Goal: Transaction & Acquisition: Purchase product/service

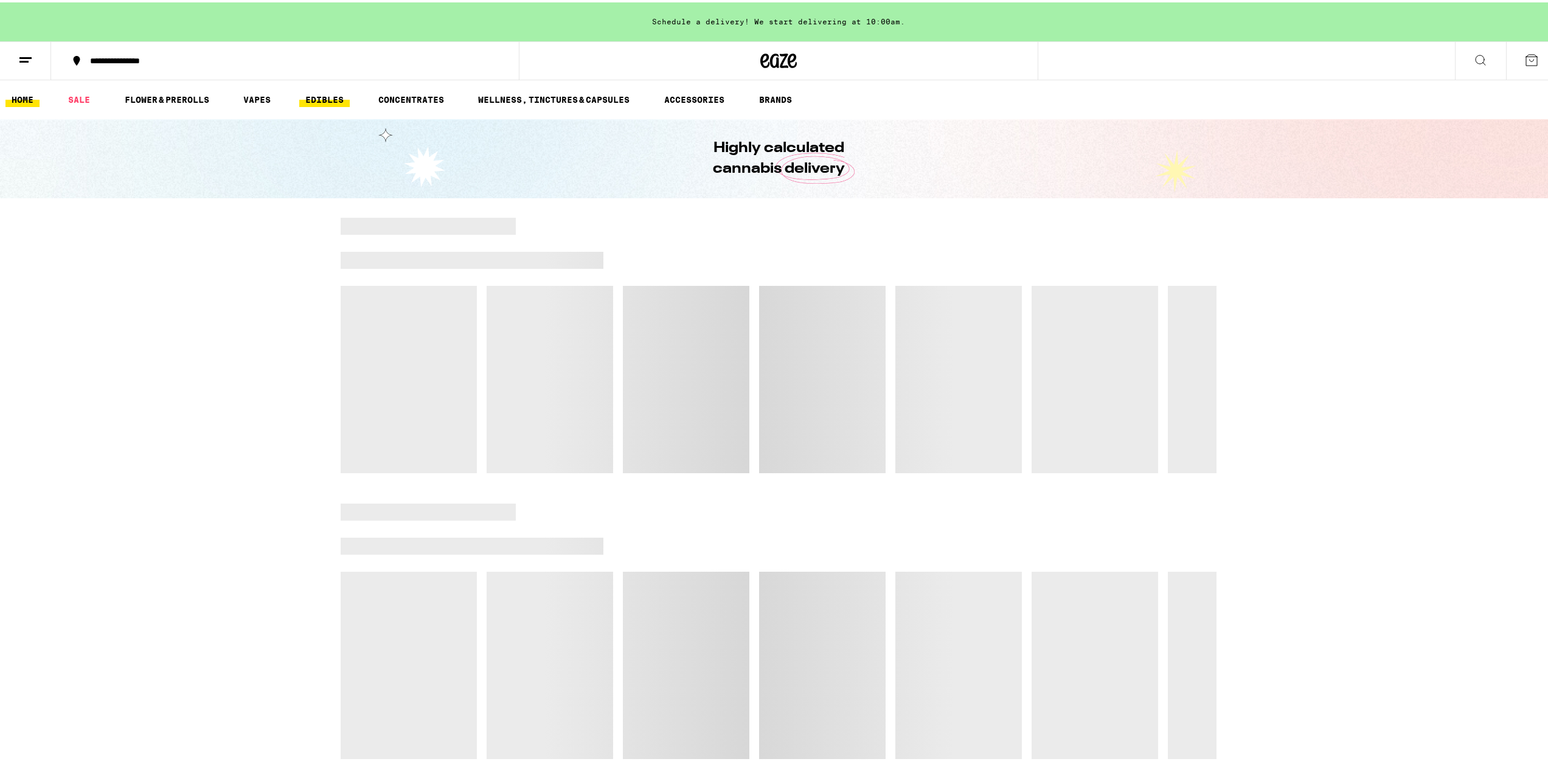
click at [346, 99] on link "EDIBLES" at bounding box center [324, 97] width 50 height 15
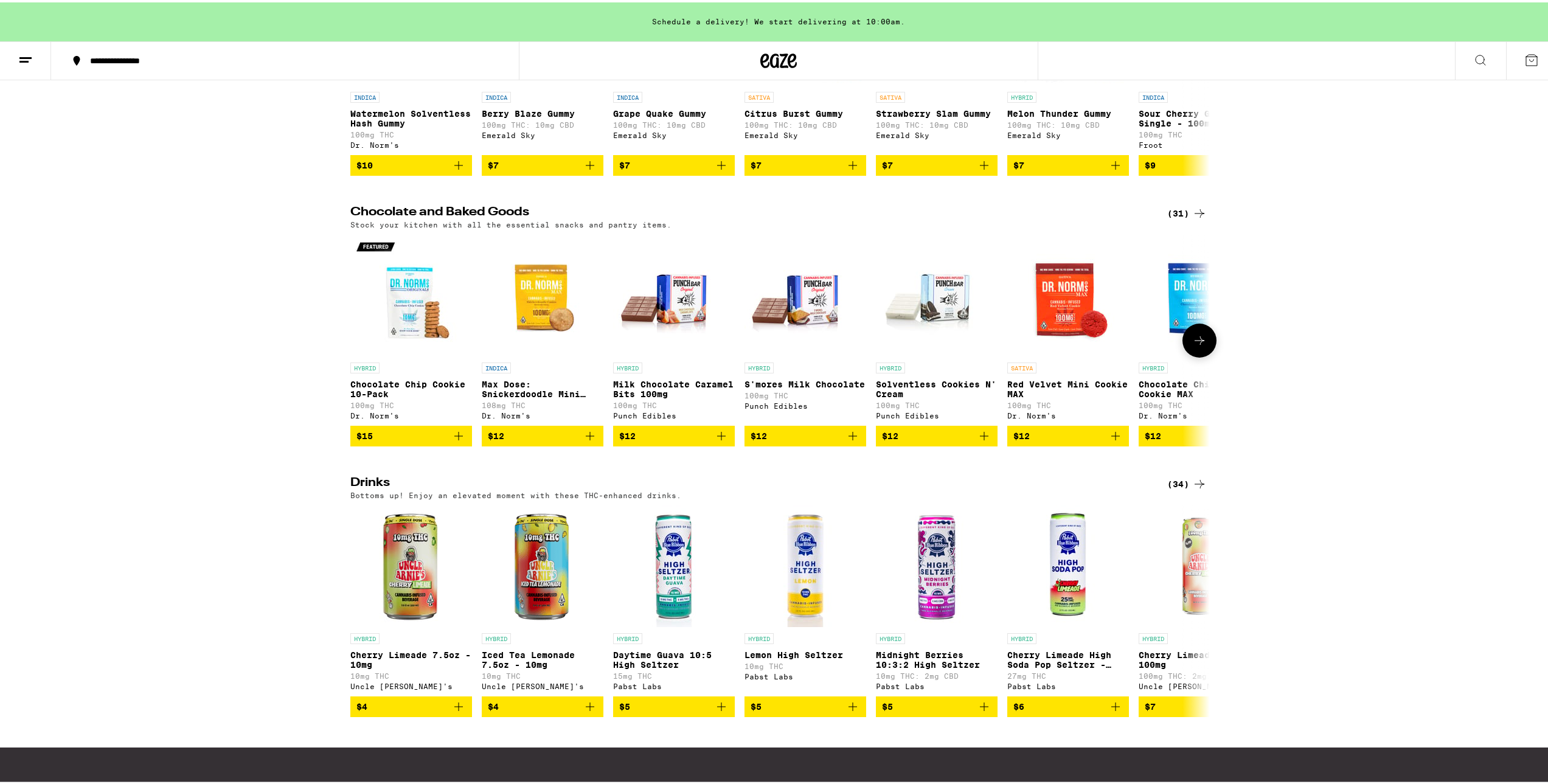
scroll to position [365, 0]
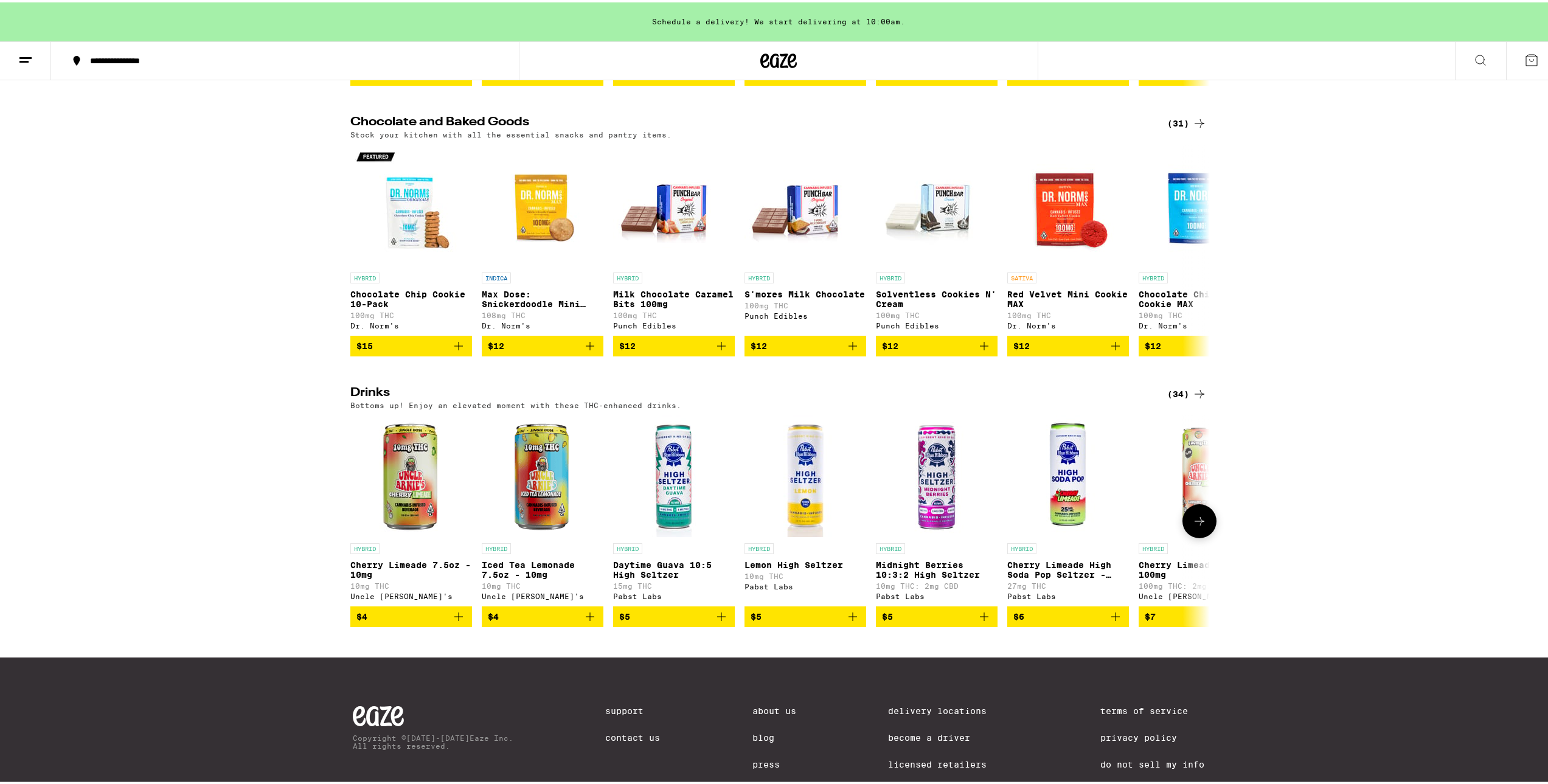
click at [446, 577] on p "Cherry Limeade 7.5oz - 10mg" at bounding box center [411, 567] width 122 height 19
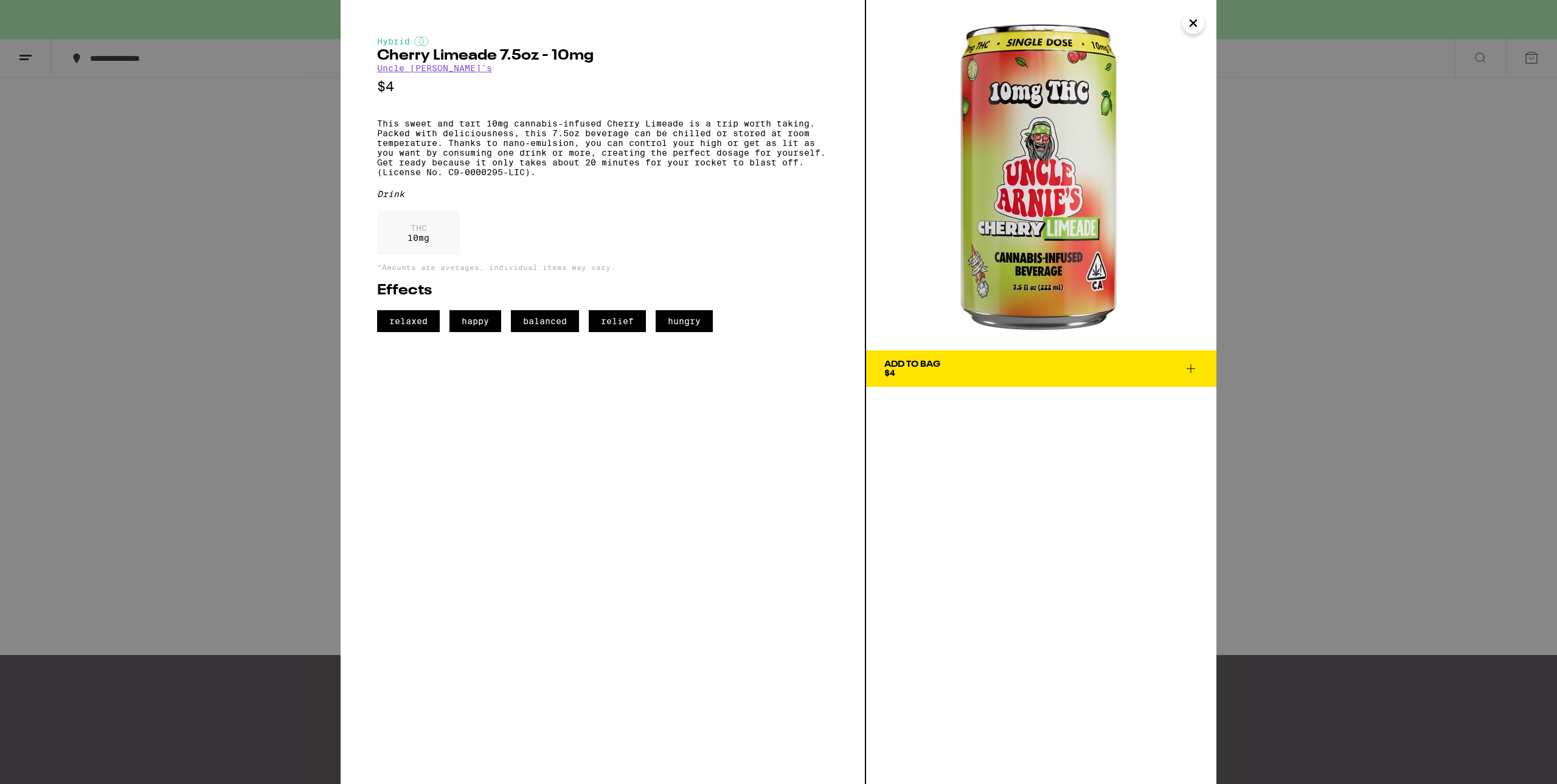
click at [1203, 28] on button "Close" at bounding box center [1193, 23] width 22 height 22
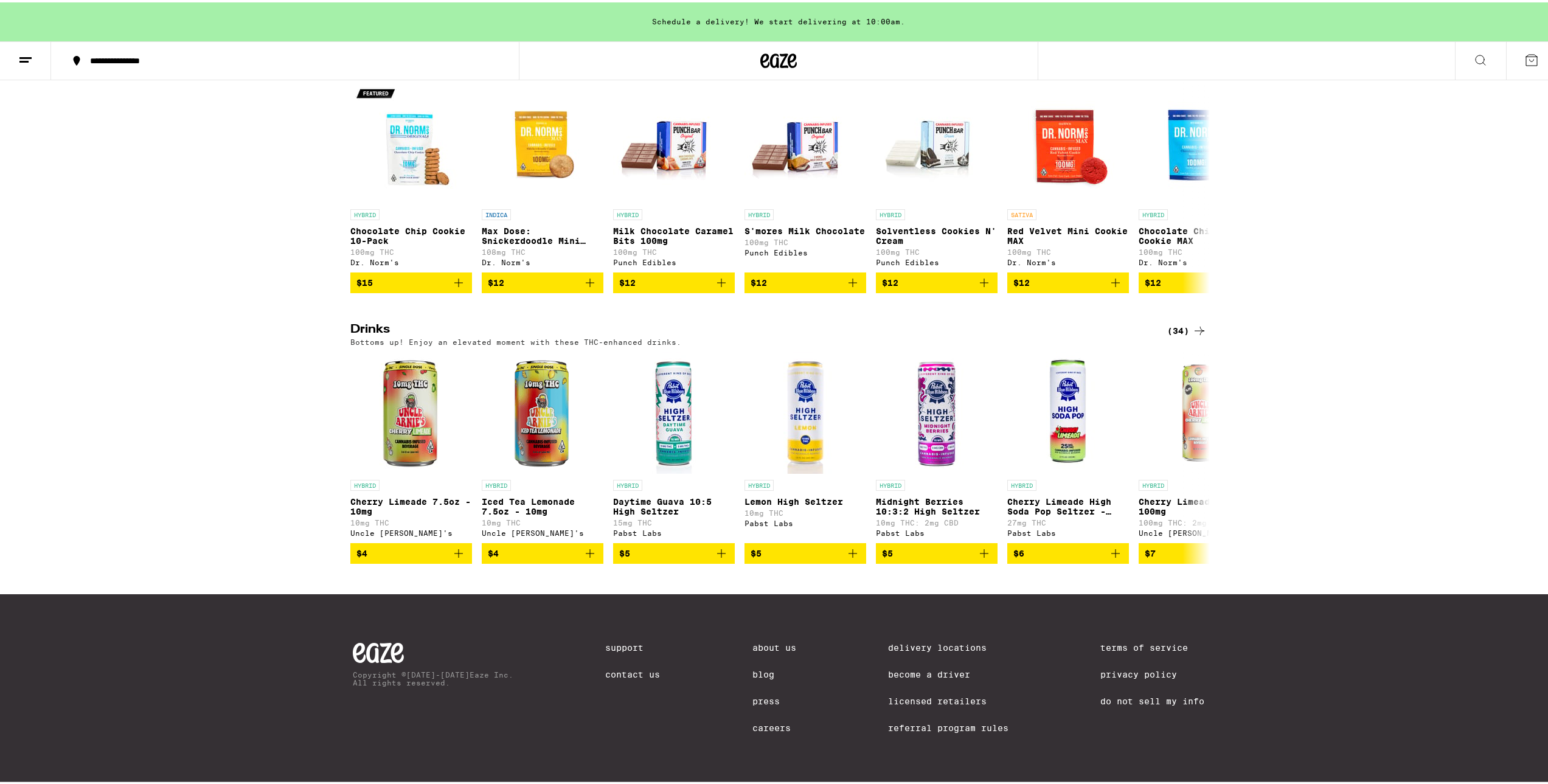
scroll to position [459, 0]
click at [1177, 321] on div "(34)" at bounding box center [1186, 328] width 40 height 15
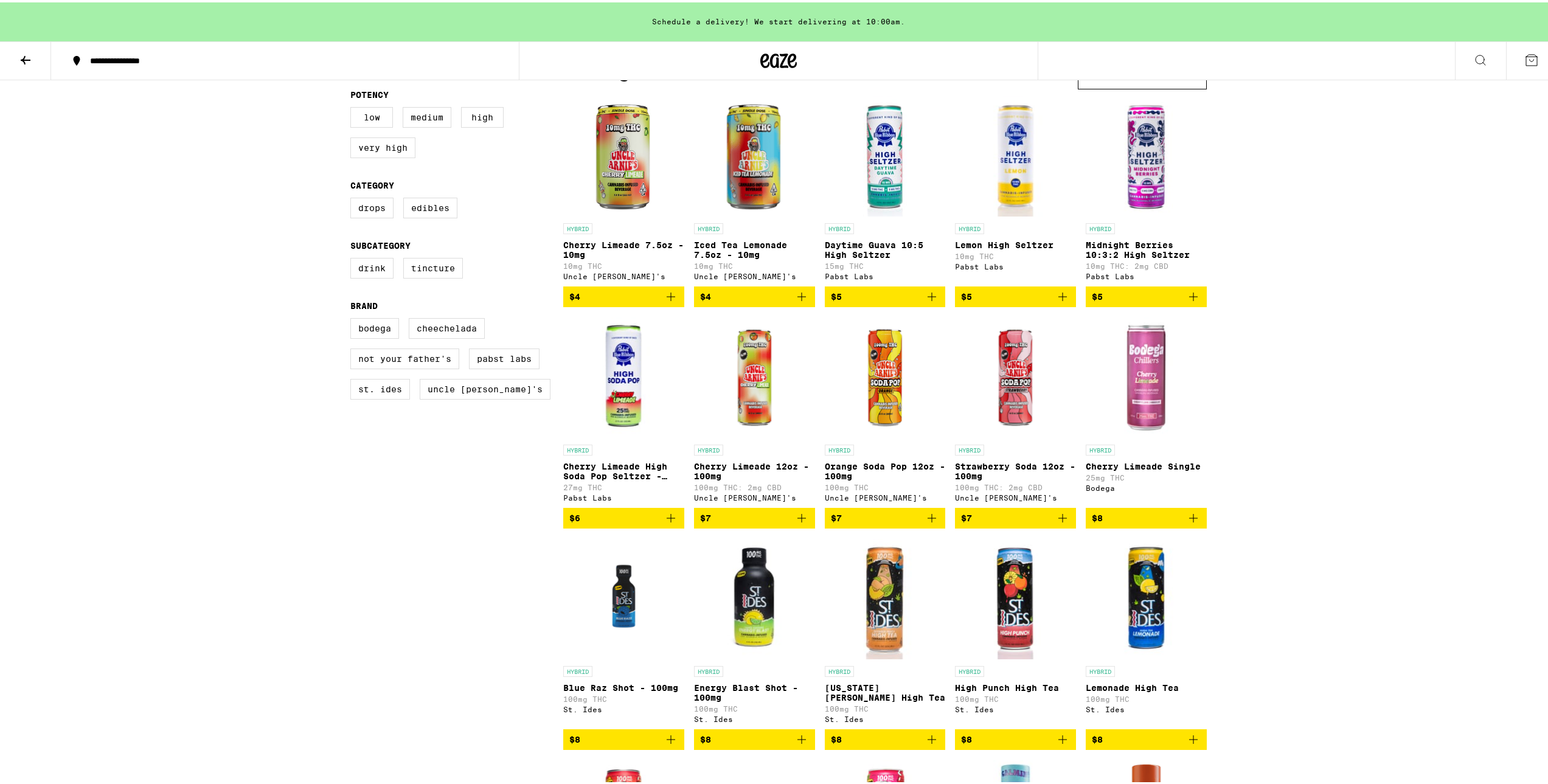
scroll to position [61, 0]
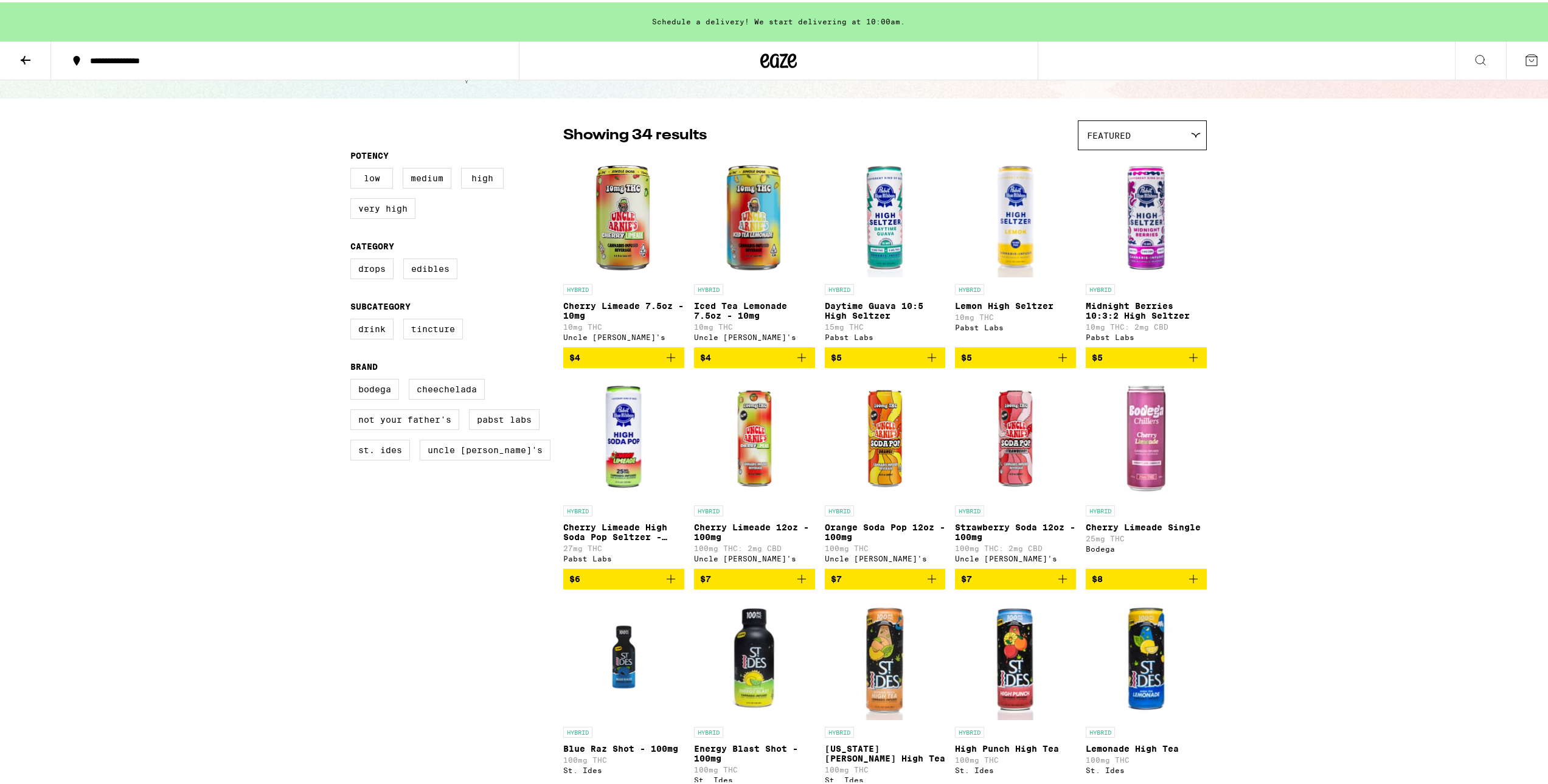
click at [621, 362] on span "$4" at bounding box center [623, 355] width 108 height 15
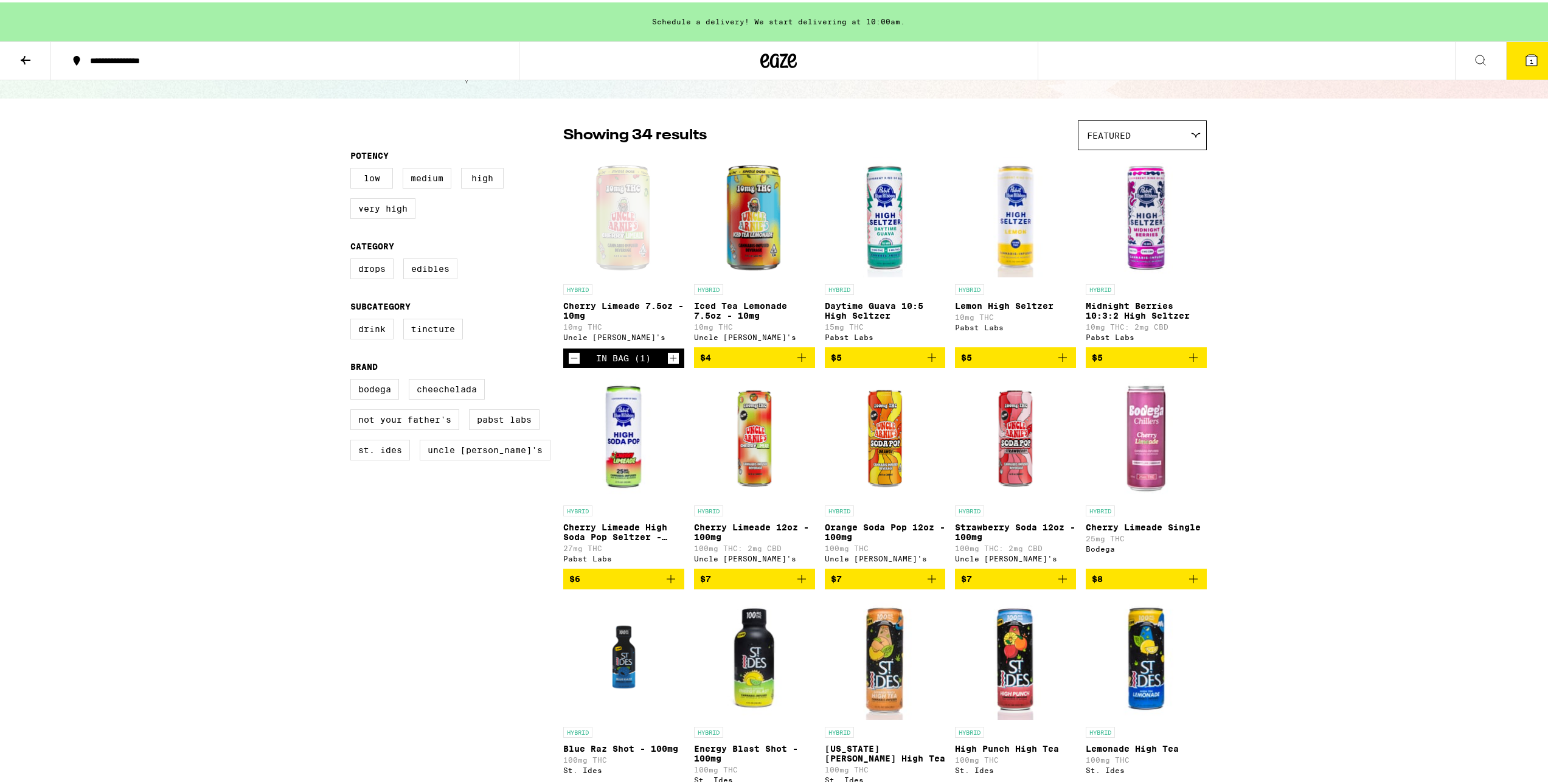
click at [784, 362] on span "$4" at bounding box center [753, 355] width 108 height 15
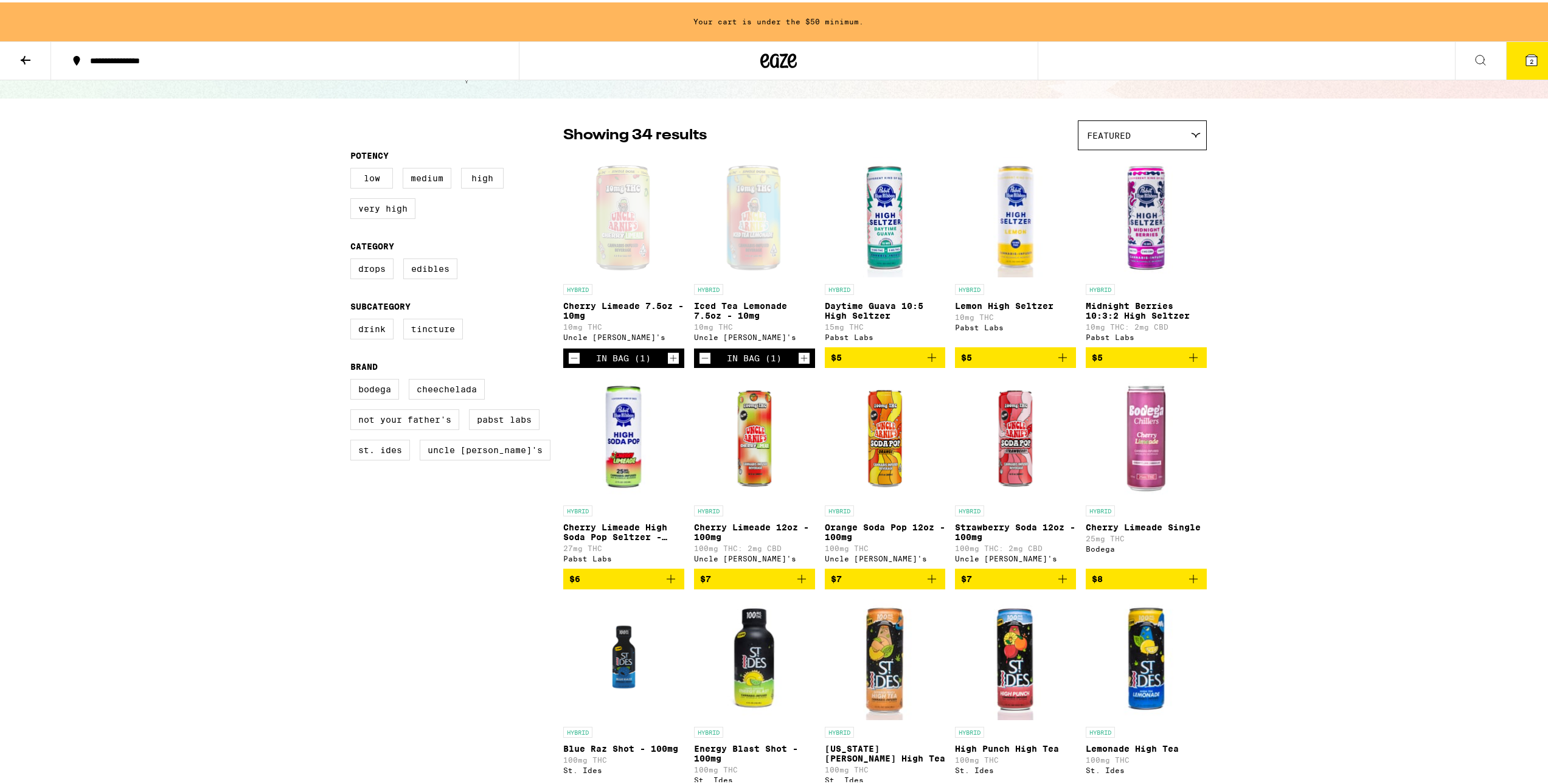
click at [784, 481] on img "Open page for Cherry Limeade 12oz - 100mg from Uncle Arnie's" at bounding box center [754, 436] width 121 height 122
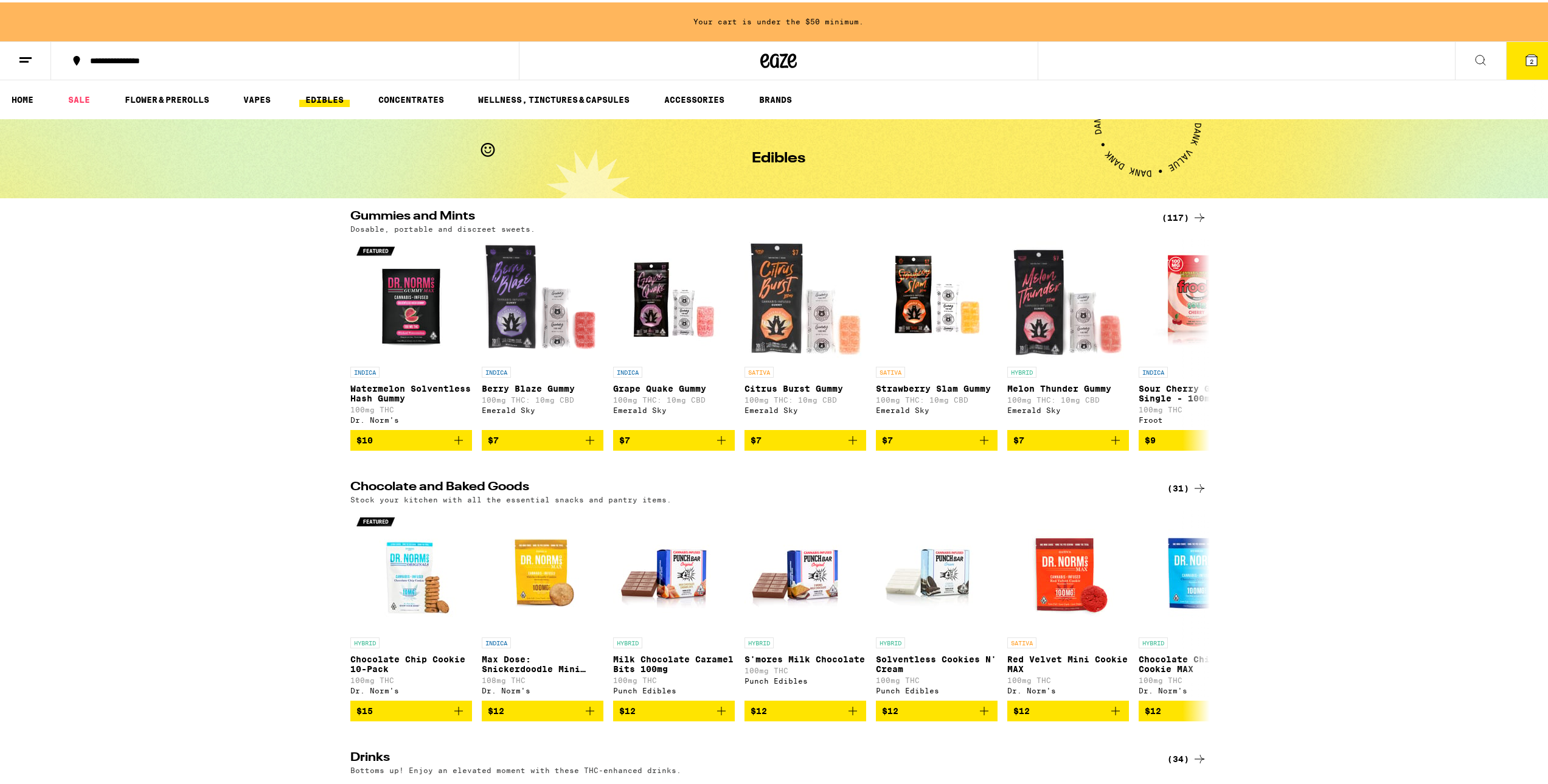
click at [1170, 214] on div "(117)" at bounding box center [1184, 215] width 45 height 15
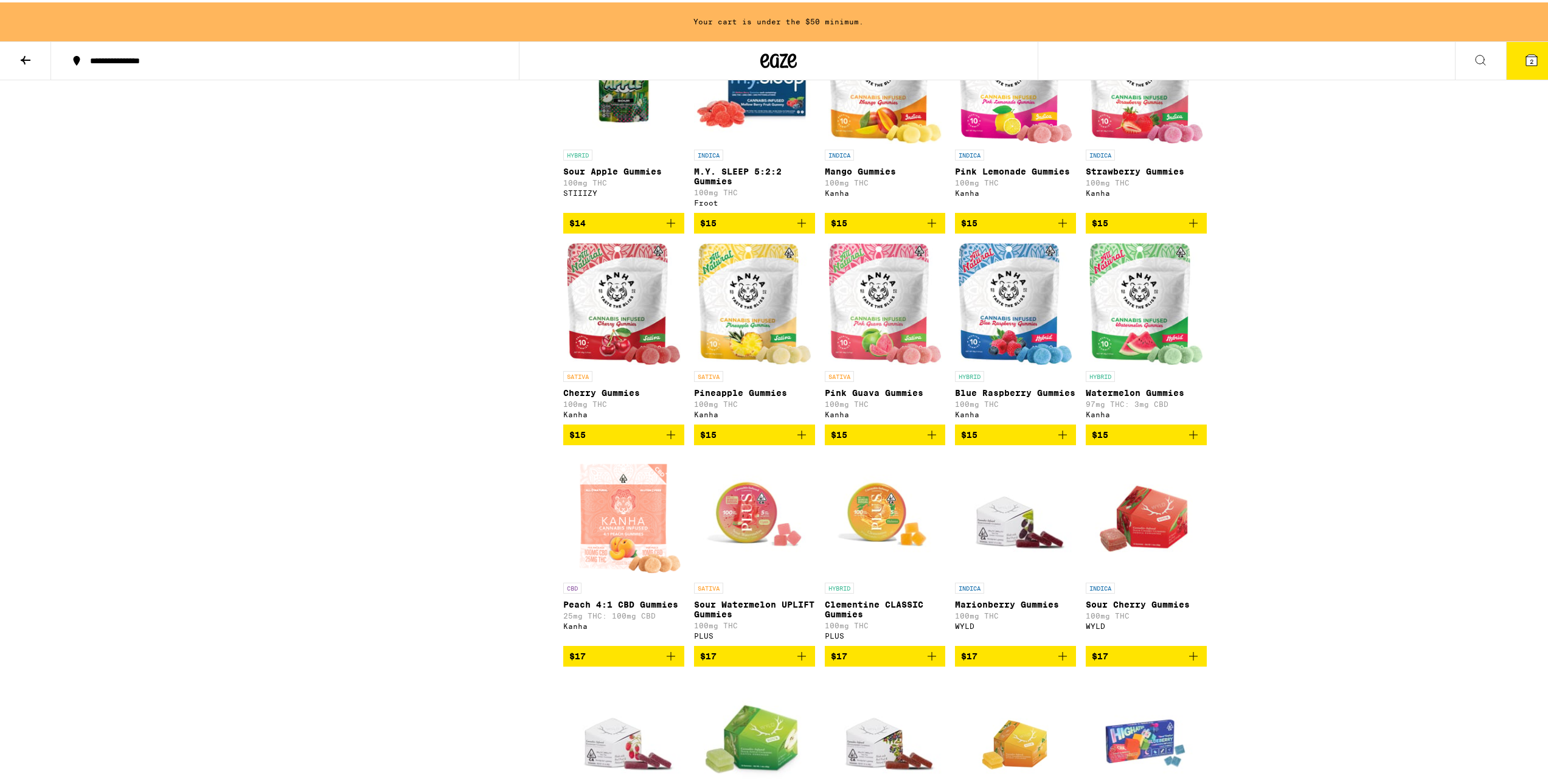
scroll to position [1519, 0]
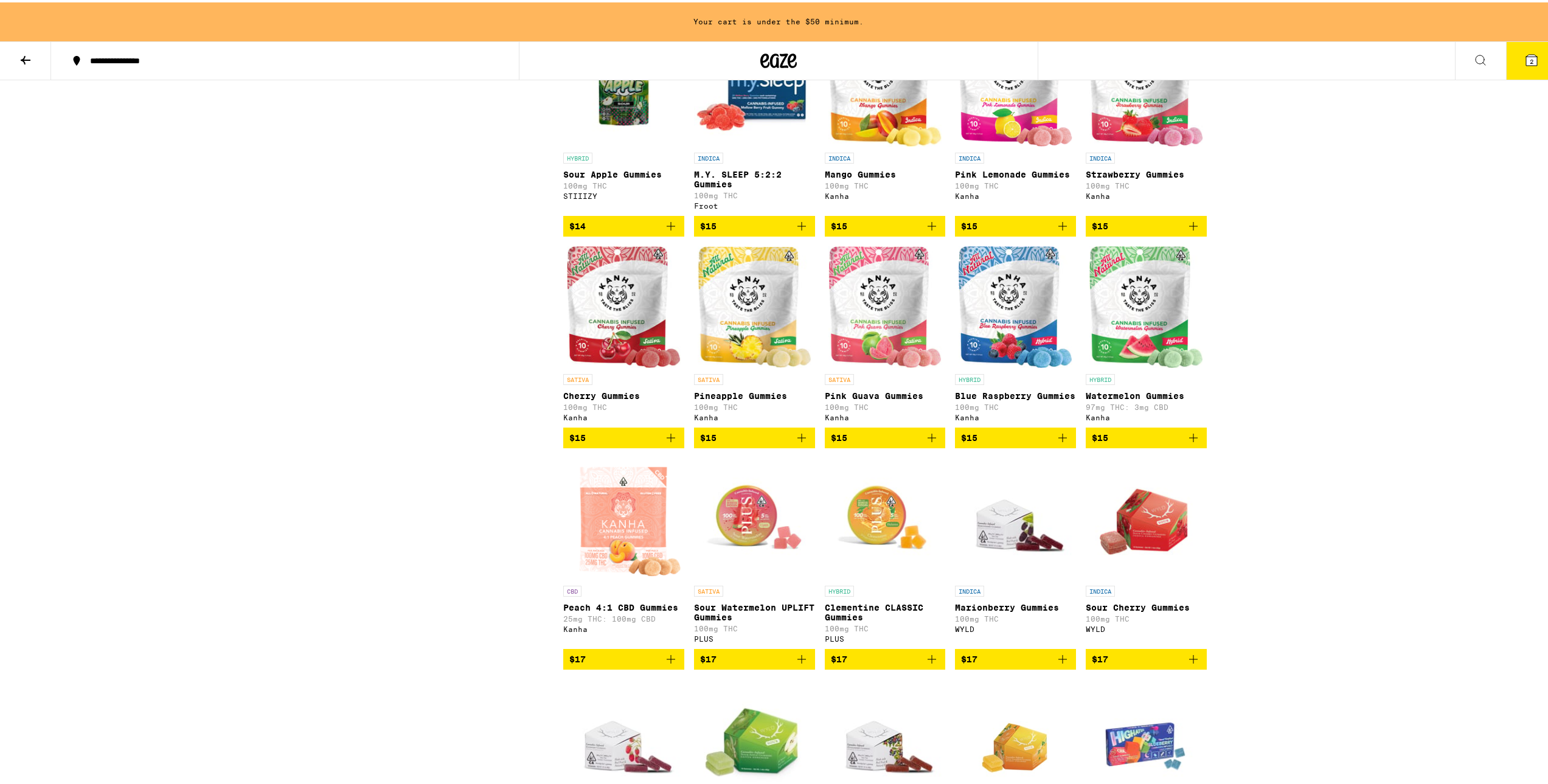
click at [757, 317] on img "Open page for Pineapple Gummies from Kanha" at bounding box center [754, 304] width 114 height 122
click at [741, 365] on img "Open page for Pineapple Gummies from Kanha" at bounding box center [754, 304] width 114 height 122
click at [1181, 365] on img "Open page for Watermelon Gummies from Kanha" at bounding box center [1146, 304] width 114 height 122
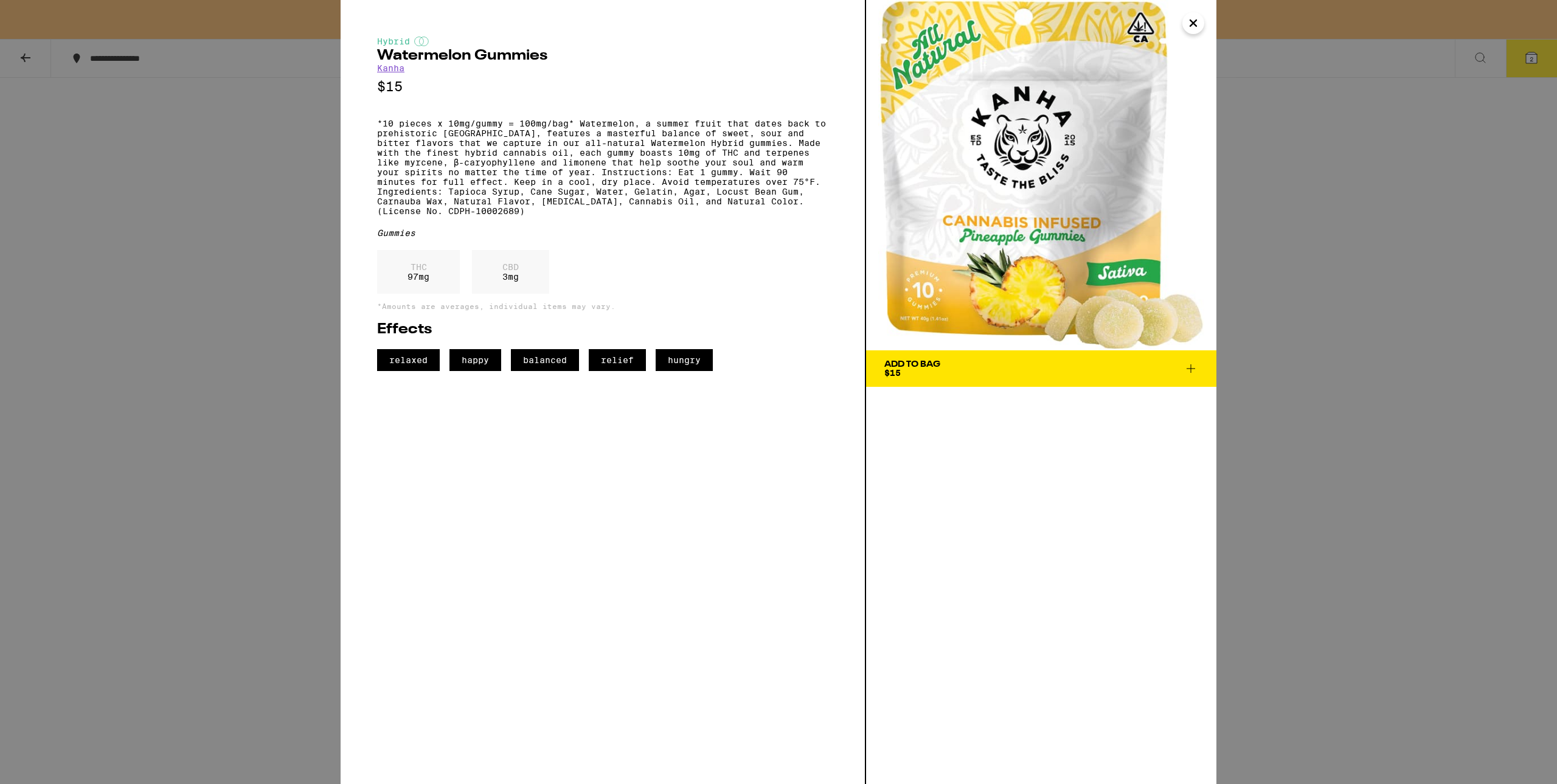
click at [1199, 34] on img at bounding box center [1041, 175] width 350 height 350
click at [1195, 29] on icon "Close" at bounding box center [1193, 23] width 15 height 19
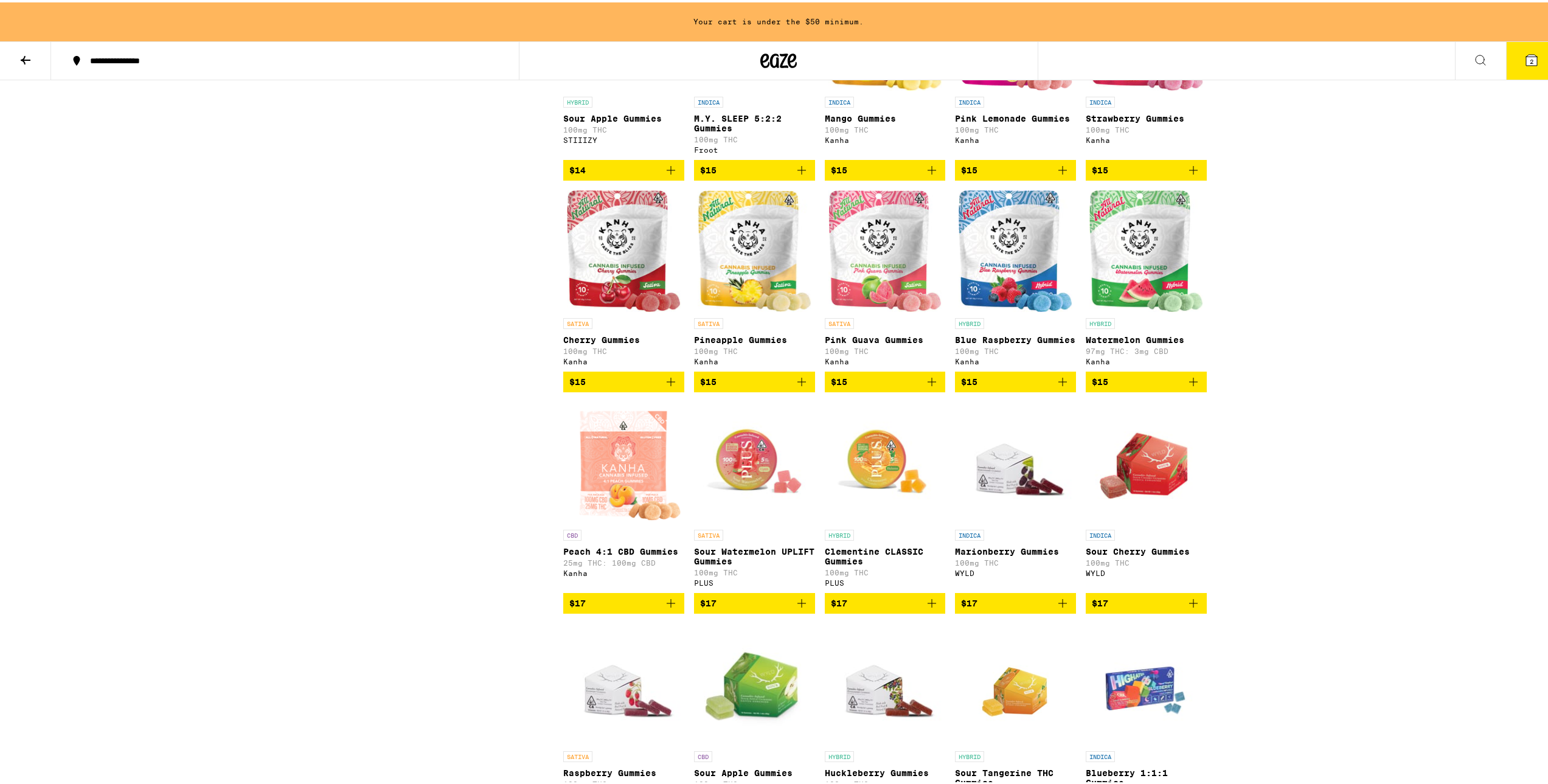
scroll to position [1580, 0]
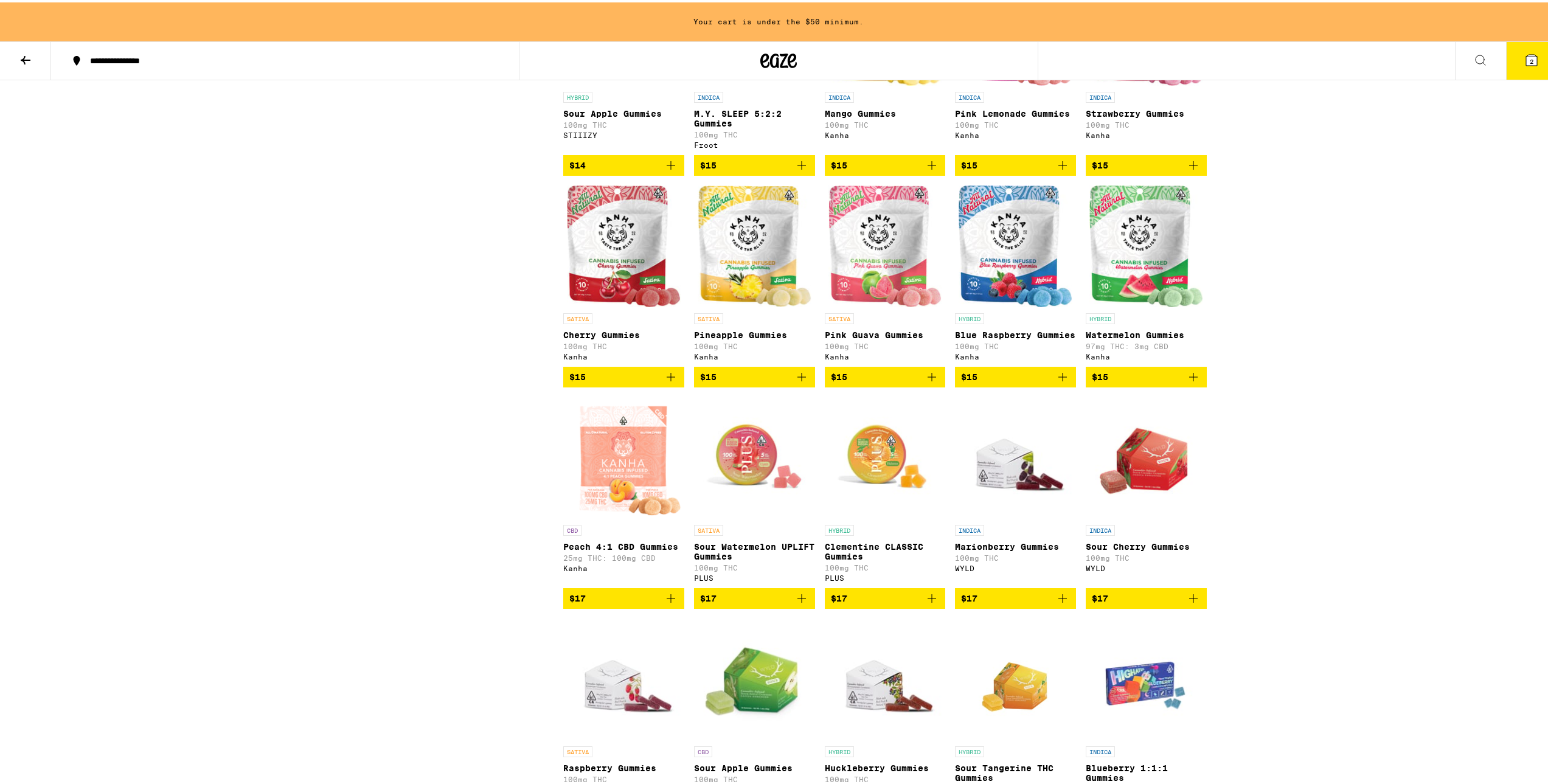
click at [642, 288] on img "Open page for Cherry Gummies from Kanha" at bounding box center [624, 244] width 114 height 122
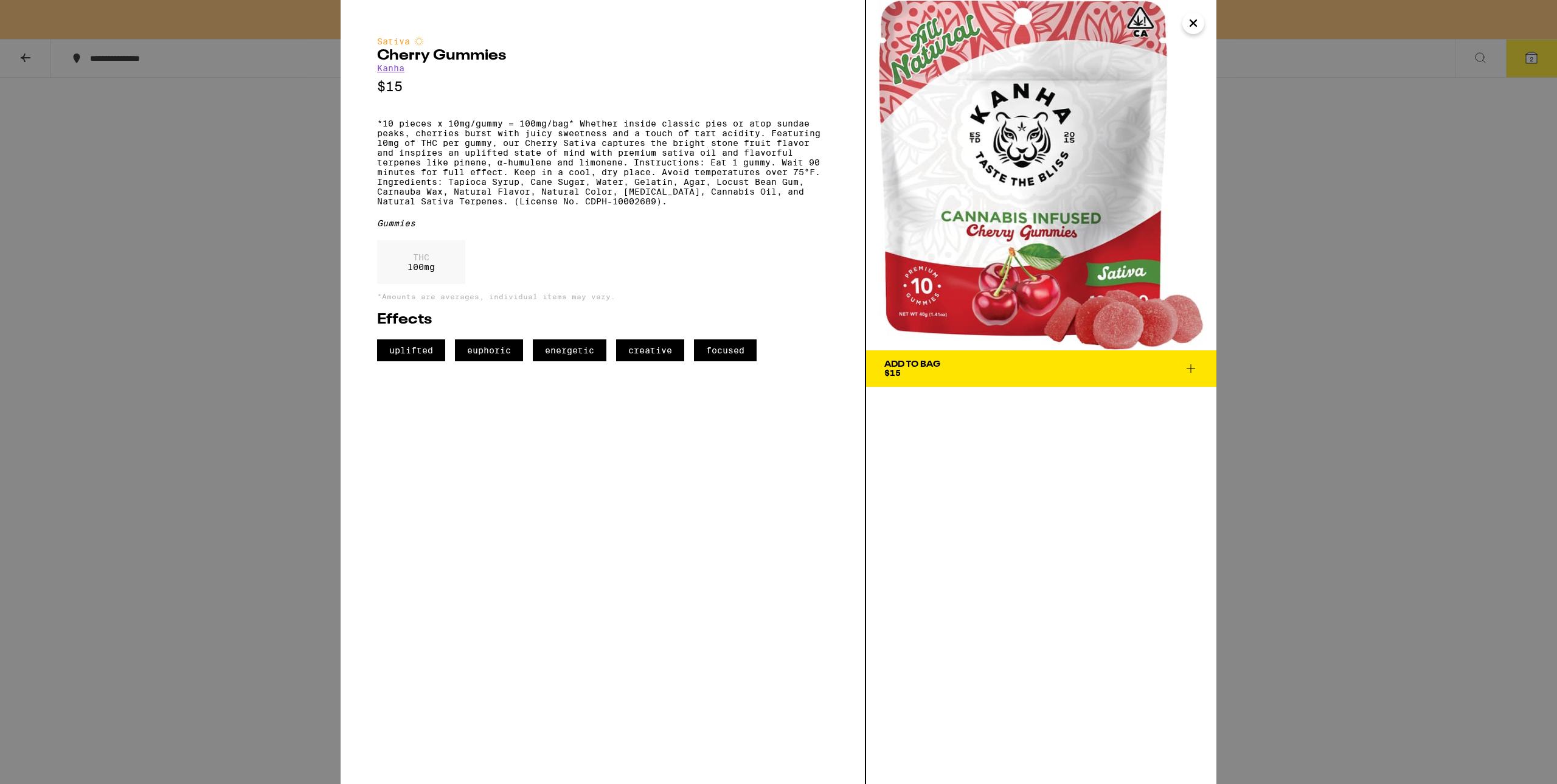
click at [1197, 12] on button "Close" at bounding box center [1193, 23] width 22 height 22
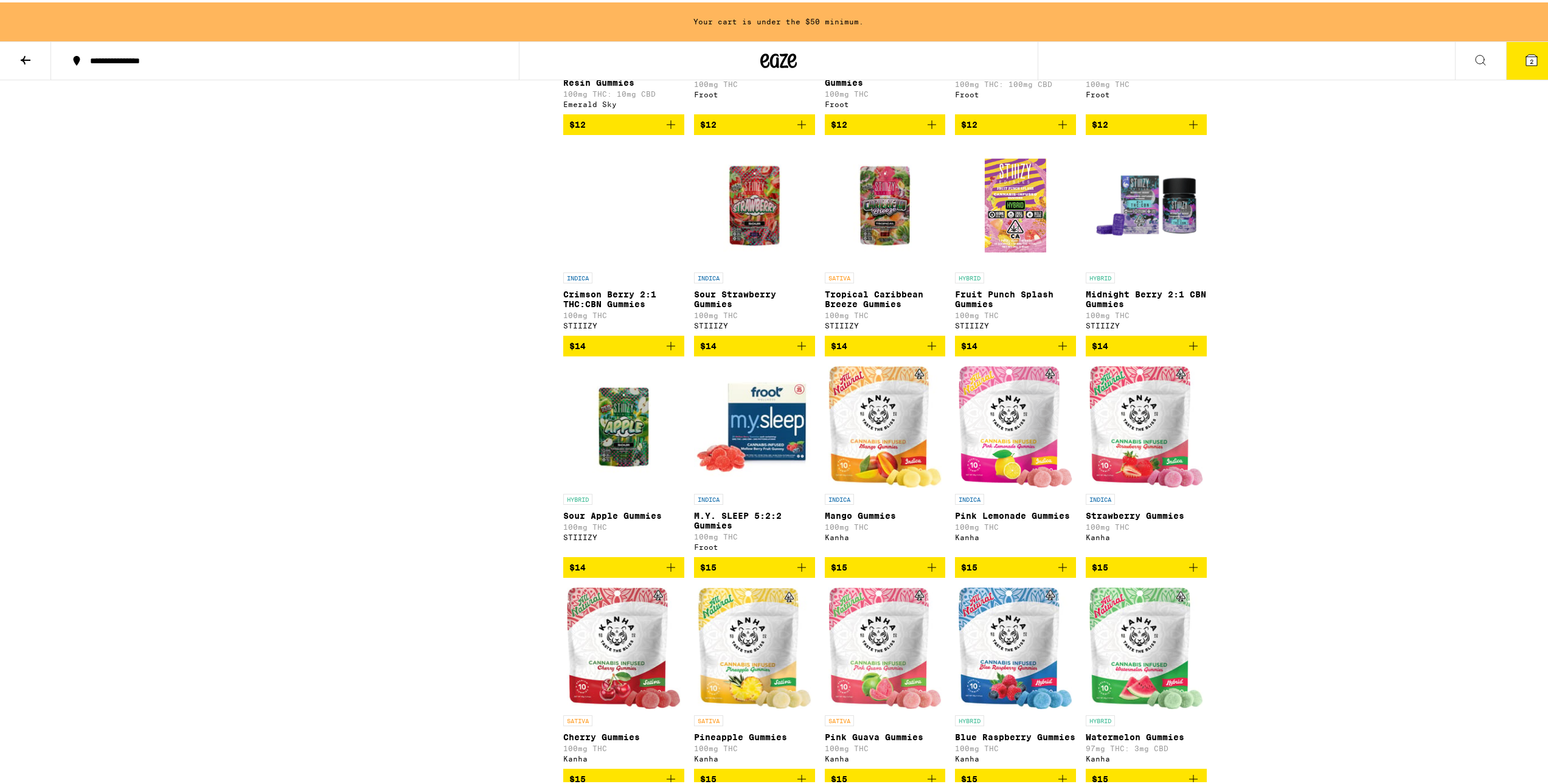
scroll to position [1155, 0]
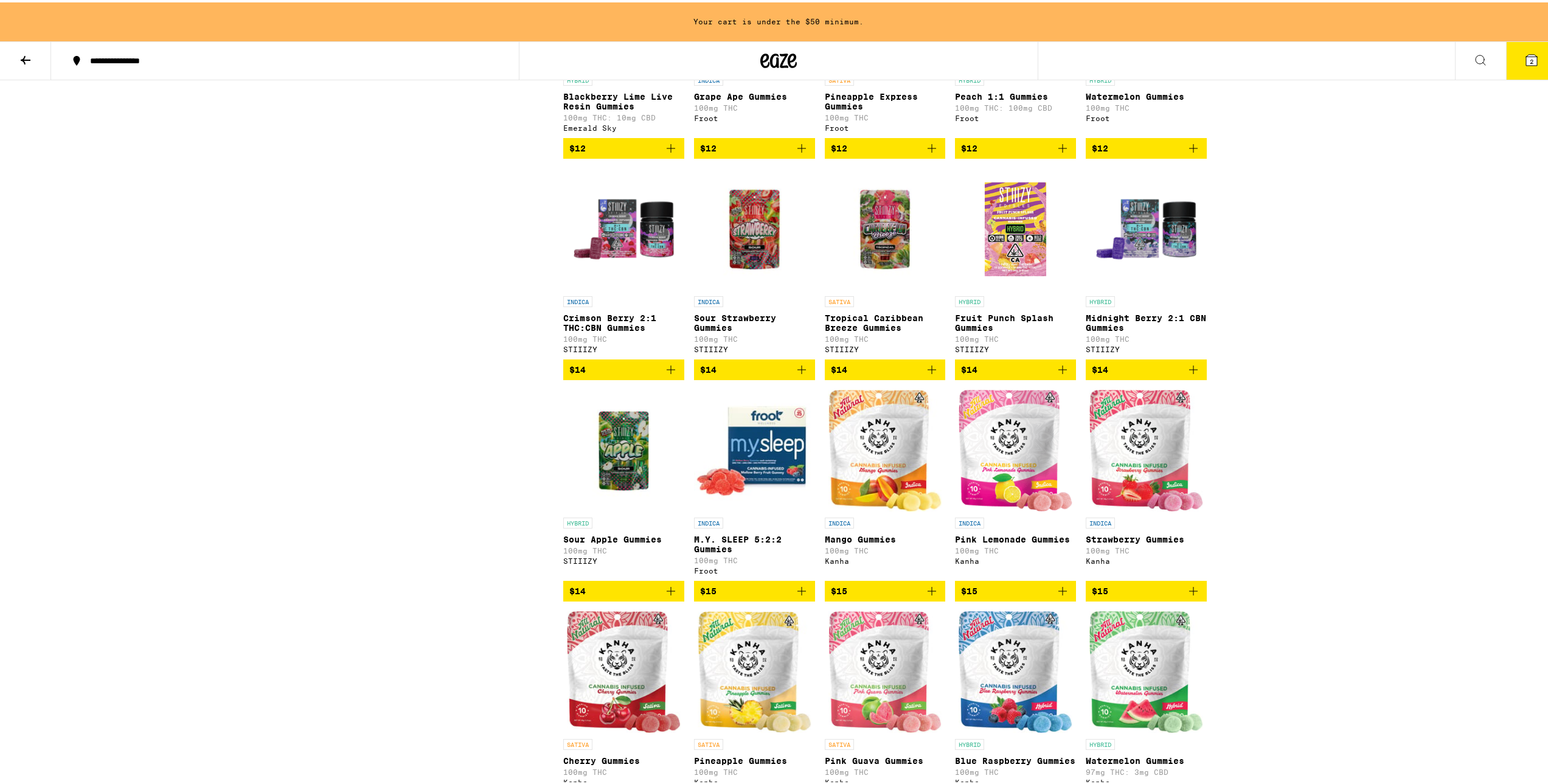
click at [1508, 77] on button "2" at bounding box center [1531, 58] width 51 height 38
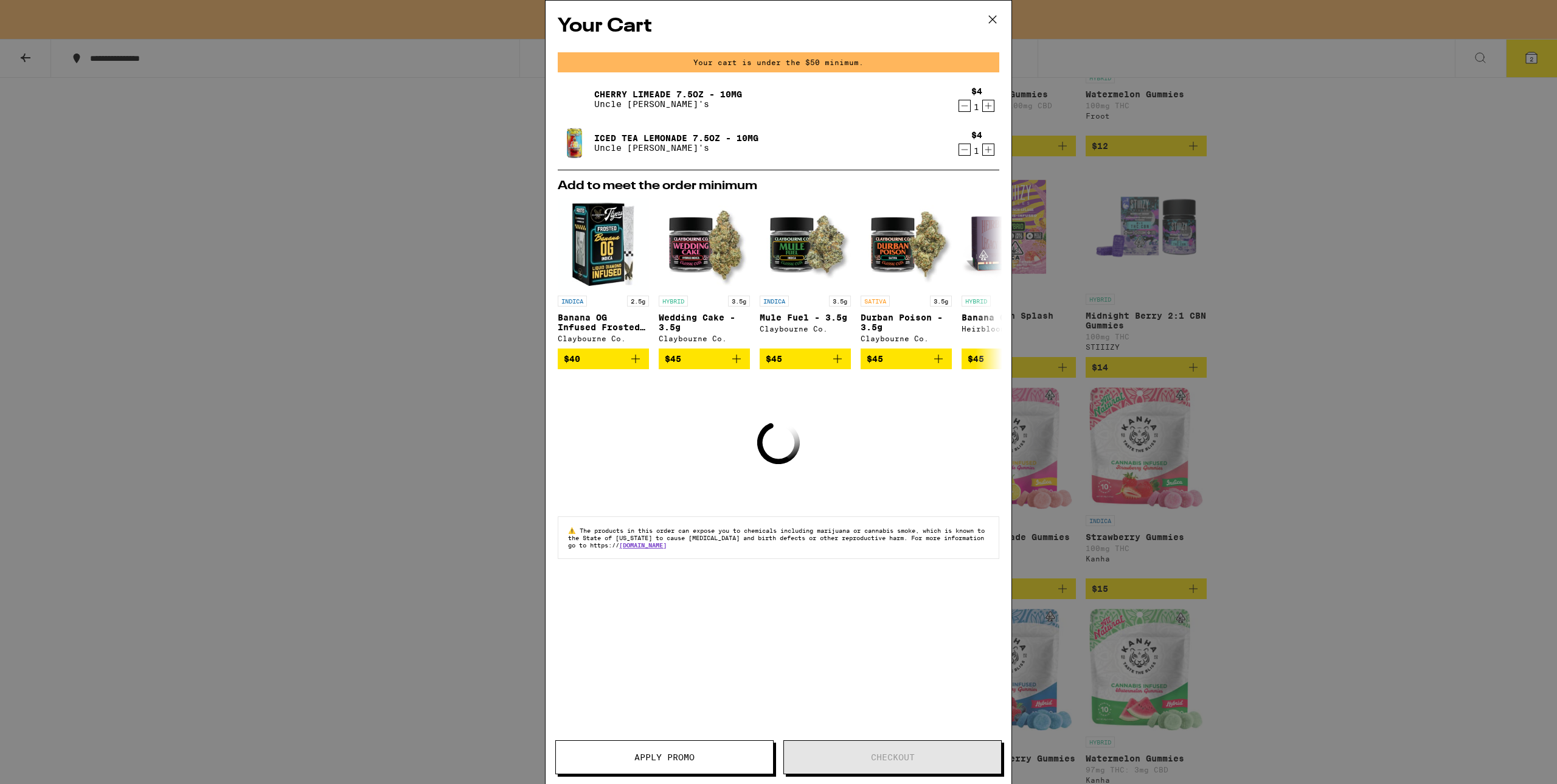
click at [985, 21] on icon at bounding box center [992, 19] width 19 height 19
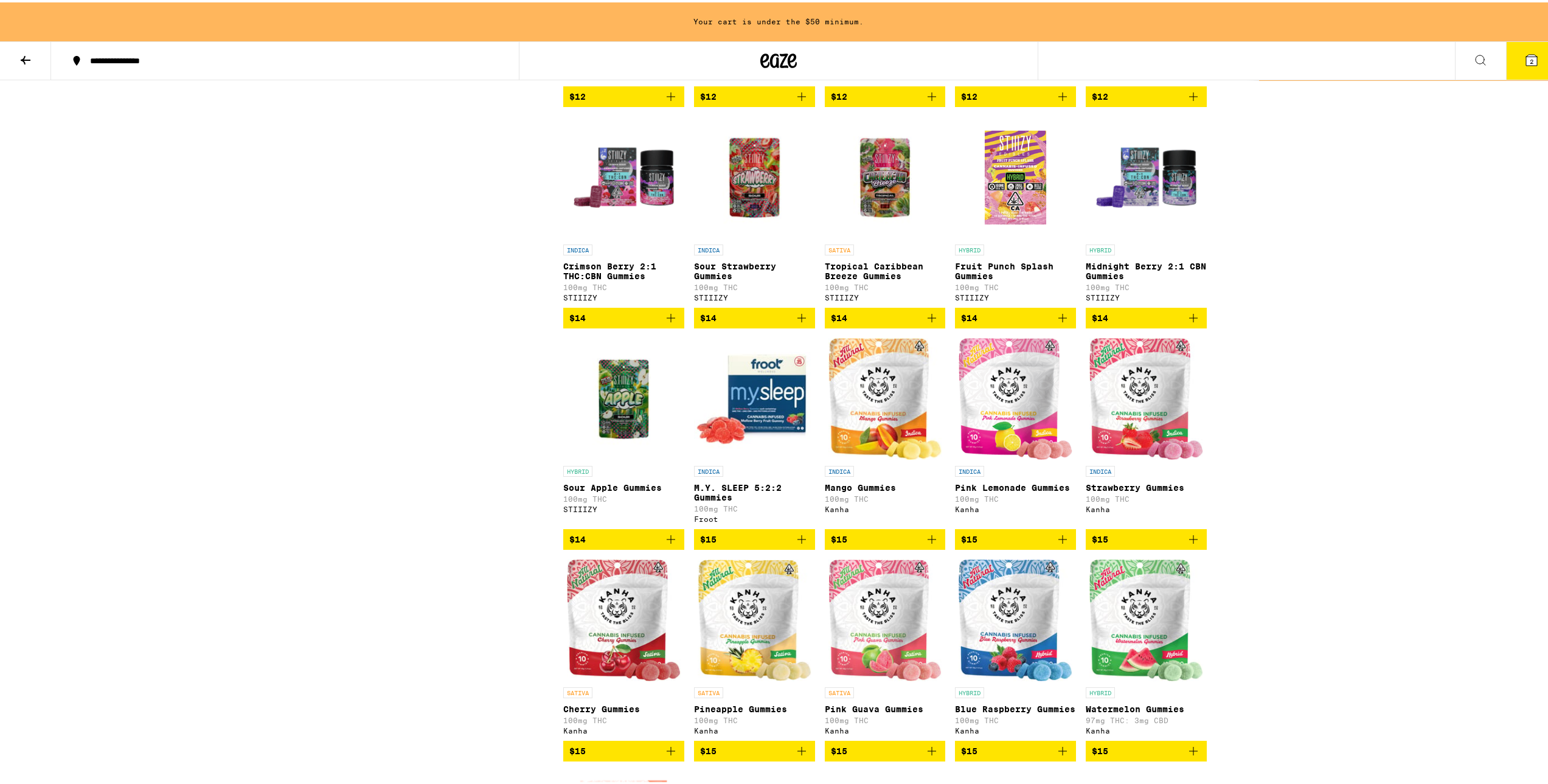
scroll to position [1277, 0]
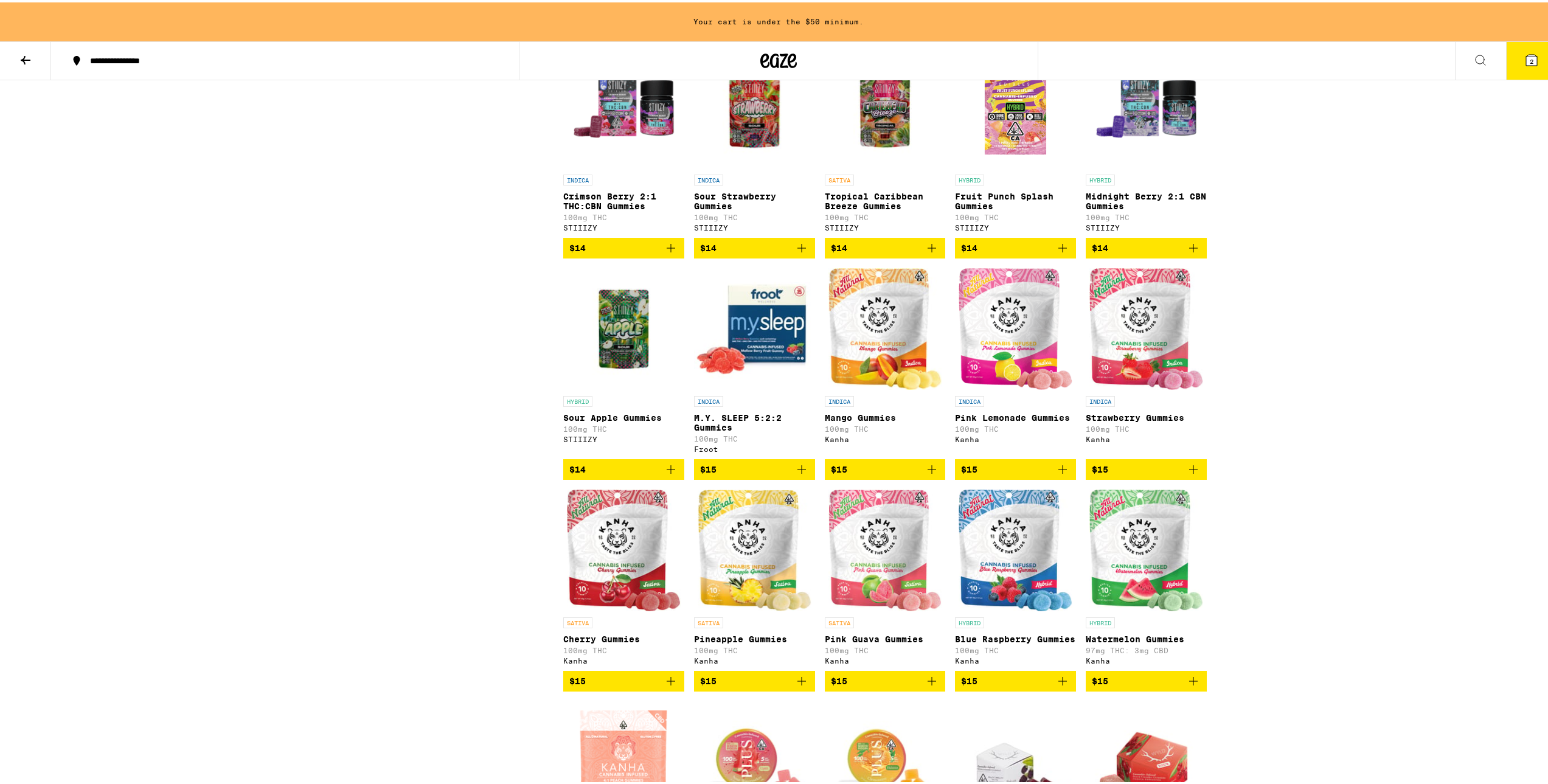
click at [1510, 63] on button "2" at bounding box center [1531, 58] width 51 height 38
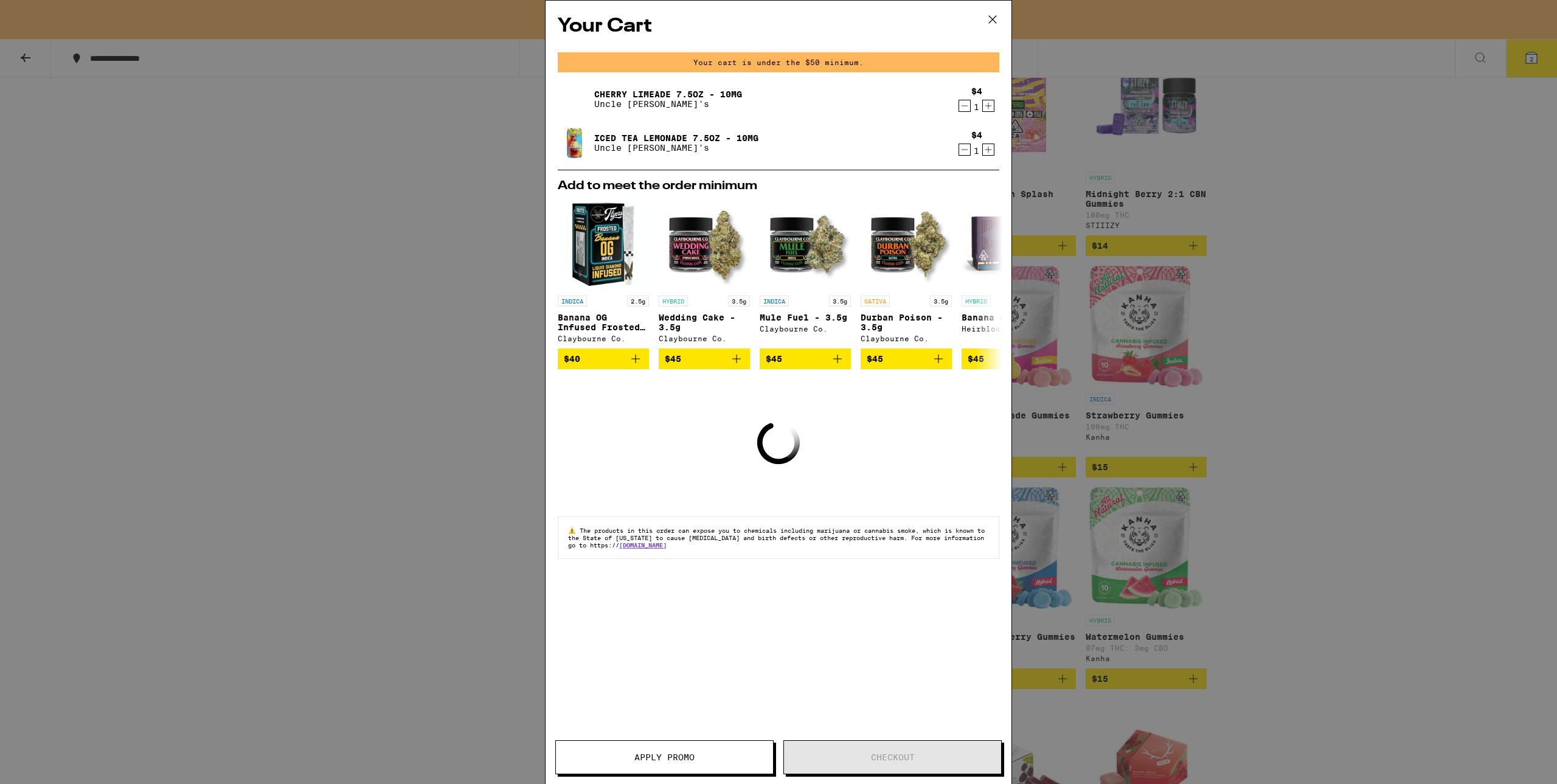
click at [987, 107] on icon "Increment" at bounding box center [989, 107] width 7 height 7
click at [986, 150] on icon "Increment" at bounding box center [988, 149] width 11 height 15
click at [964, 110] on icon "Decrement" at bounding box center [964, 106] width 11 height 15
click at [986, 105] on icon "Increment" at bounding box center [988, 106] width 11 height 15
click at [986, 22] on icon at bounding box center [992, 19] width 19 height 19
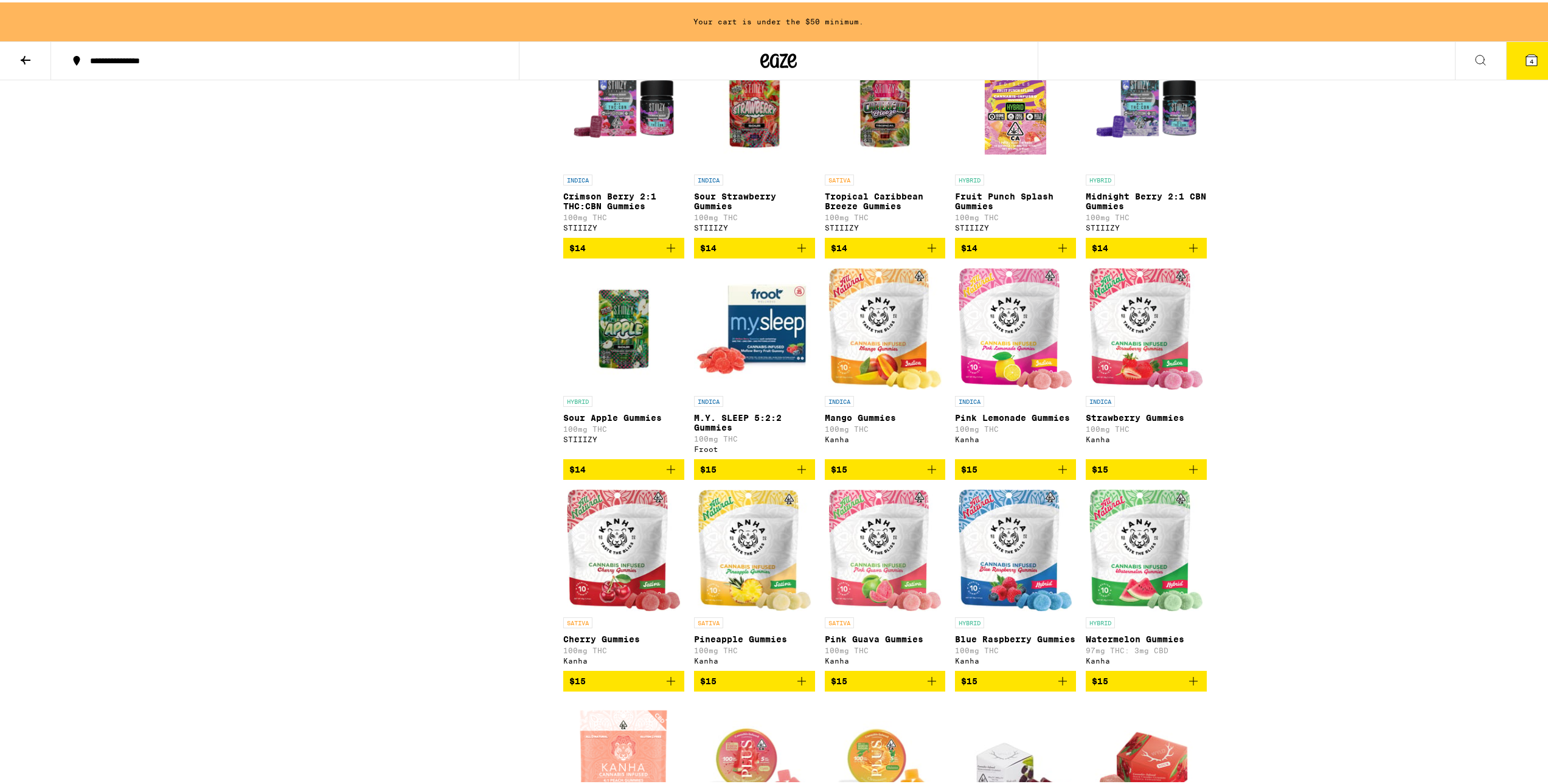
click at [1530, 71] on button "4" at bounding box center [1531, 58] width 51 height 38
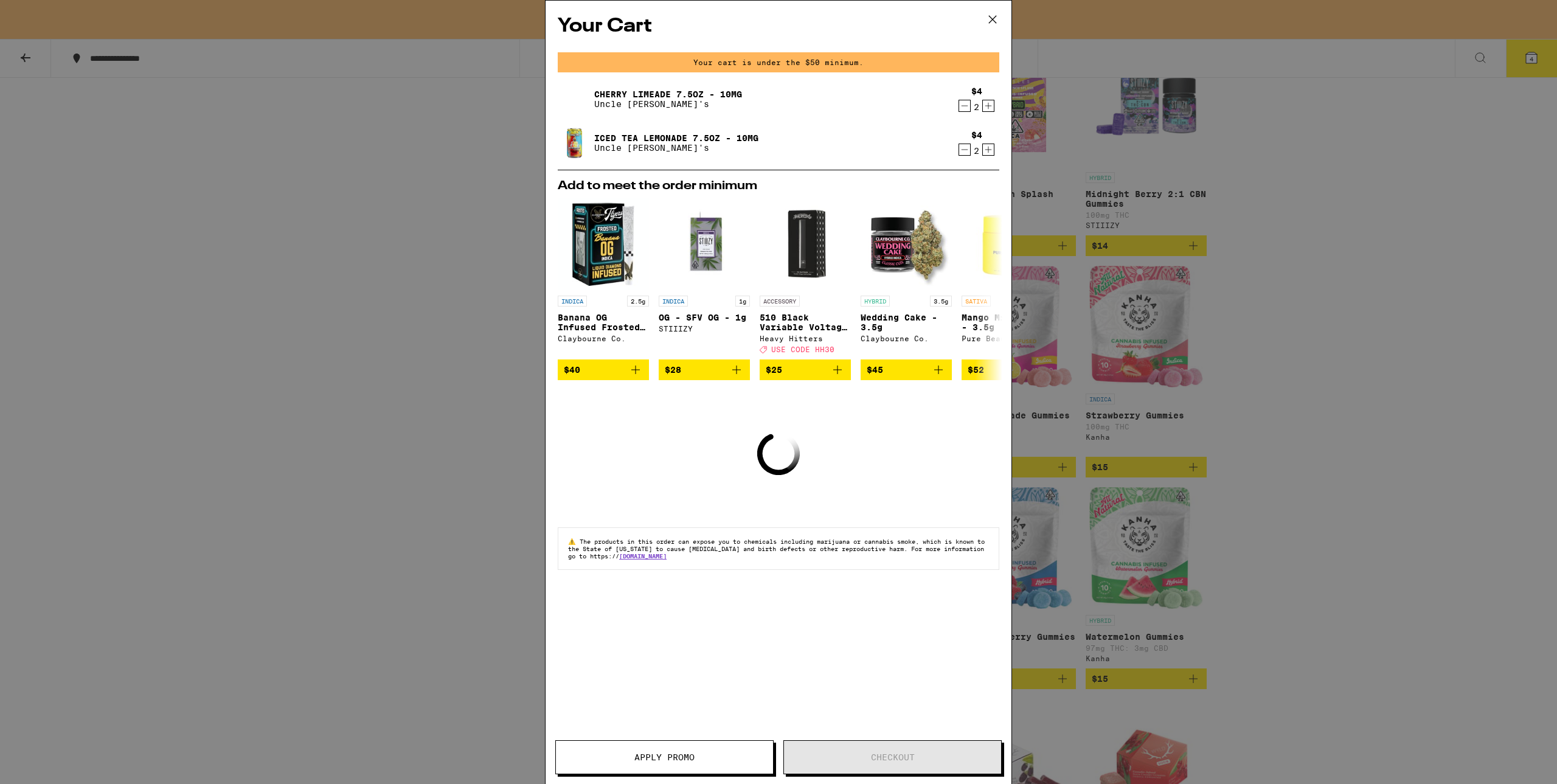
click at [992, 15] on icon at bounding box center [992, 19] width 19 height 19
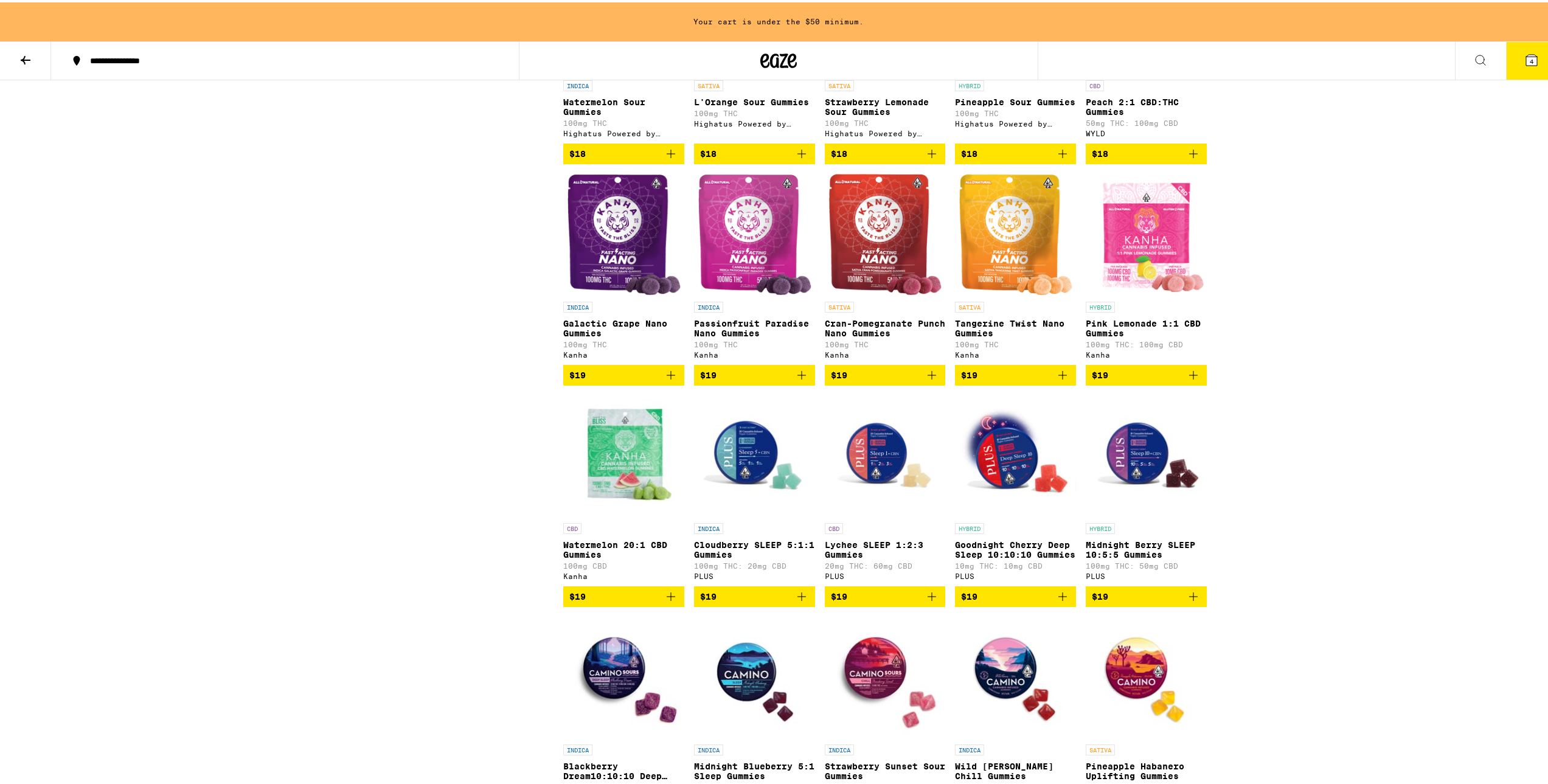
scroll to position [2493, 0]
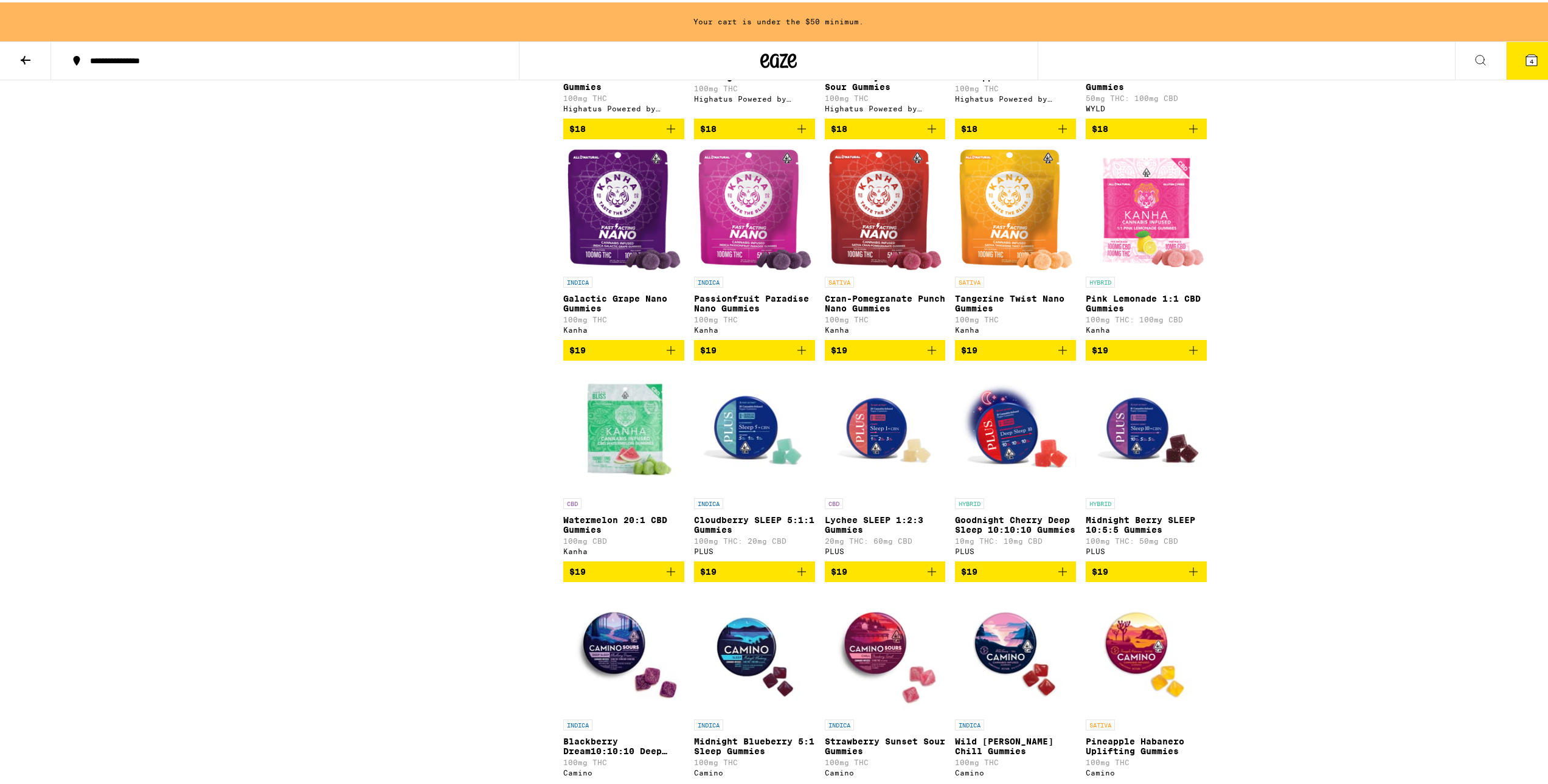
click at [762, 268] on img "Open page for Passionfruit Paradise Nano Gummies from Kanha" at bounding box center [754, 207] width 114 height 122
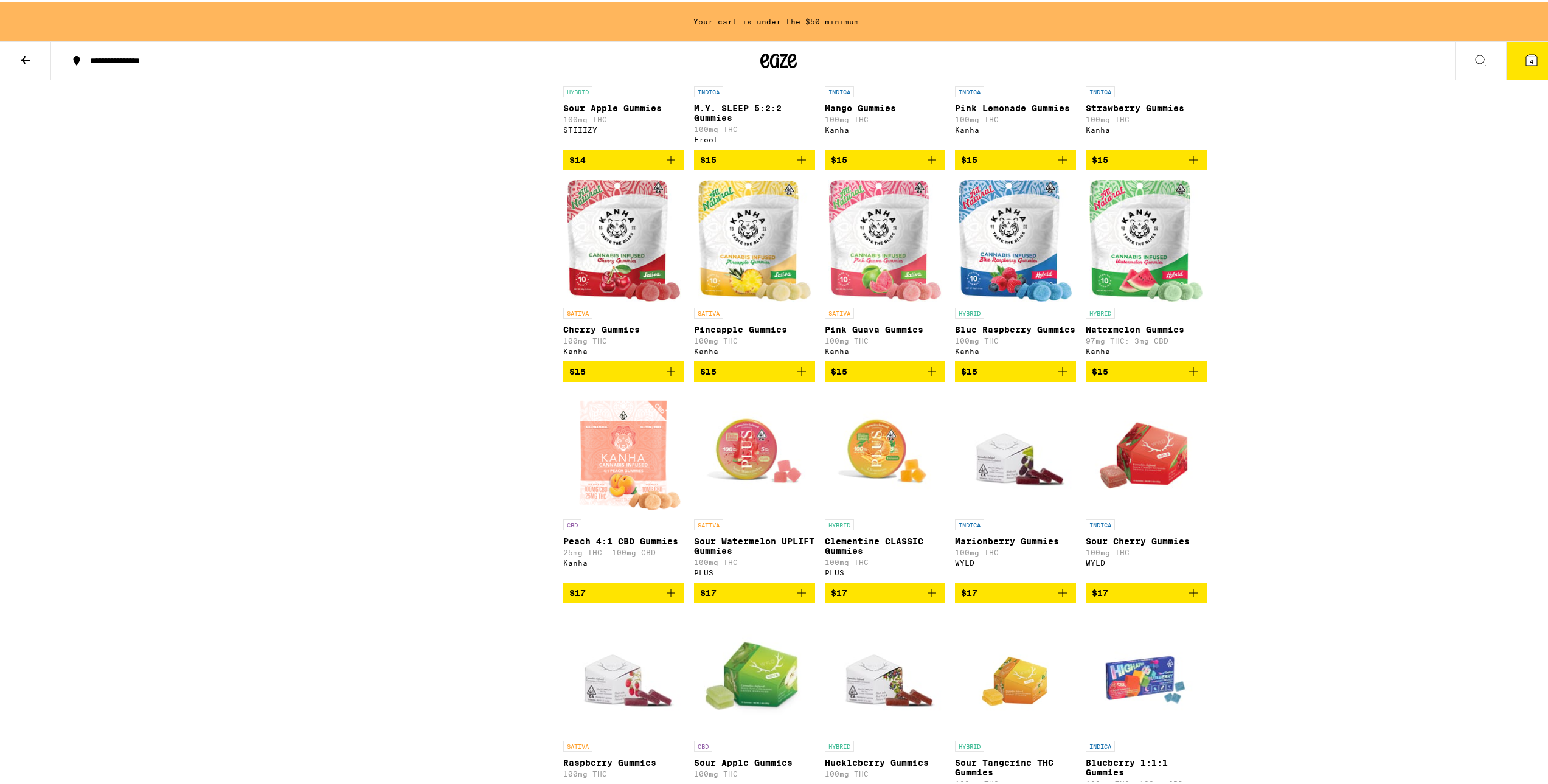
scroll to position [1580, 0]
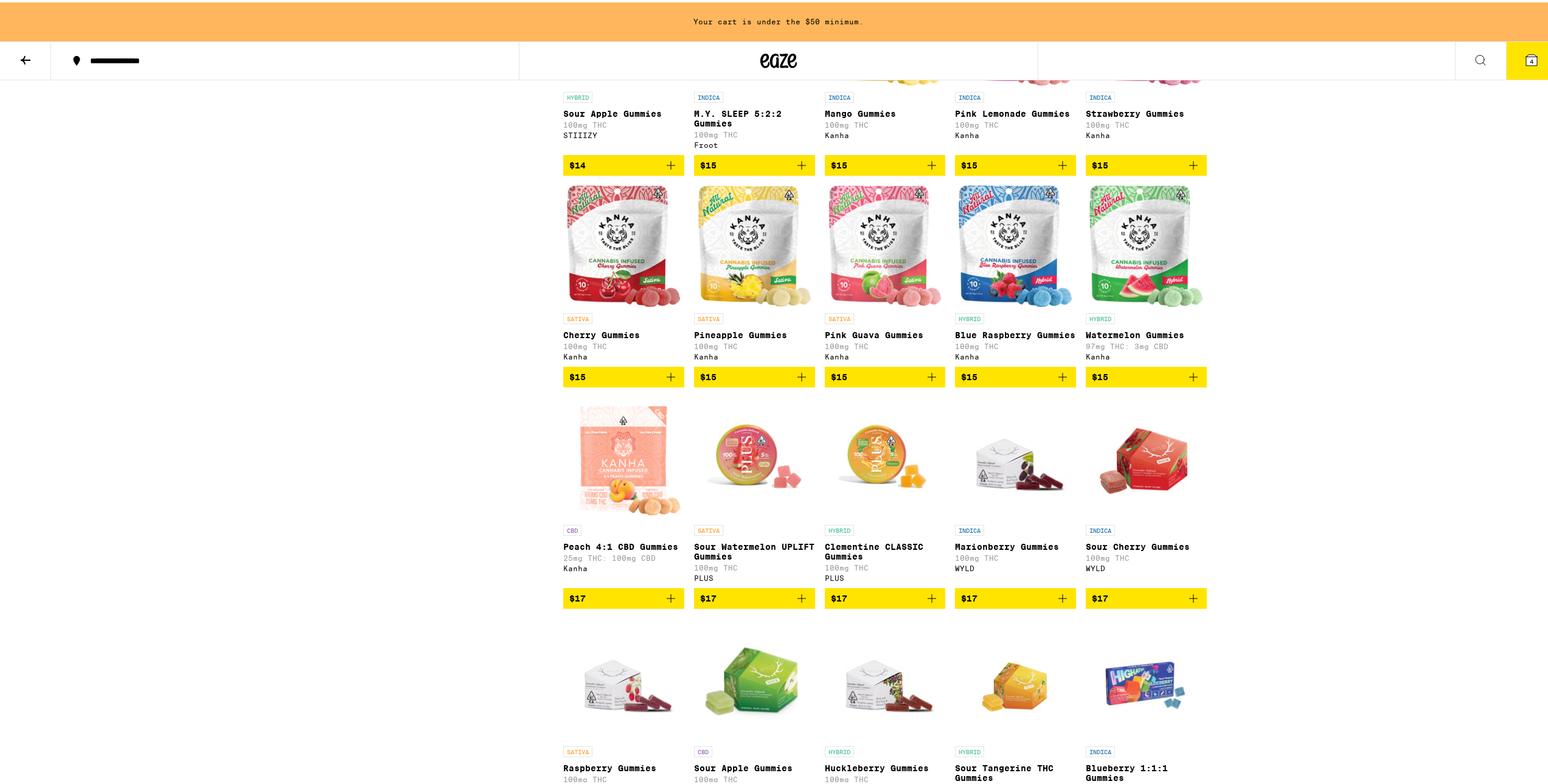
click at [980, 291] on img "Open page for Blue Raspberry Gummies from Kanha" at bounding box center [1014, 244] width 114 height 122
click at [979, 280] on img "Open page for Blue Raspberry Gummies from Kanha" at bounding box center [1014, 244] width 114 height 122
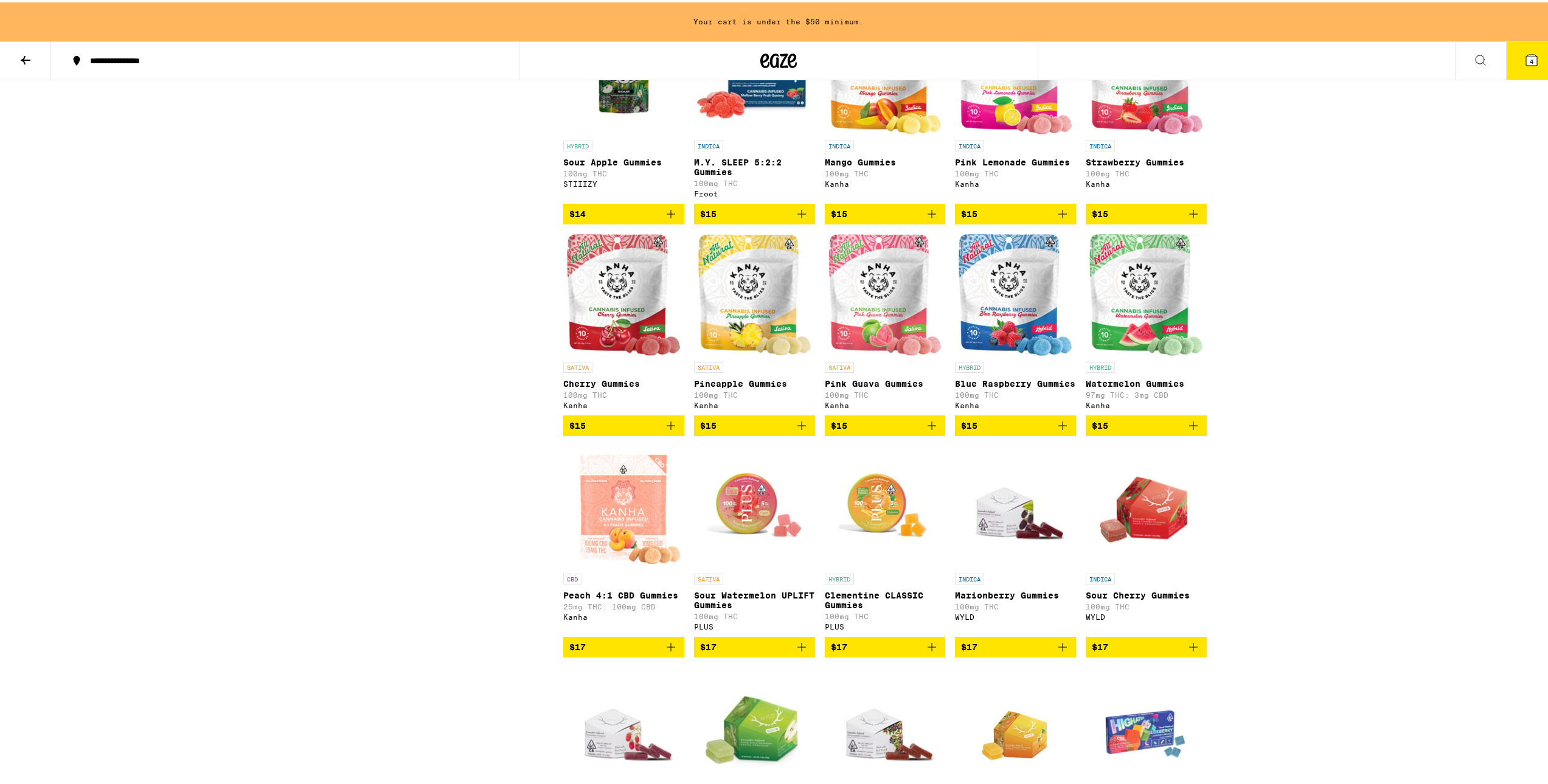
scroll to position [1460, 0]
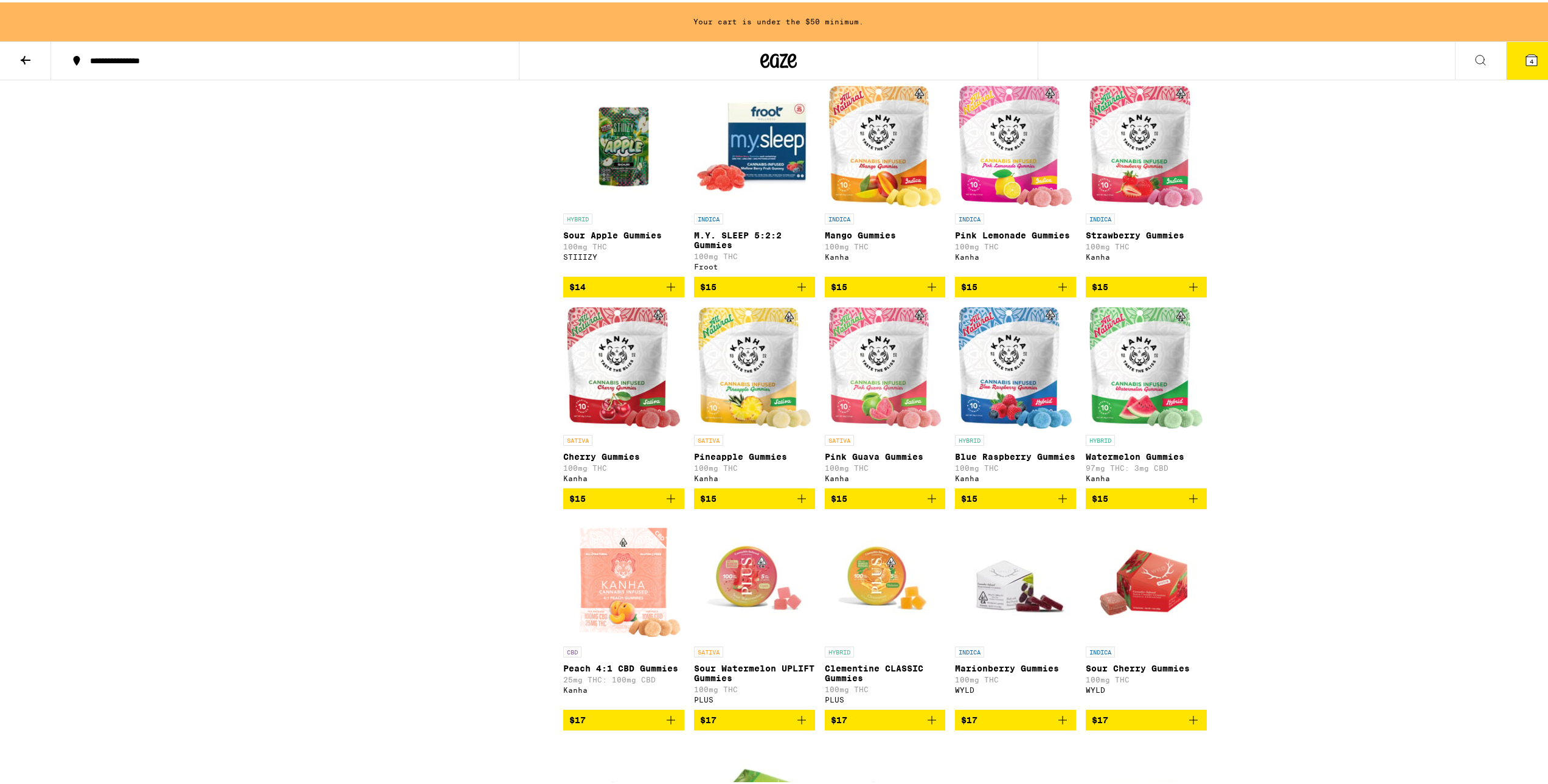
click at [998, 205] on img "Open page for Pink Lemonade Gummies from Kanha" at bounding box center [1014, 144] width 114 height 122
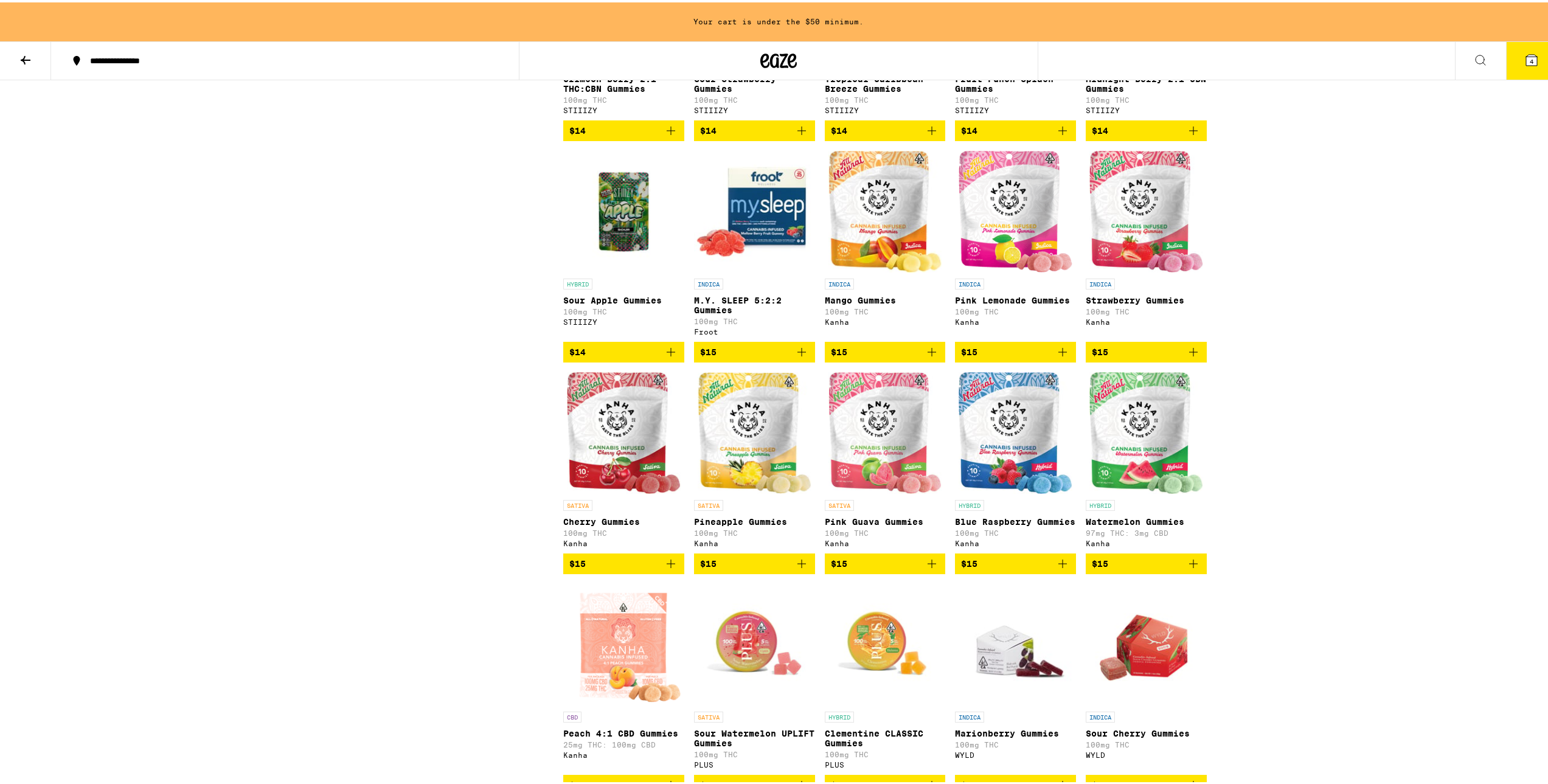
scroll to position [1460, 0]
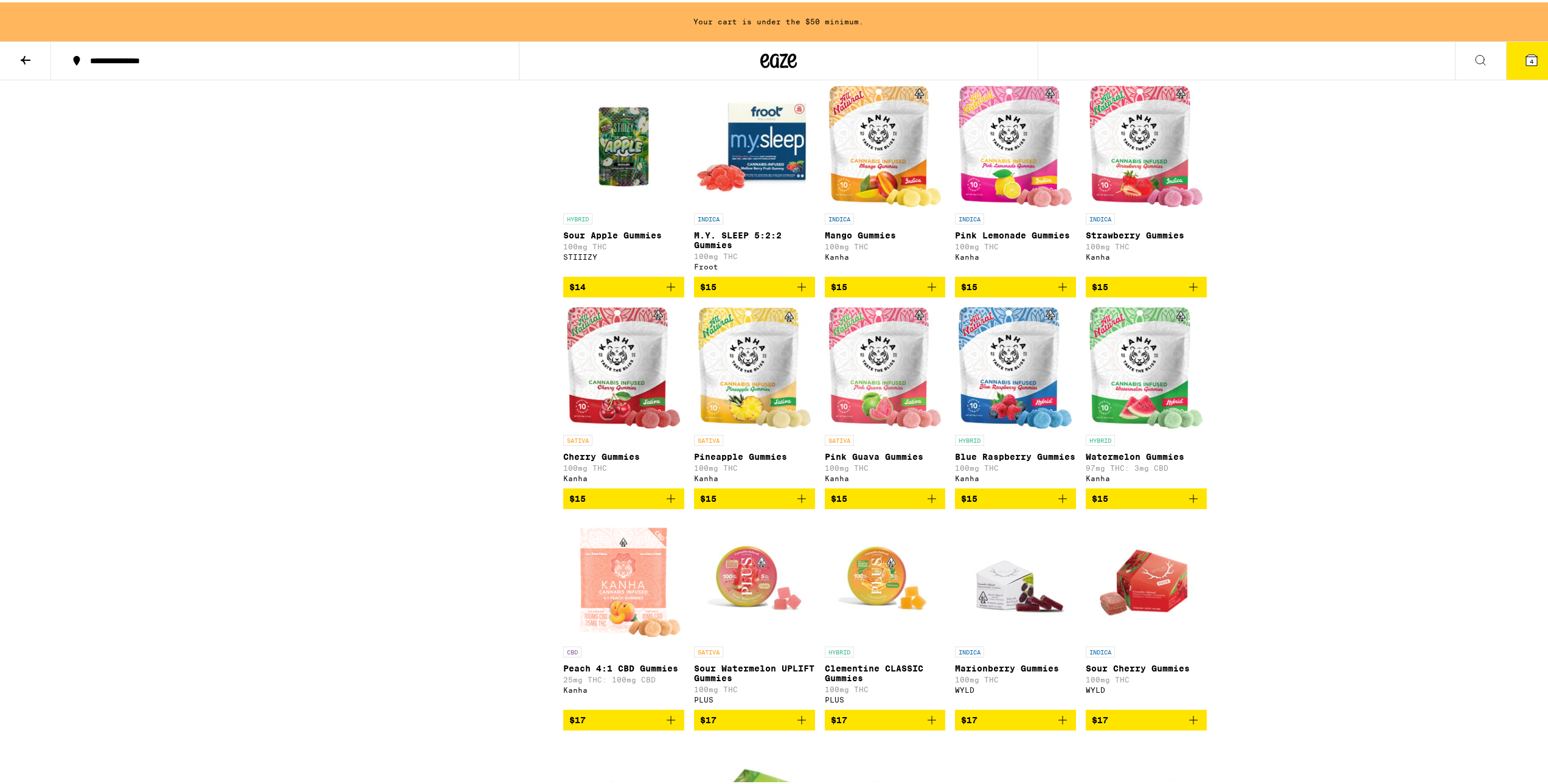
click at [1520, 71] on button "4" at bounding box center [1531, 58] width 51 height 38
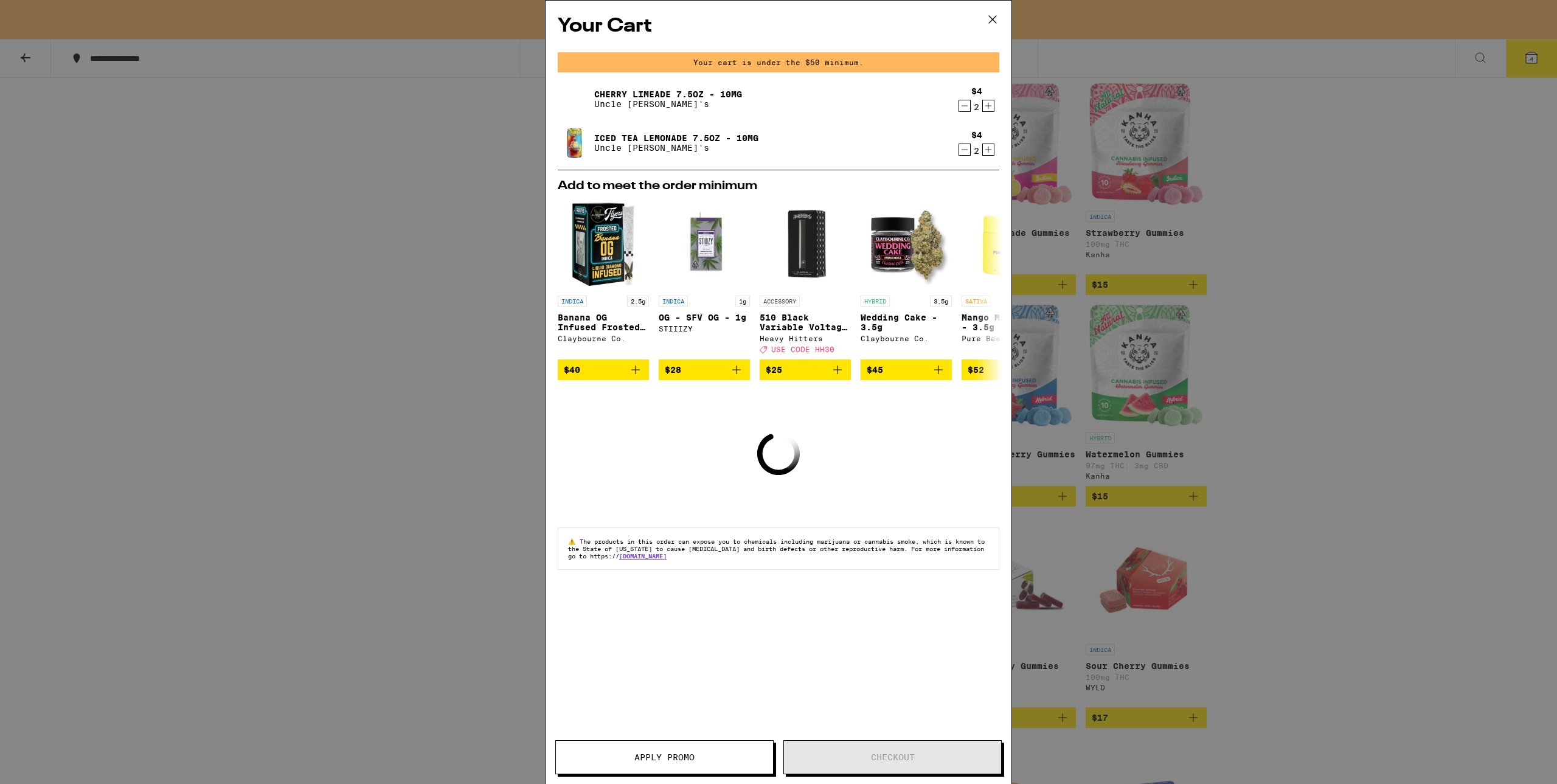
click at [996, 17] on icon at bounding box center [992, 19] width 19 height 19
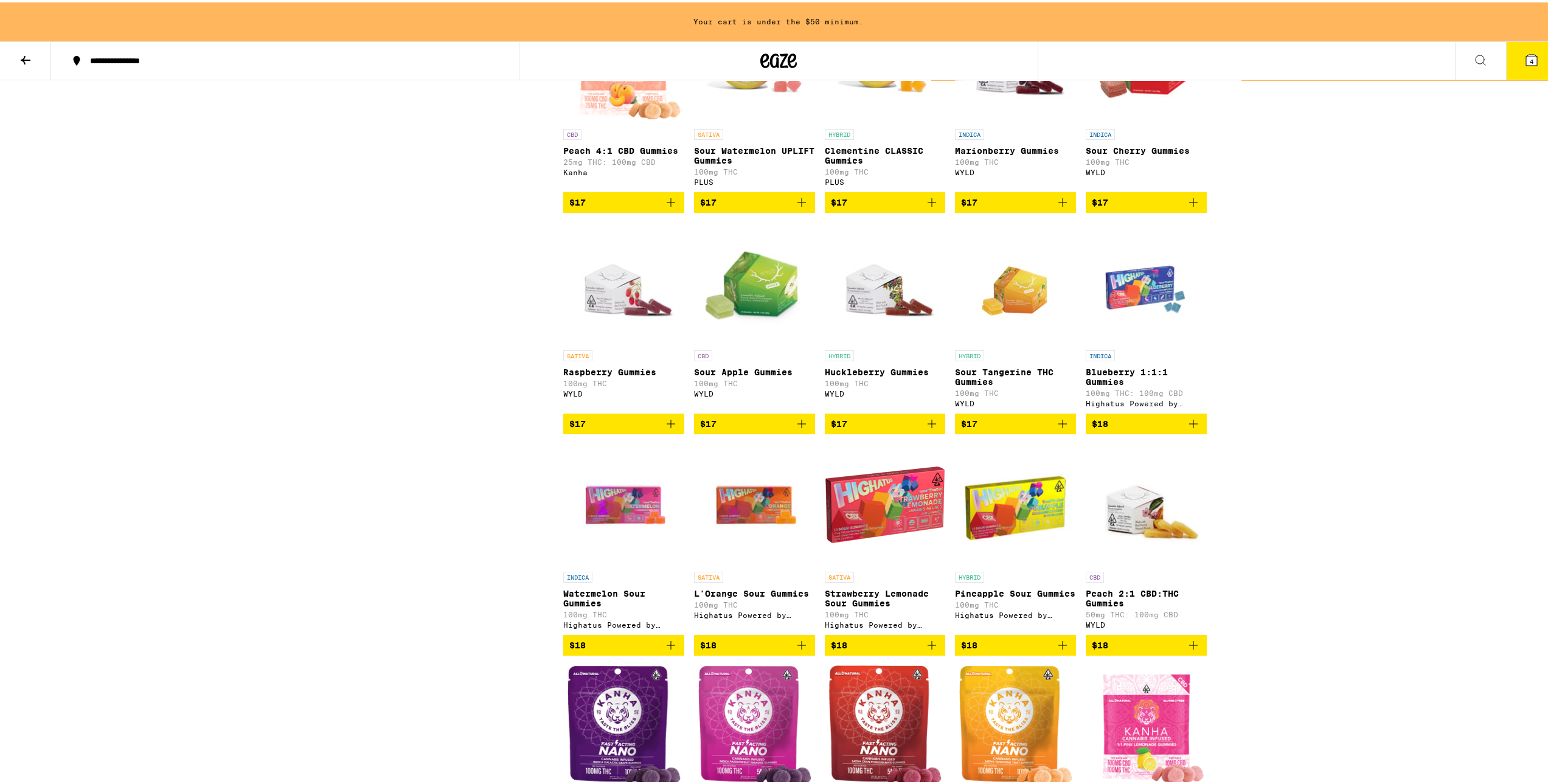
scroll to position [2006, 0]
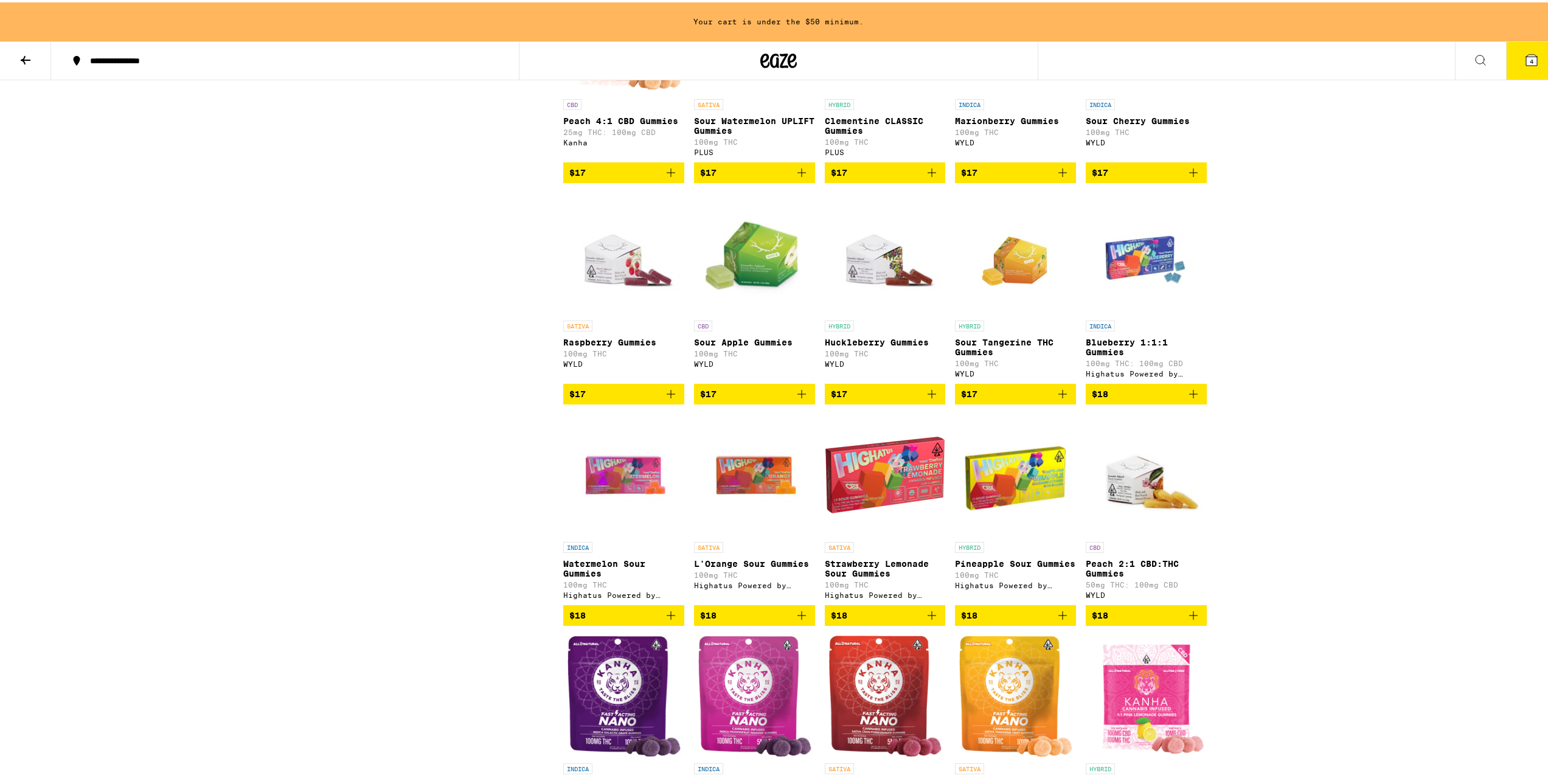
click at [862, 534] on img "Open page for Strawberry Lemonade Sour Gummies from Highatus Powered by Cannabi…" at bounding box center [885, 473] width 121 height 122
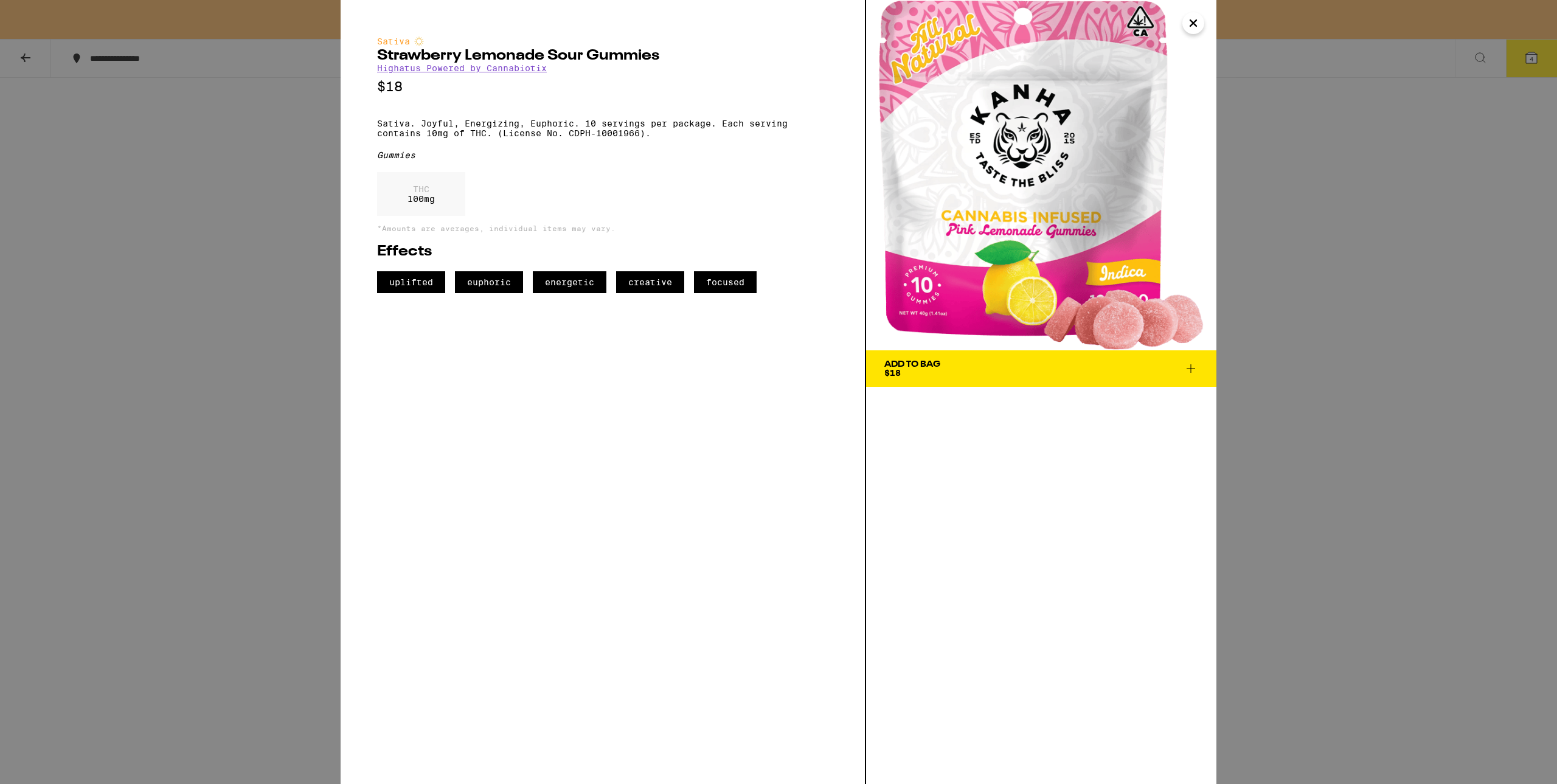
click at [277, 244] on div "Sativa Strawberry Lemonade Sour Gummies Highatus Powered by Cannabiotix $18 Sat…" at bounding box center [778, 392] width 1557 height 784
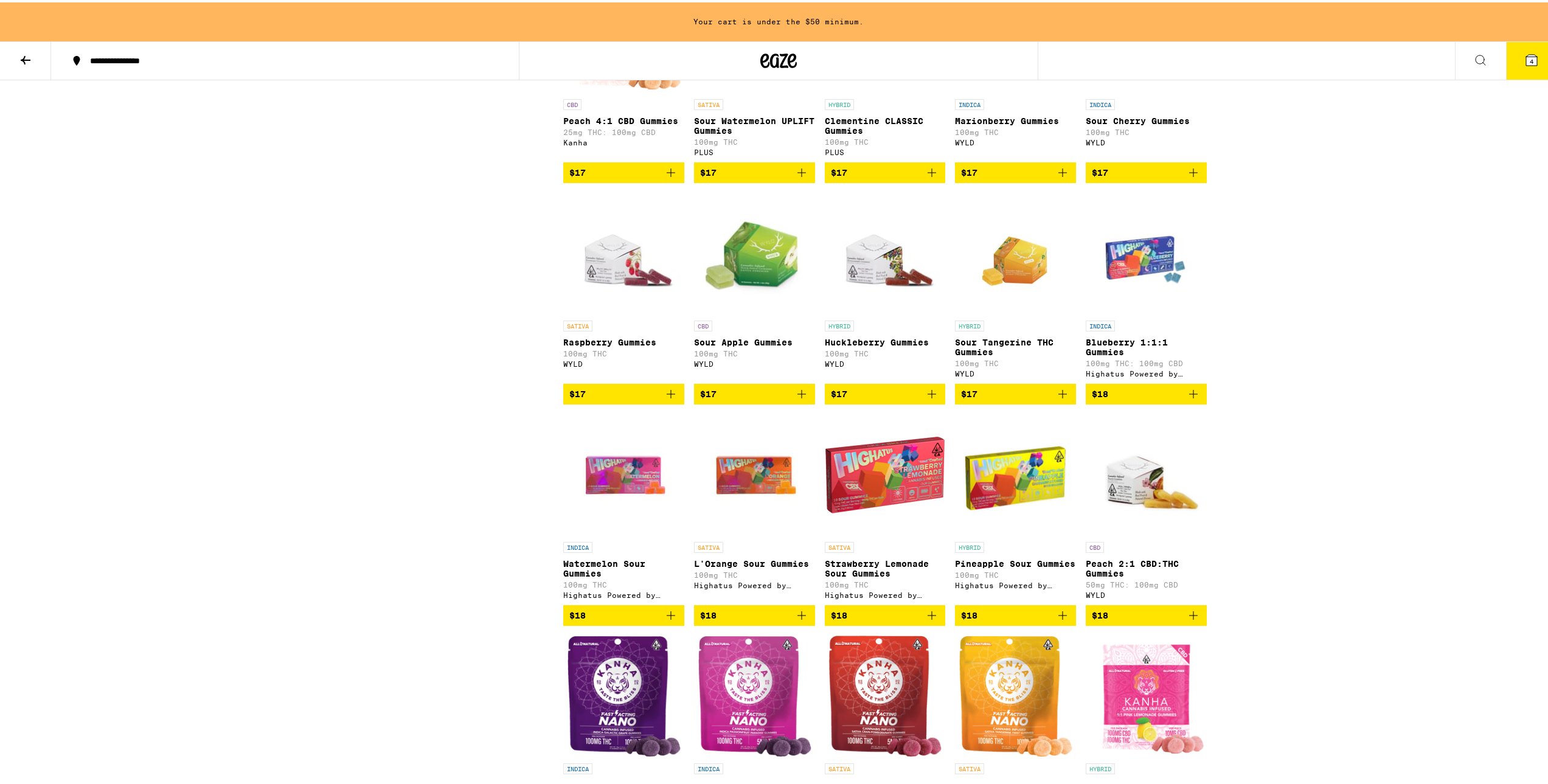
click at [871, 534] on img "Open page for Strawberry Lemonade Sour Gummies from Highatus Powered by Cannabi…" at bounding box center [885, 473] width 121 height 122
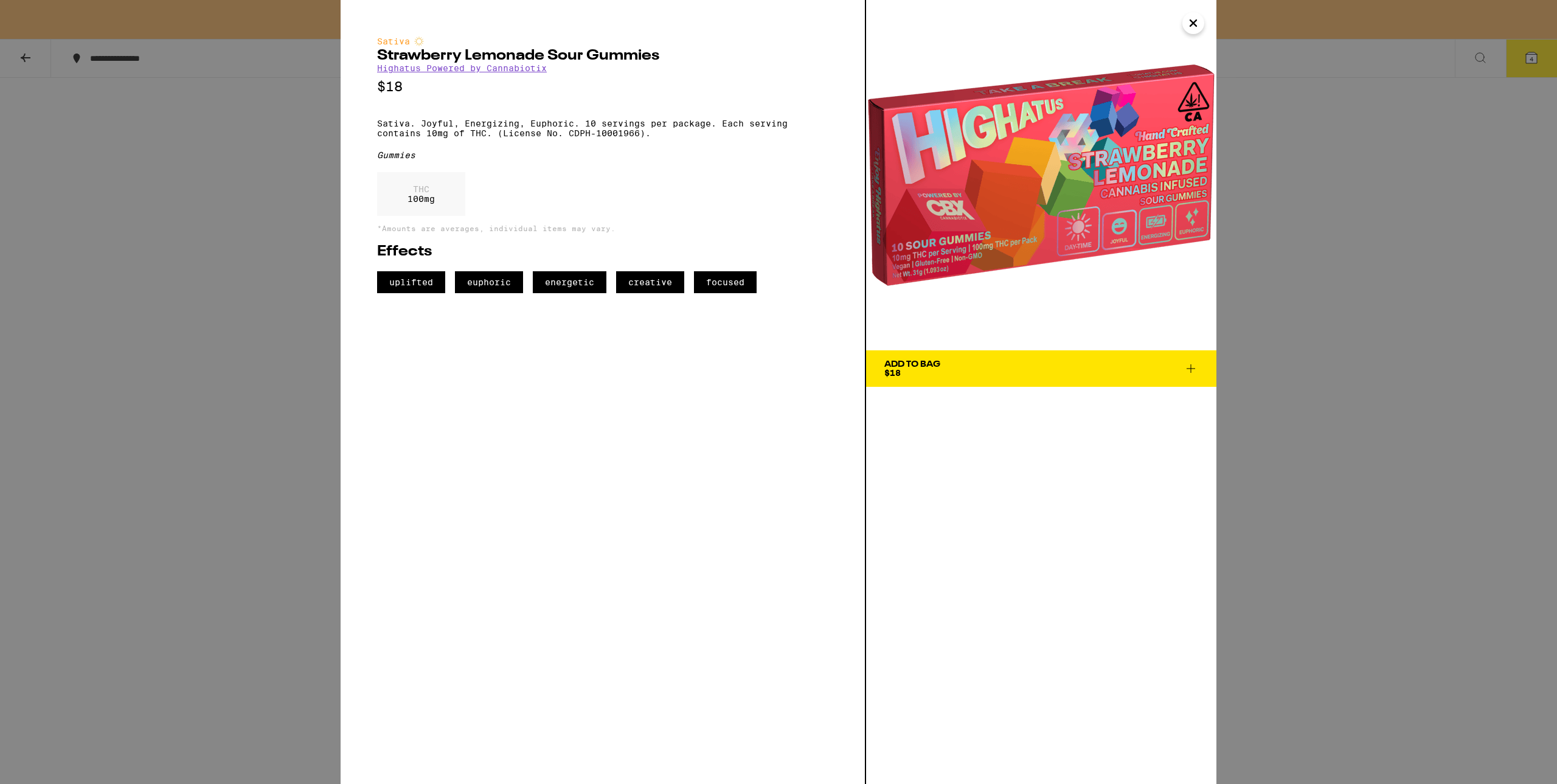
click at [1196, 34] on img at bounding box center [1041, 175] width 350 height 350
click at [1196, 22] on icon "Close" at bounding box center [1193, 23] width 15 height 19
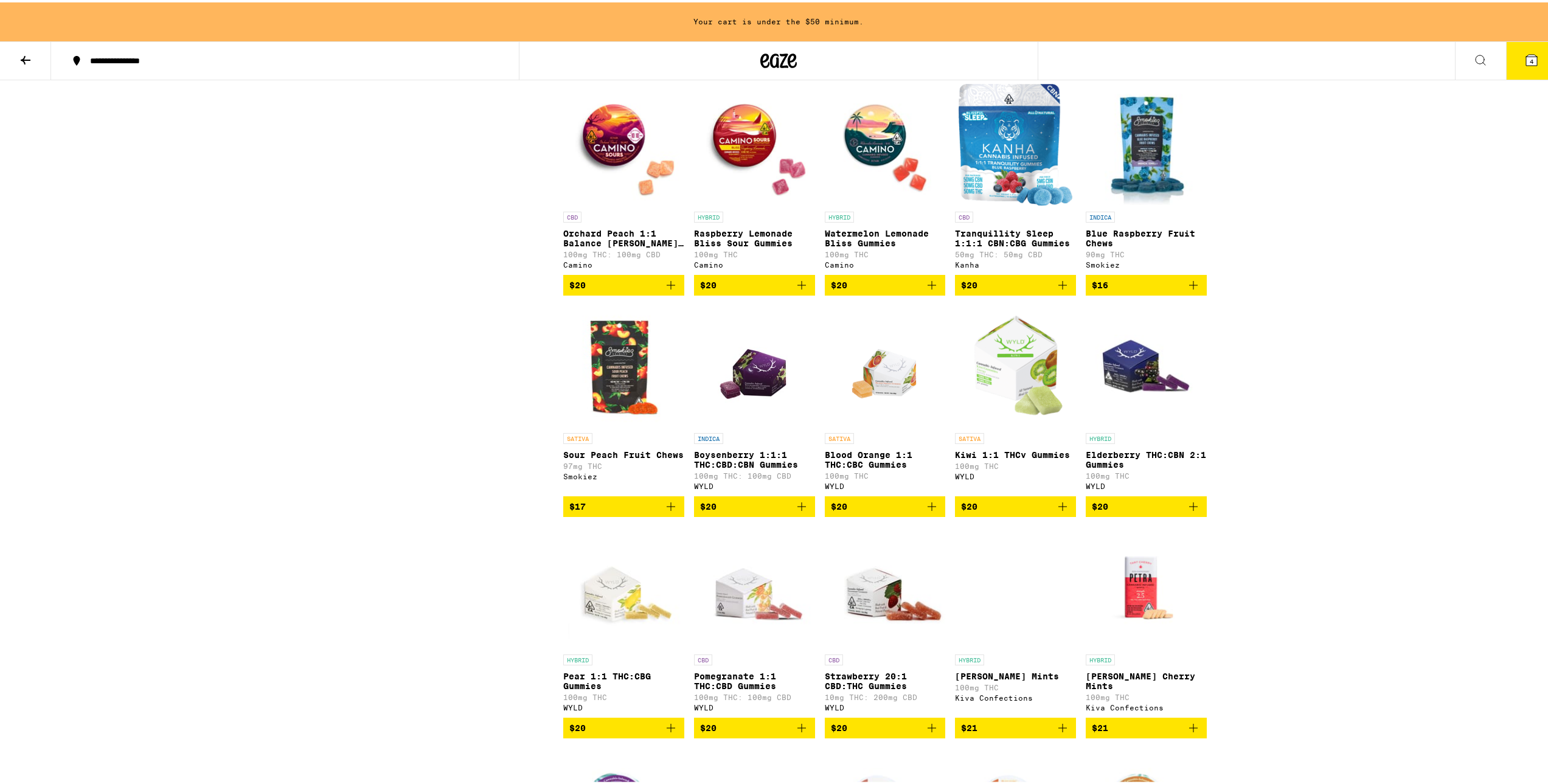
scroll to position [3466, 0]
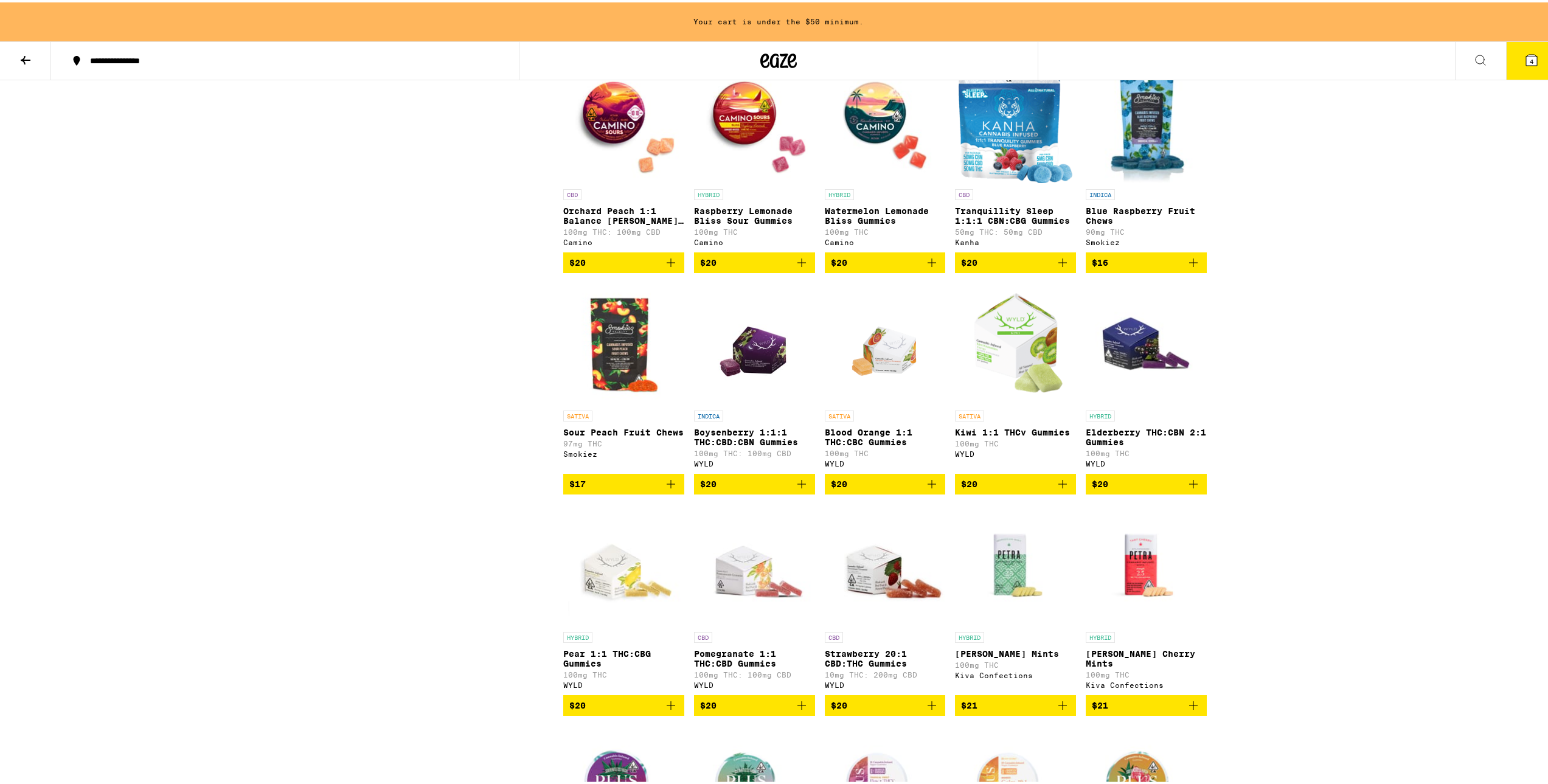
click at [1133, 181] on img "Open page for Blue Raspberry Fruit Chews from Smokiez" at bounding box center [1146, 120] width 121 height 122
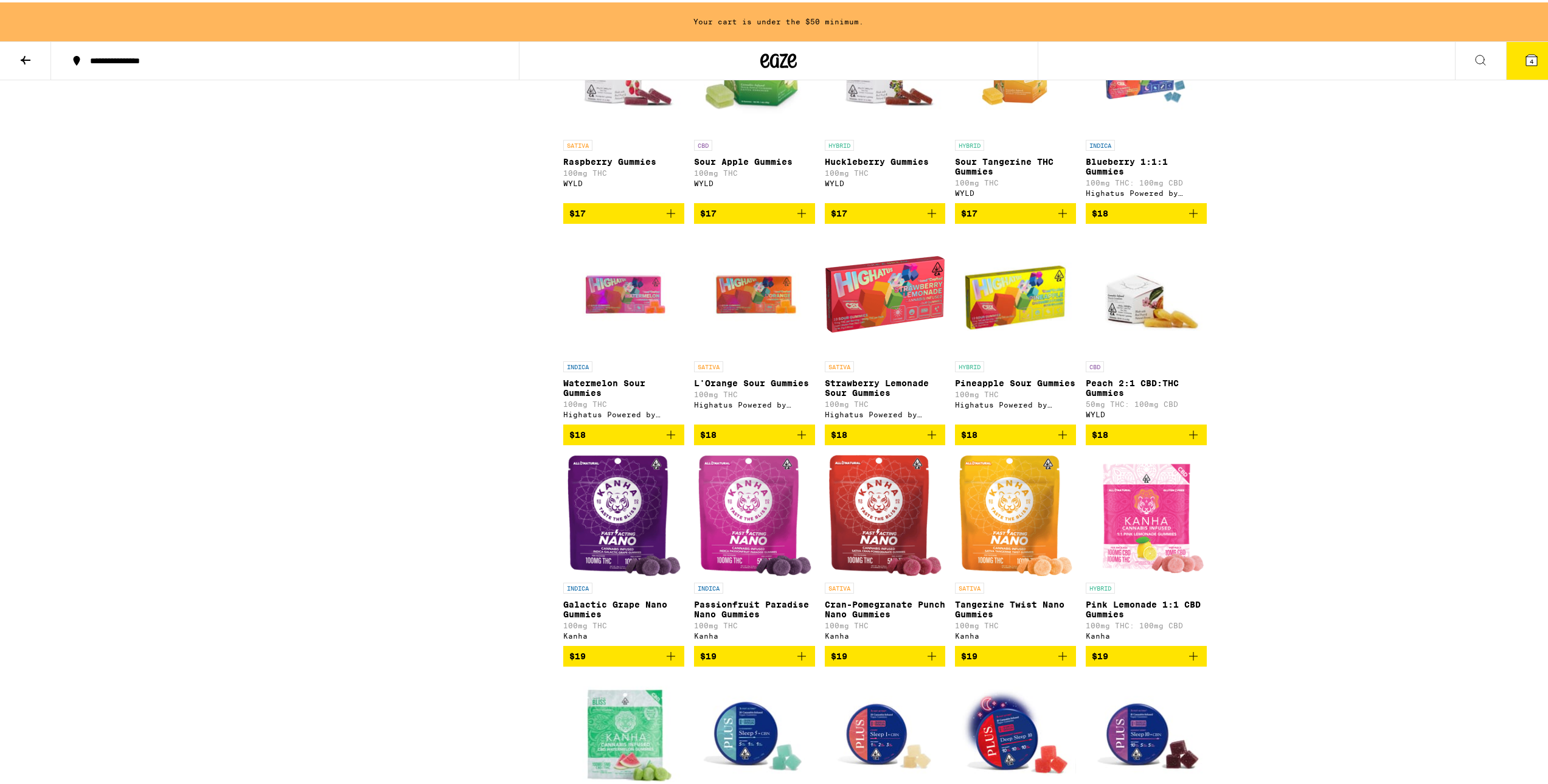
scroll to position [2189, 0]
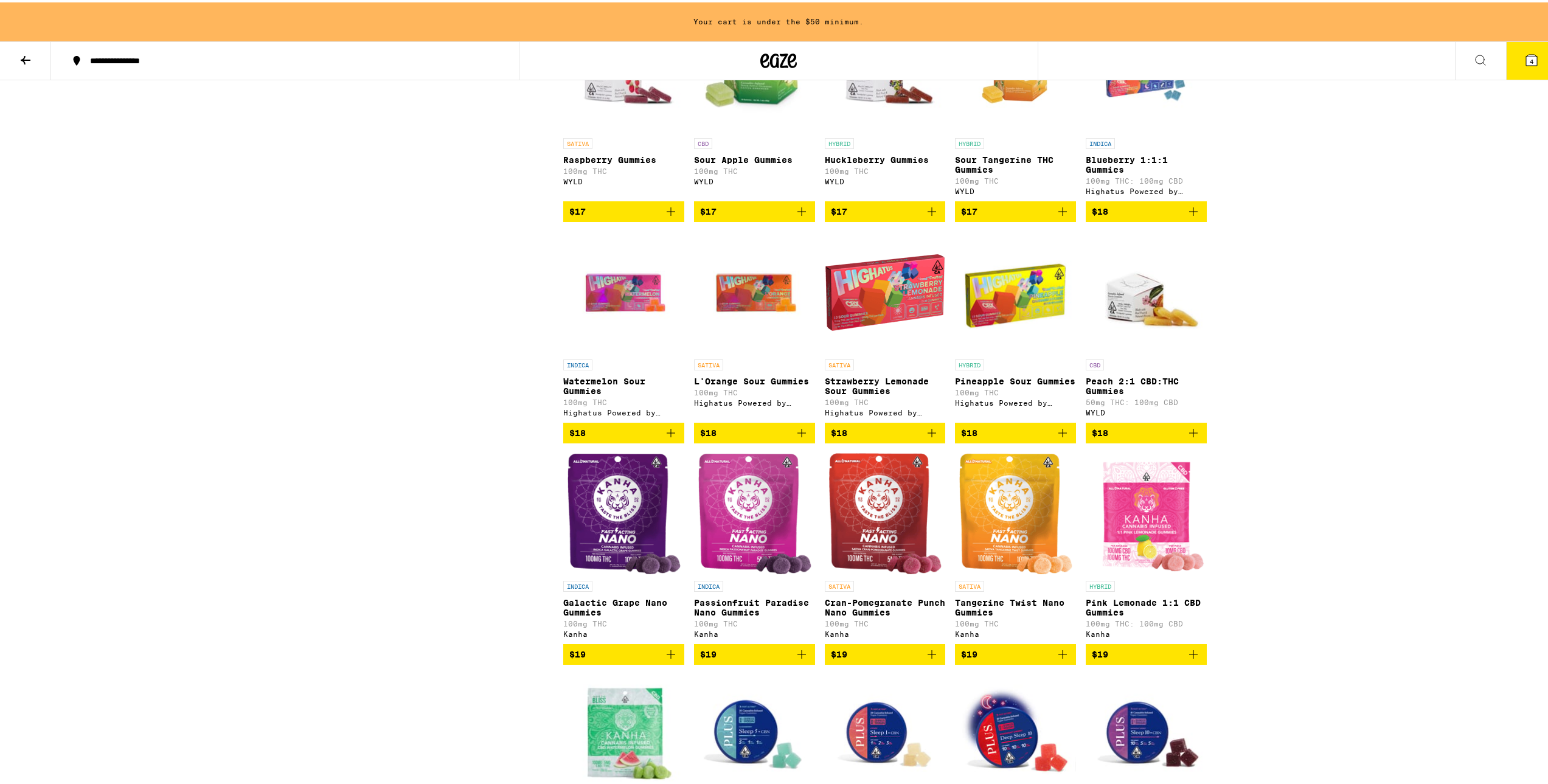
click at [910, 393] on p "Strawberry Lemonade Sour Gummies" at bounding box center [885, 384] width 121 height 19
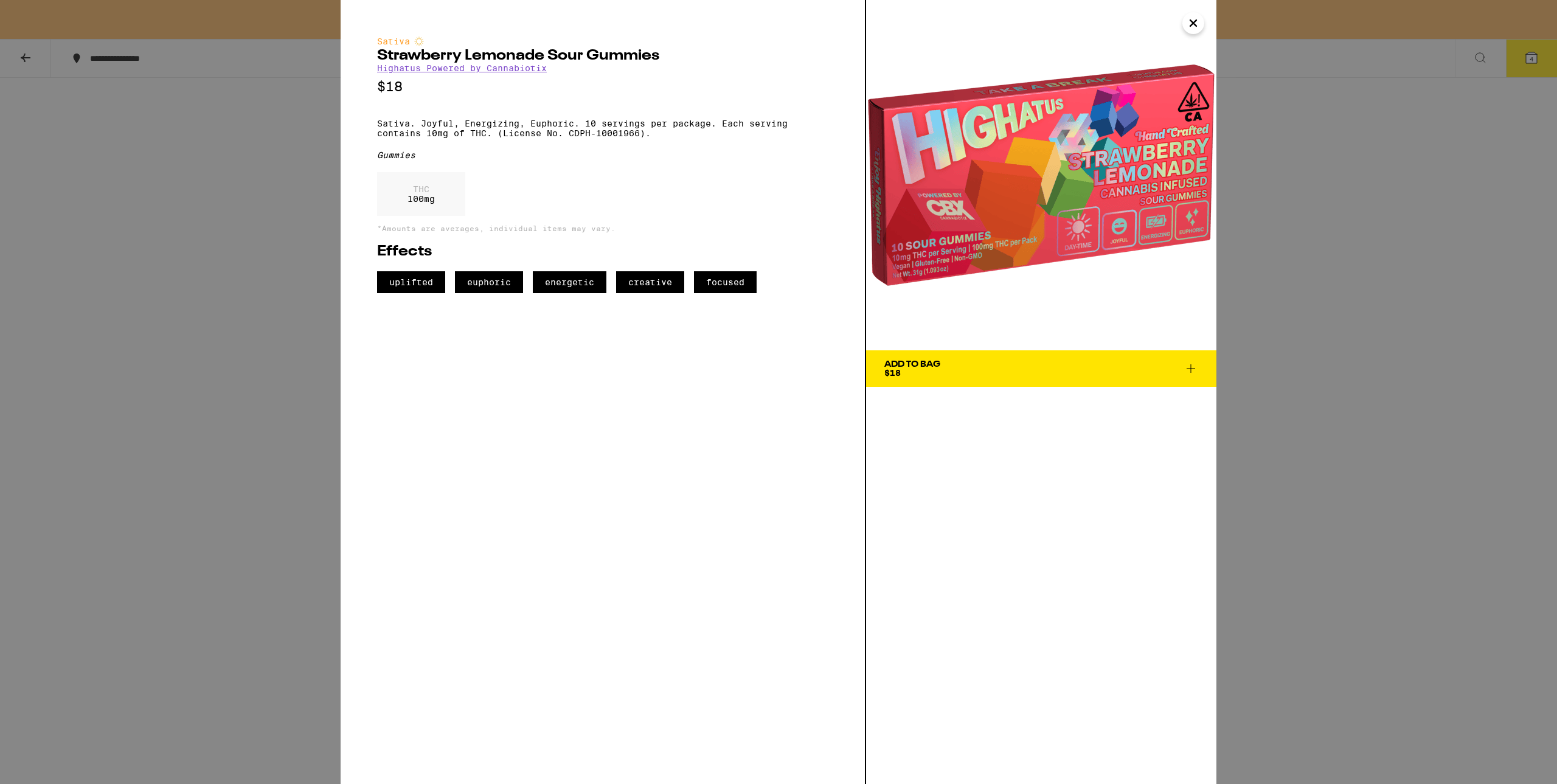
click at [1184, 19] on button "Close" at bounding box center [1193, 23] width 22 height 22
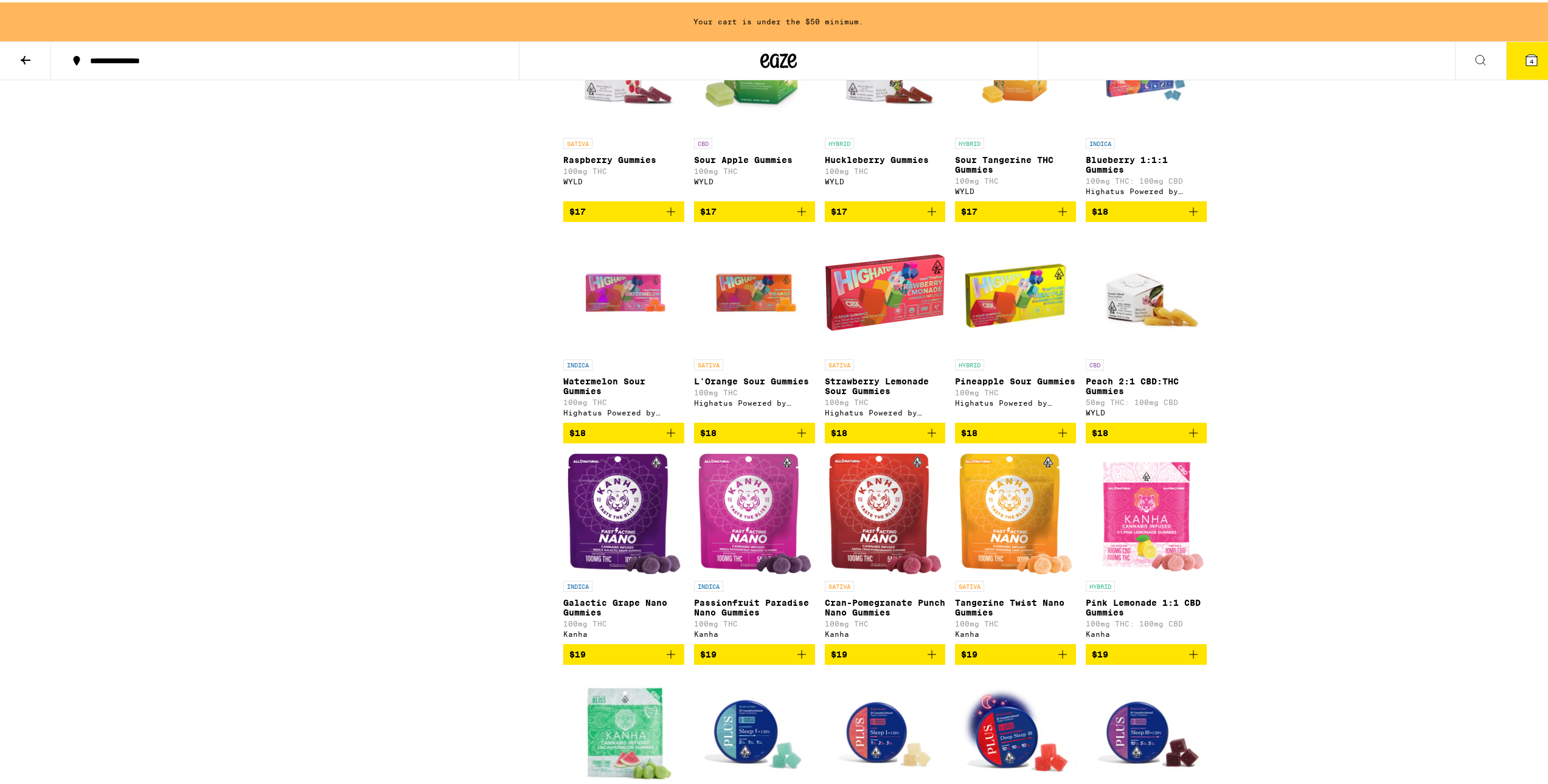
click at [617, 351] on img "Open page for Watermelon Sour Gummies from Highatus Powered by Cannabiotix" at bounding box center [623, 290] width 121 height 122
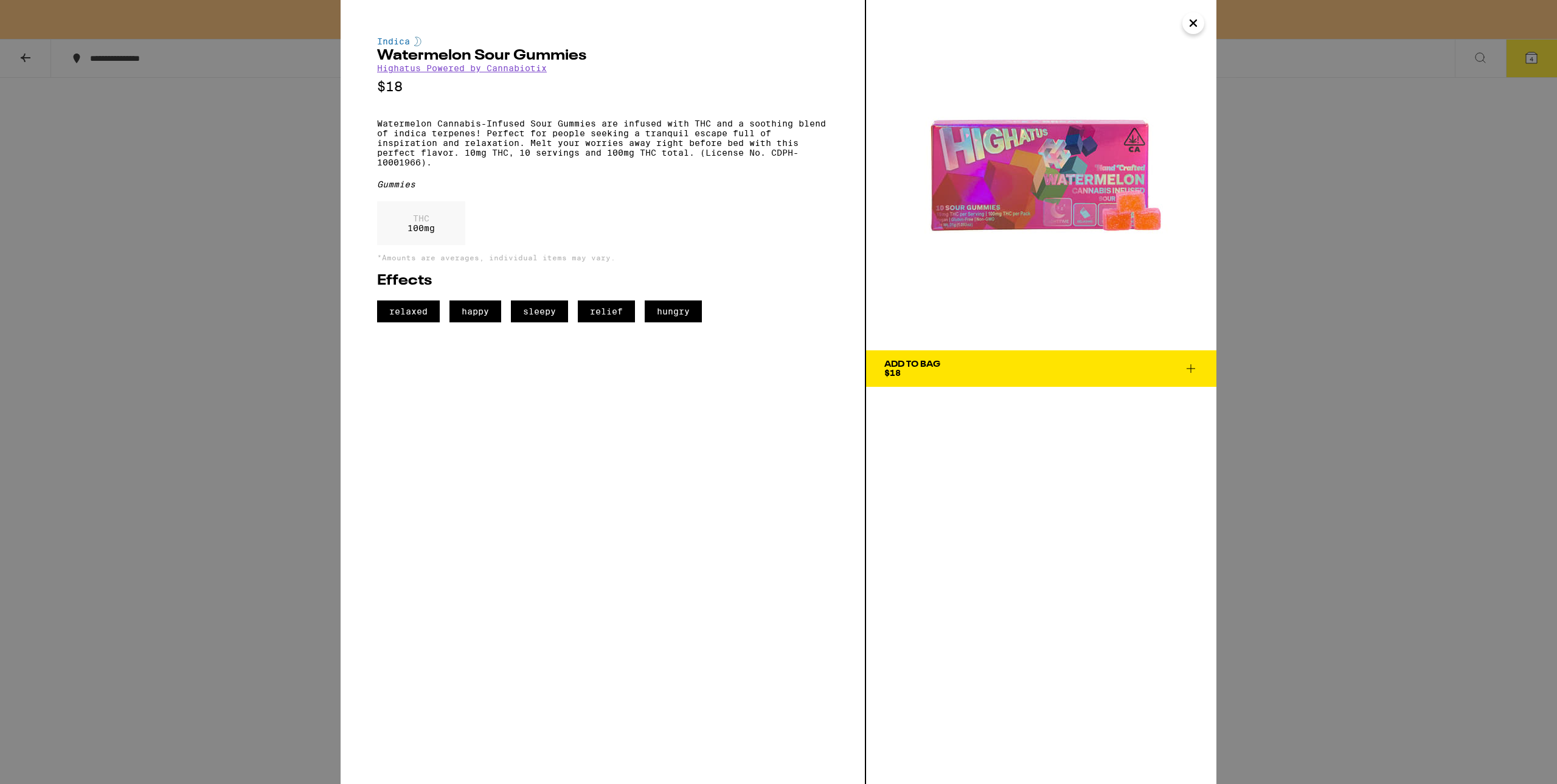
click at [1195, 19] on icon "Close" at bounding box center [1193, 23] width 15 height 19
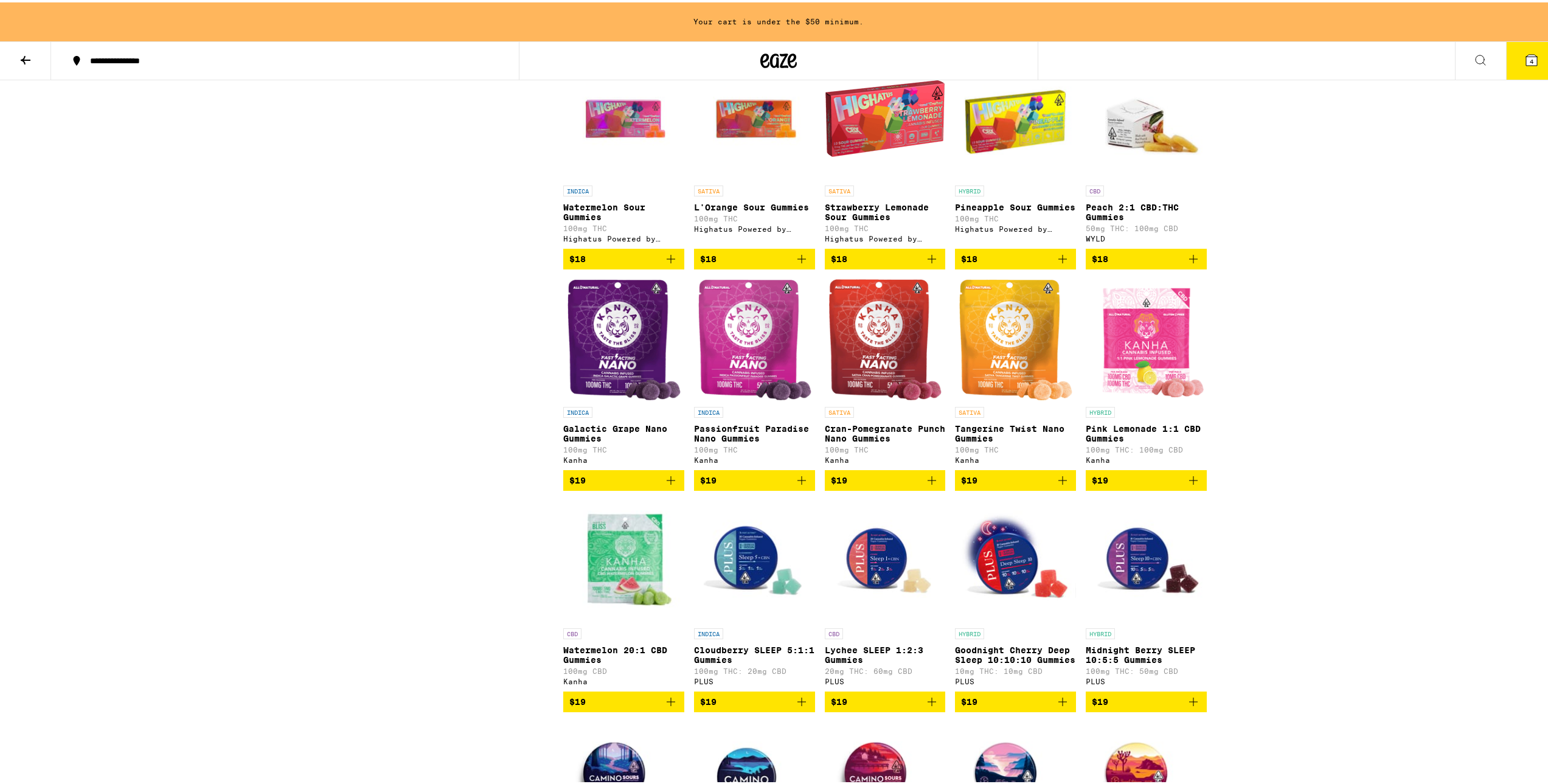
scroll to position [2432, 0]
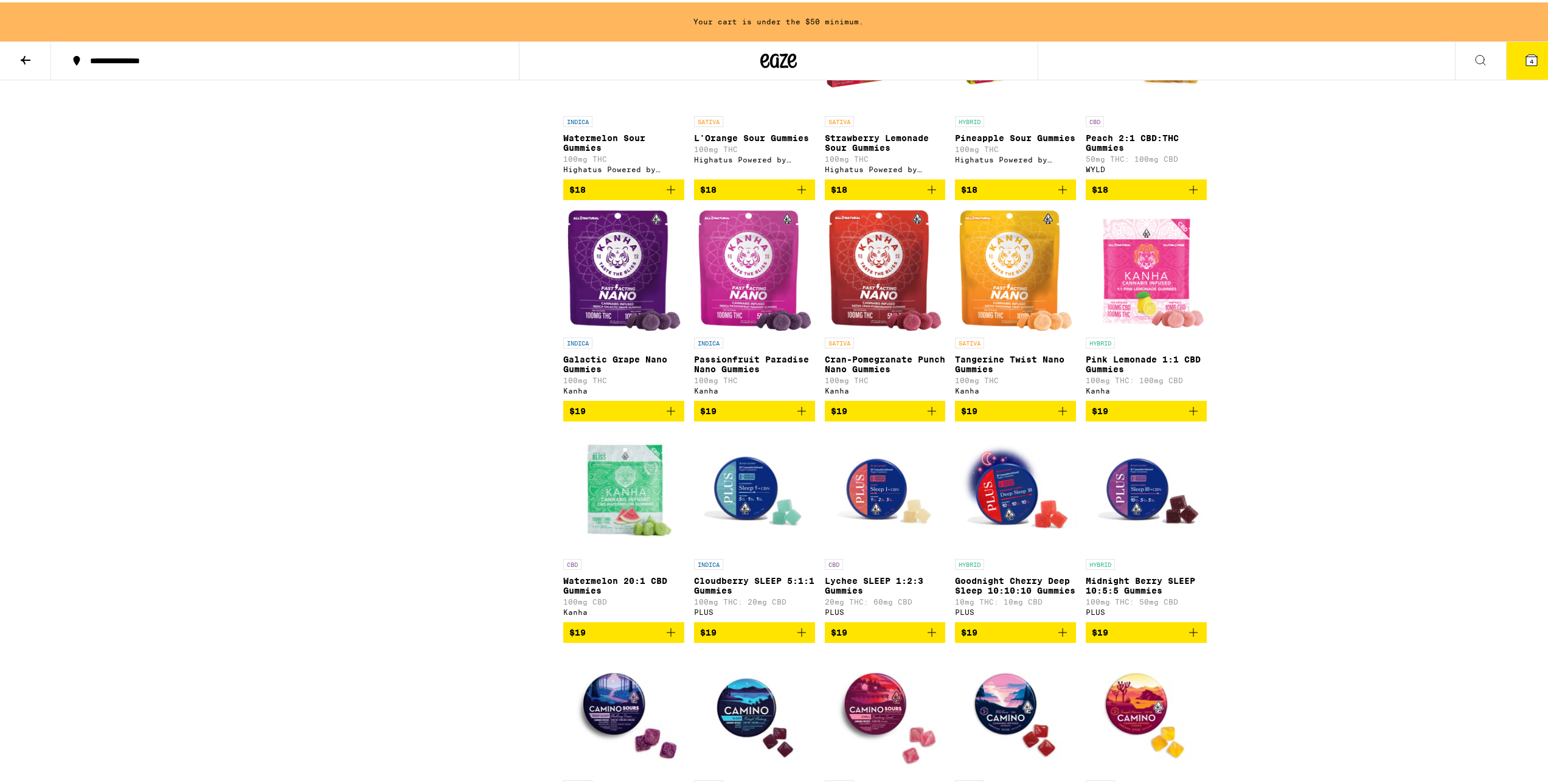
click at [909, 416] on span "$19" at bounding box center [885, 408] width 108 height 15
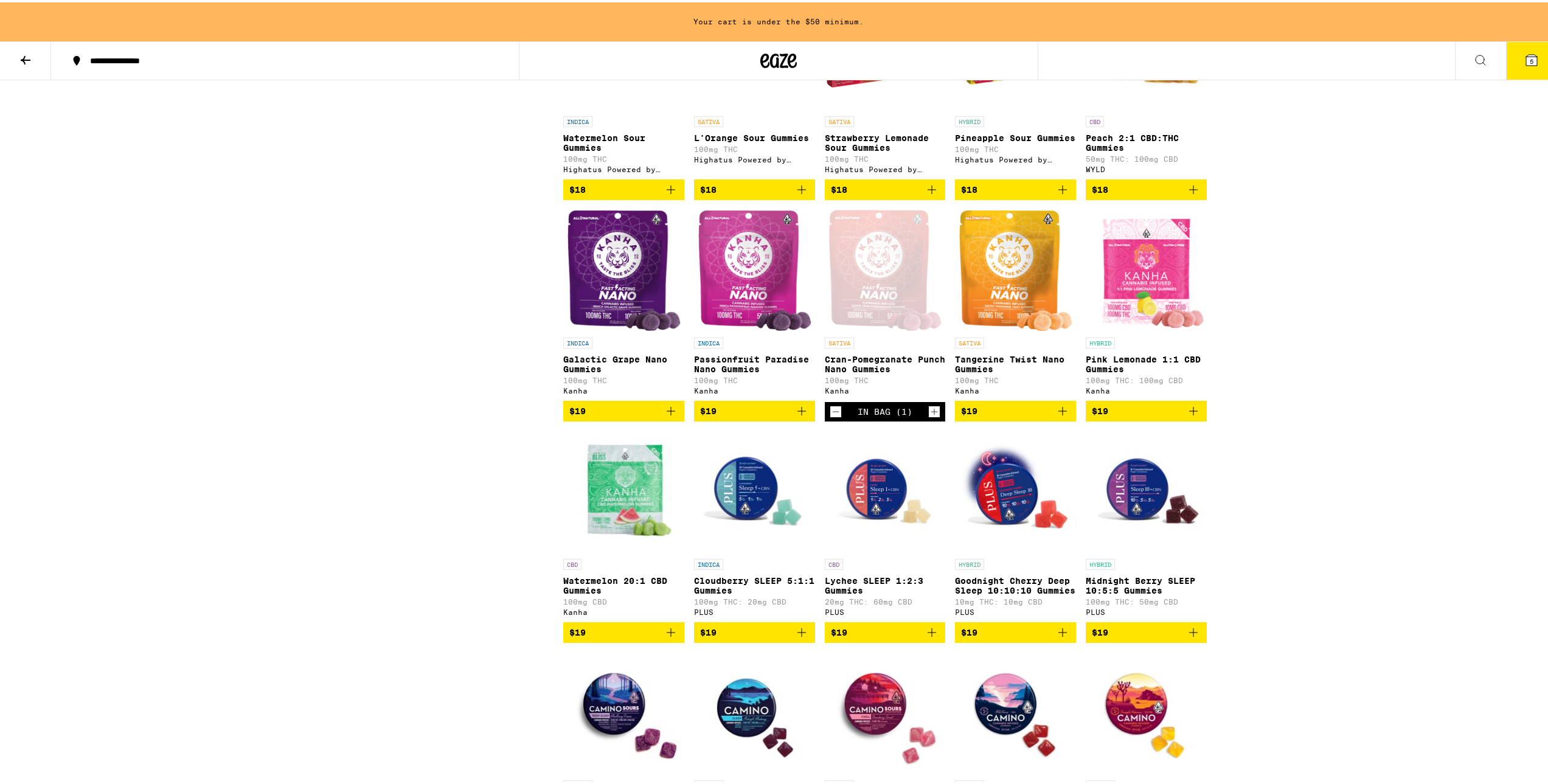
click at [1542, 62] on button "5" at bounding box center [1531, 58] width 51 height 38
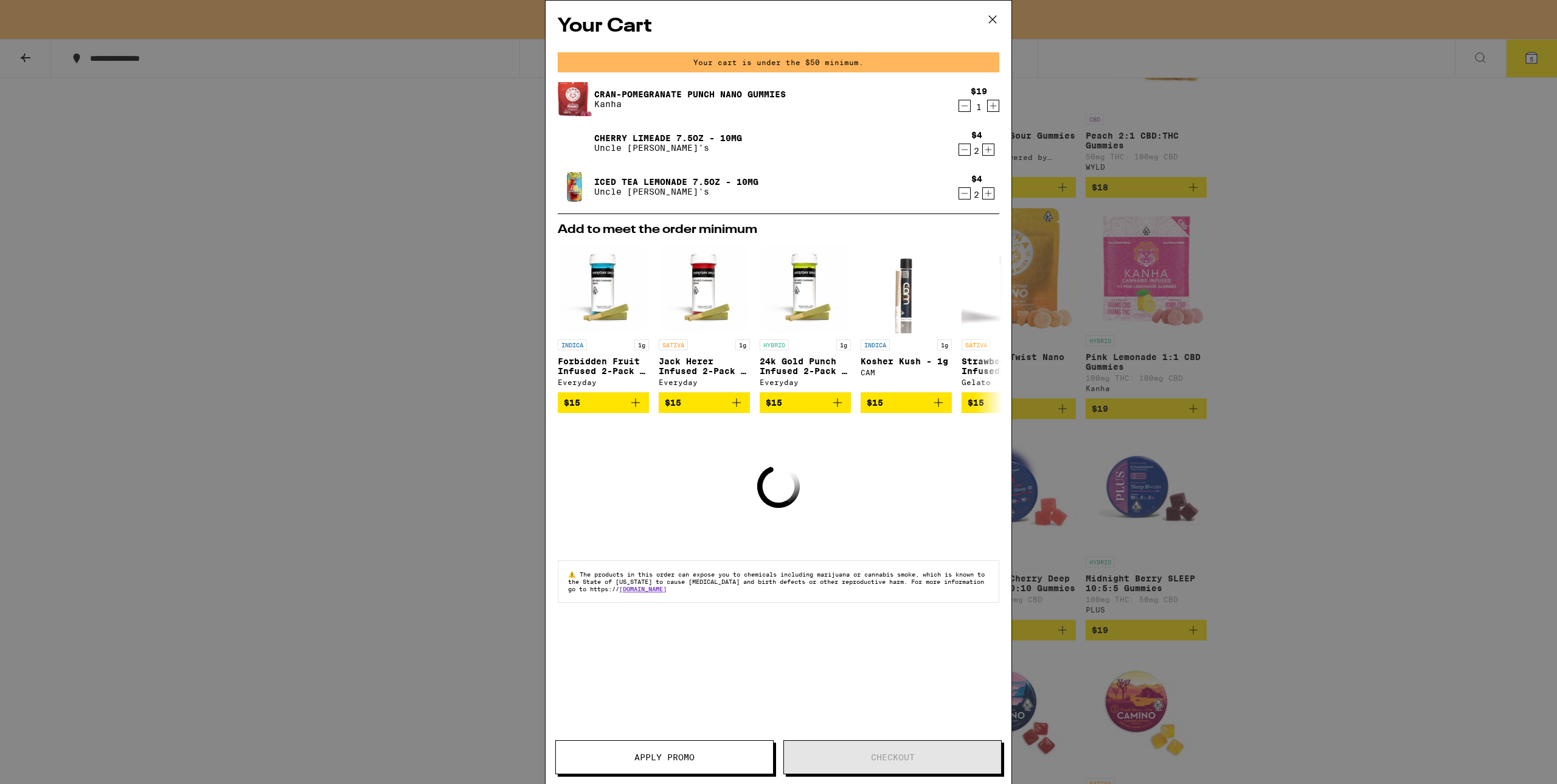
click at [988, 108] on icon "Increment" at bounding box center [993, 106] width 11 height 15
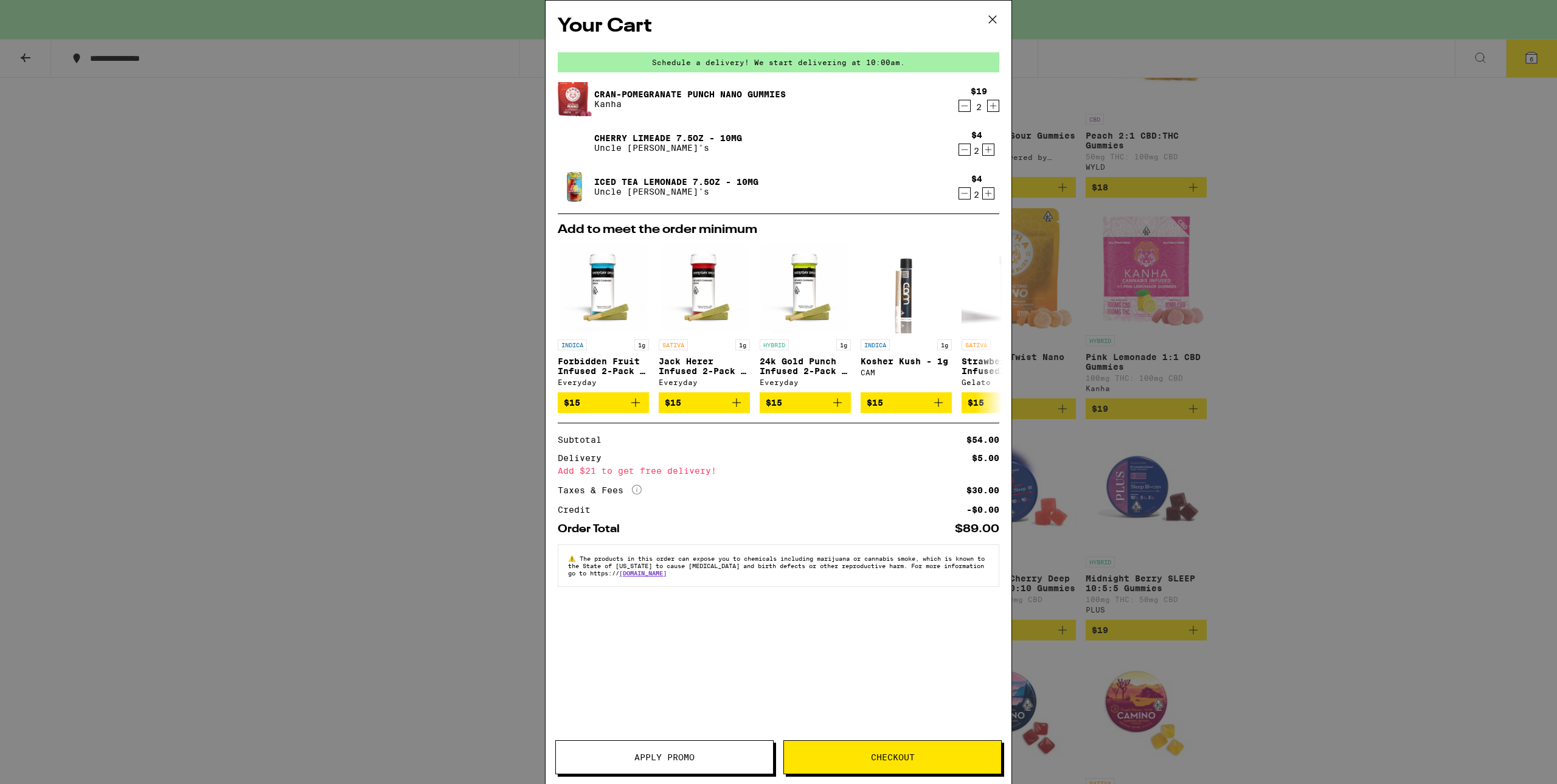
click at [997, 111] on icon "Increment" at bounding box center [993, 106] width 11 height 15
click at [963, 106] on icon "Decrement" at bounding box center [964, 106] width 11 height 15
click at [963, 113] on icon "Decrement" at bounding box center [964, 106] width 11 height 15
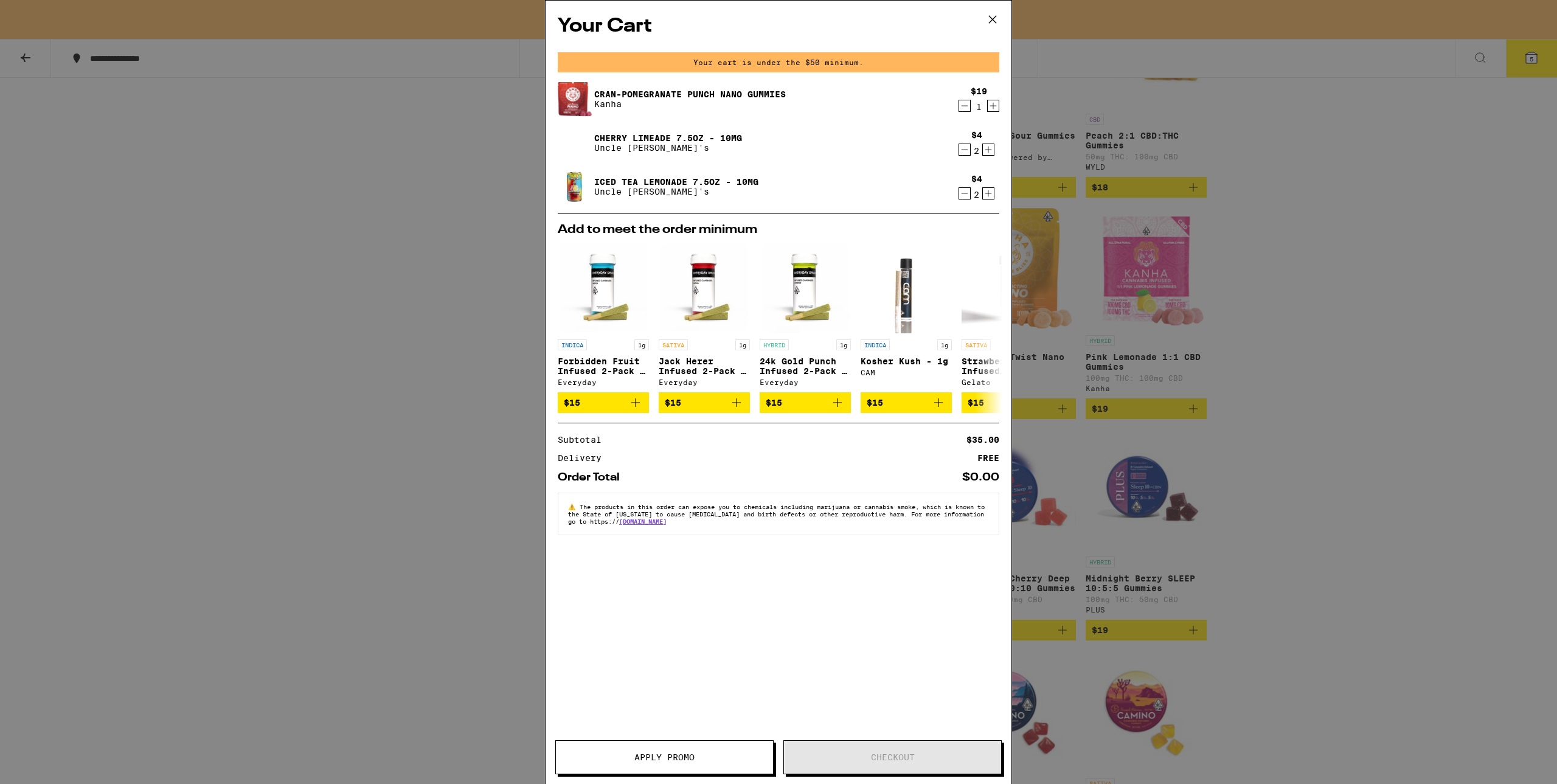
click at [996, 18] on icon at bounding box center [992, 19] width 19 height 19
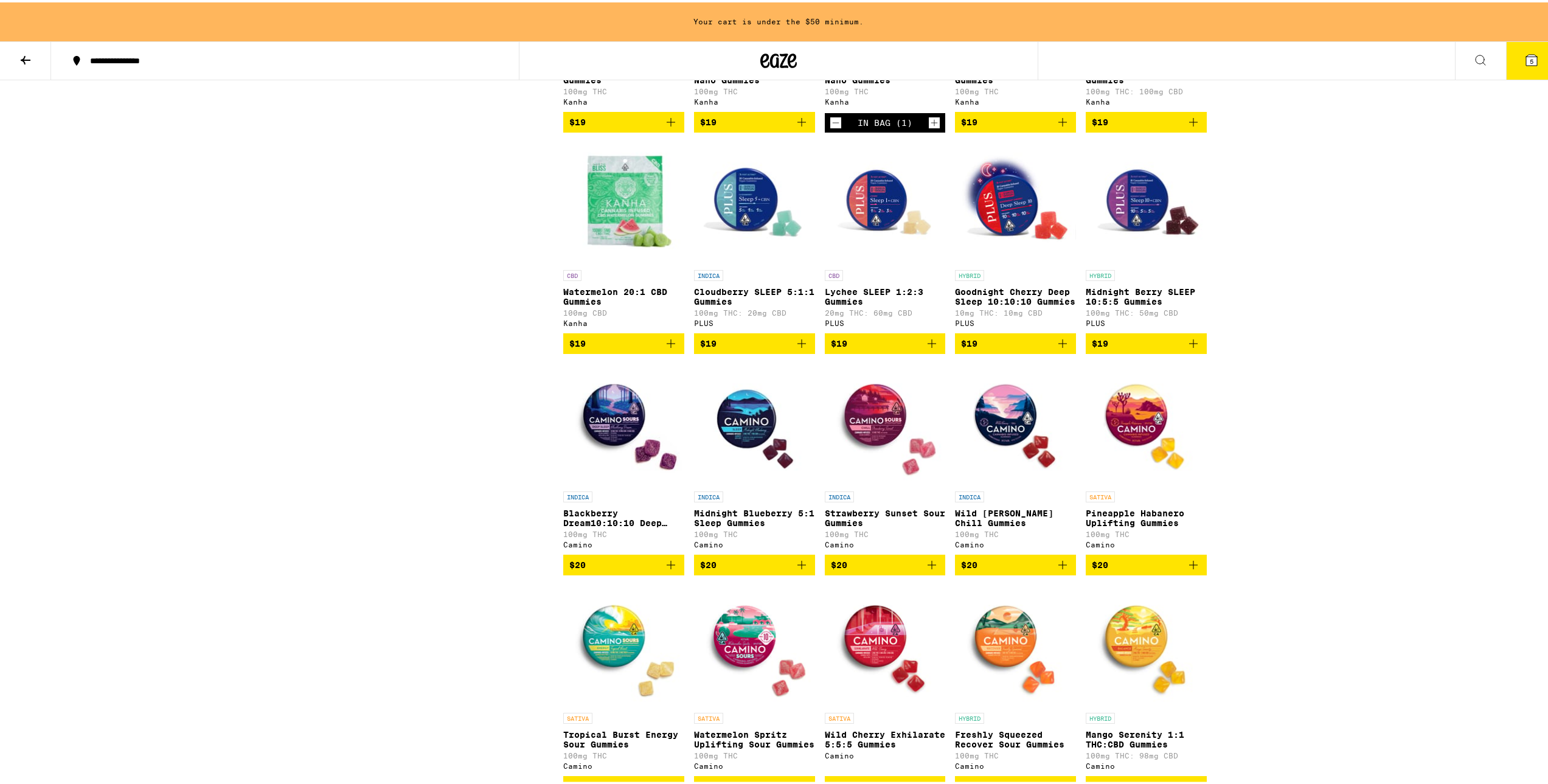
scroll to position [2443, 0]
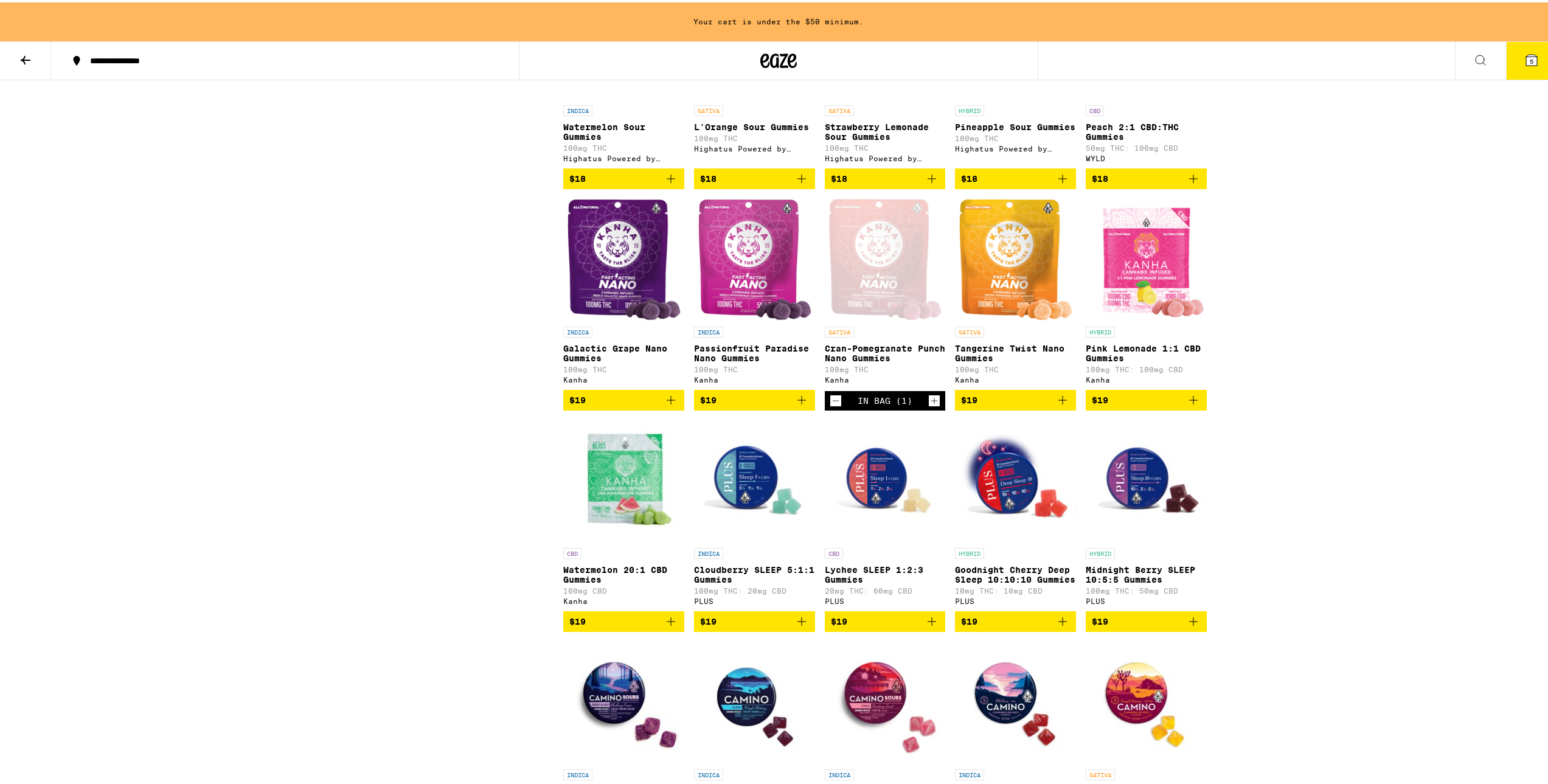
click at [1524, 50] on icon at bounding box center [1531, 57] width 15 height 15
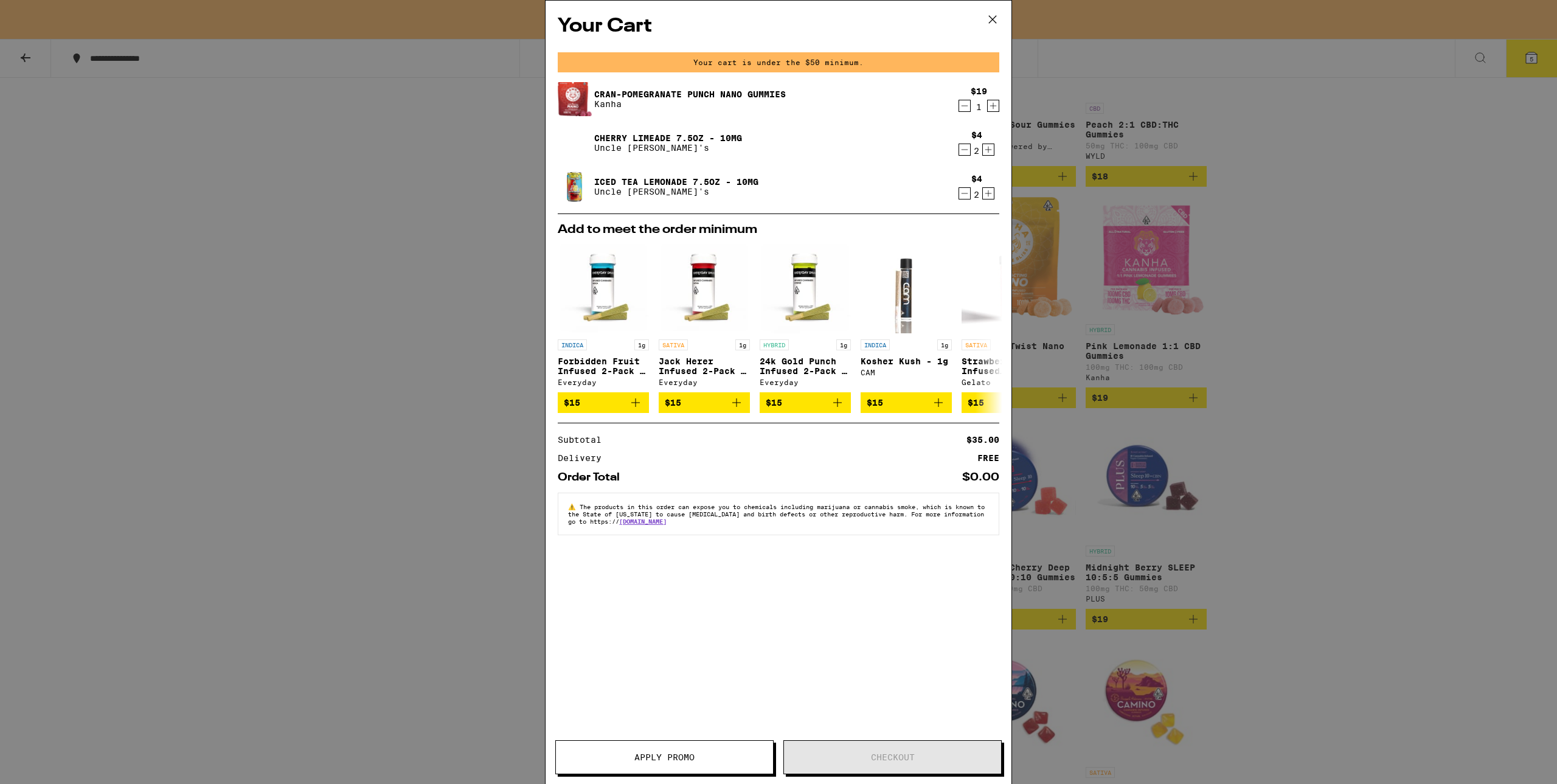
click at [996, 23] on icon at bounding box center [992, 19] width 7 height 7
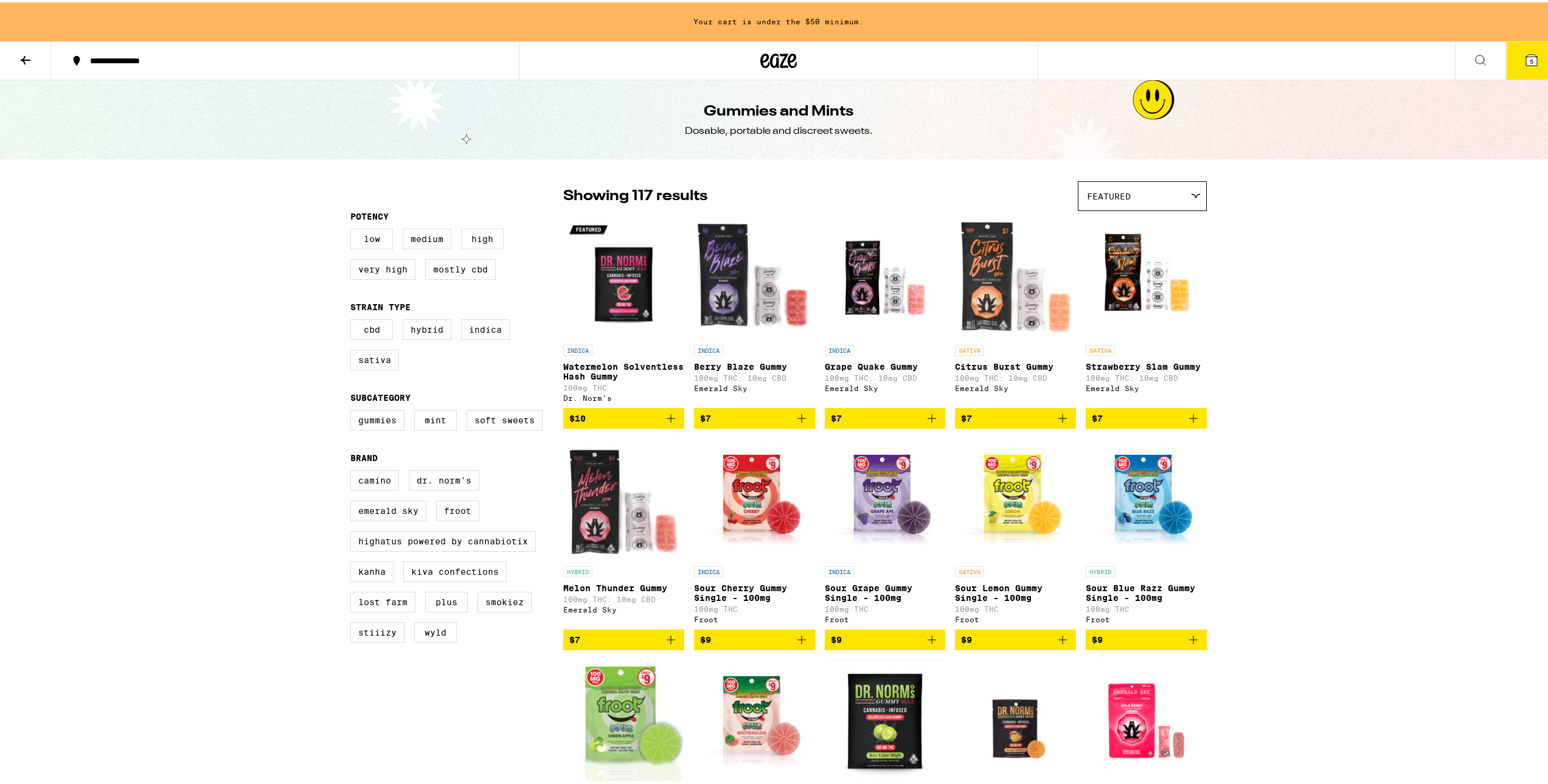
click at [28, 71] on button at bounding box center [26, 58] width 51 height 38
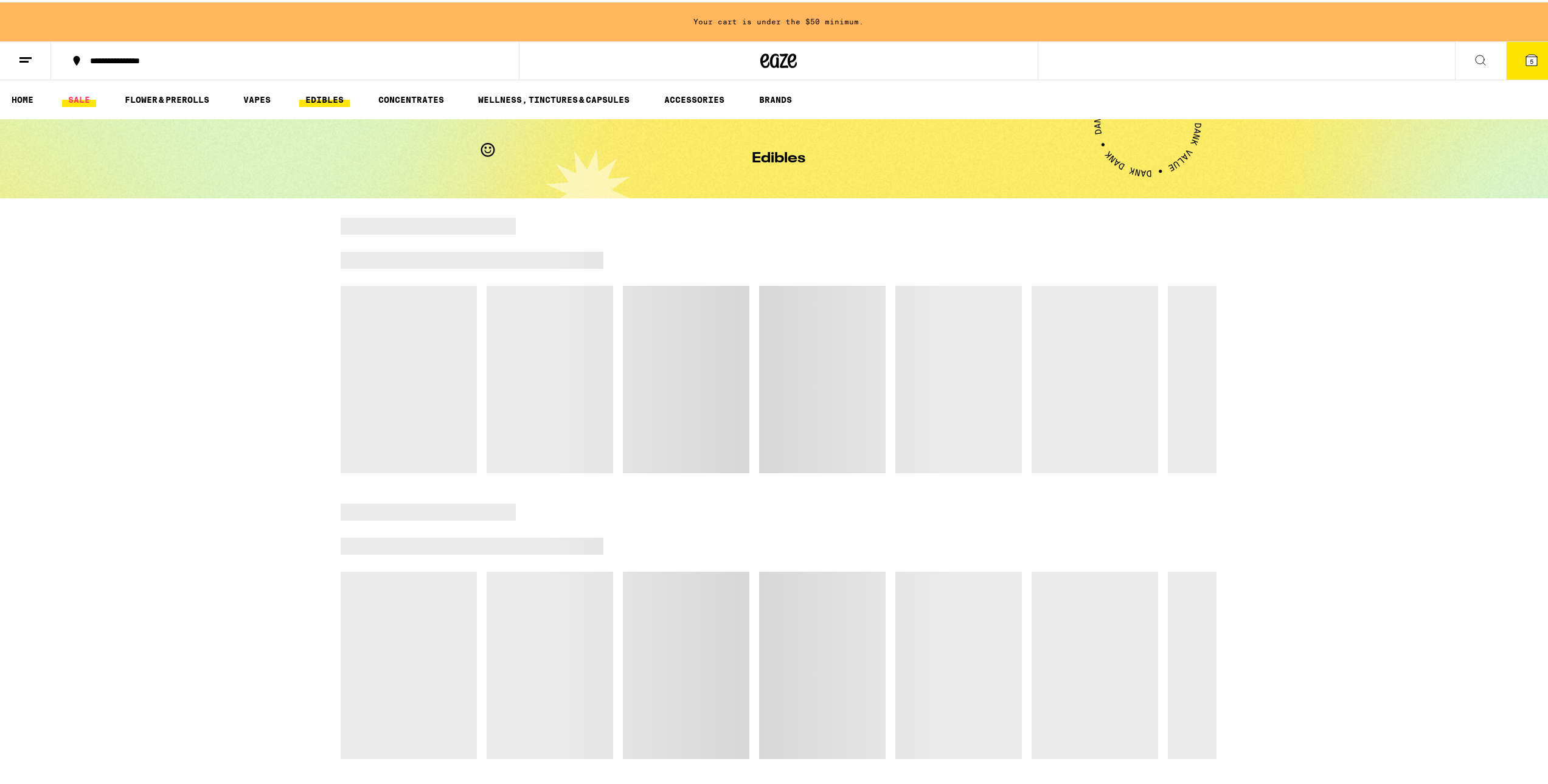
click at [88, 95] on link "SALE" at bounding box center [79, 97] width 34 height 15
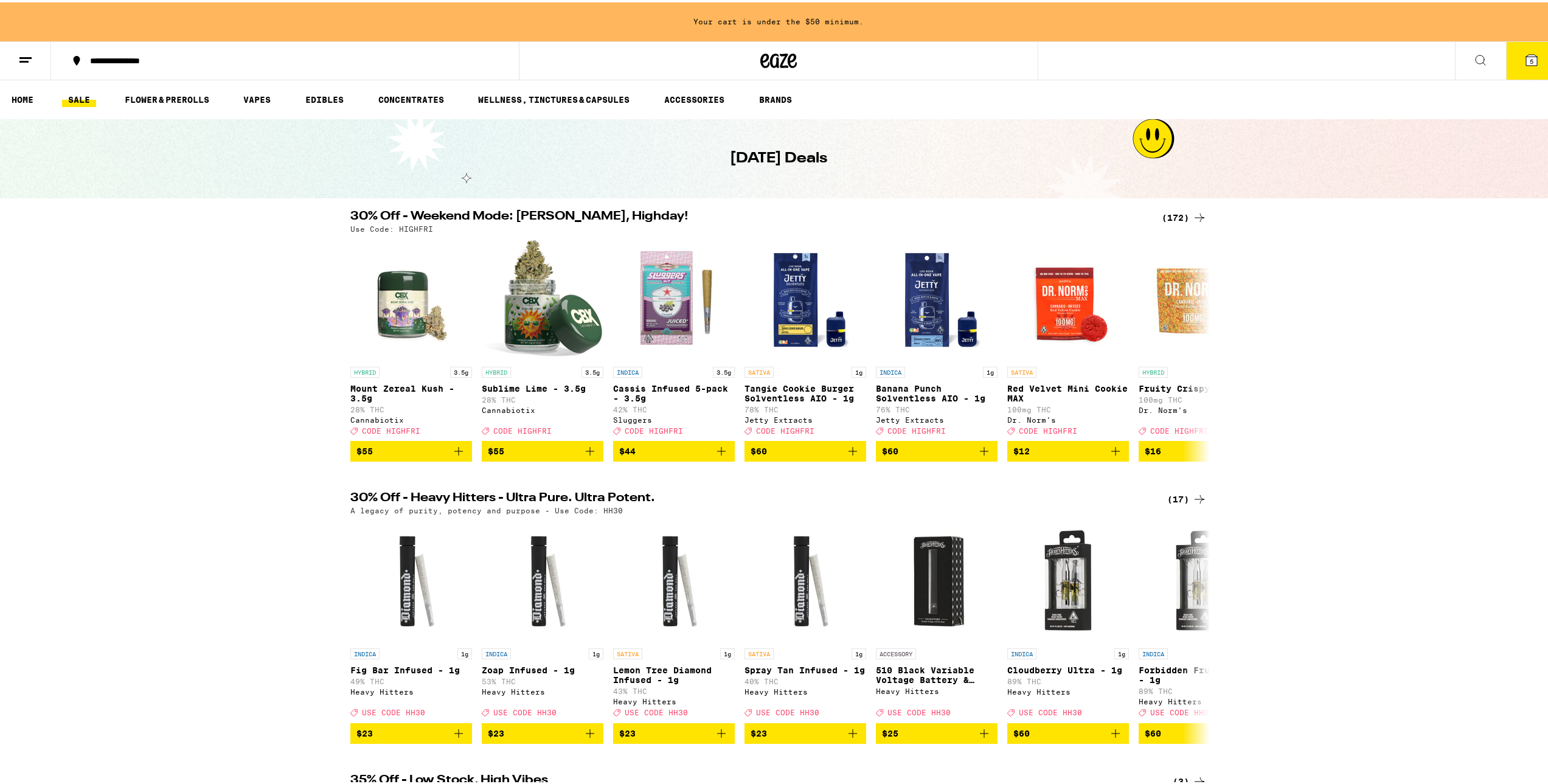
click at [1192, 212] on icon at bounding box center [1199, 215] width 15 height 15
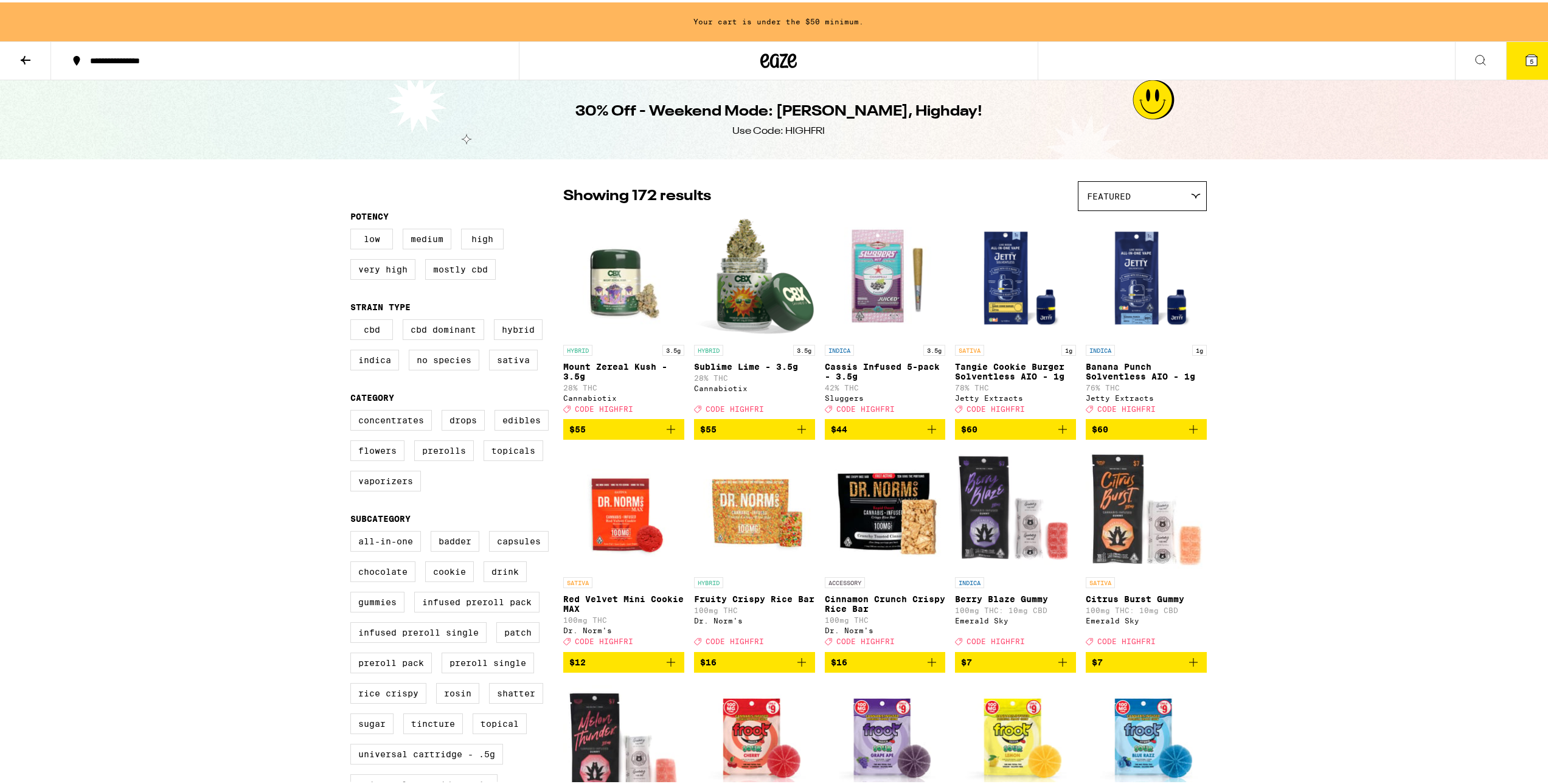
click at [626, 535] on img "Open page for Red Velvet Mini Cookie MAX from Dr. Norm's" at bounding box center [623, 508] width 121 height 122
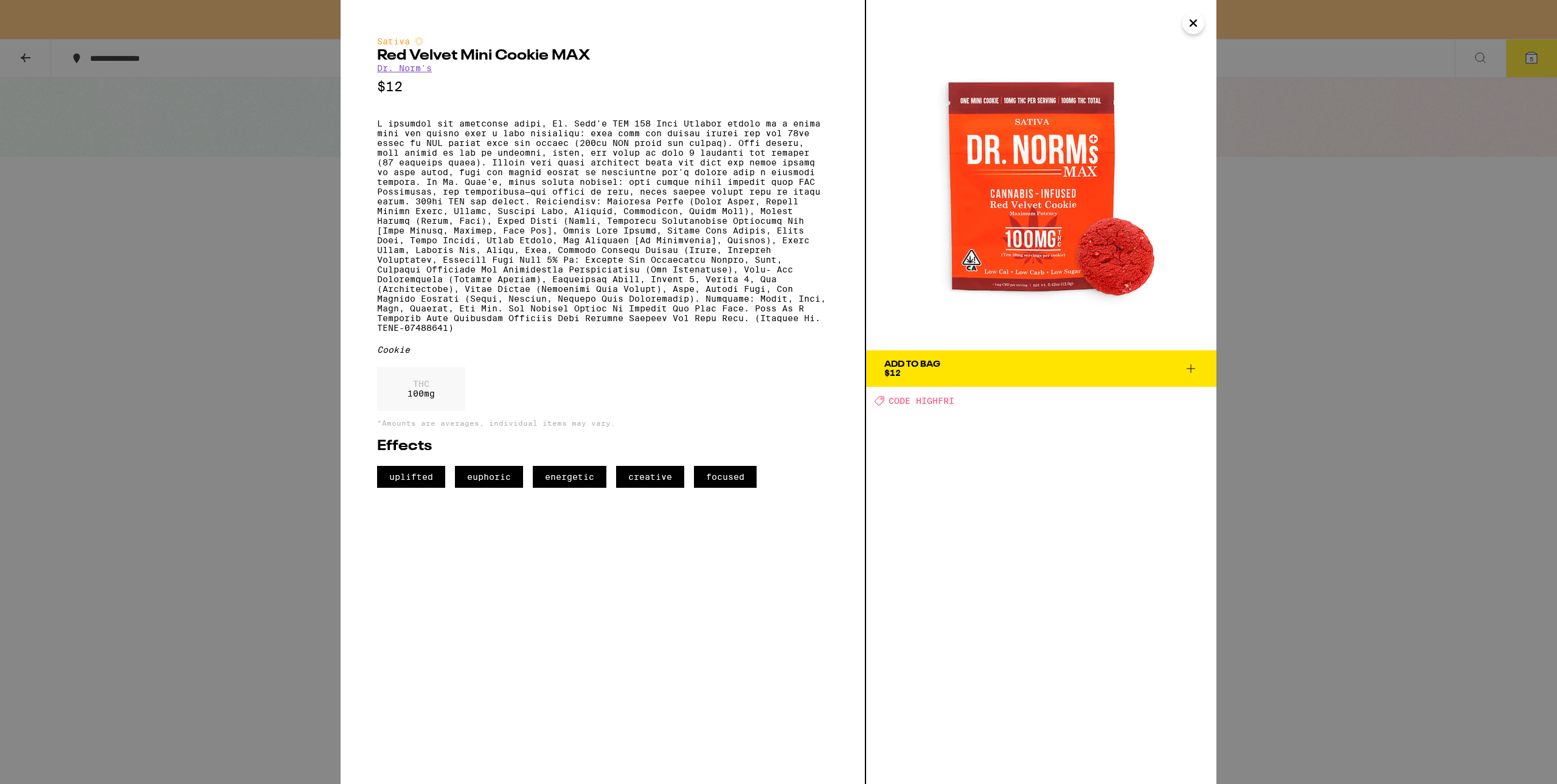
click at [1190, 20] on icon "Close" at bounding box center [1193, 23] width 6 height 6
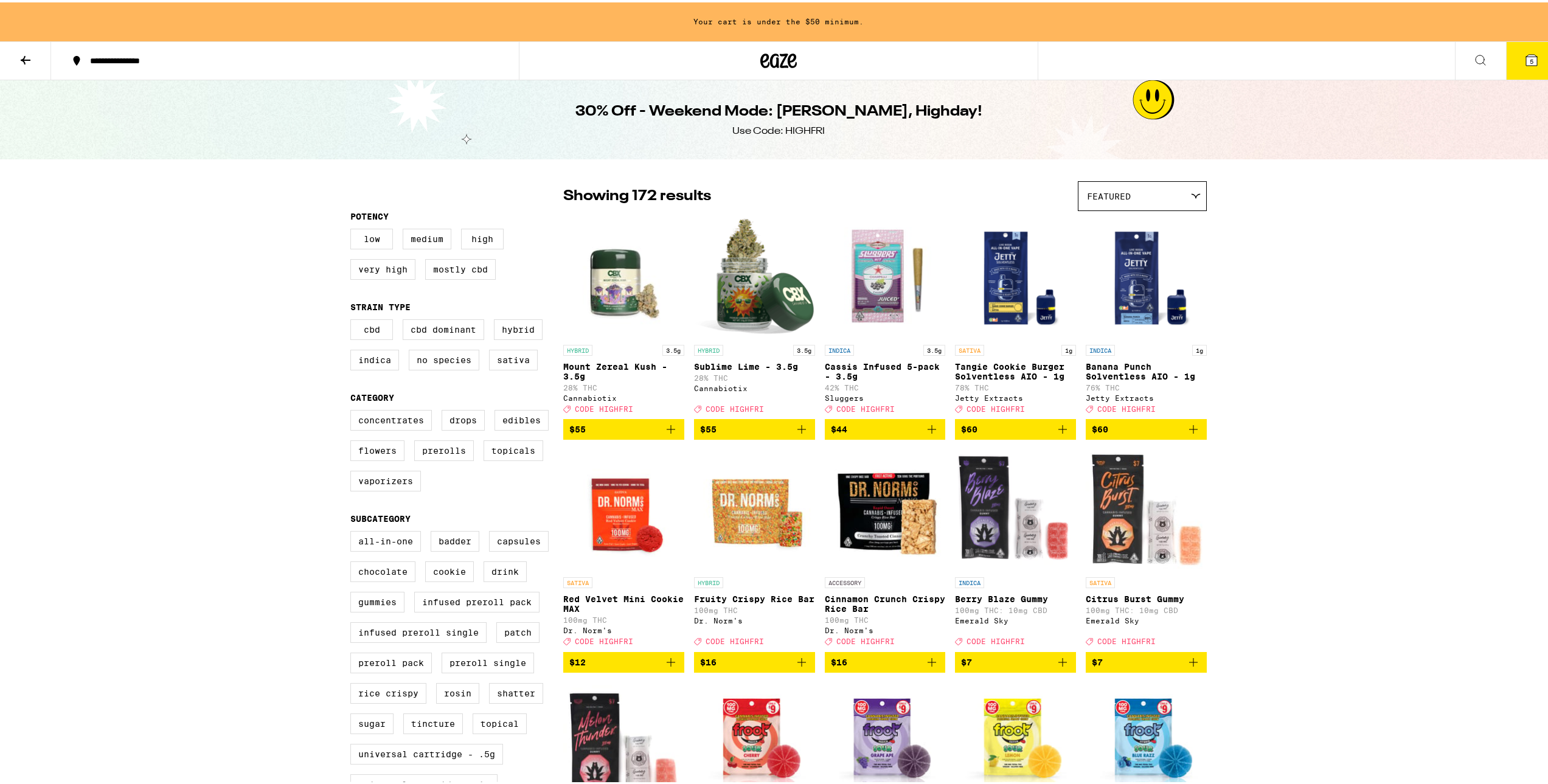
click at [871, 287] on img "Open page for Cassis Infused 5-pack - 3.5g from Sluggers" at bounding box center [885, 275] width 121 height 122
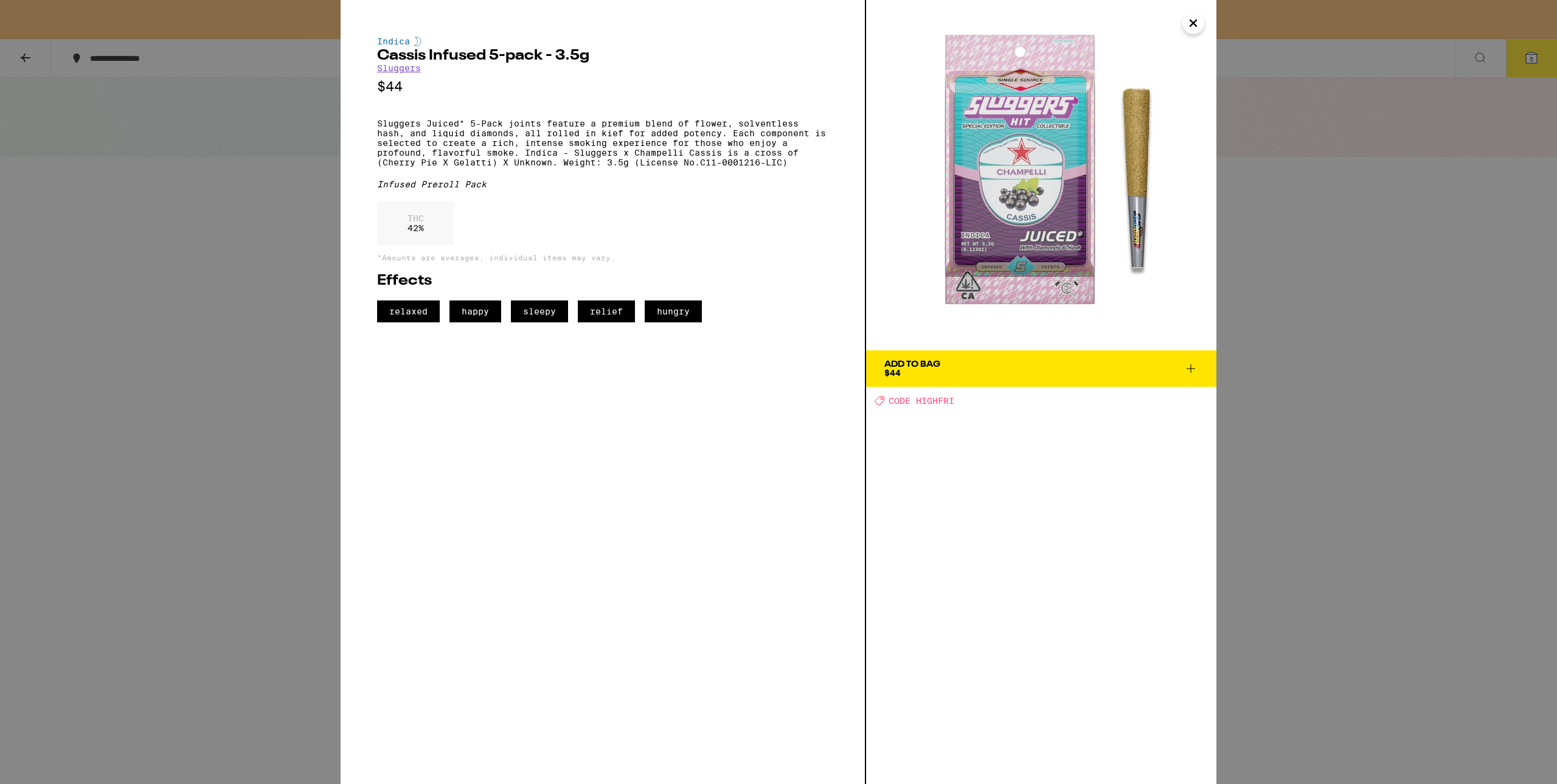
click at [1195, 26] on icon "Close" at bounding box center [1193, 23] width 15 height 19
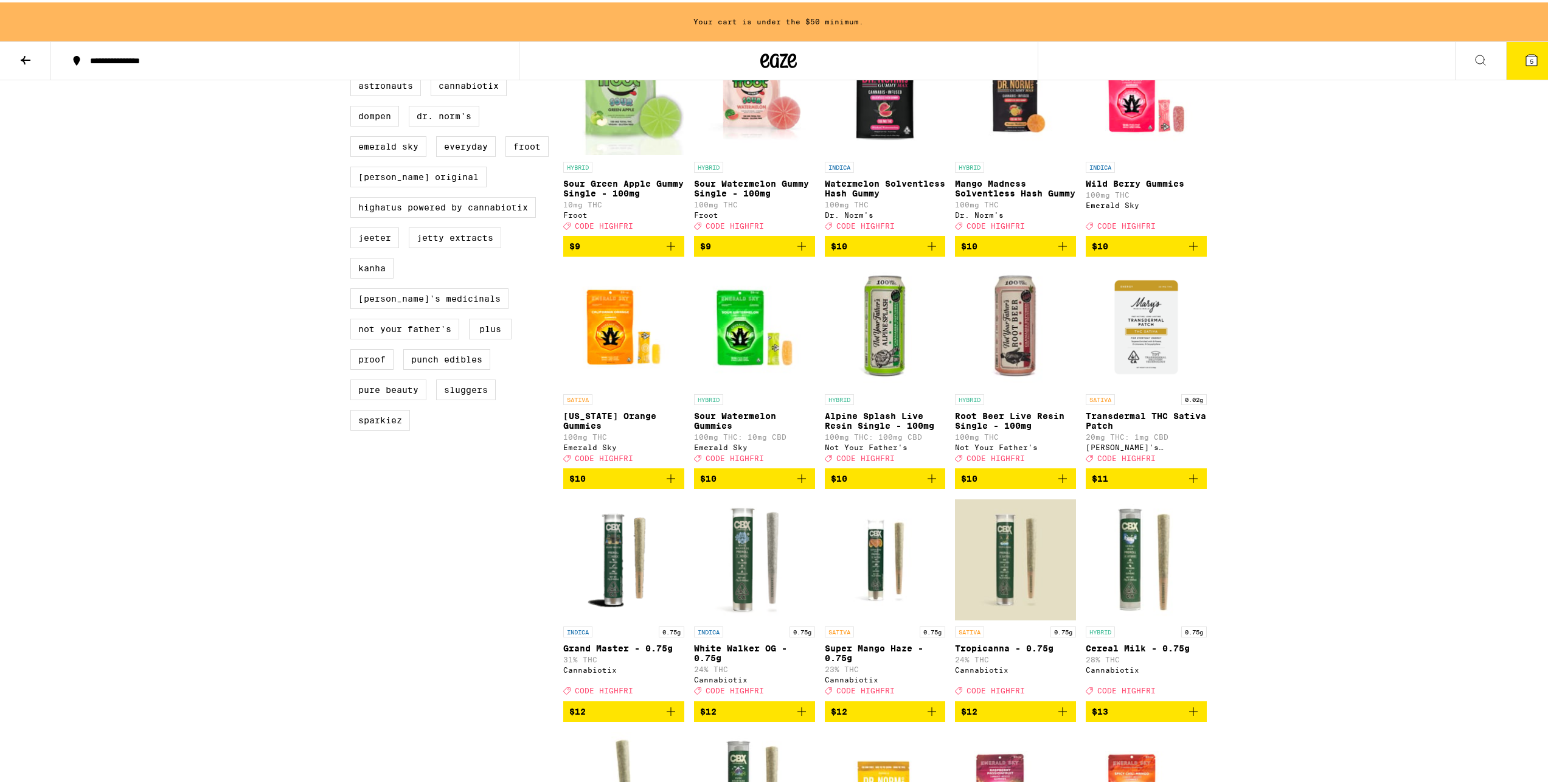
scroll to position [912, 0]
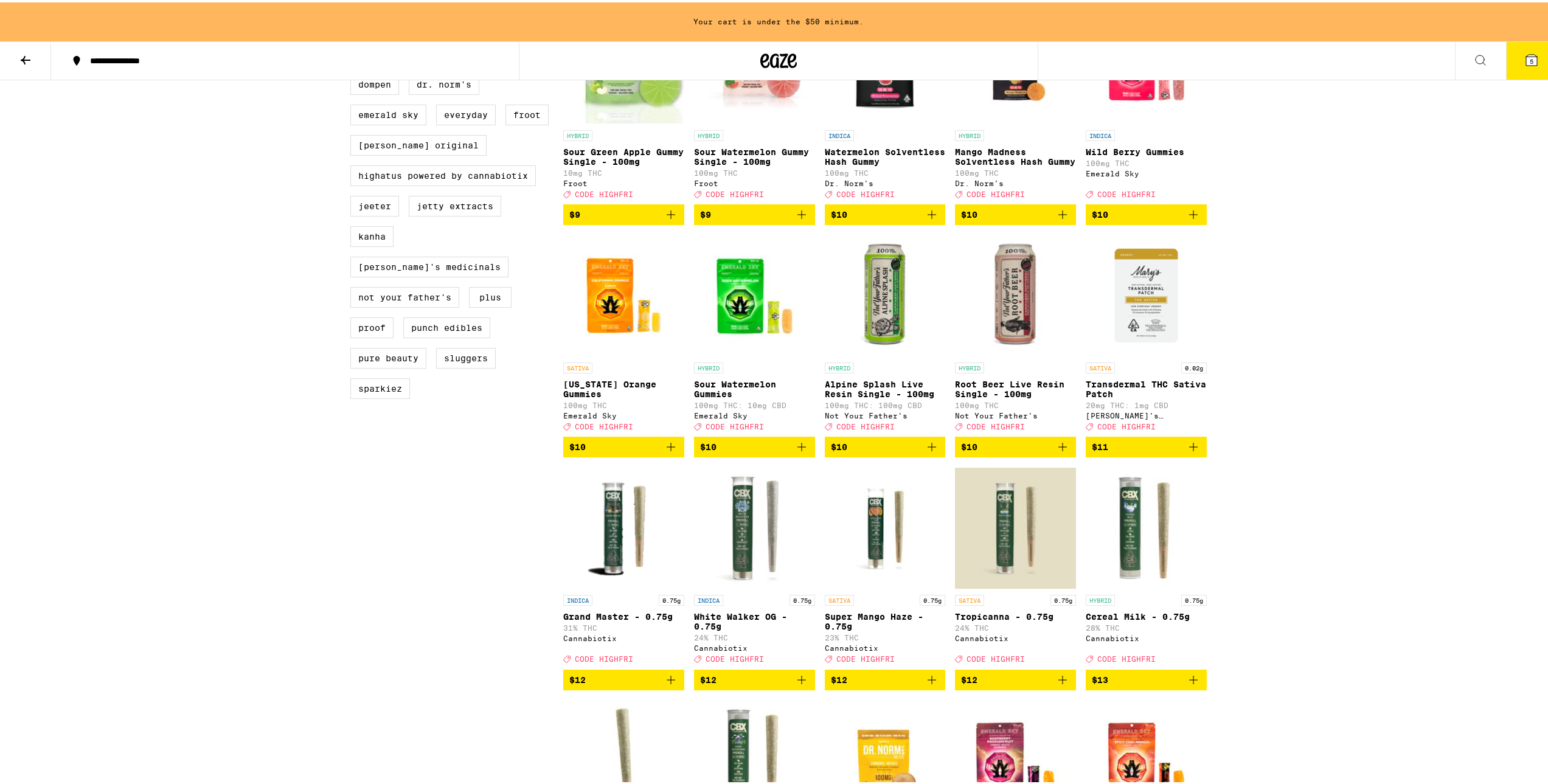
click at [1009, 323] on img "Open page for Root Beer Live Resin Single - 100mg from Not Your Father's" at bounding box center [1014, 293] width 121 height 122
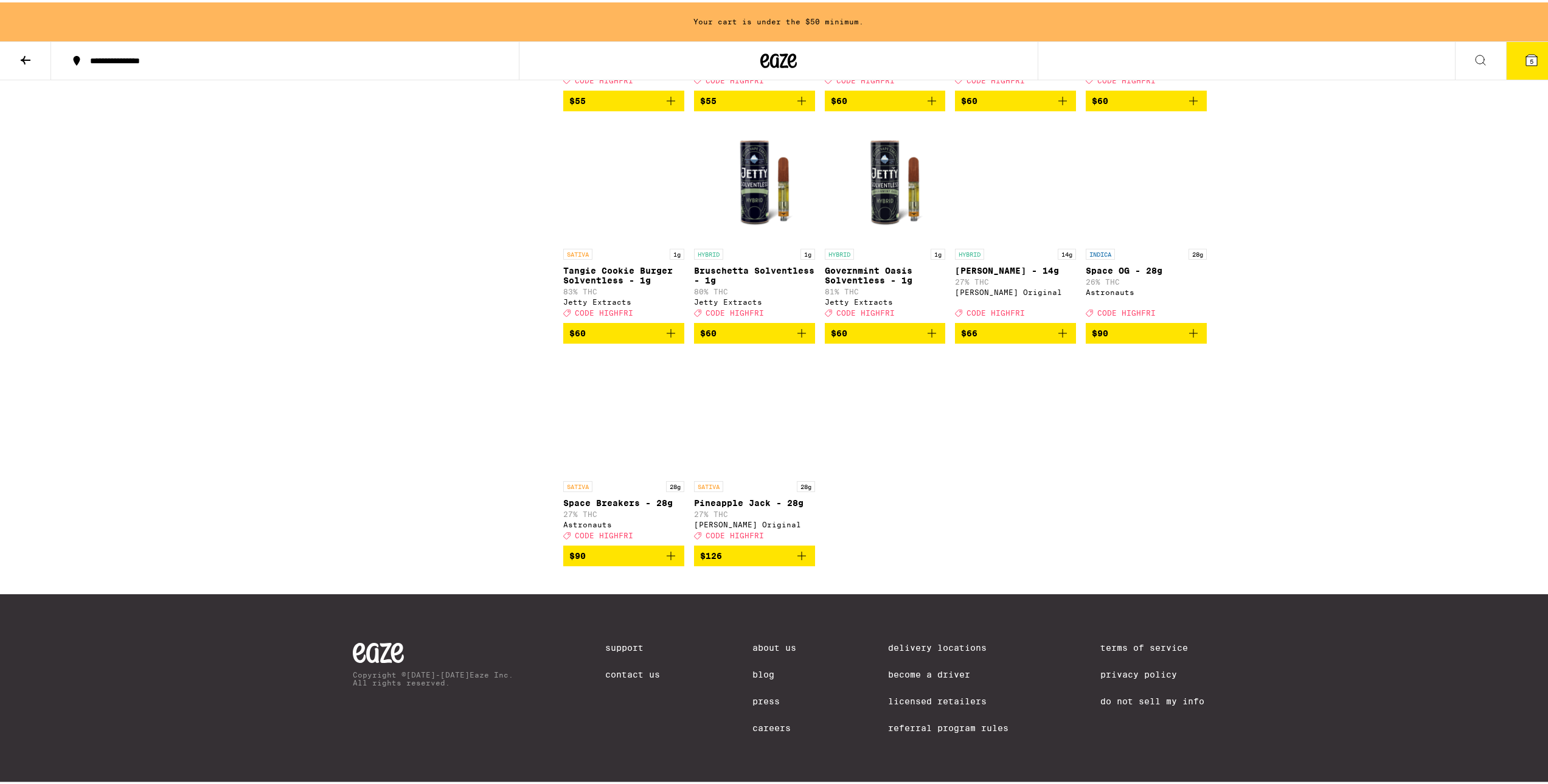
scroll to position [7915, 0]
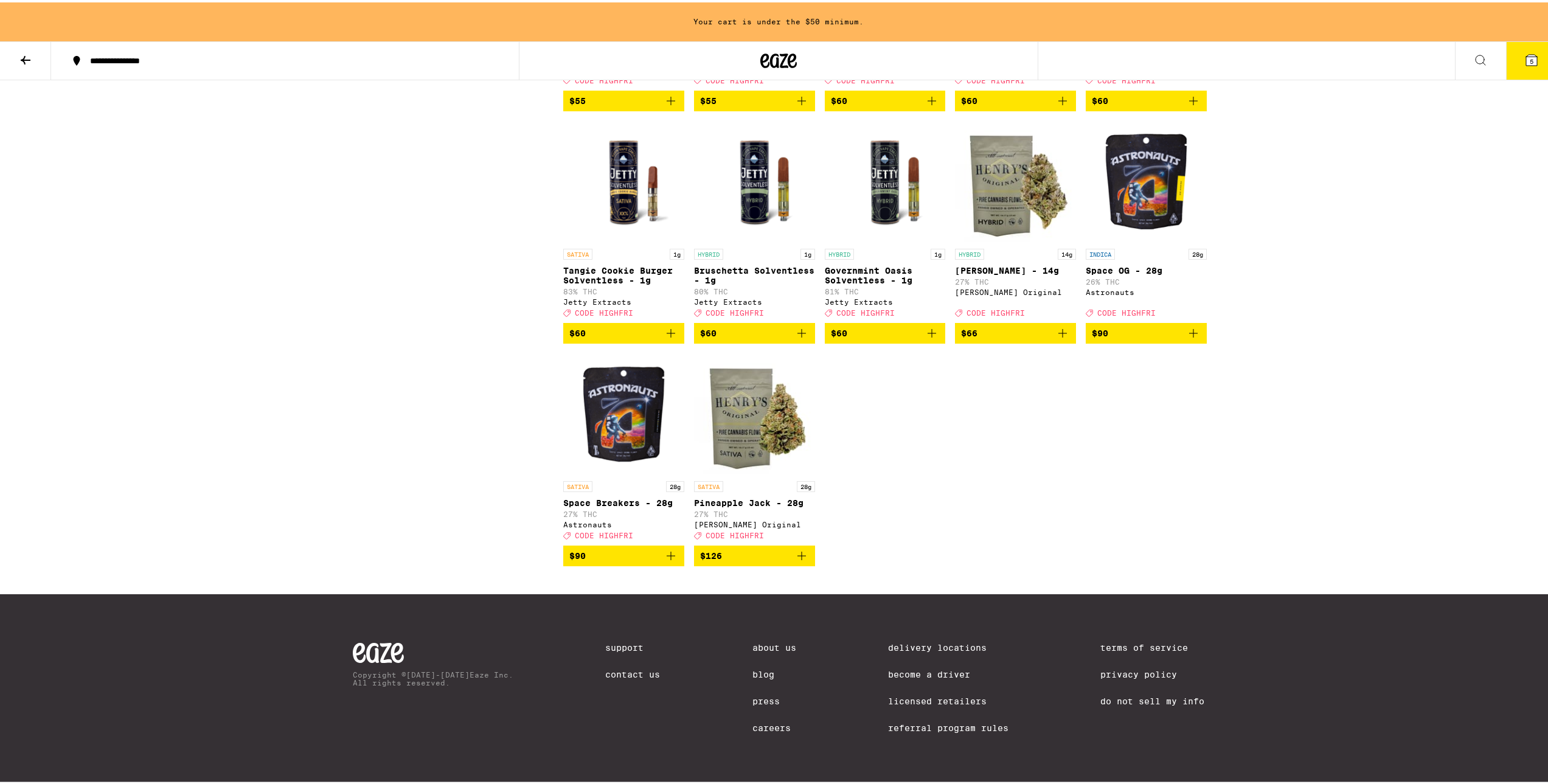
click at [993, 240] on img "Open page for Cherry Garcia - 14g from Henry's Original" at bounding box center [1014, 179] width 121 height 122
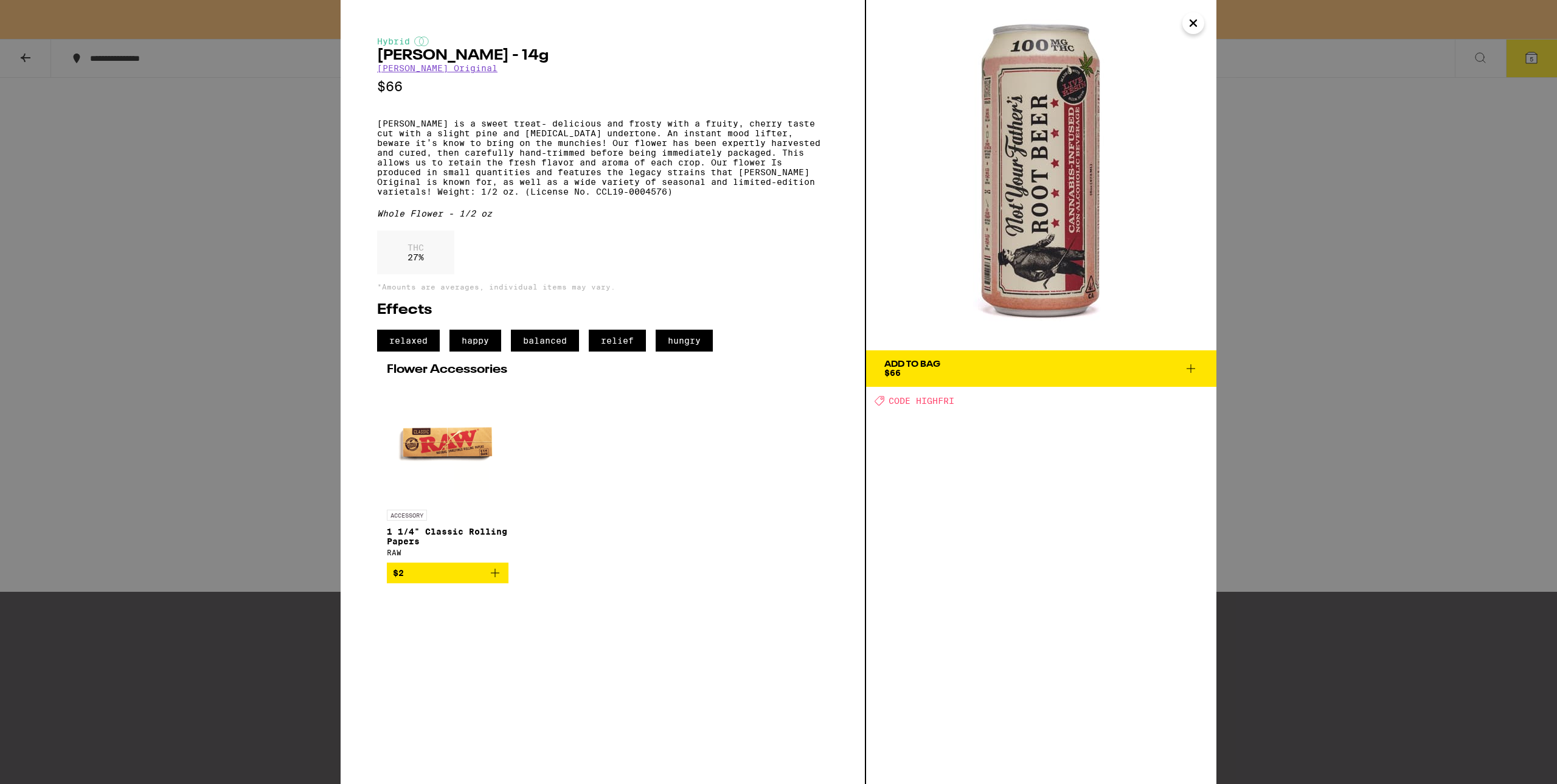
click at [273, 214] on div "Hybrid [PERSON_NAME] - 14g [PERSON_NAME] Original $66 [PERSON_NAME] is a sweet …" at bounding box center [778, 392] width 1557 height 784
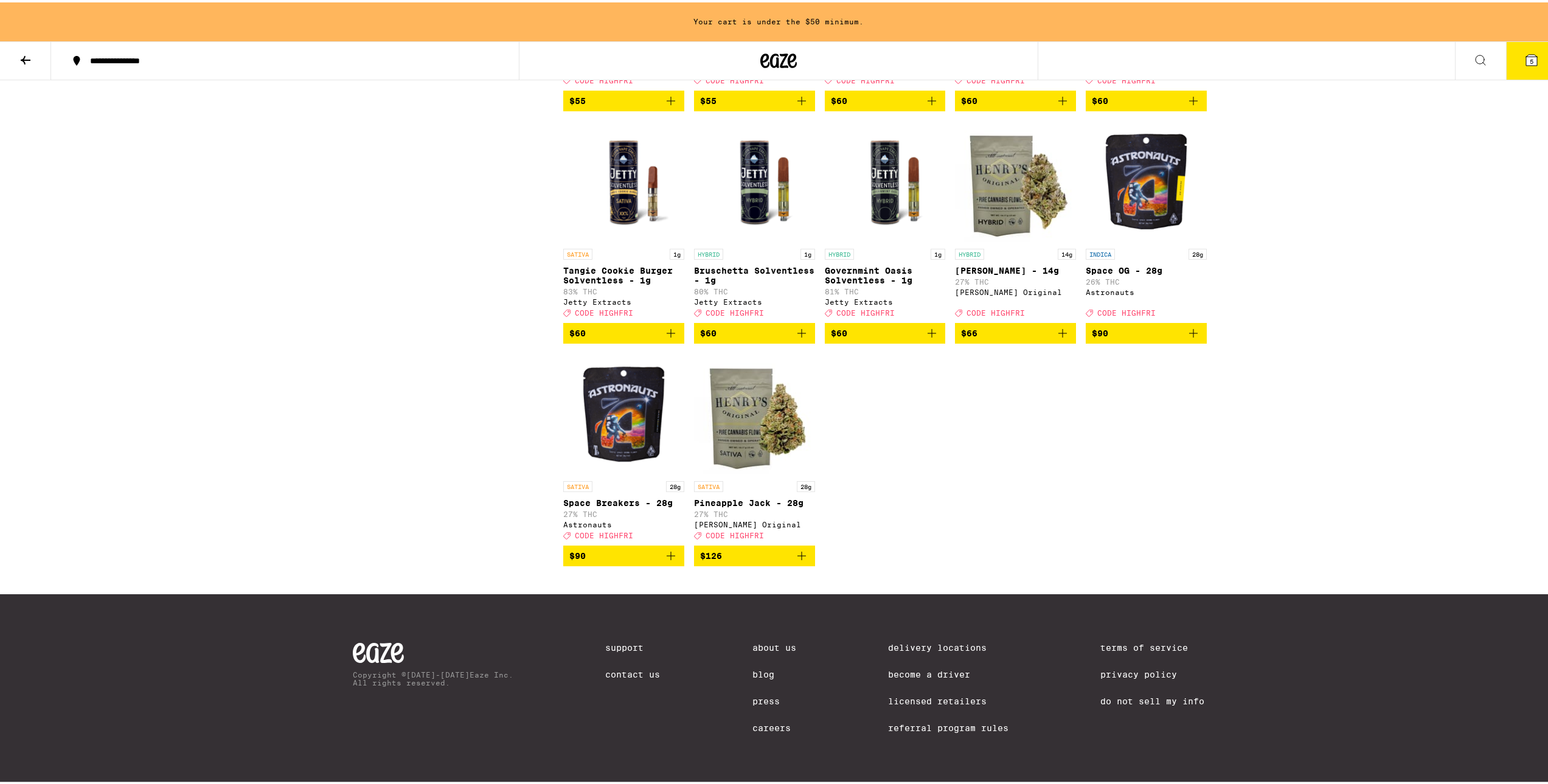
click at [1048, 240] on img "Open page for Cherry Garcia - 14g from Henry's Original" at bounding box center [1014, 179] width 121 height 122
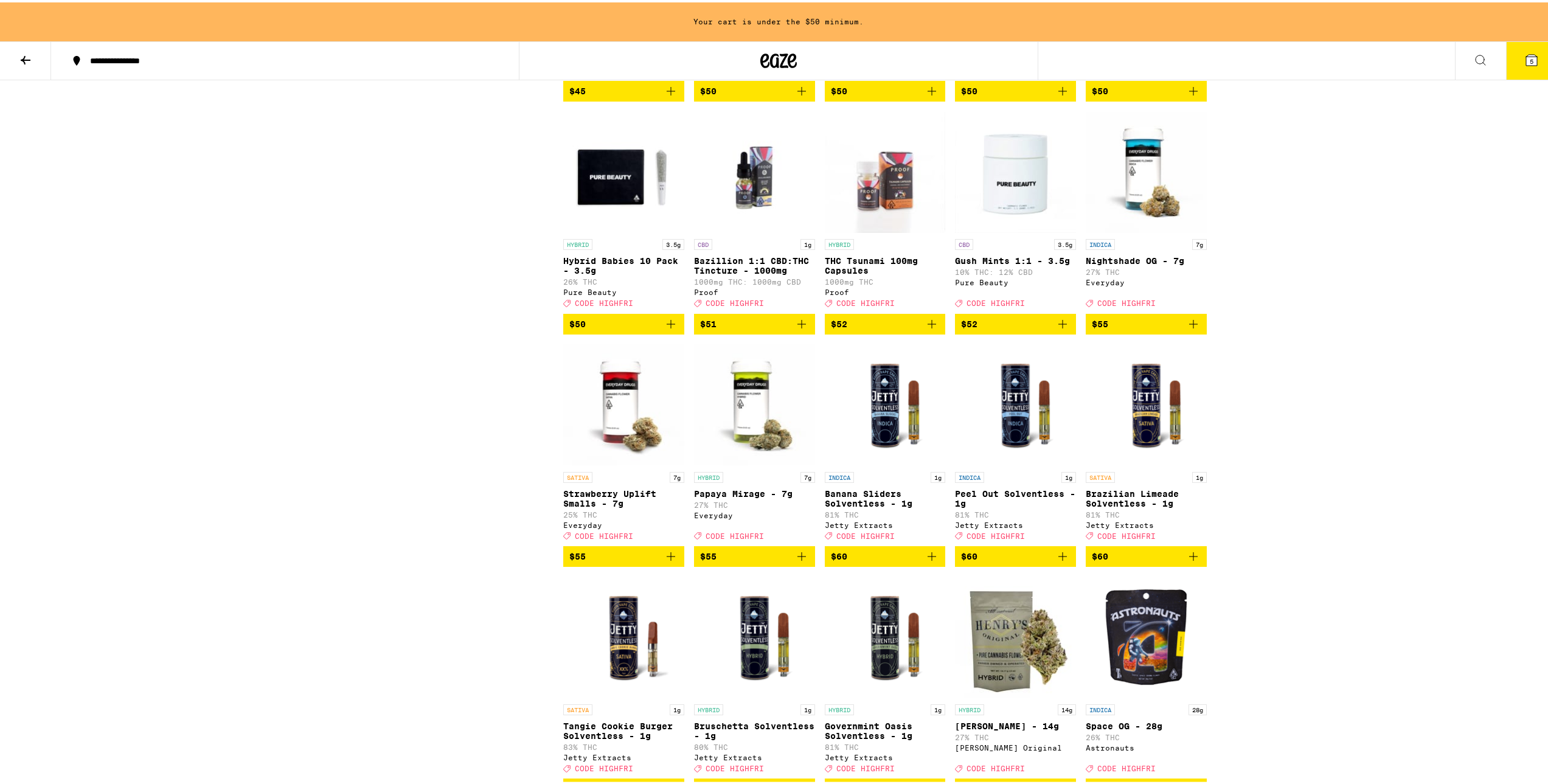
scroll to position [7246, 0]
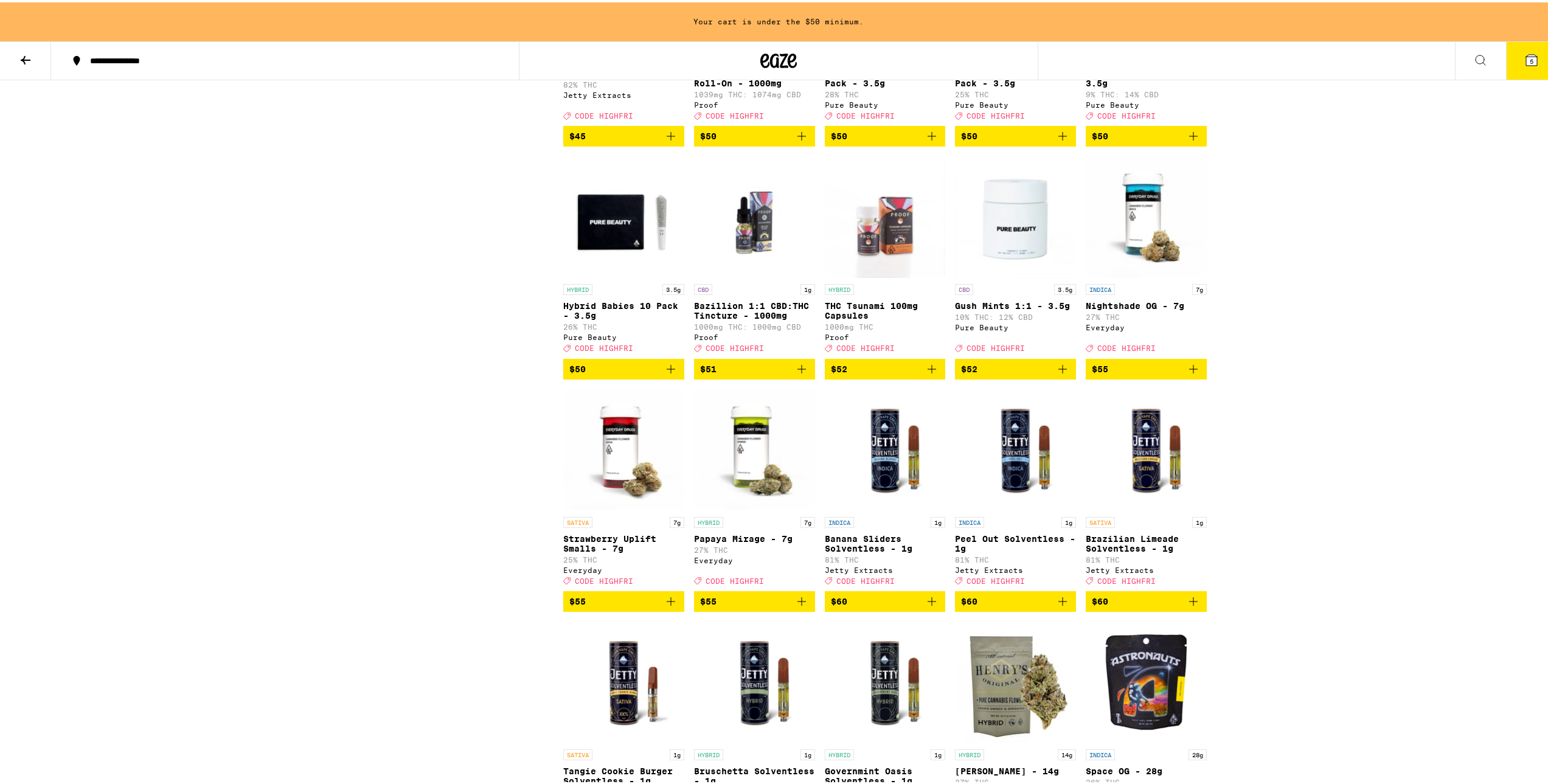
click at [1033, 275] on img "Open page for Gush Mints 1:1 - 3.5g from Pure Beauty" at bounding box center [1014, 214] width 121 height 122
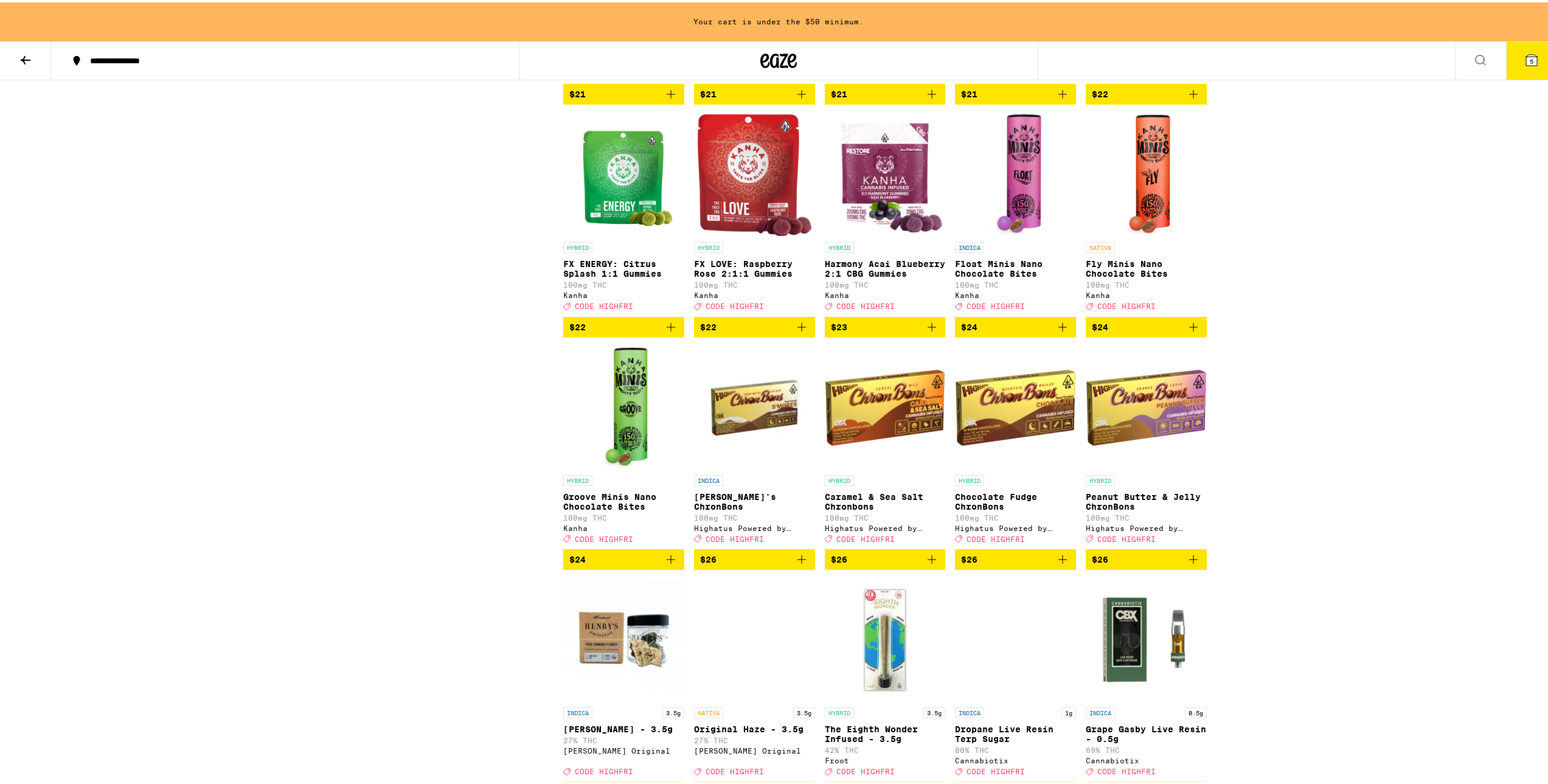
scroll to position [4814, 0]
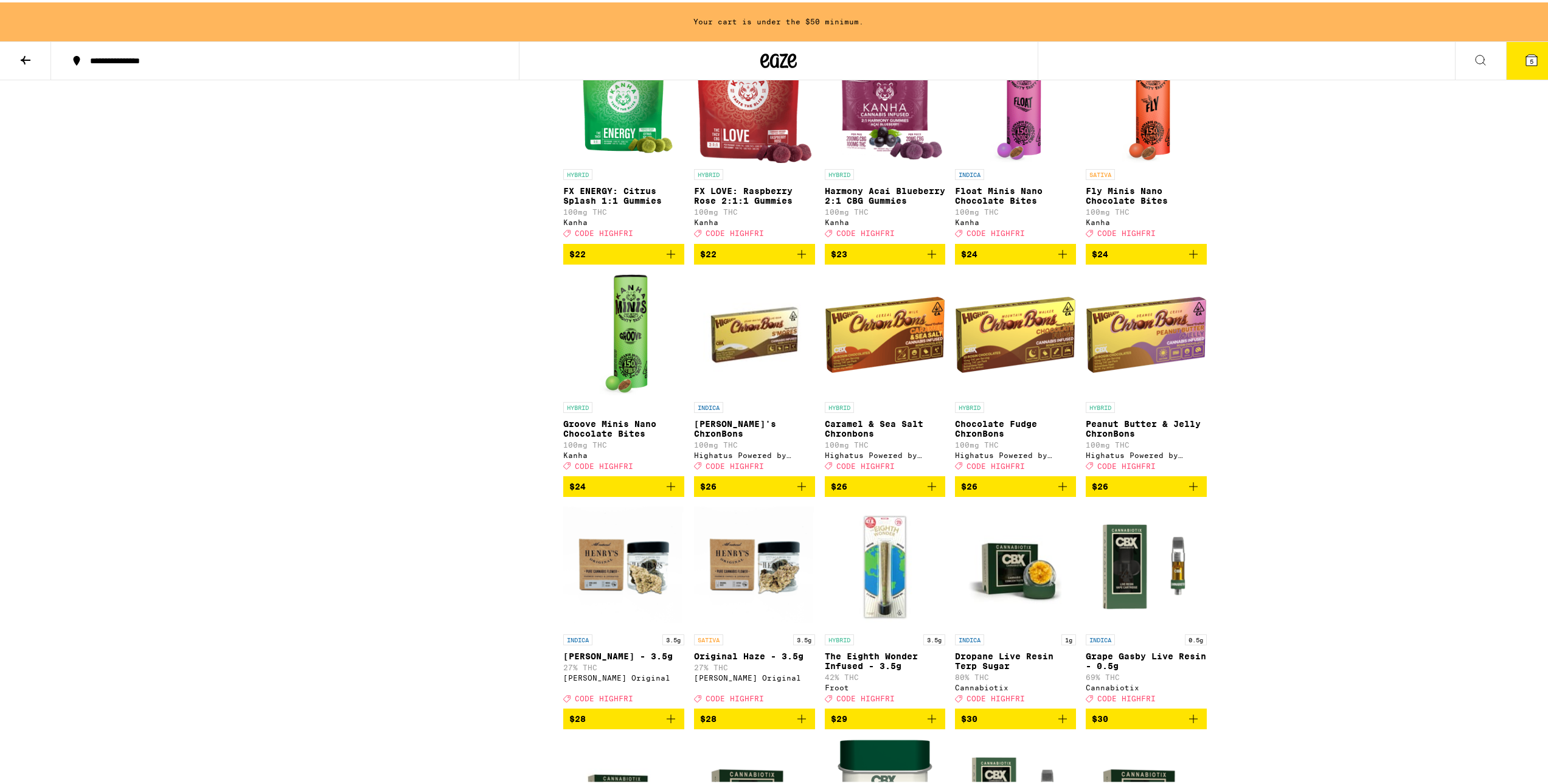
click at [867, 393] on img "Open page for Caramel & Sea Salt Chronbons from Highatus Powered by Cannabiotix" at bounding box center [885, 332] width 121 height 122
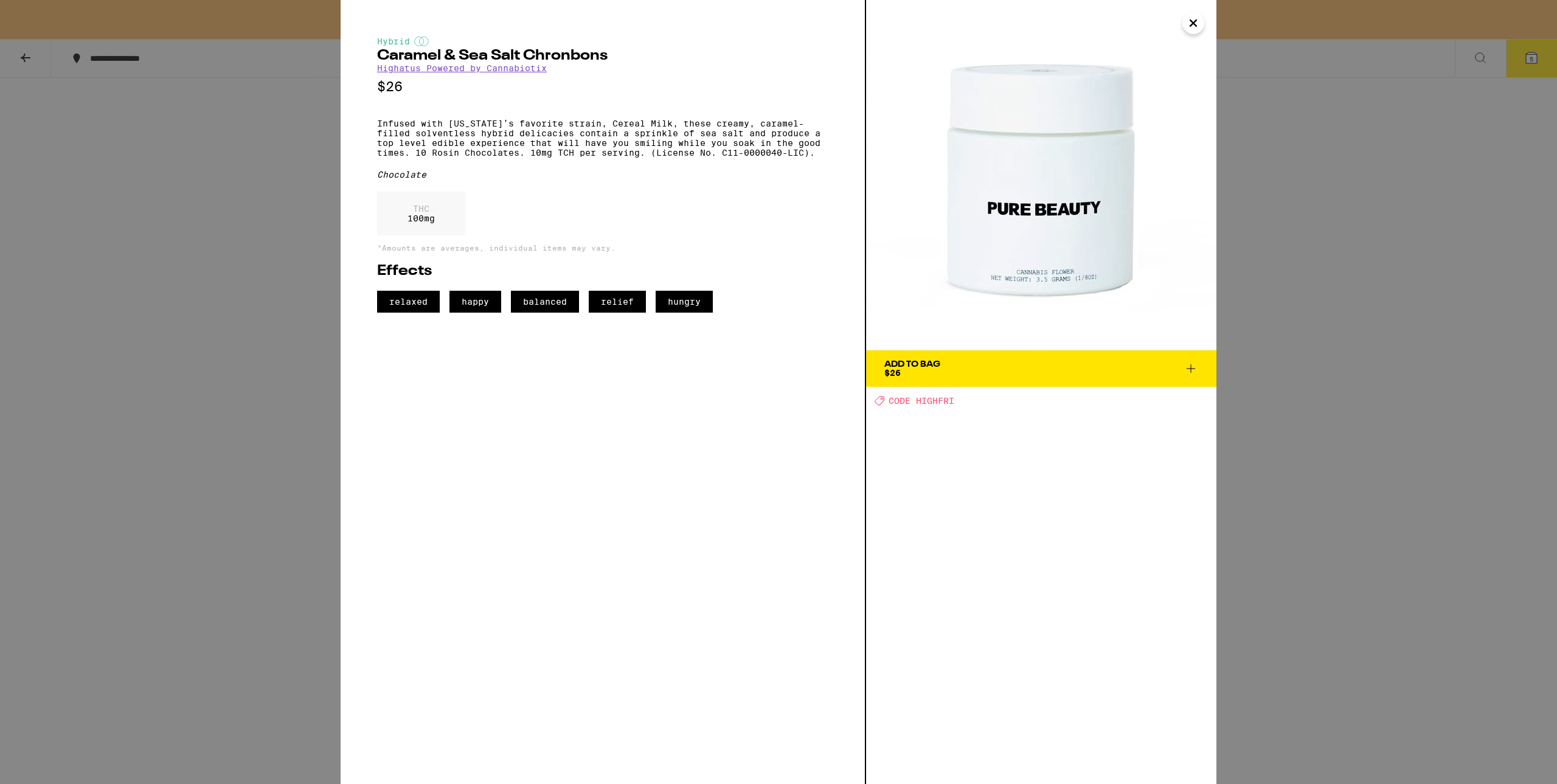
click at [278, 269] on div "Hybrid Caramel & Sea Salt Chronbons Highatus Powered by Cannabiotix $26 Infused…" at bounding box center [778, 392] width 1557 height 784
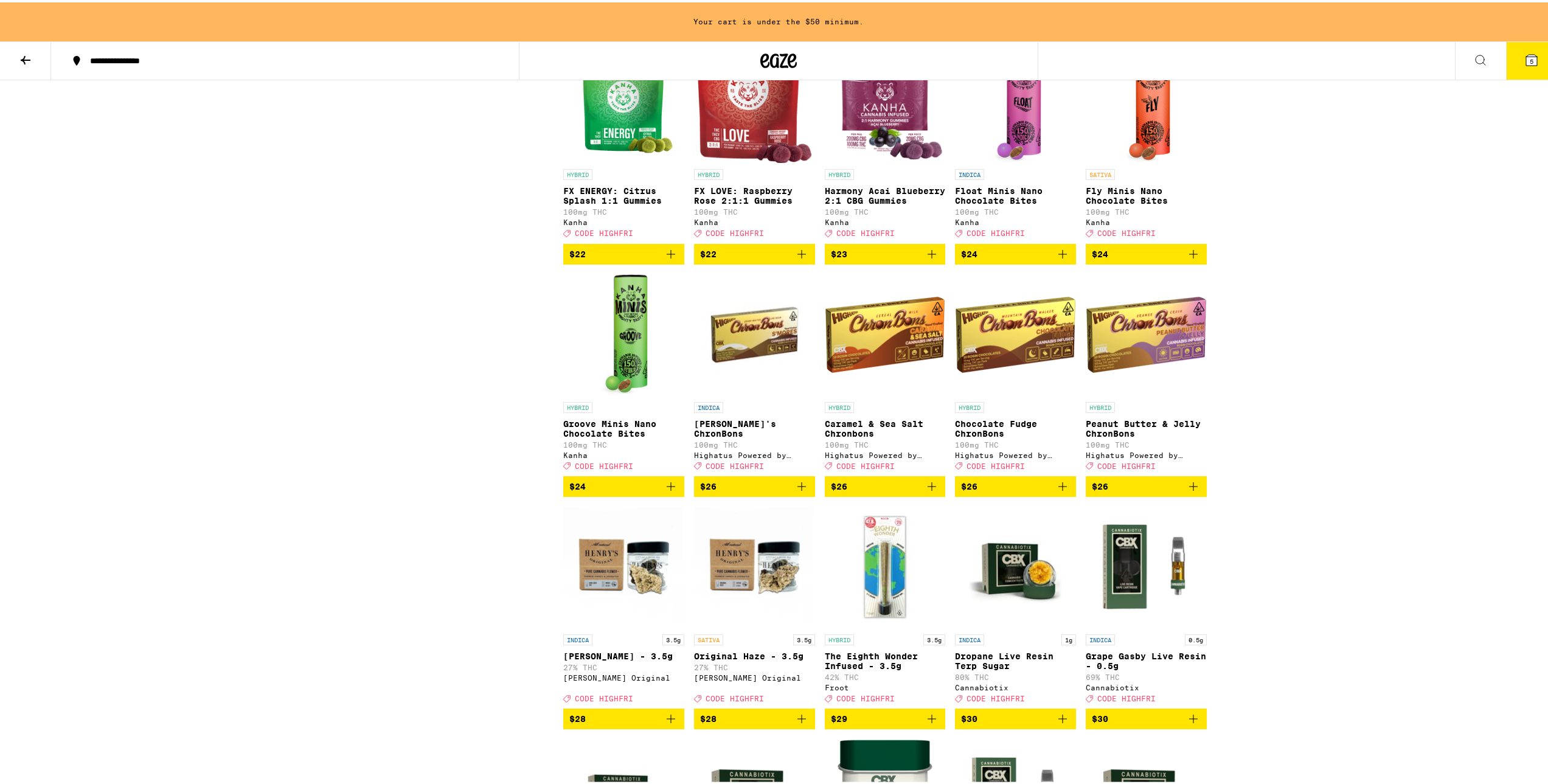
click at [886, 393] on img "Open page for Caramel & Sea Salt Chronbons from Highatus Powered by Cannabiotix" at bounding box center [885, 332] width 121 height 122
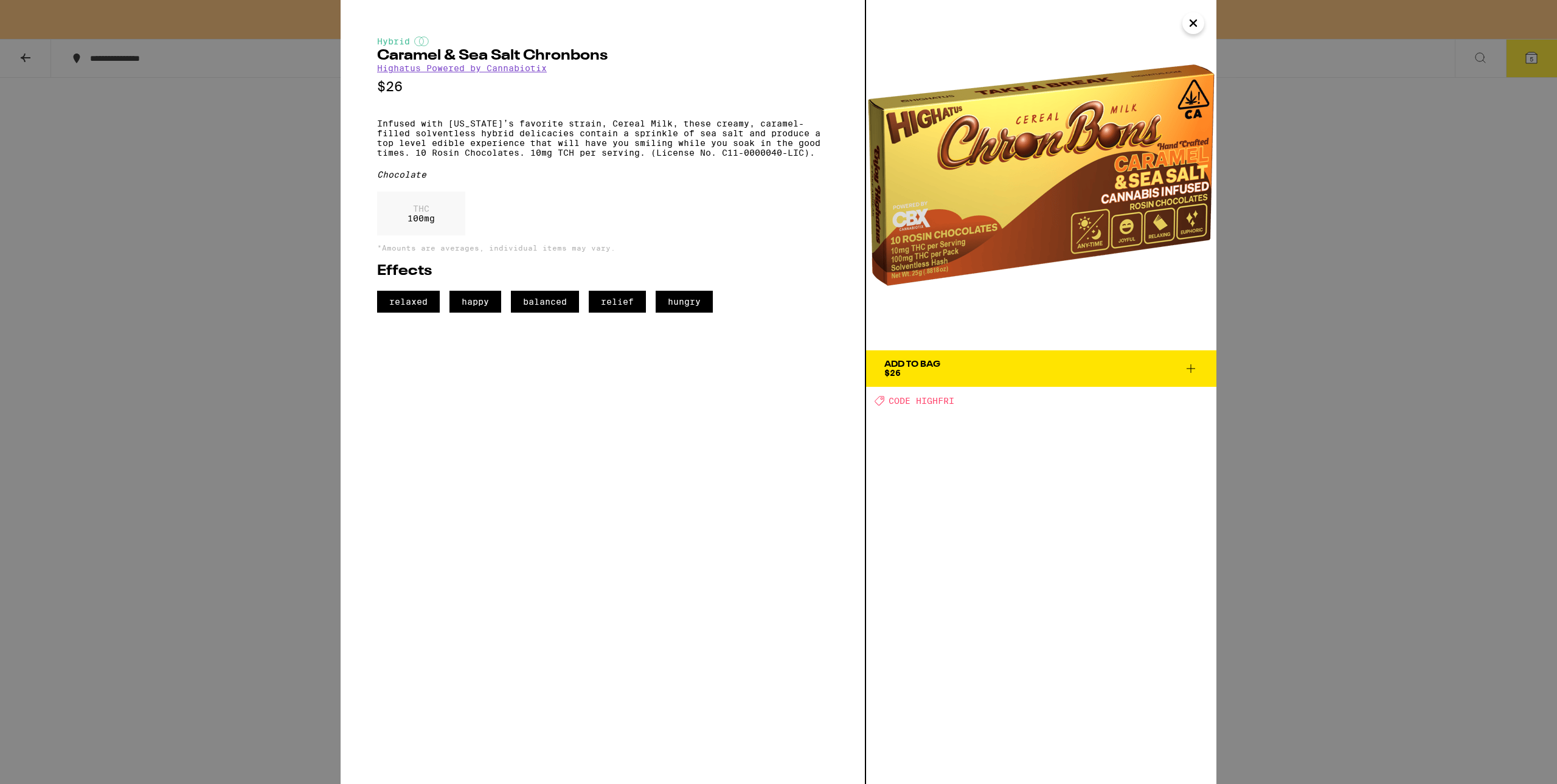
click at [1182, 17] on img at bounding box center [1041, 175] width 350 height 350
click at [1192, 24] on icon "Close" at bounding box center [1193, 23] width 15 height 19
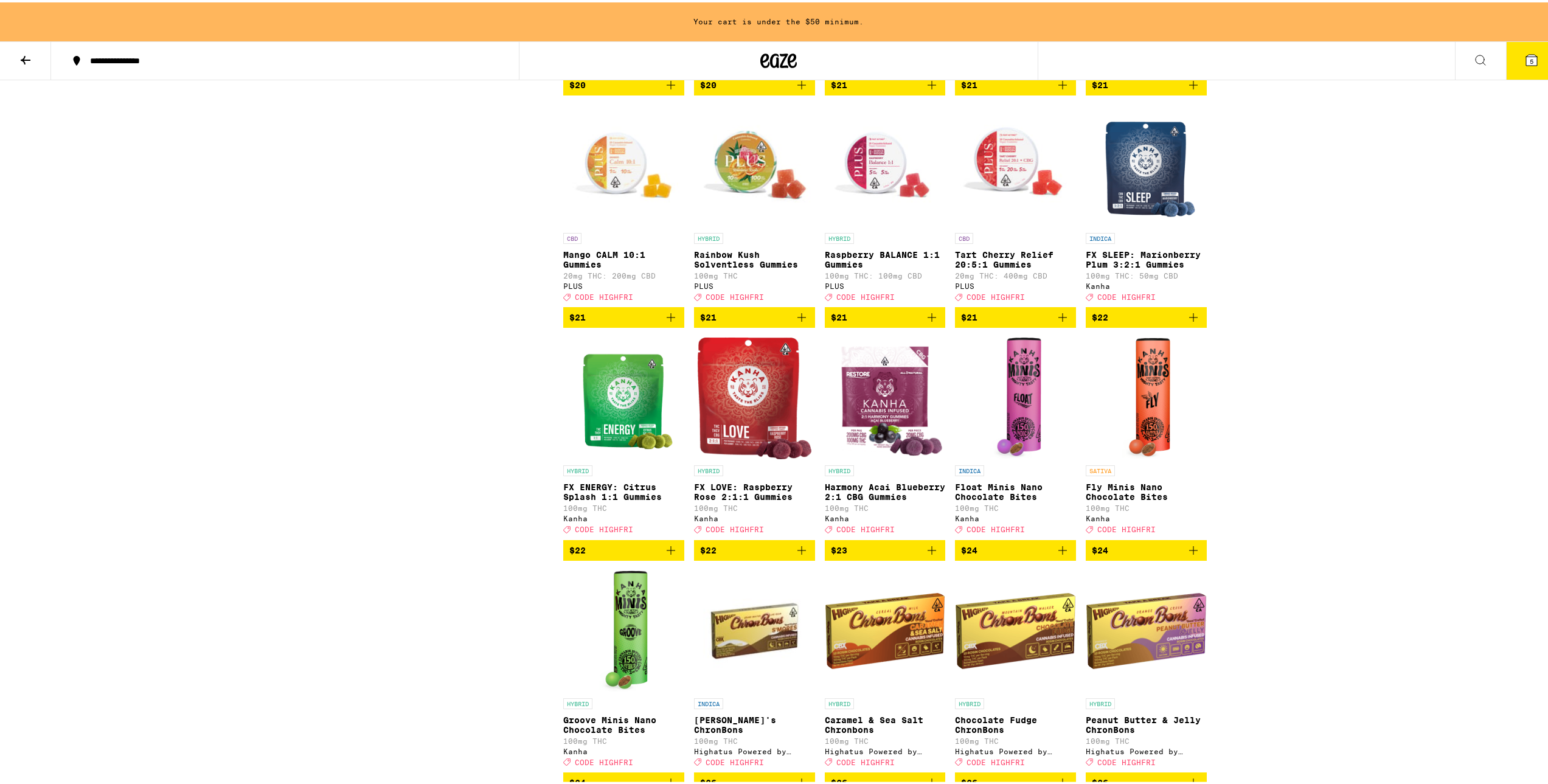
scroll to position [4510, 0]
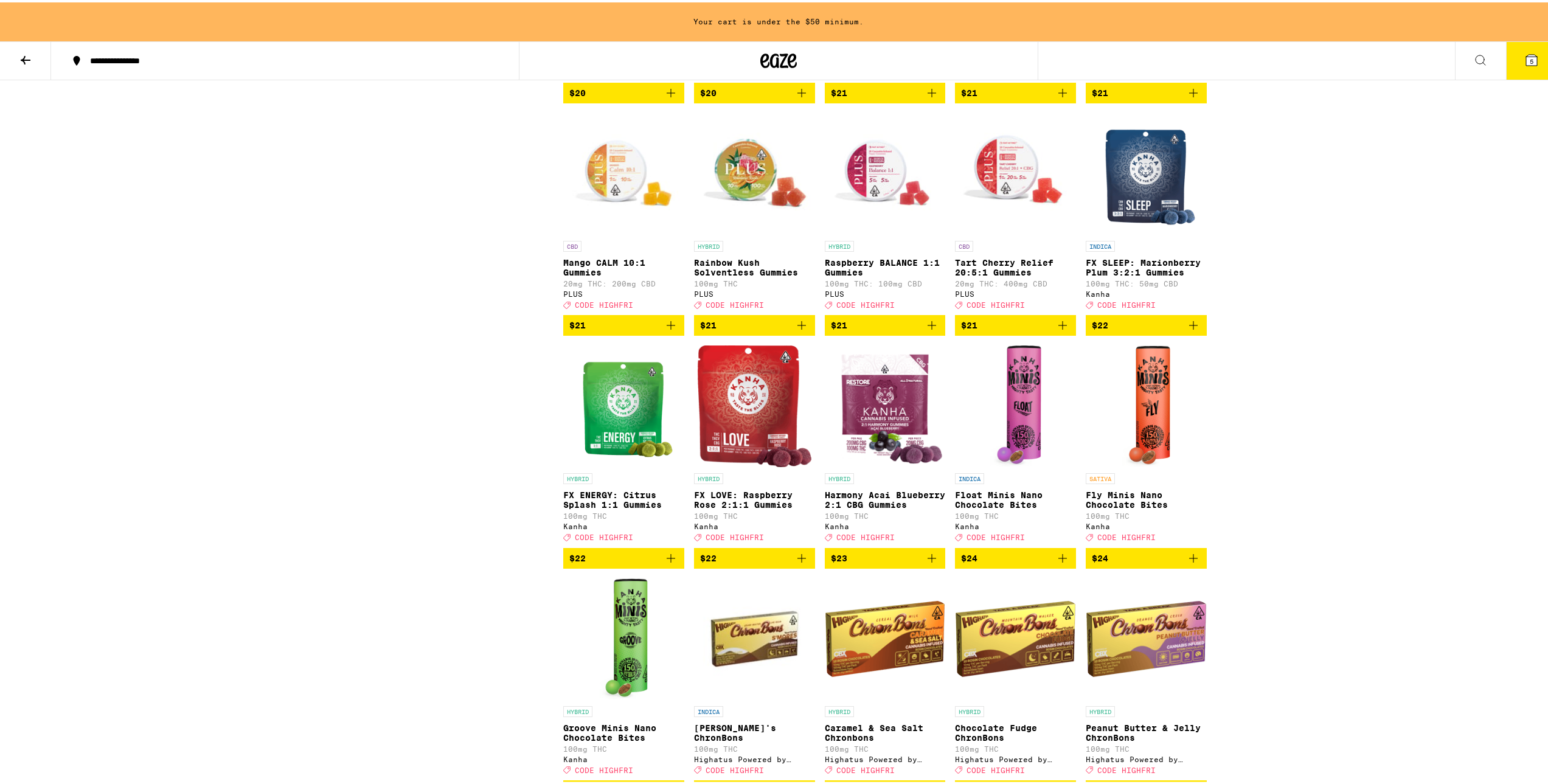
click at [1028, 465] on img "Open page for Float Minis Nano Chocolate Bites from Kanha" at bounding box center [1015, 404] width 51 height 122
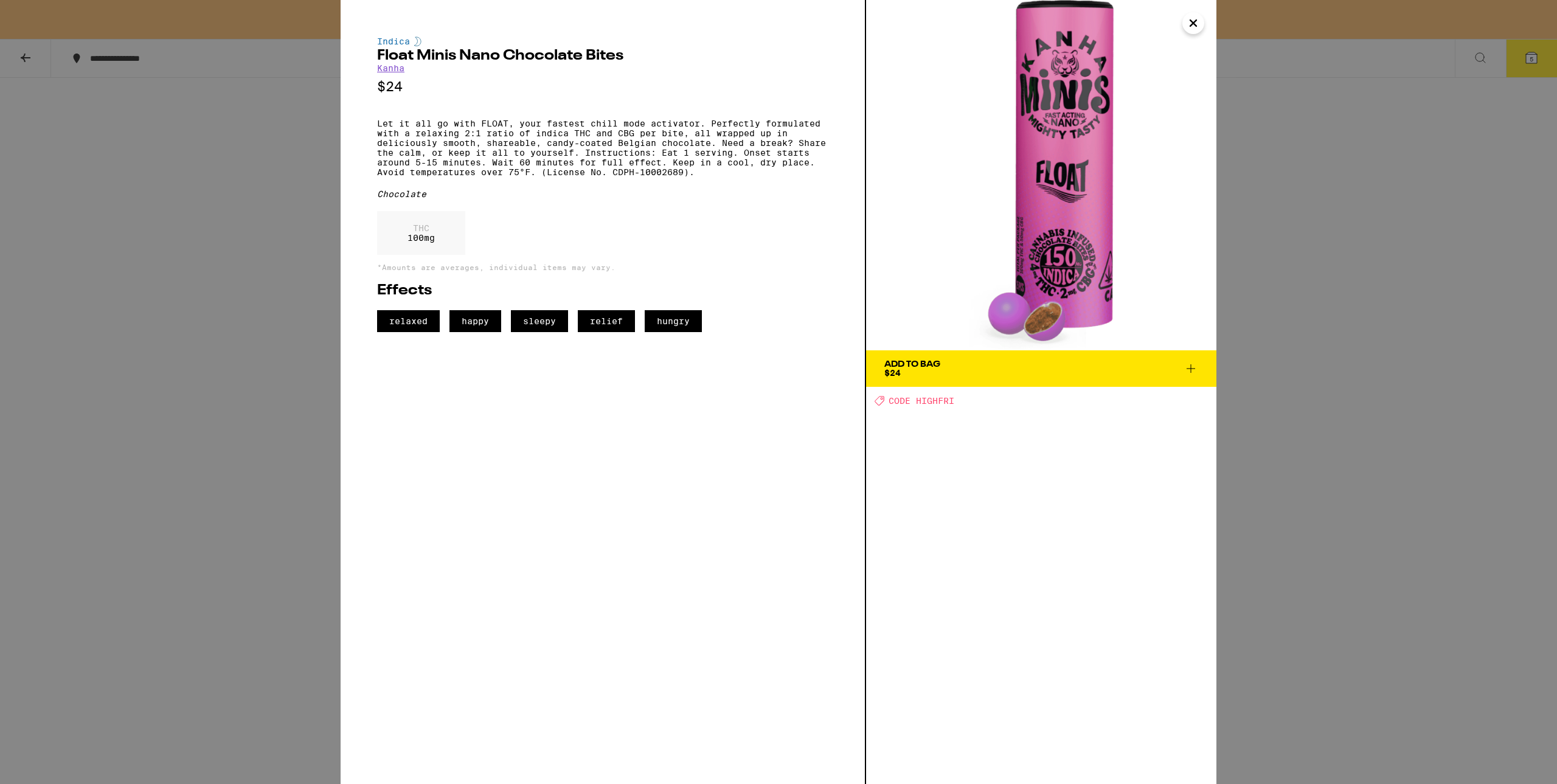
click at [1187, 14] on icon "Close" at bounding box center [1193, 23] width 15 height 19
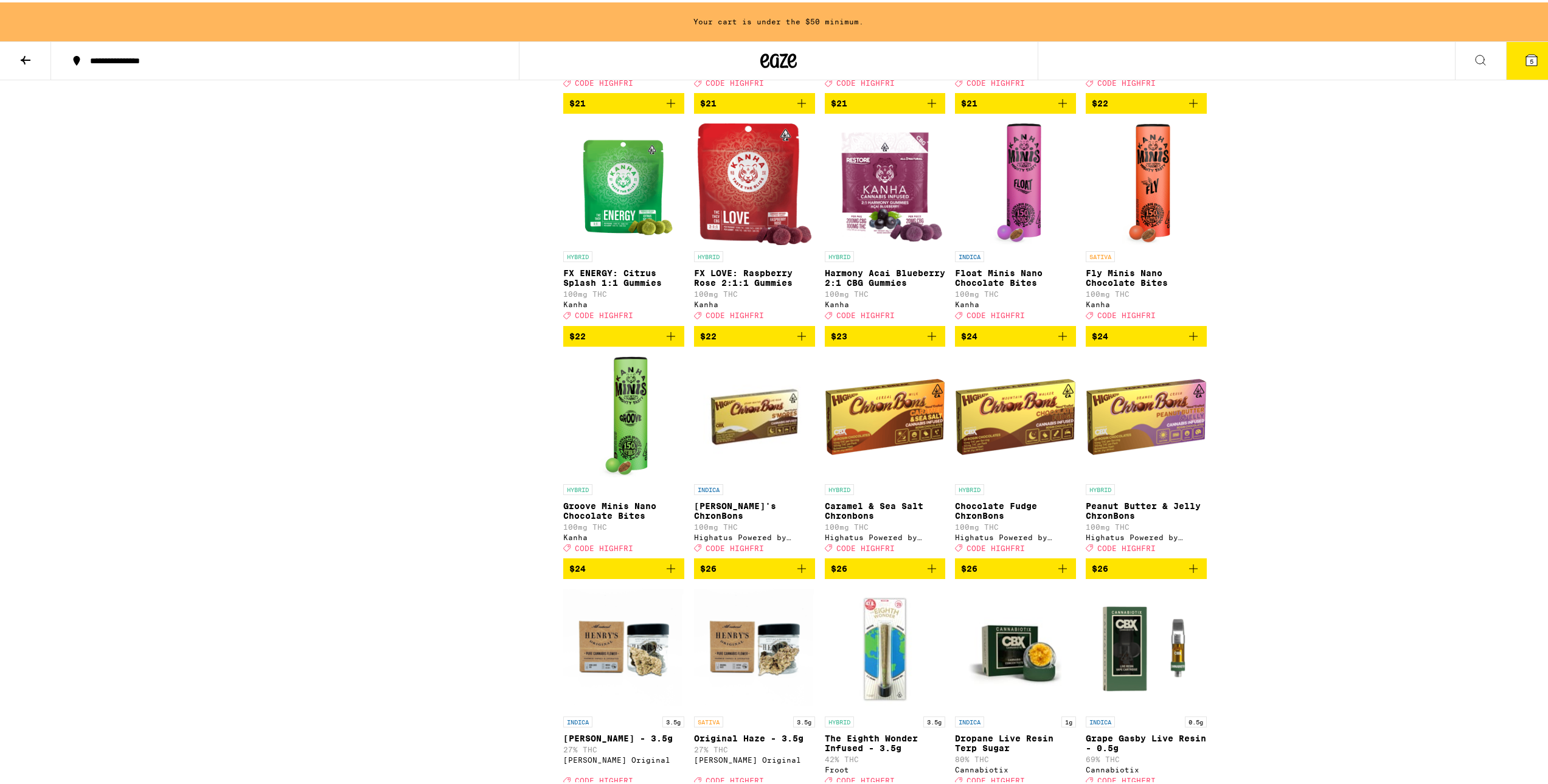
scroll to position [4753, 0]
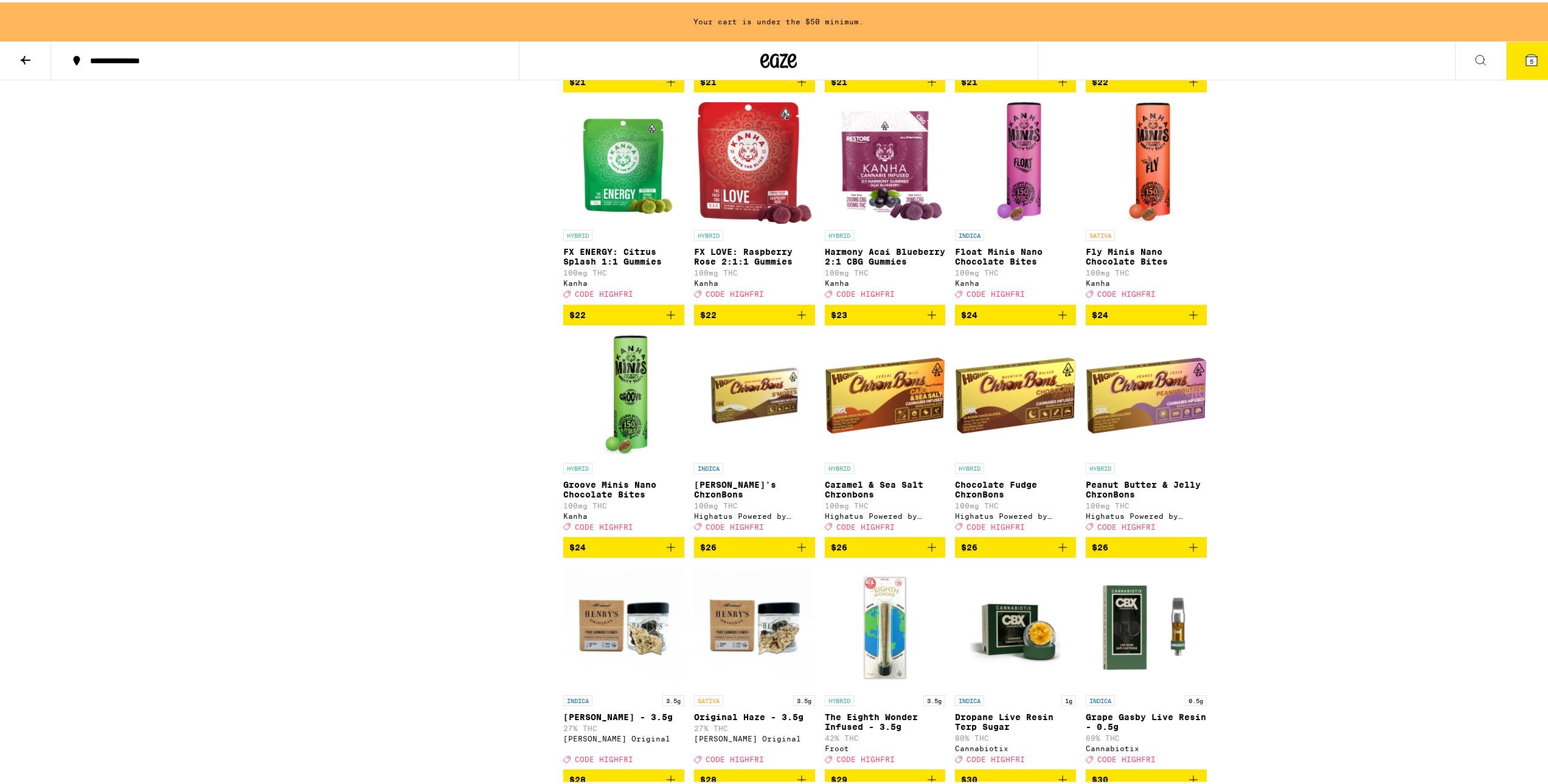
click at [1174, 302] on link "SATIVA Fly Minis Nano Chocolate Bites 100mg THC Kanha Deal Created with Sketch.…" at bounding box center [1146, 200] width 121 height 202
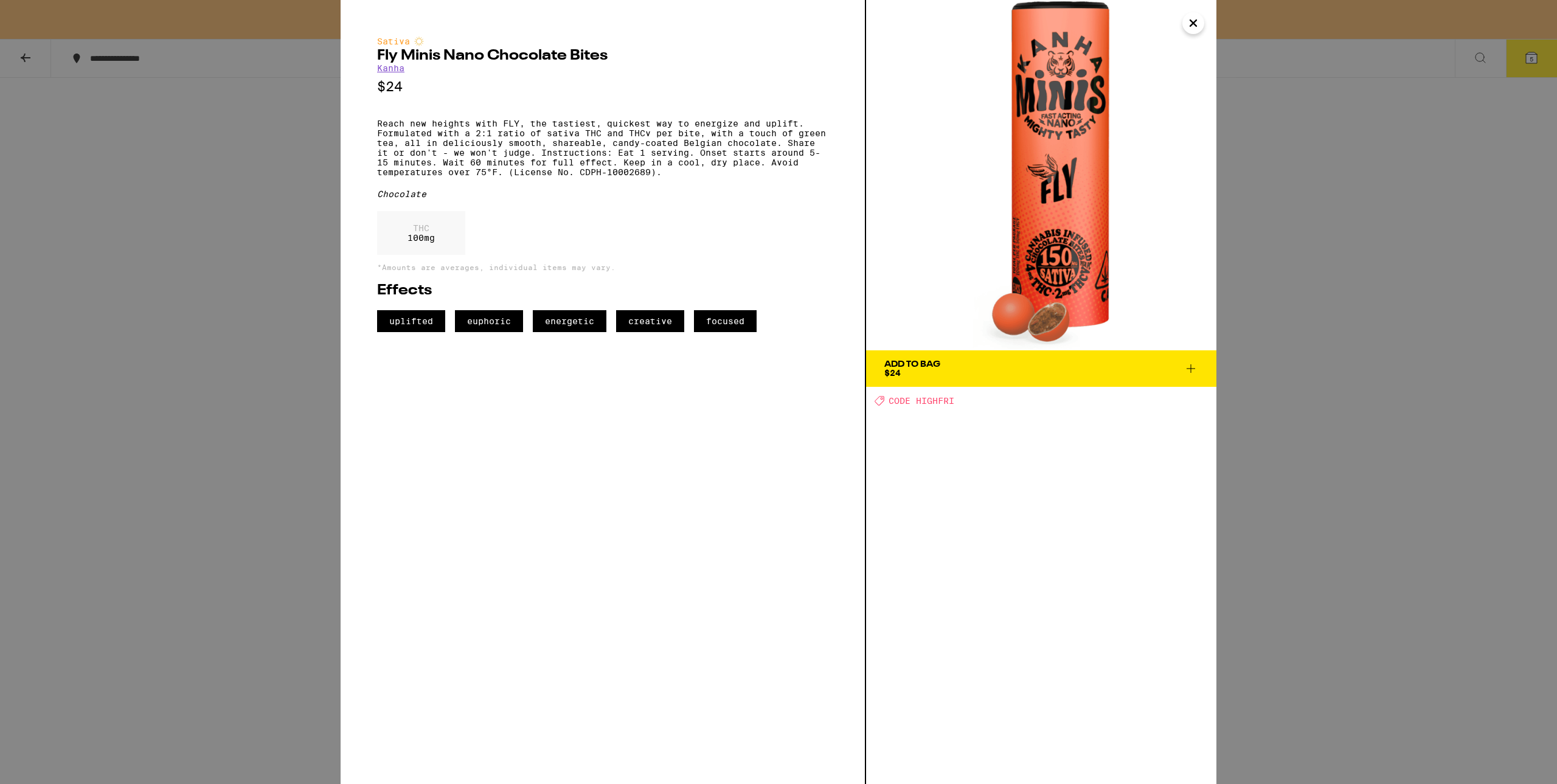
click at [1194, 25] on icon "Close" at bounding box center [1193, 23] width 6 height 6
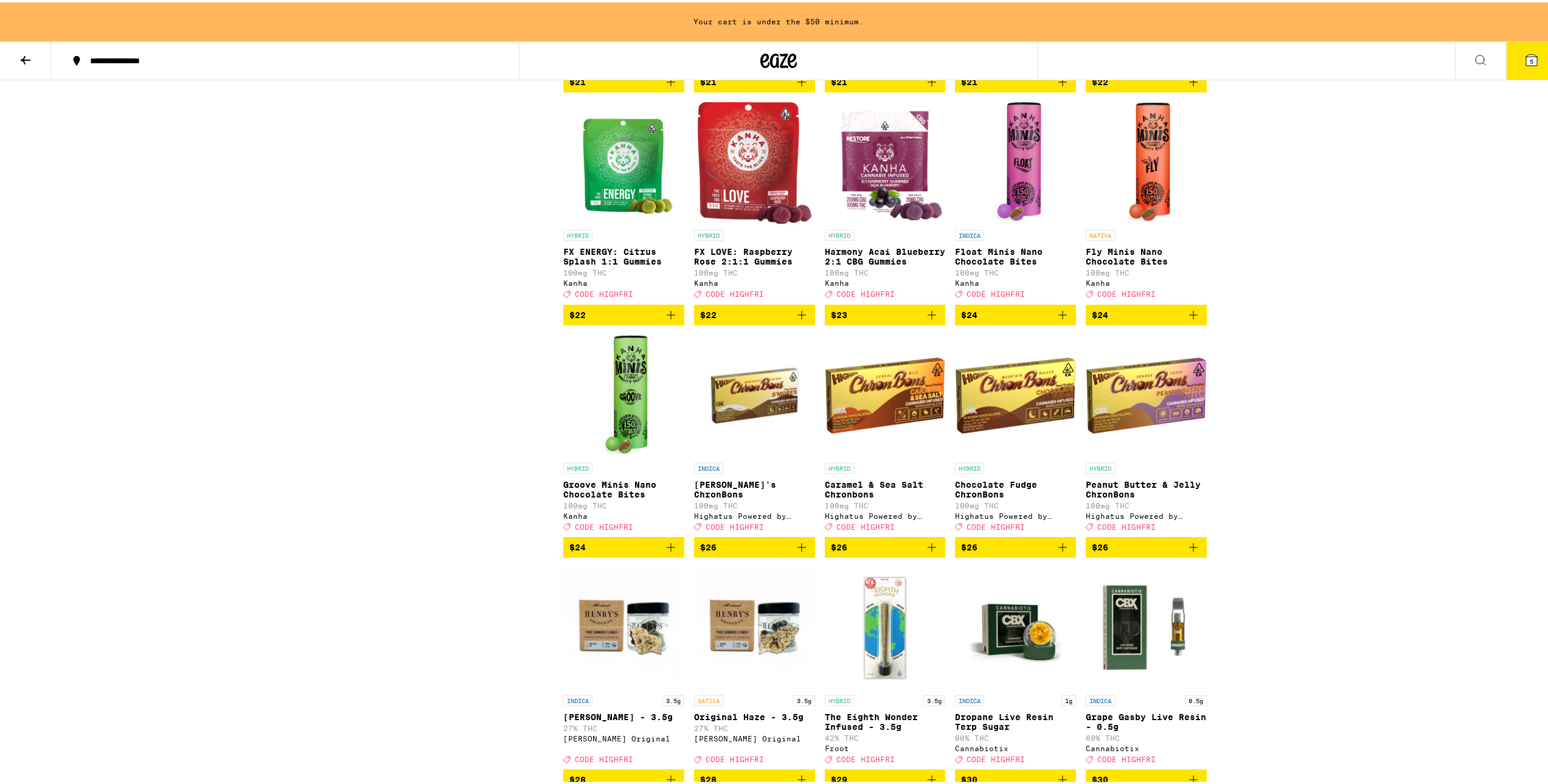
click at [1032, 221] on img "Open page for Float Minis Nano Chocolate Bites from Kanha" at bounding box center [1015, 161] width 51 height 122
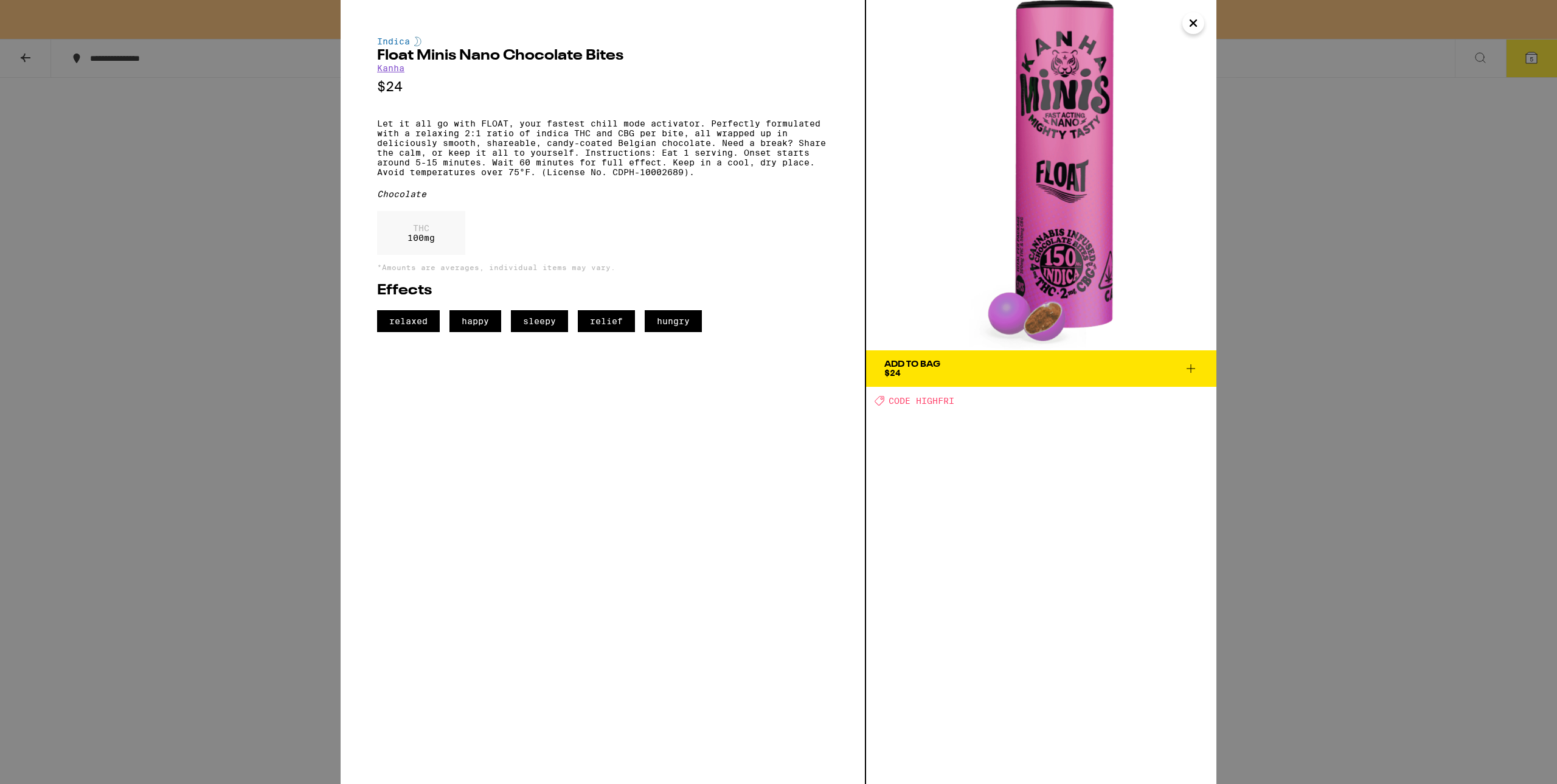
click at [1186, 19] on icon "Close" at bounding box center [1193, 23] width 15 height 19
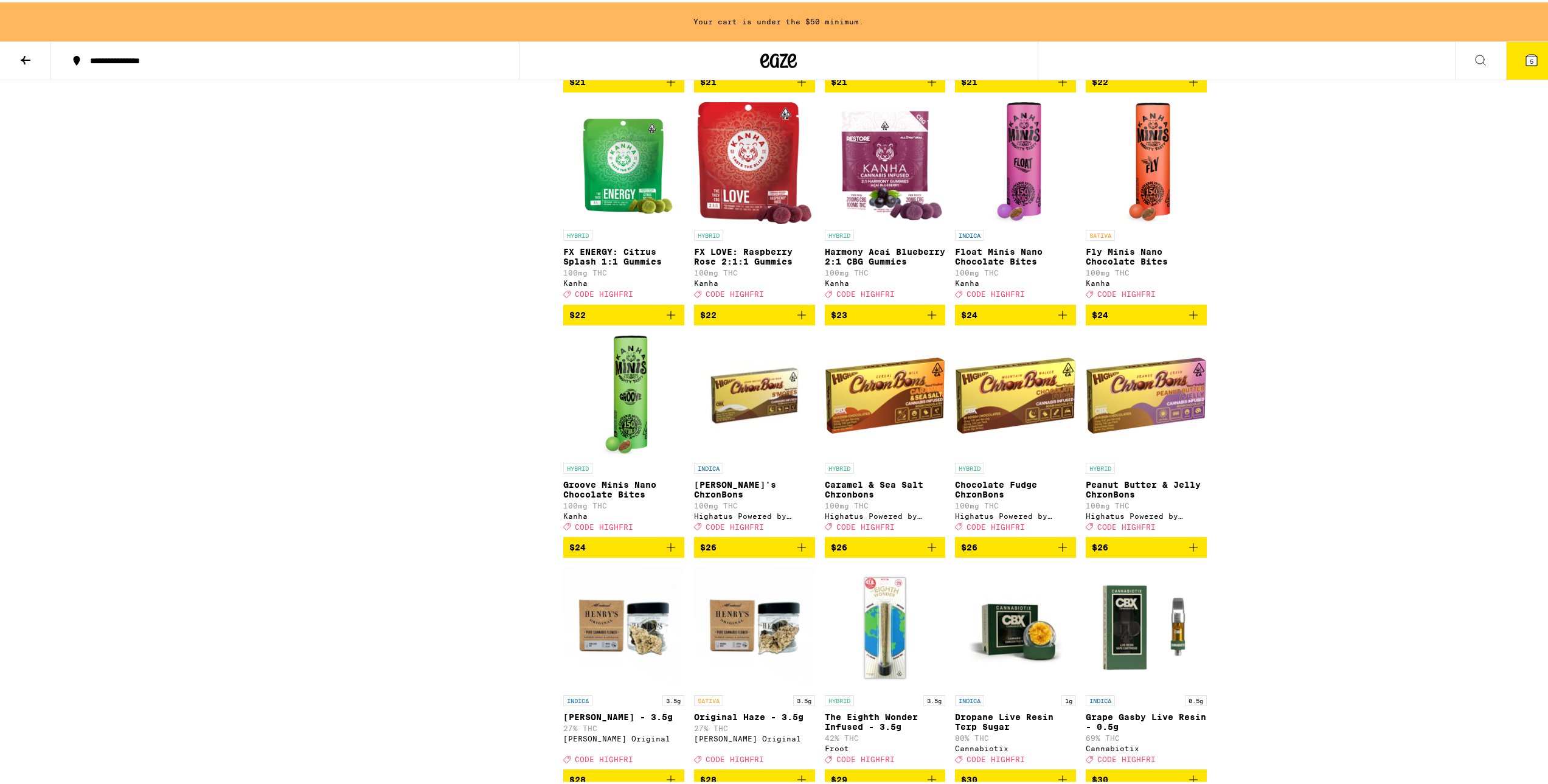
click at [624, 454] on img "Open page for Groove Minis Nano Chocolate Bites from Kanha" at bounding box center [624, 393] width 49 height 122
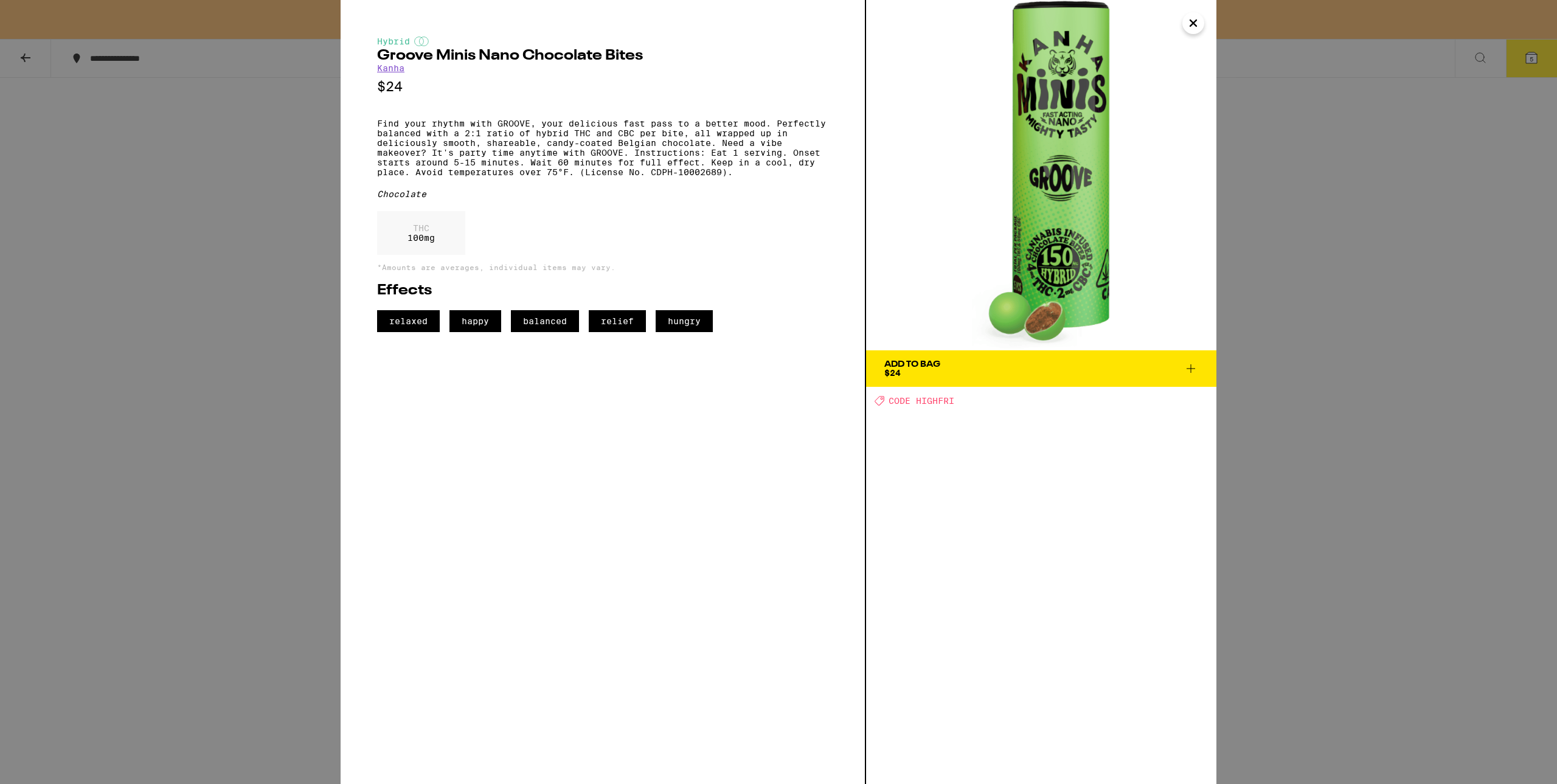
click at [1195, 17] on icon "Close" at bounding box center [1193, 23] width 15 height 19
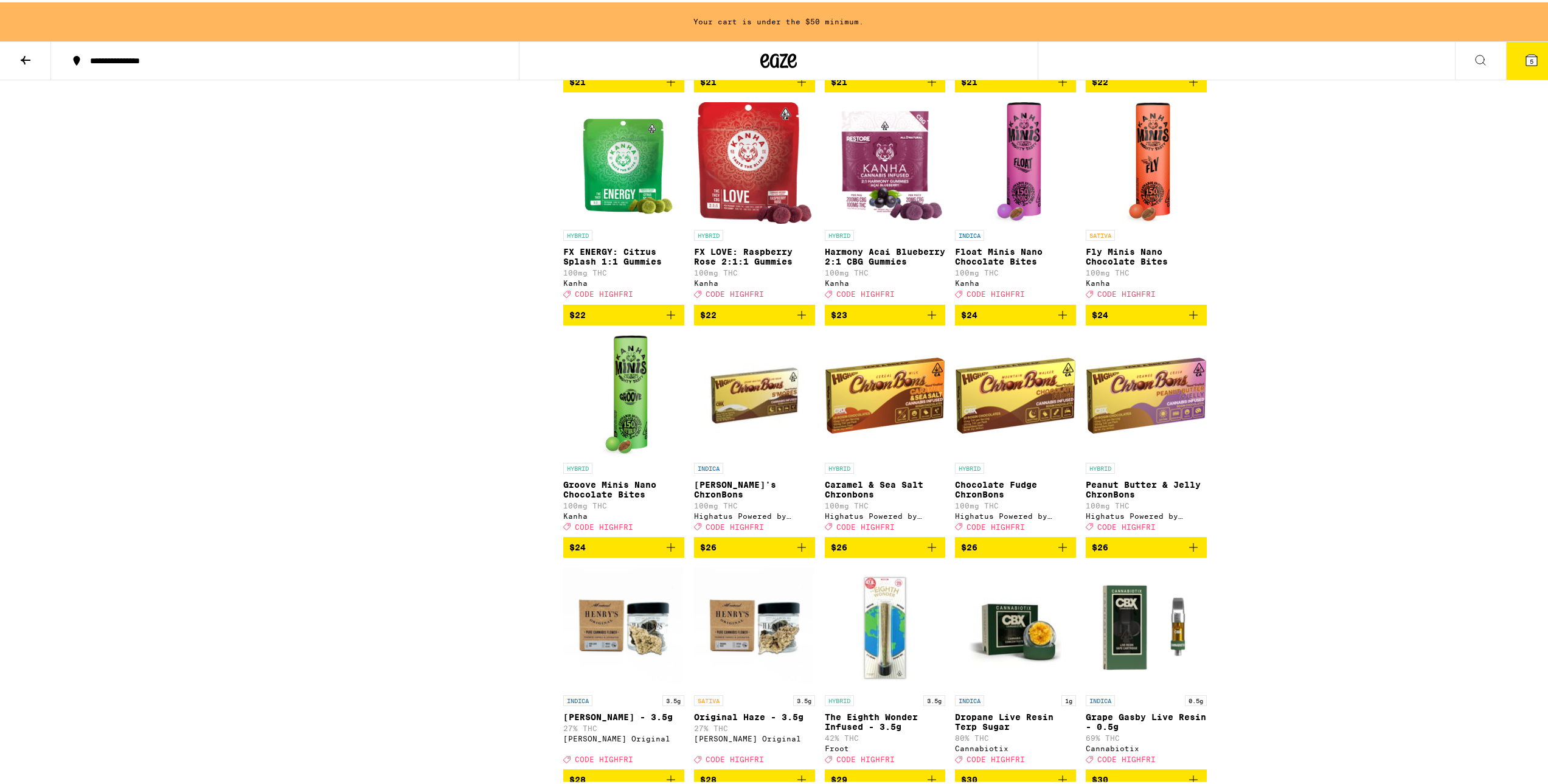
click at [1158, 221] on img "Open page for Fly Minis Nano Chocolate Bites from Kanha" at bounding box center [1146, 161] width 48 height 122
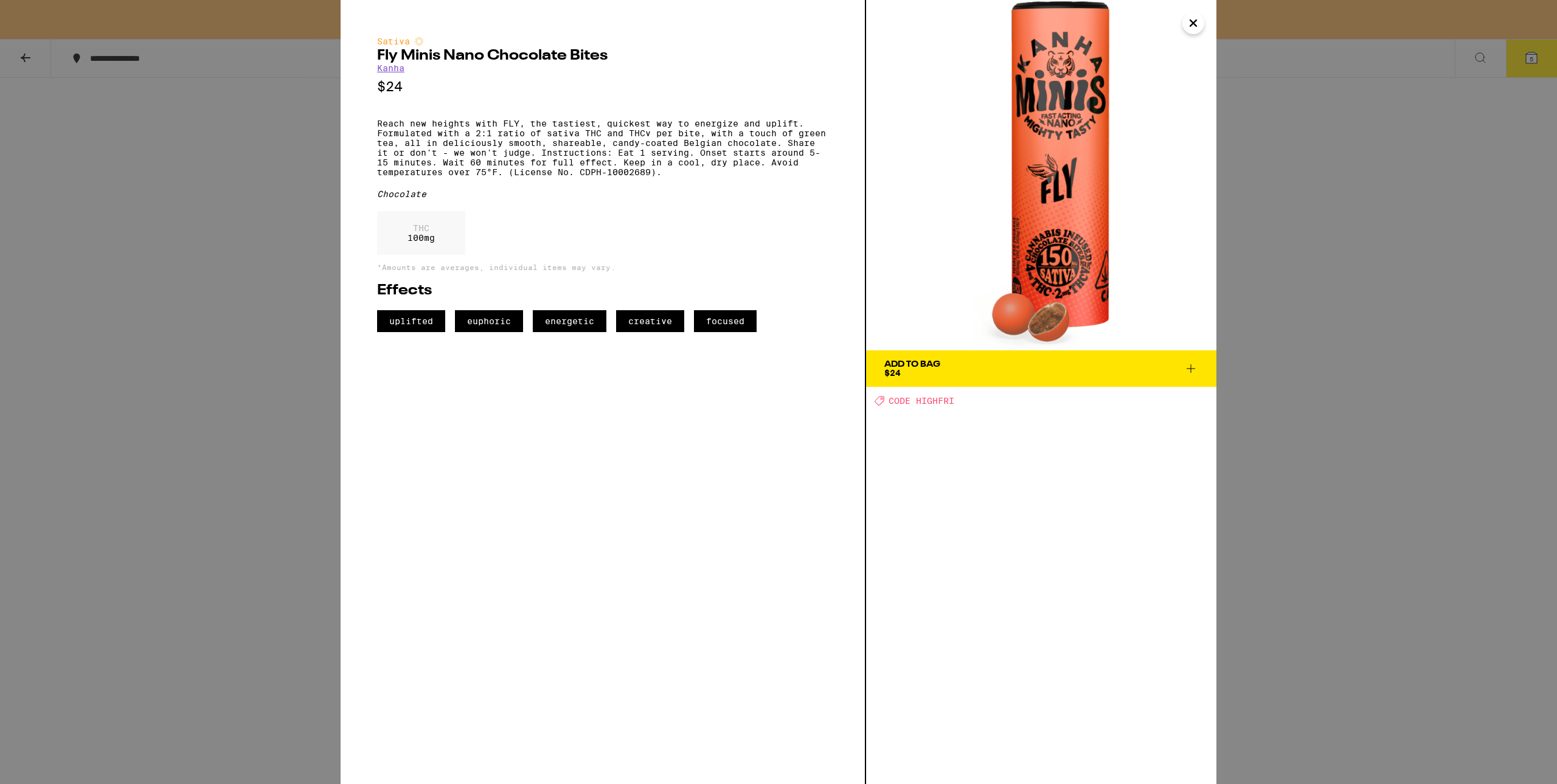
click at [1199, 30] on icon "Close" at bounding box center [1193, 23] width 15 height 19
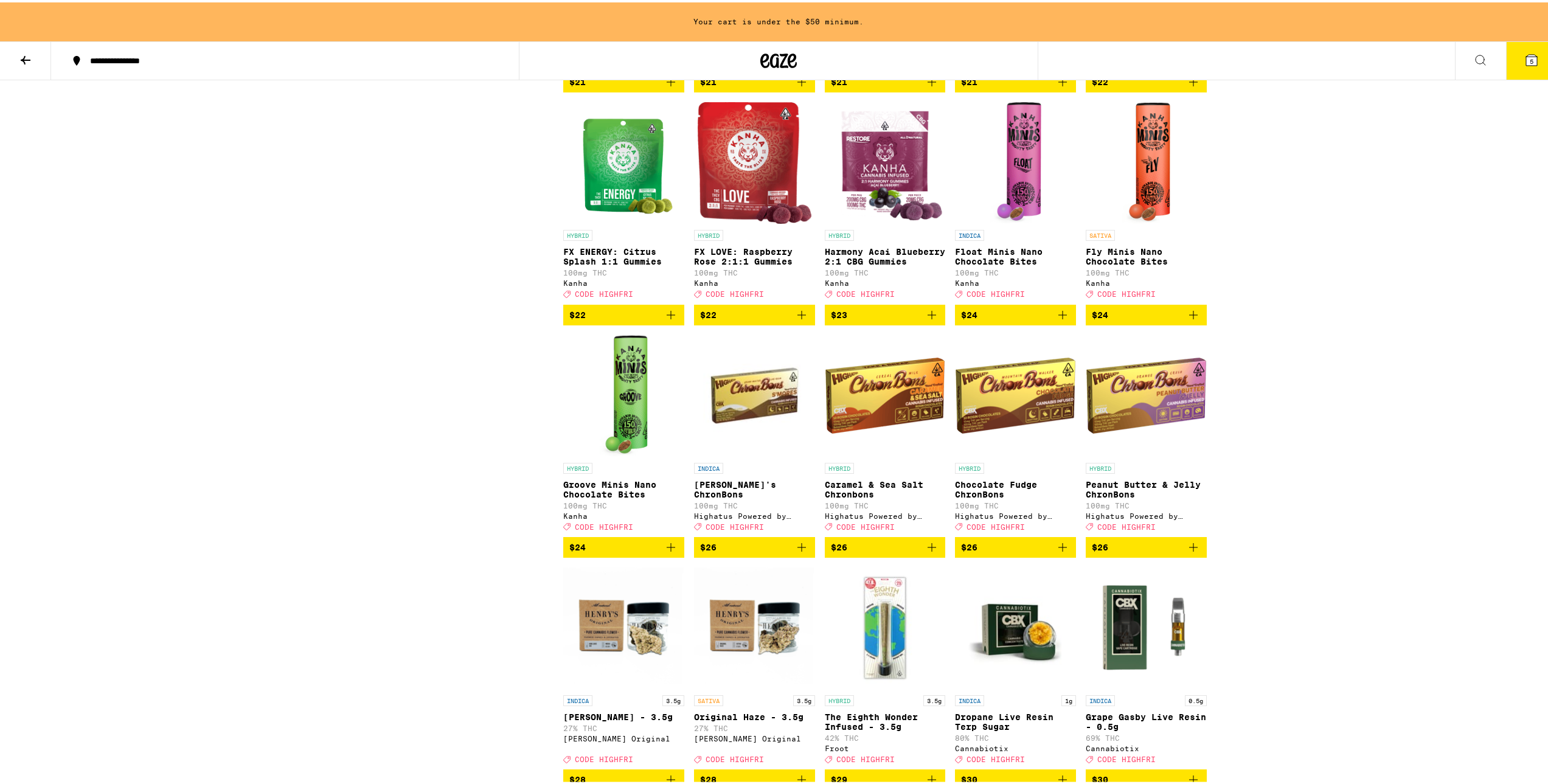
click at [609, 454] on img "Open page for Groove Minis Nano Chocolate Bites from Kanha" at bounding box center [624, 393] width 49 height 122
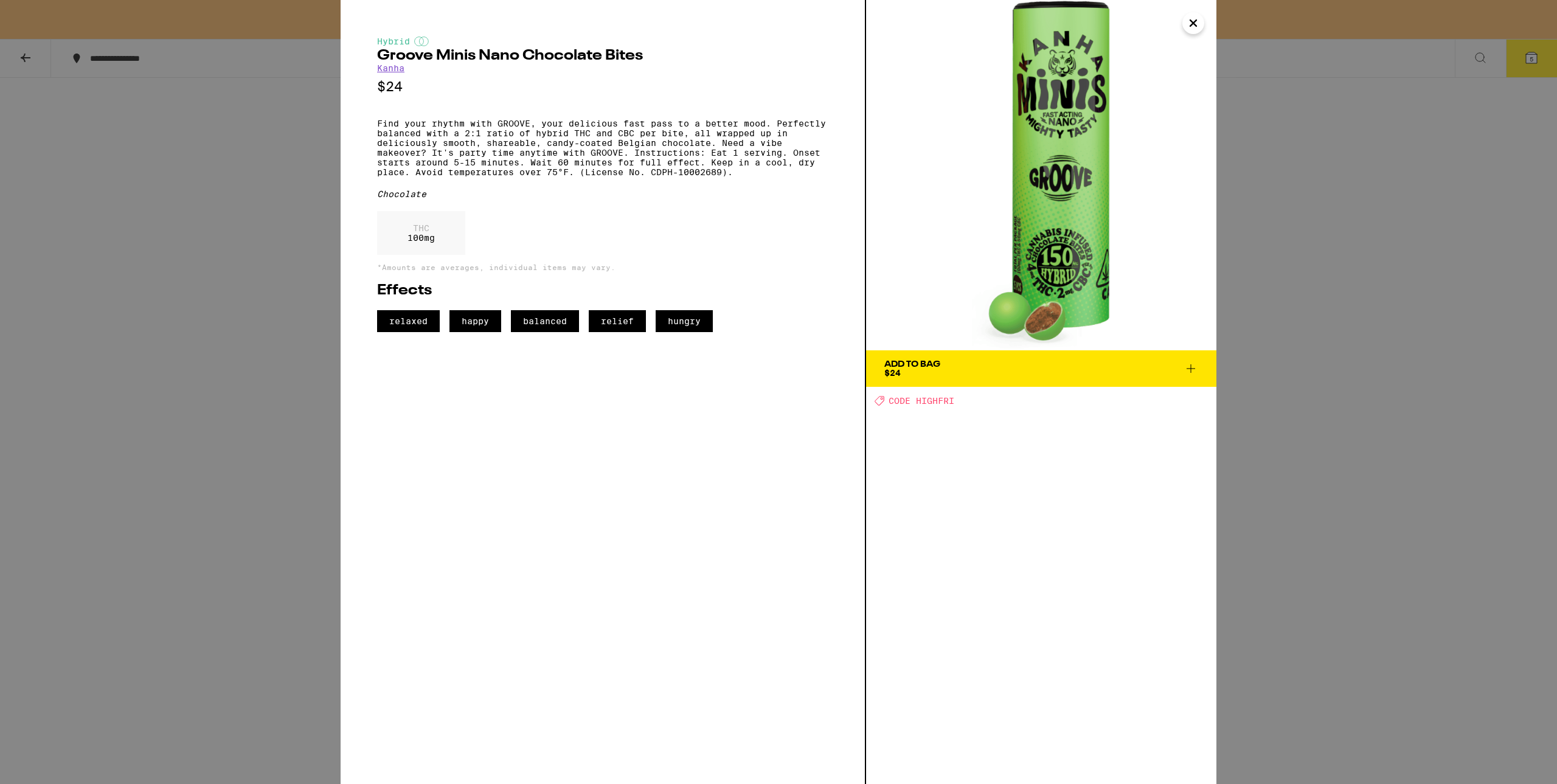
click at [1194, 16] on icon "Close" at bounding box center [1193, 23] width 15 height 19
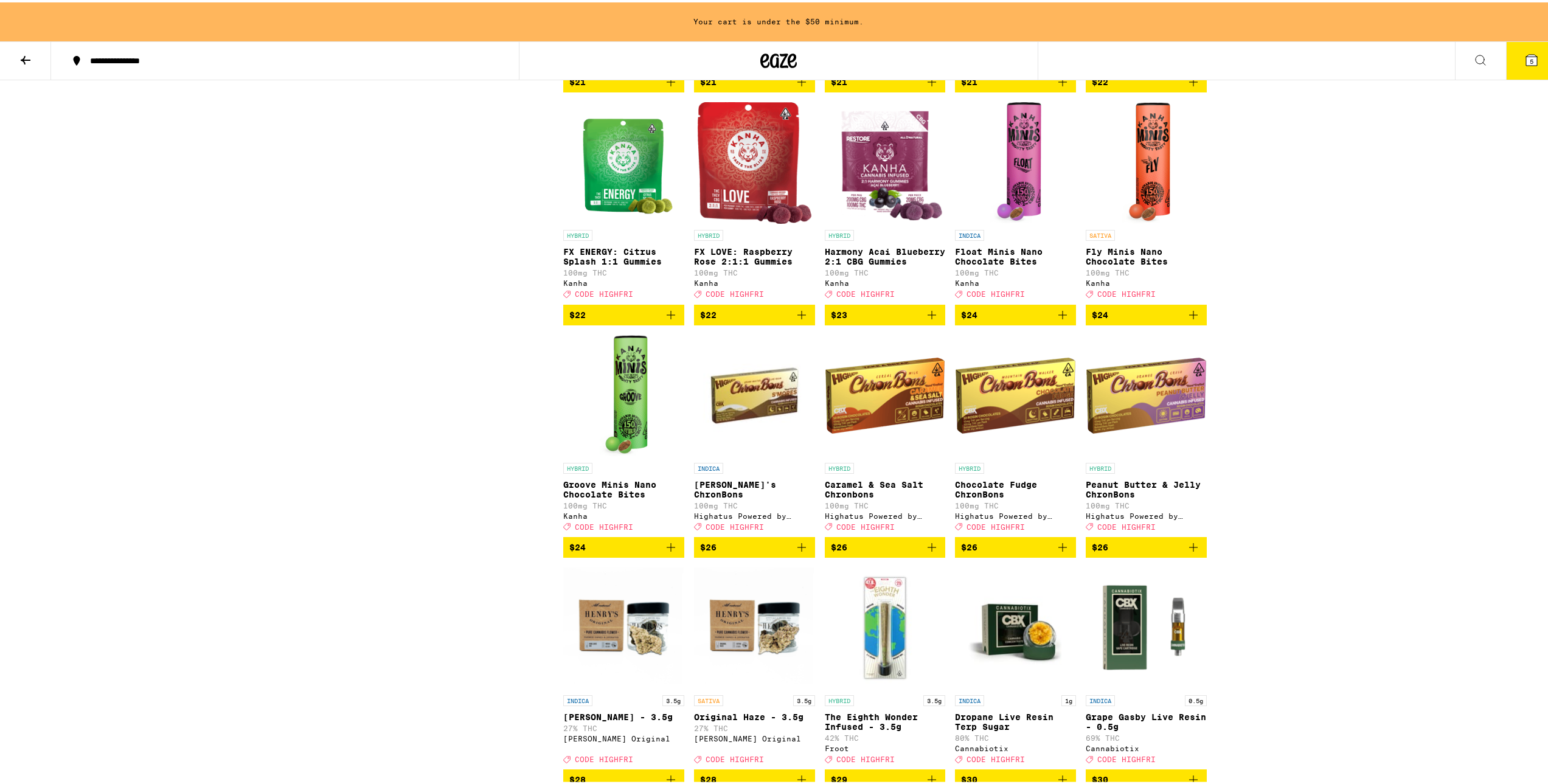
click at [658, 471] on div "HYBRID" at bounding box center [623, 466] width 121 height 11
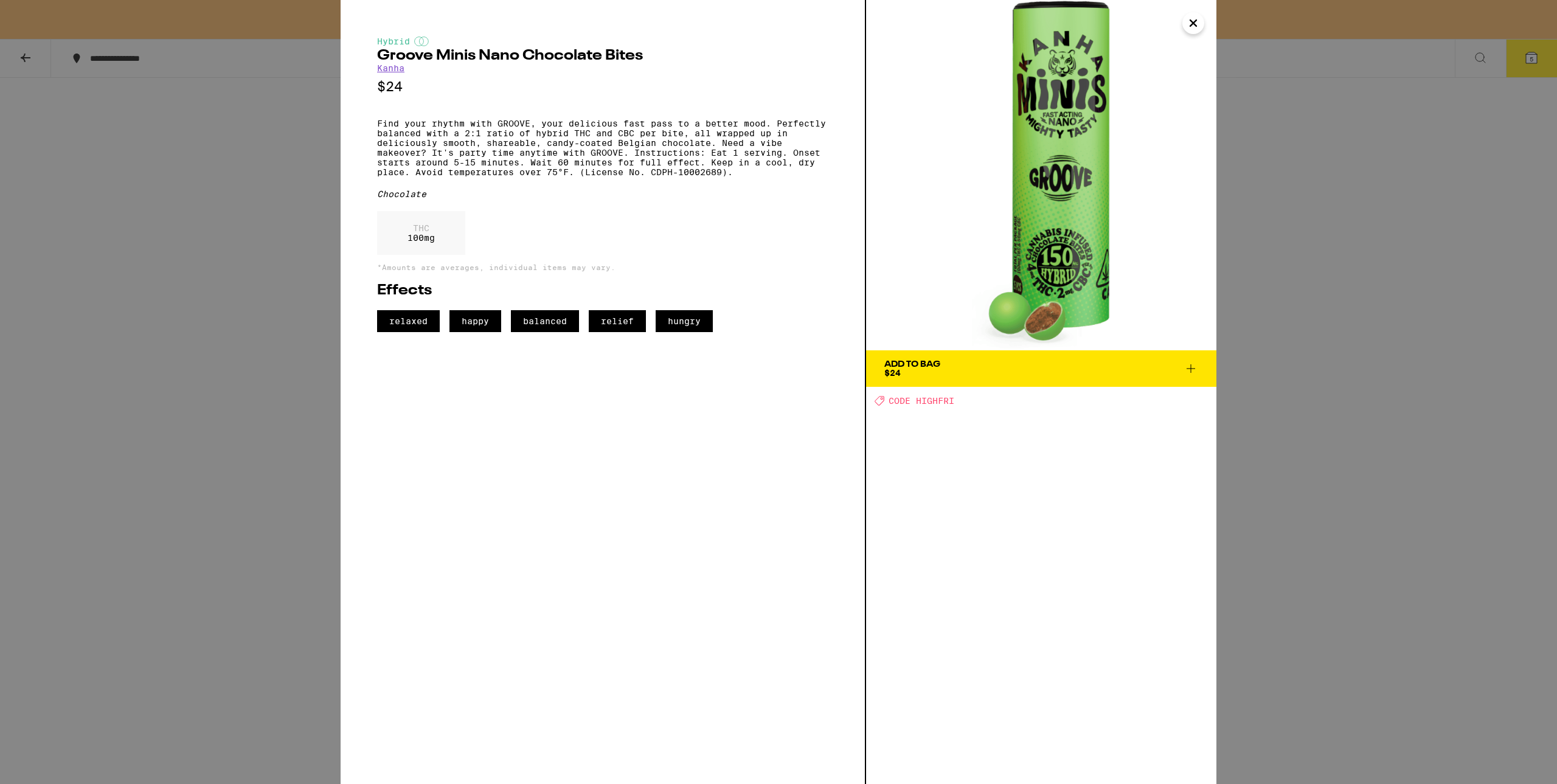
click at [1209, 23] on img at bounding box center [1041, 175] width 350 height 350
click at [1199, 28] on icon "Close" at bounding box center [1193, 23] width 15 height 19
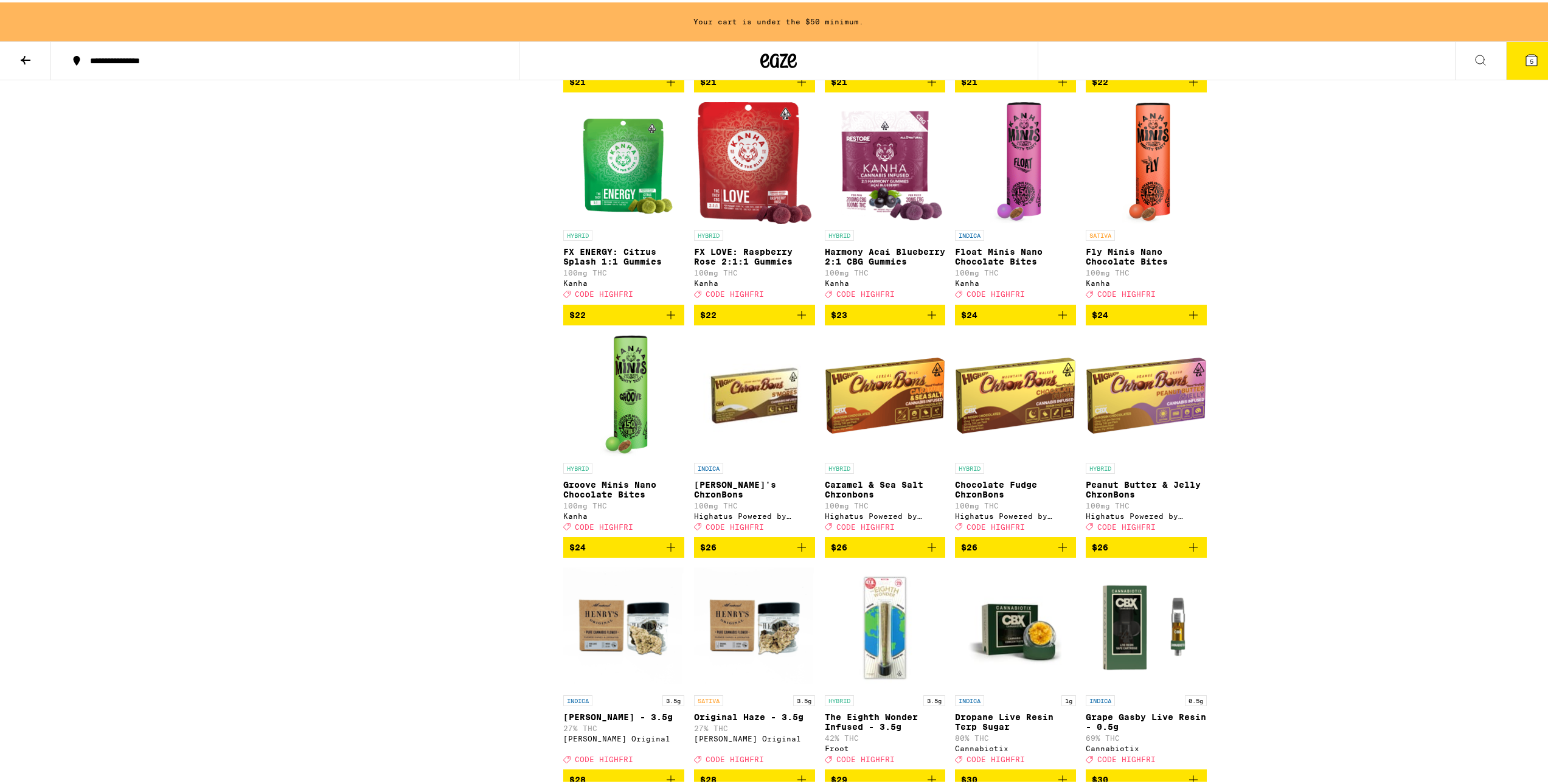
click at [1046, 302] on link "INDICA Float Minis Nano Chocolate Bites 100mg THC Kanha Deal Created with Sketc…" at bounding box center [1014, 200] width 121 height 202
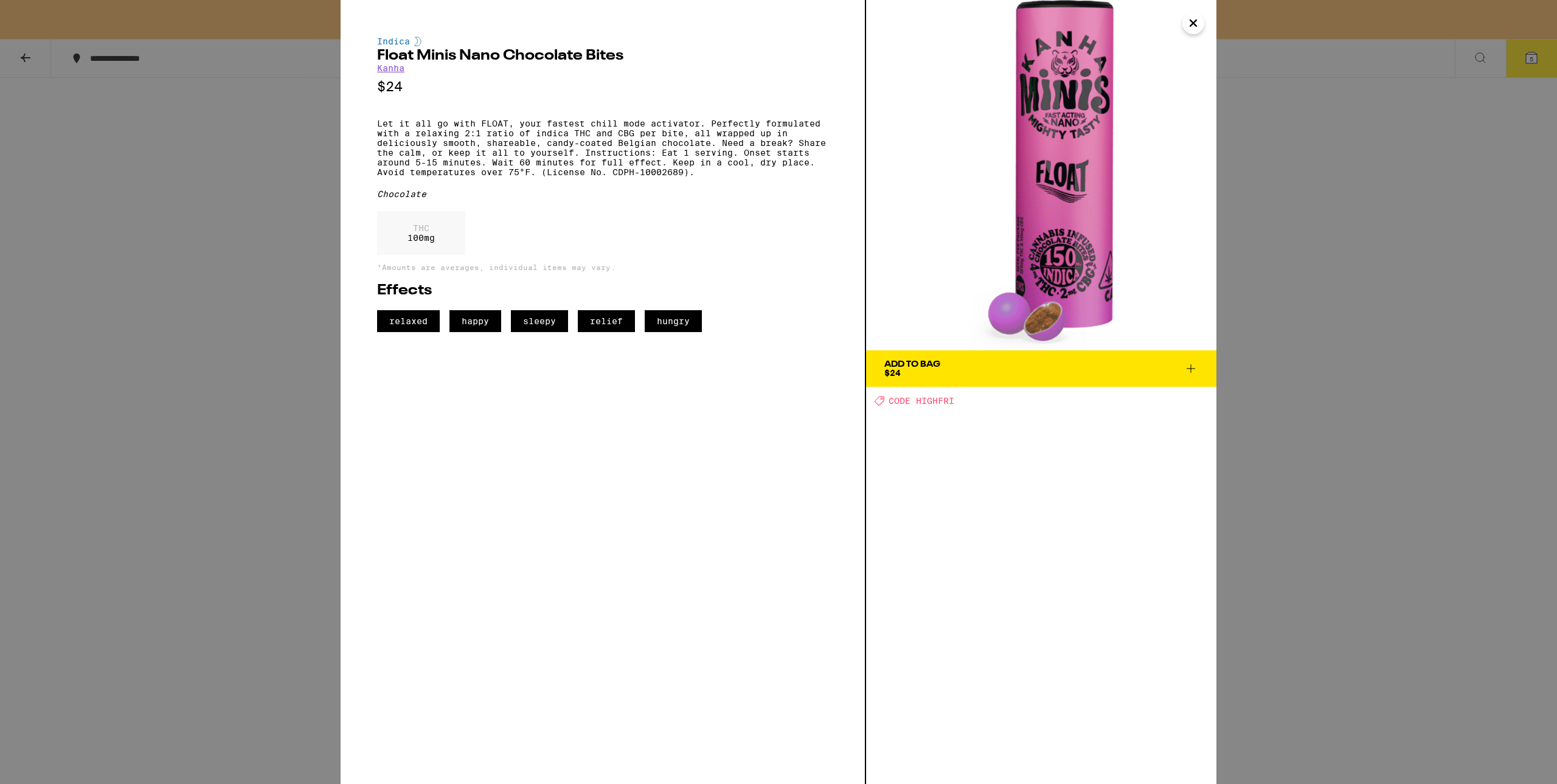
click at [1189, 18] on icon "Close" at bounding box center [1193, 23] width 15 height 19
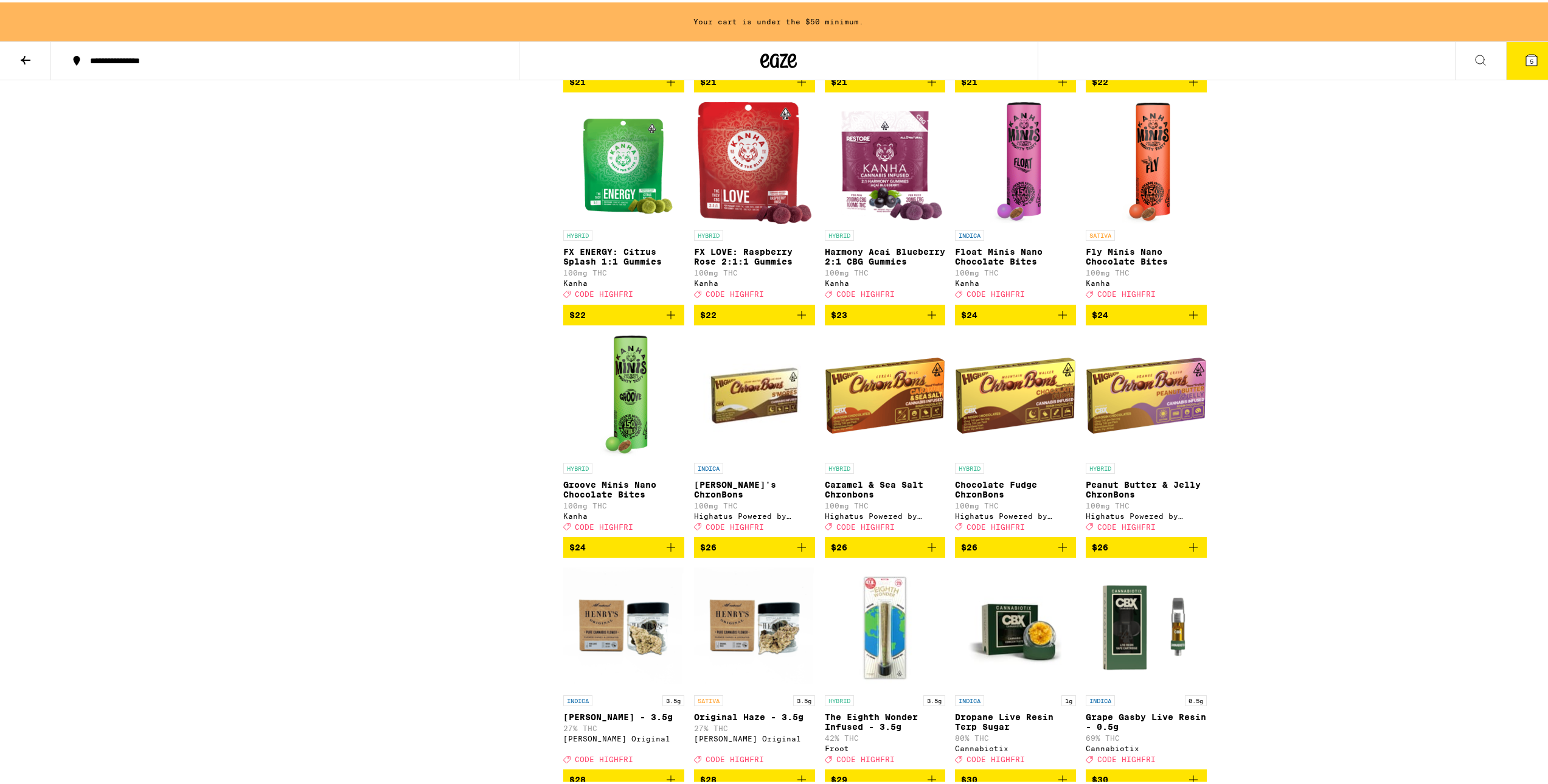
click at [1146, 221] on img "Open page for Fly Minis Nano Chocolate Bites from Kanha" at bounding box center [1146, 161] width 48 height 122
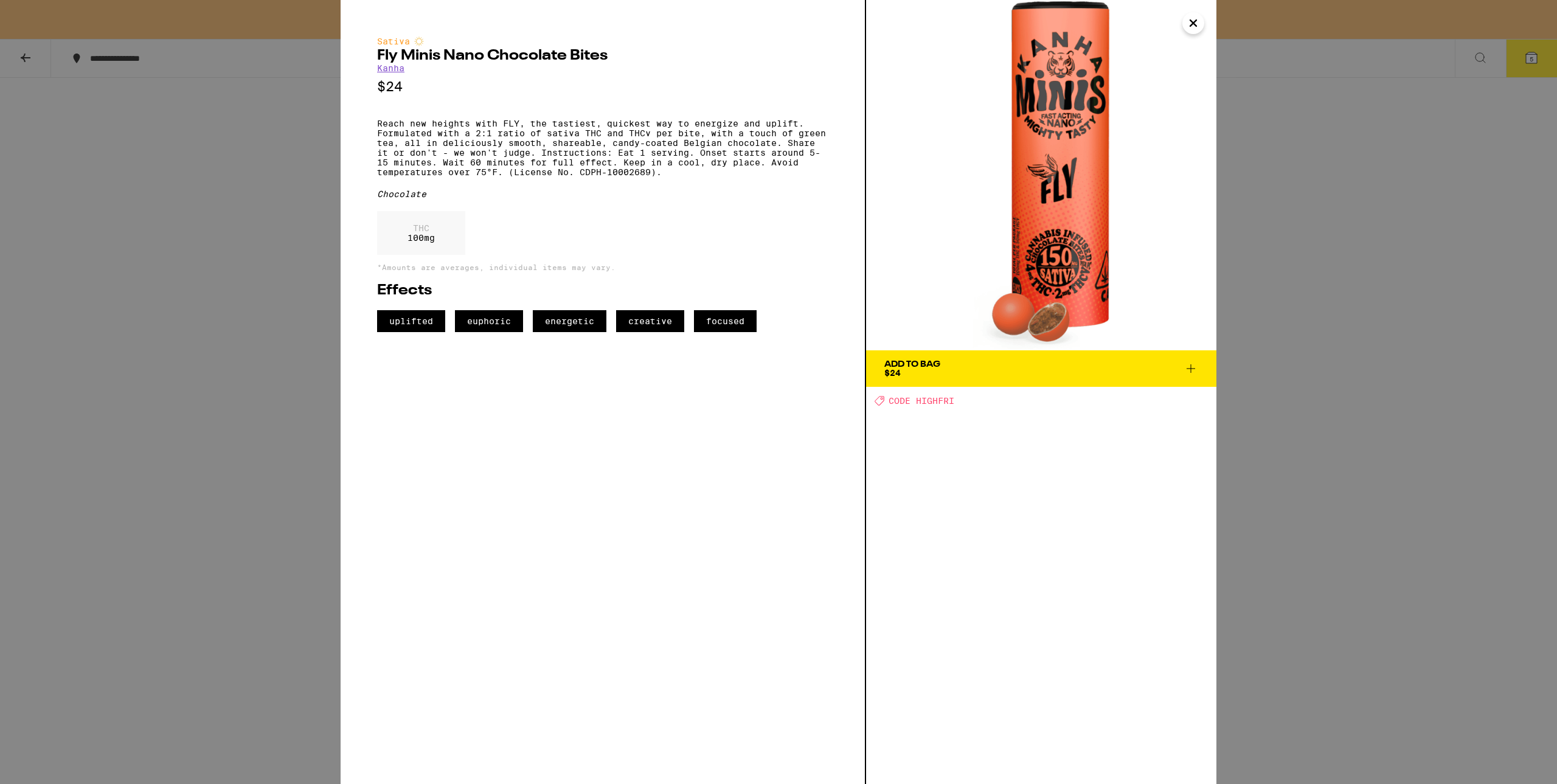
click at [1197, 33] on button "Close" at bounding box center [1193, 23] width 22 height 22
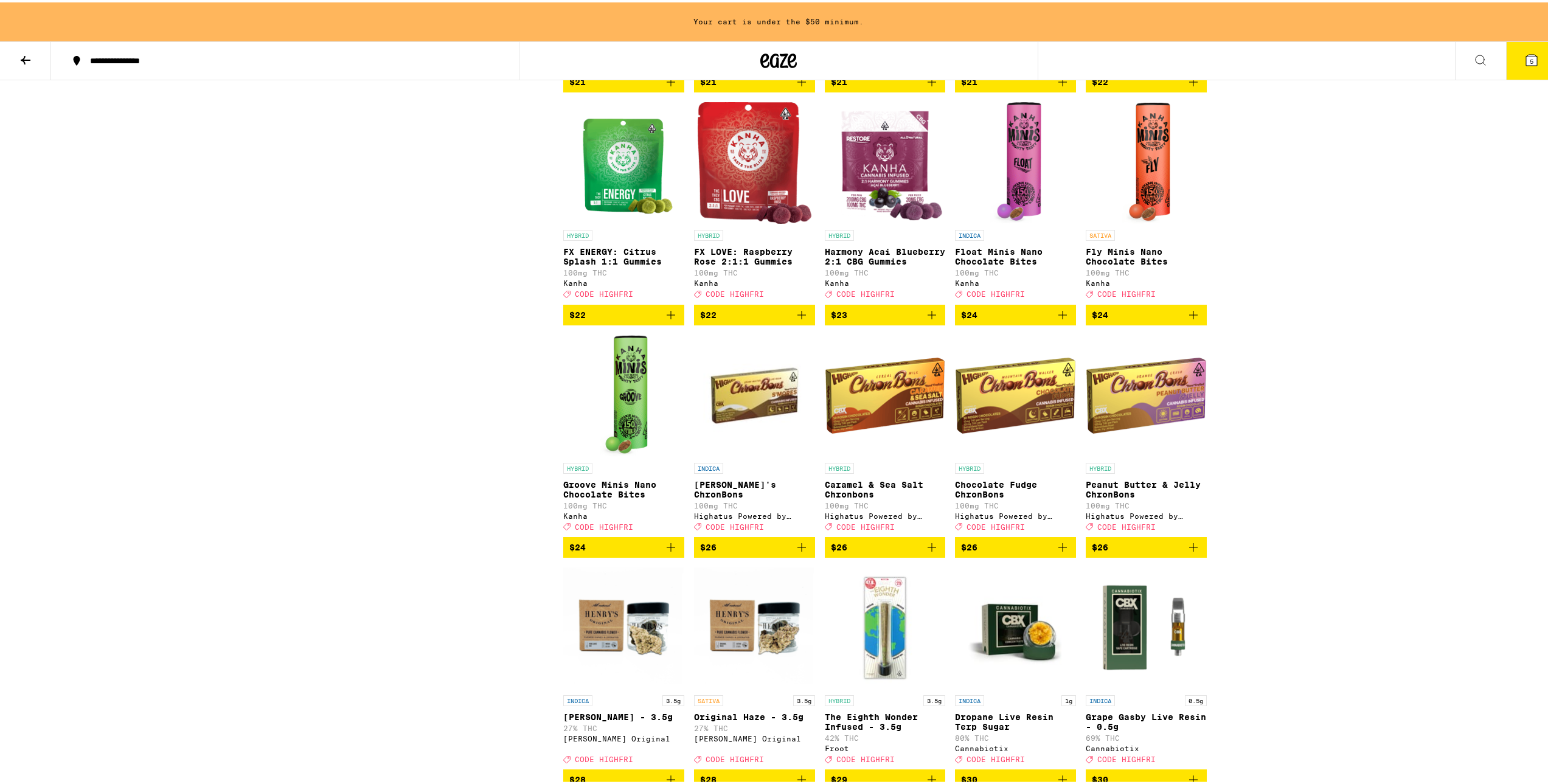
click at [1028, 221] on img "Open page for Float Minis Nano Chocolate Bites from Kanha" at bounding box center [1015, 161] width 51 height 122
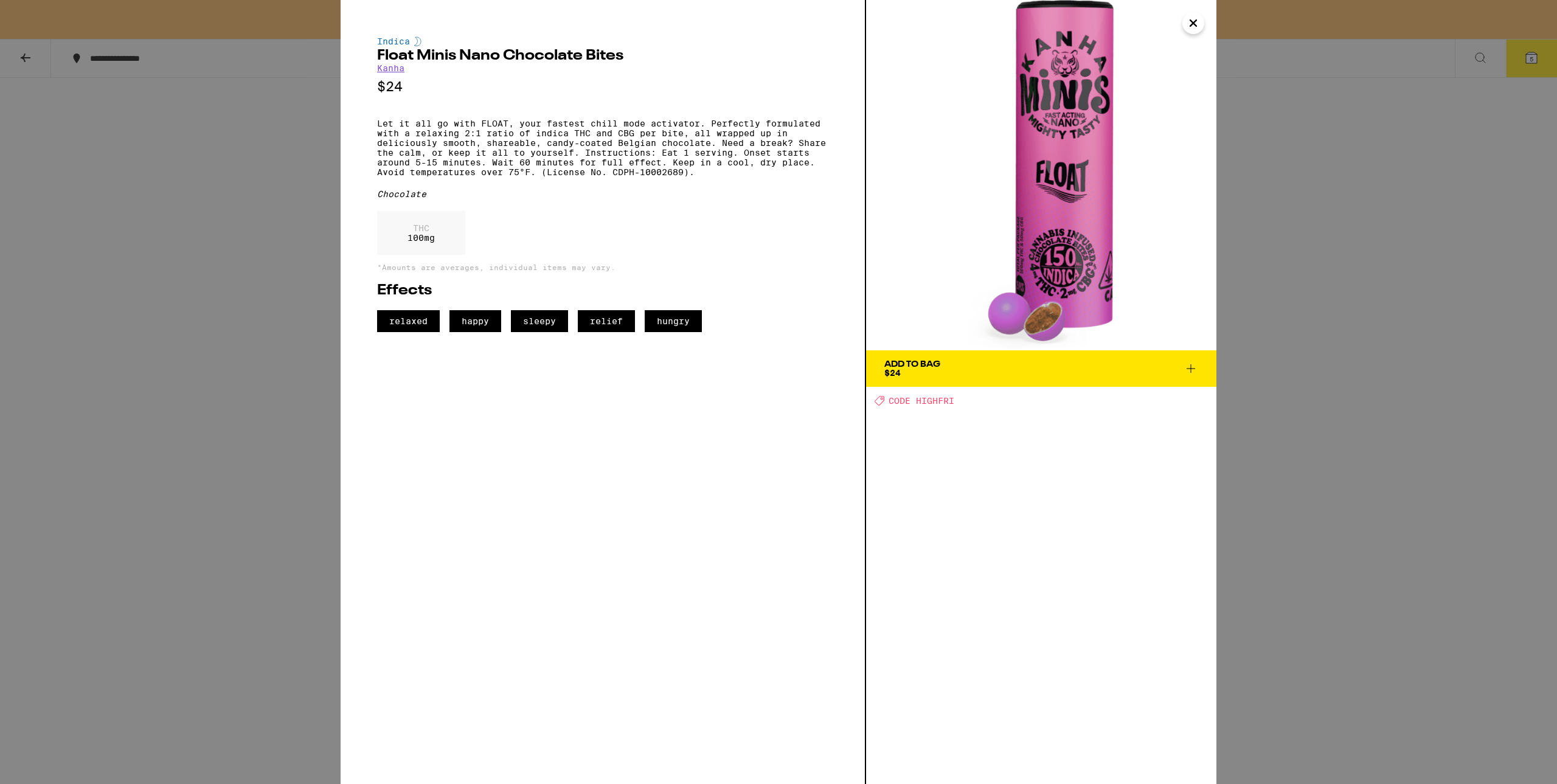
click at [1194, 26] on icon "Close" at bounding box center [1193, 23] width 15 height 19
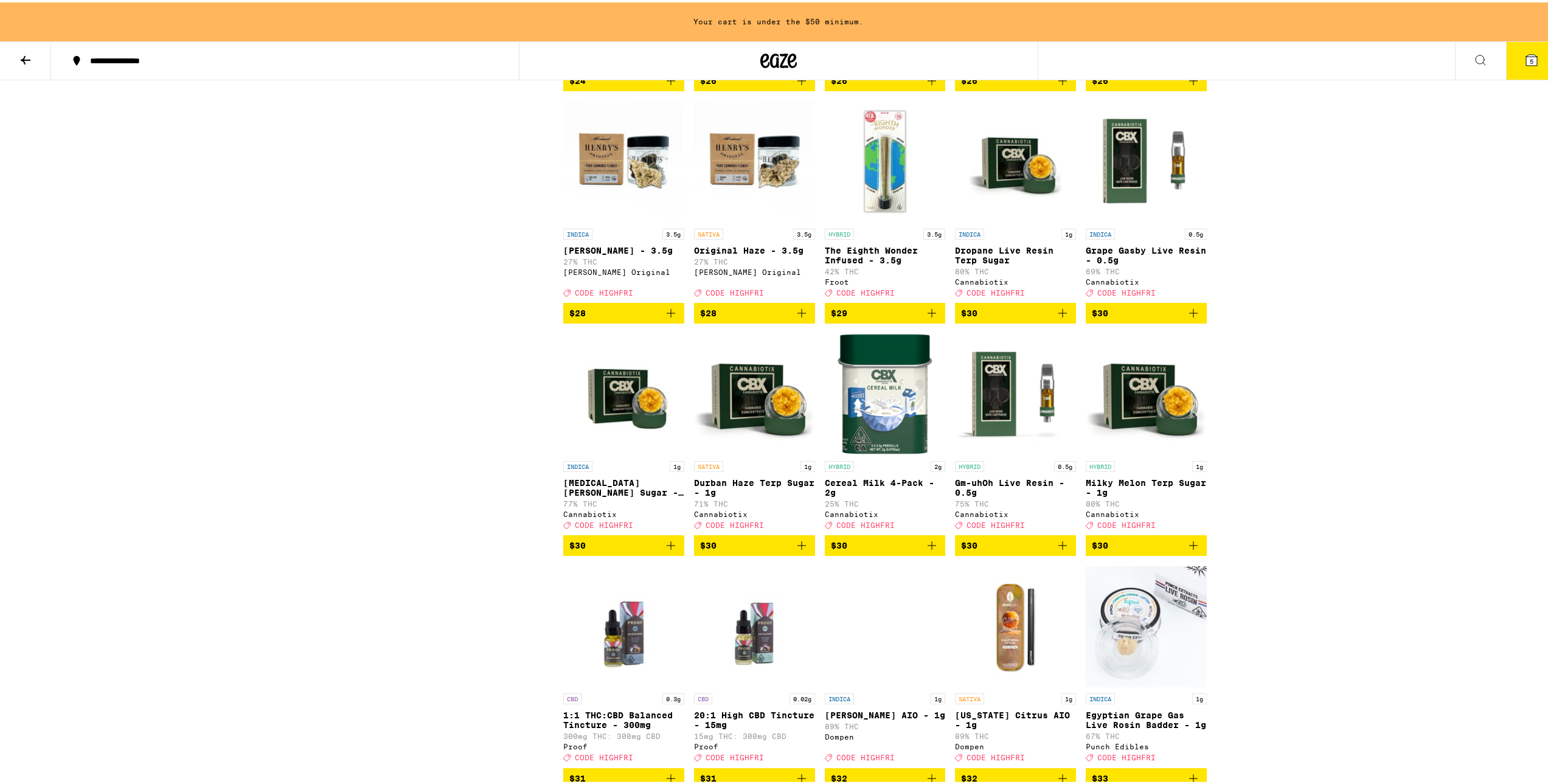
scroll to position [5239, 0]
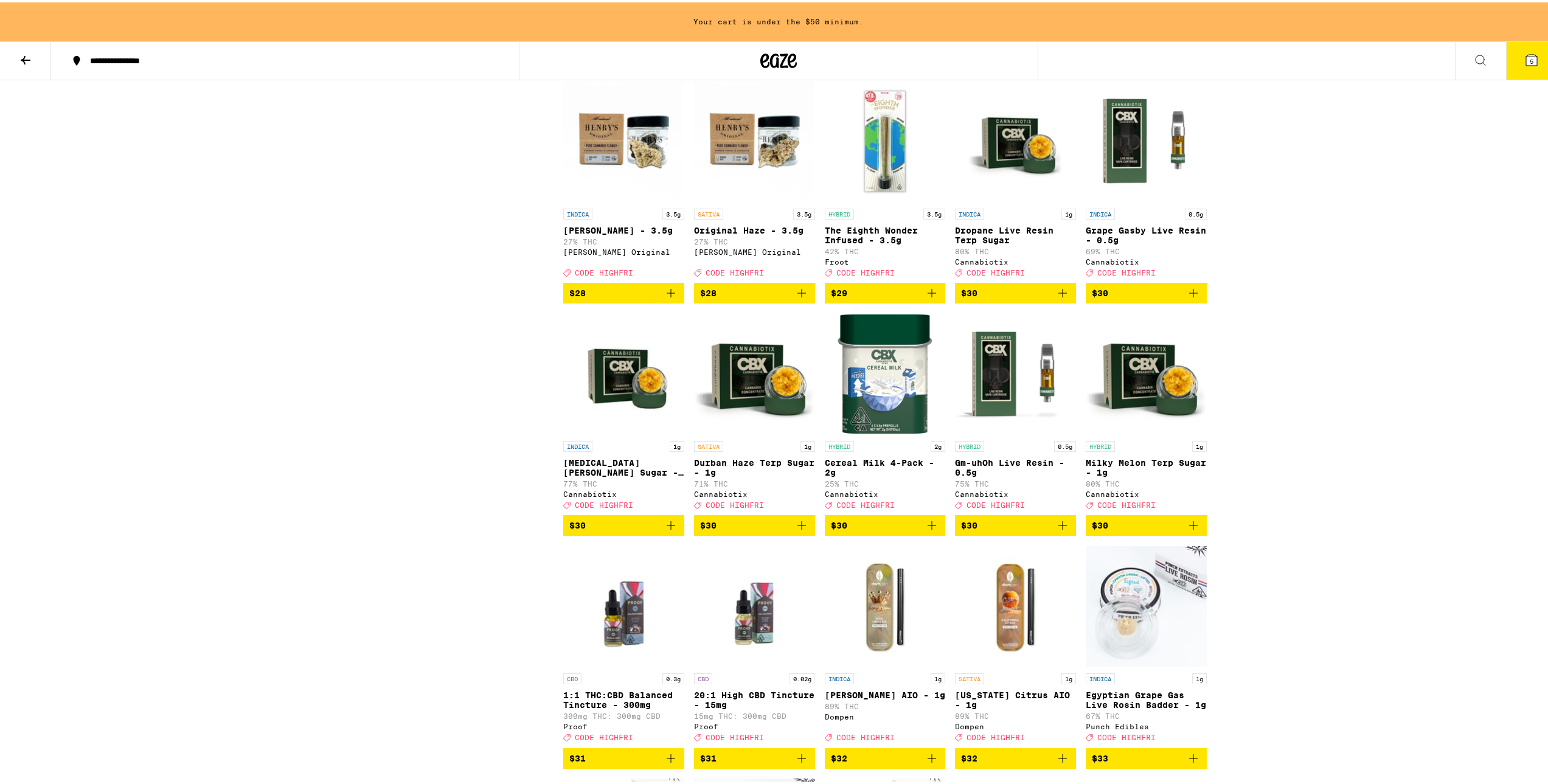
click at [876, 200] on img "Open page for The Eighth Wonder Infused - 3.5g from Froot" at bounding box center [885, 139] width 121 height 122
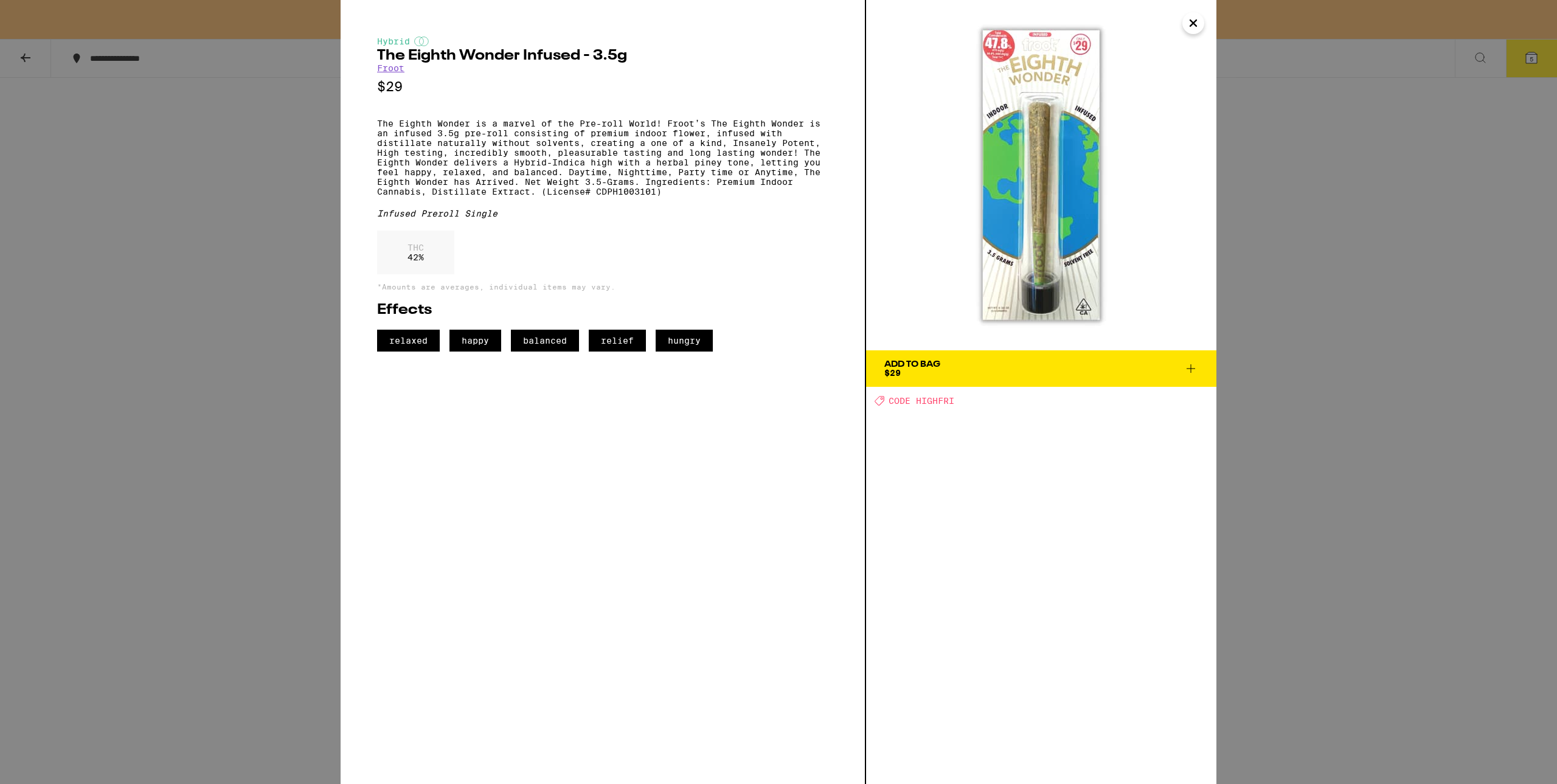
click at [1192, 26] on icon "Close" at bounding box center [1193, 23] width 15 height 19
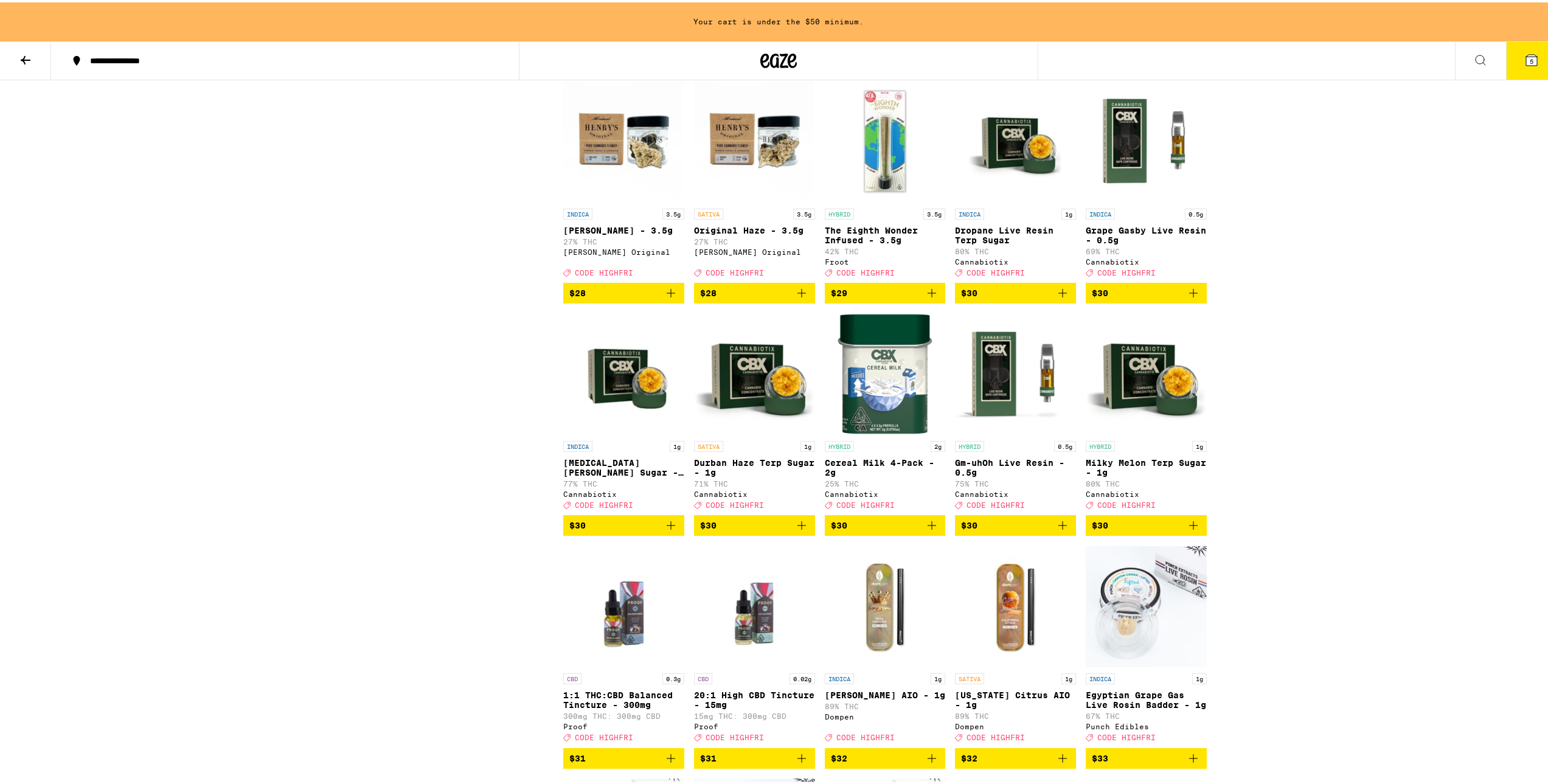
click at [1524, 52] on icon at bounding box center [1531, 57] width 15 height 15
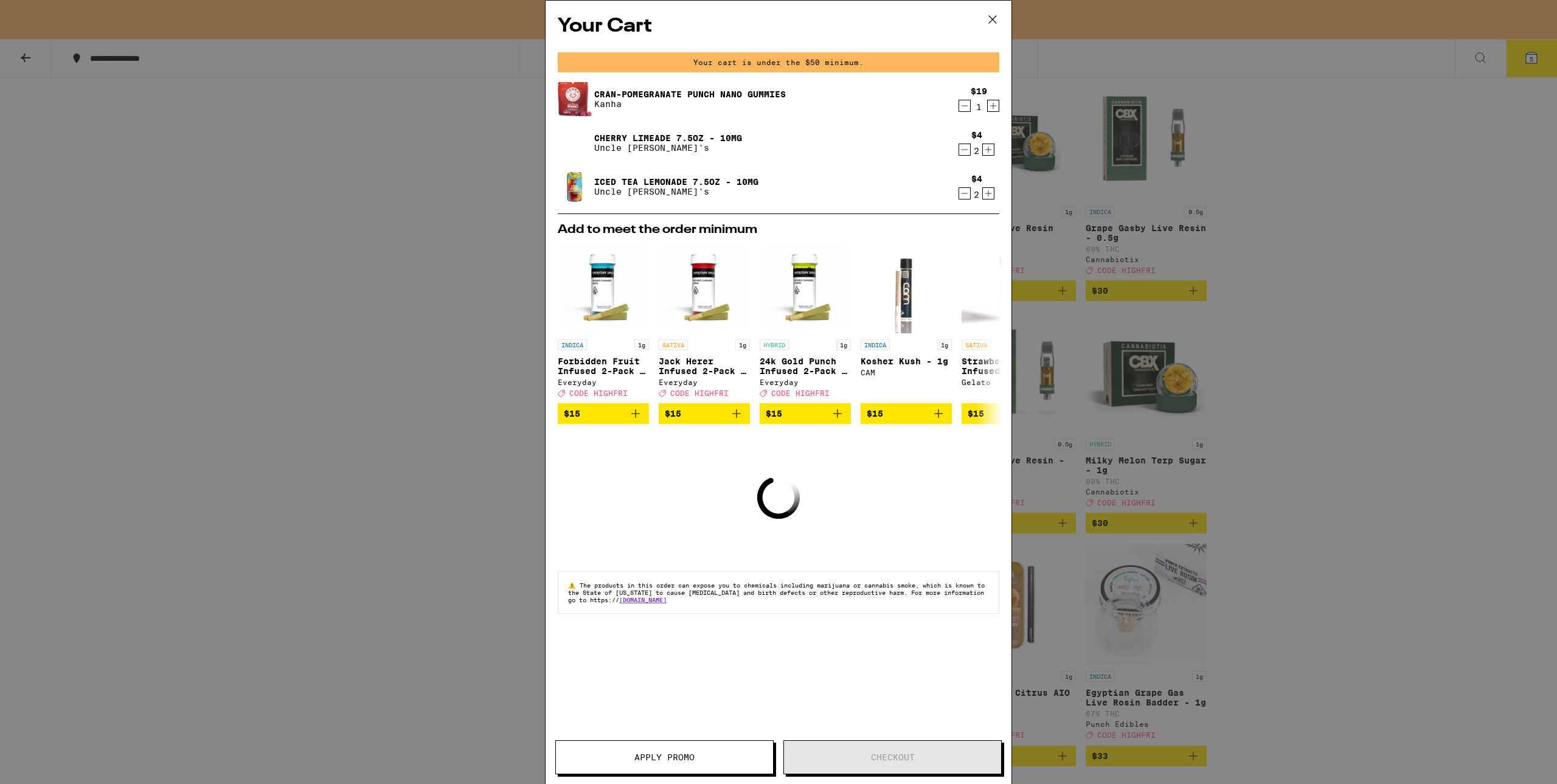
click at [1005, 22] on button at bounding box center [992, 20] width 38 height 39
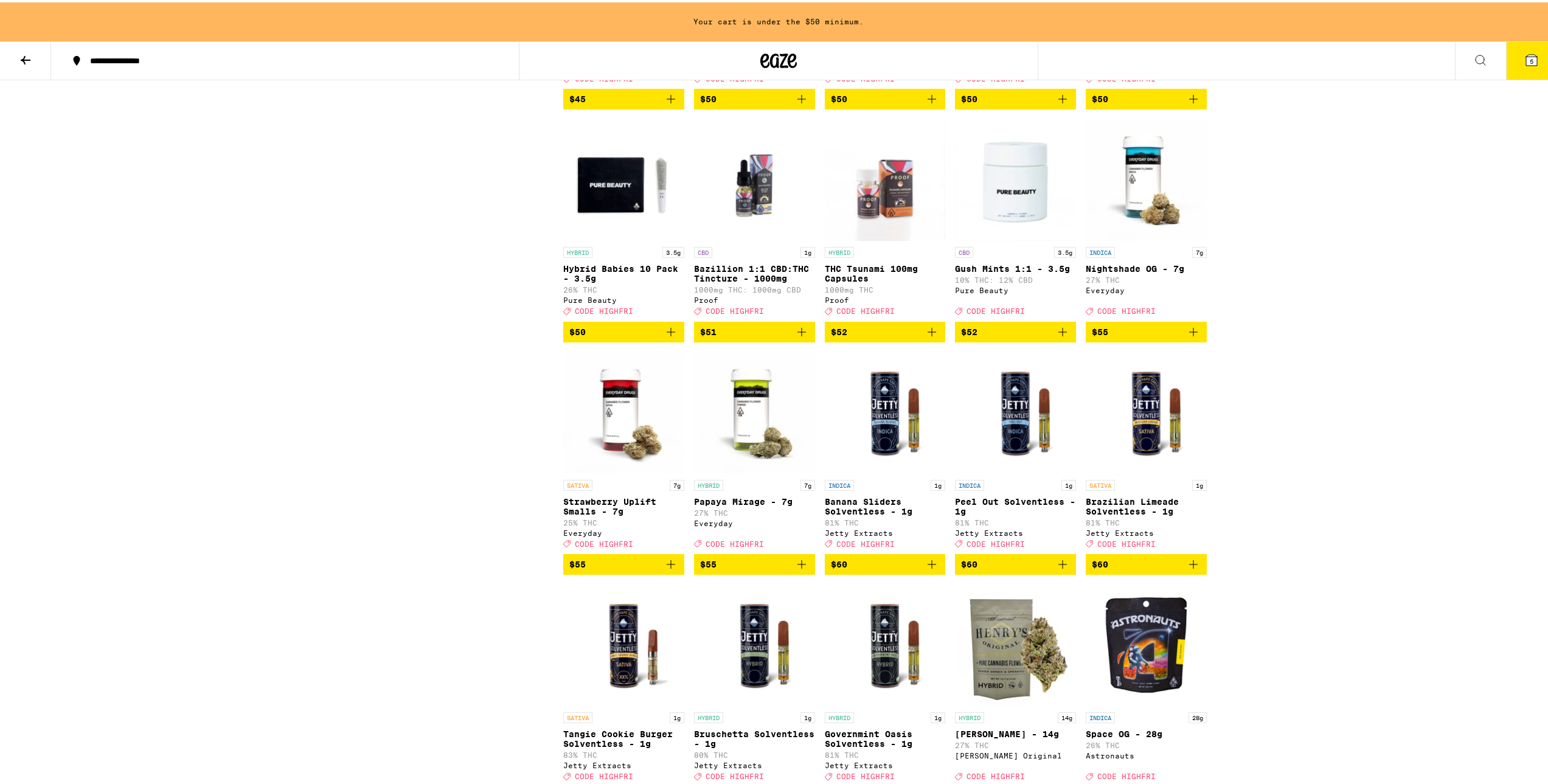
scroll to position [7291, 0]
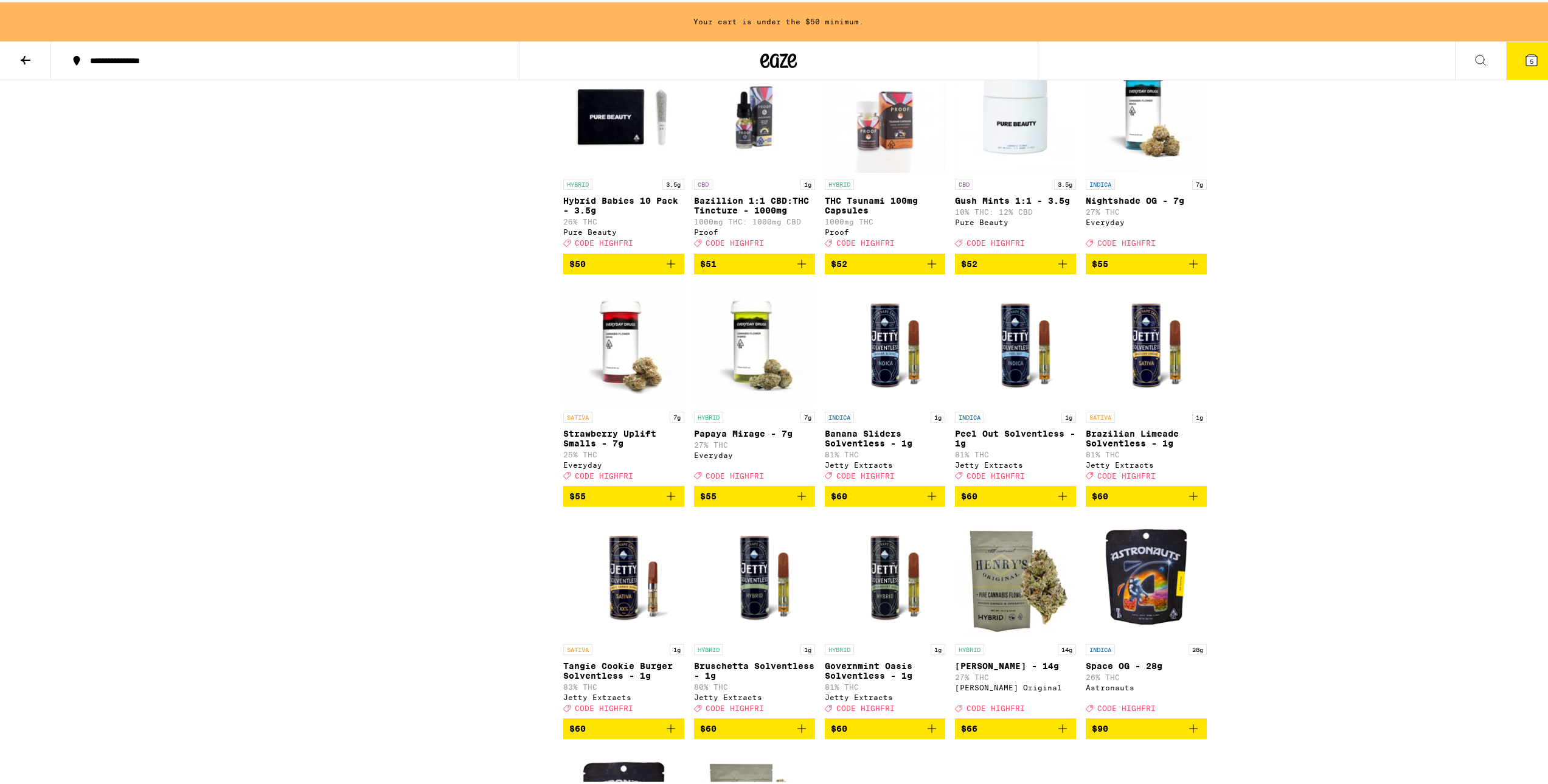
scroll to position [7108, 0]
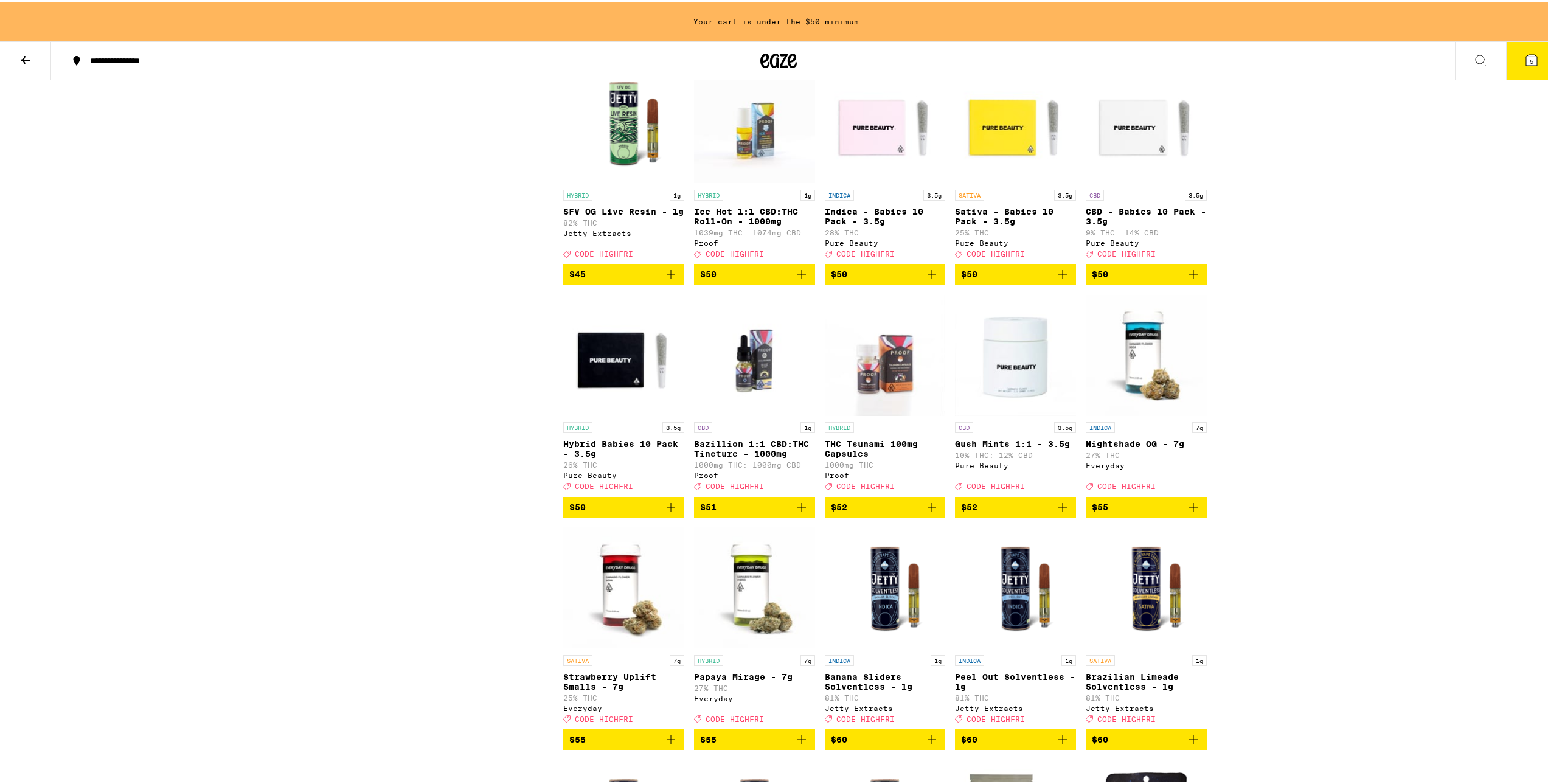
click at [1506, 68] on button "5" at bounding box center [1531, 58] width 51 height 38
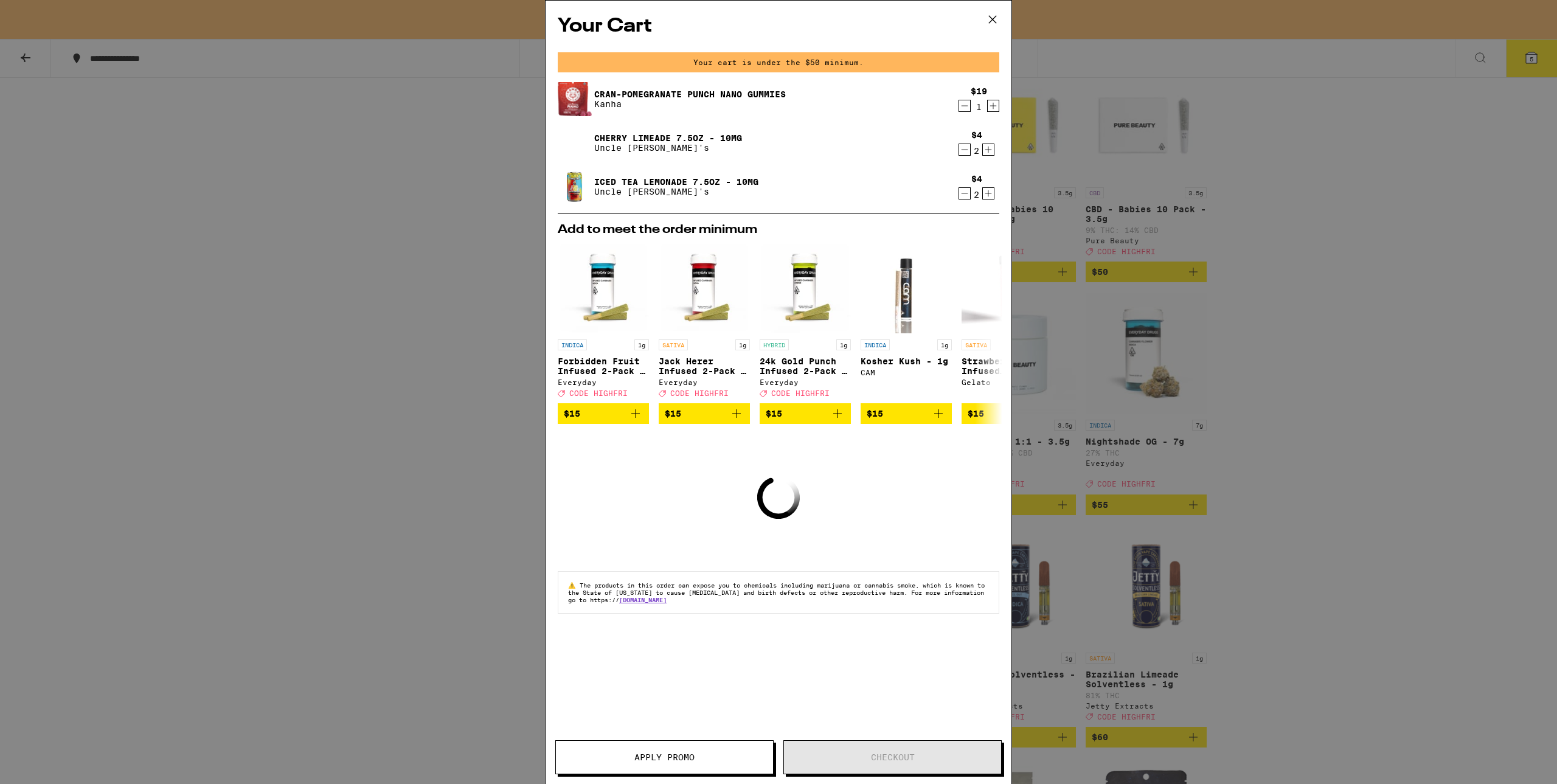
click at [991, 17] on icon at bounding box center [992, 19] width 19 height 19
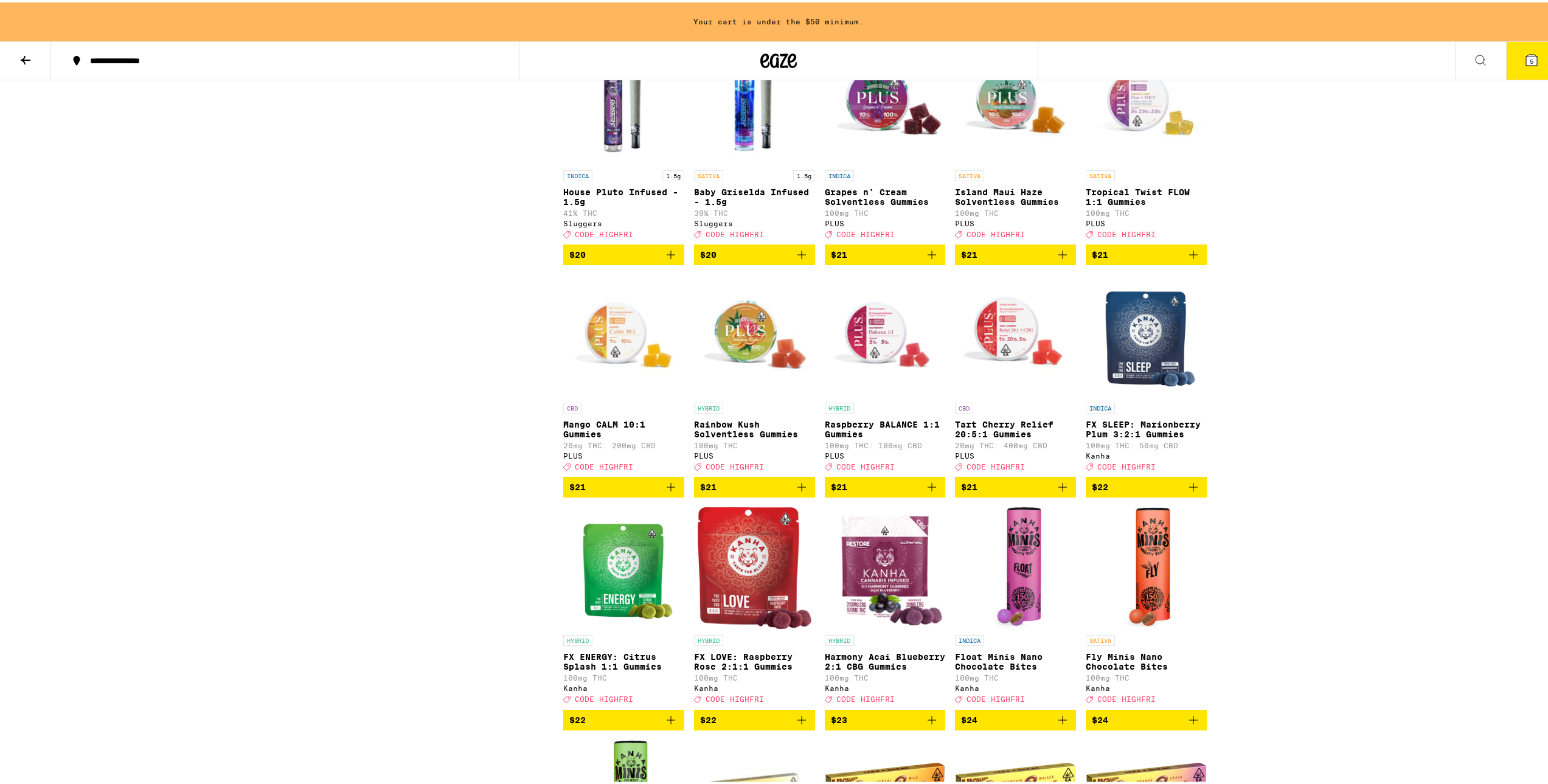
scroll to position [4251, 0]
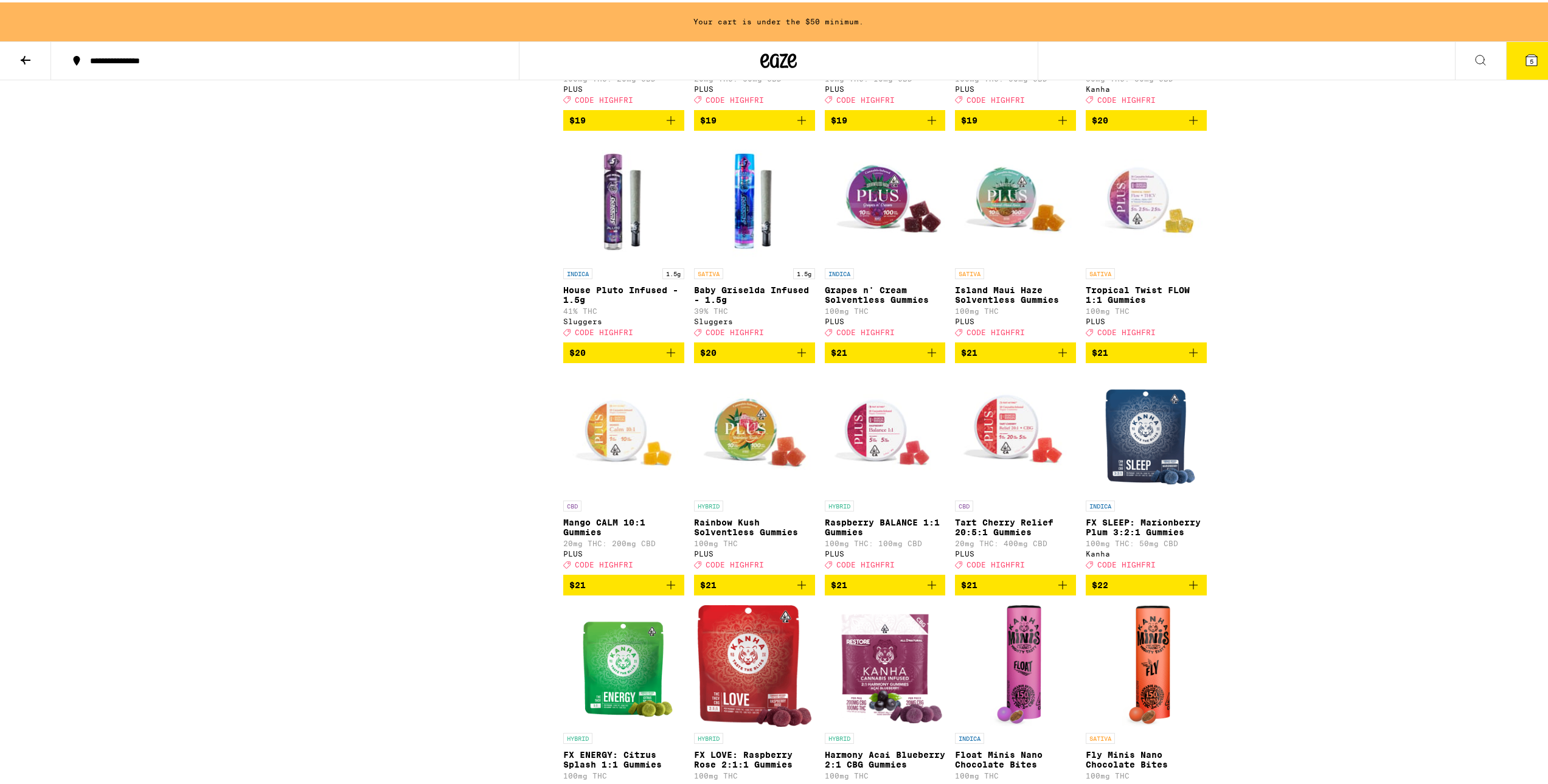
click at [1522, 72] on button "5" at bounding box center [1531, 58] width 51 height 38
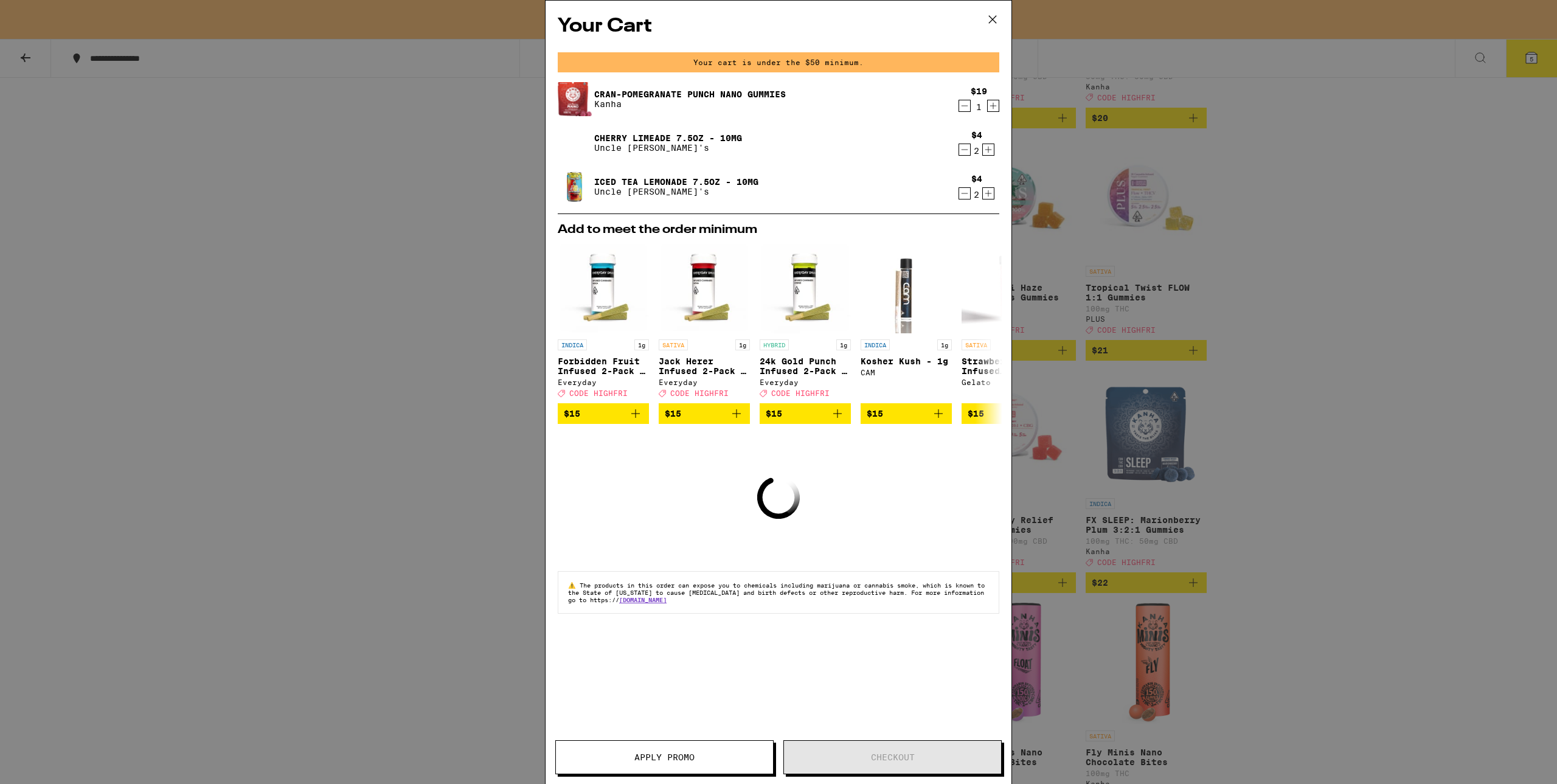
click at [990, 12] on icon at bounding box center [992, 19] width 19 height 19
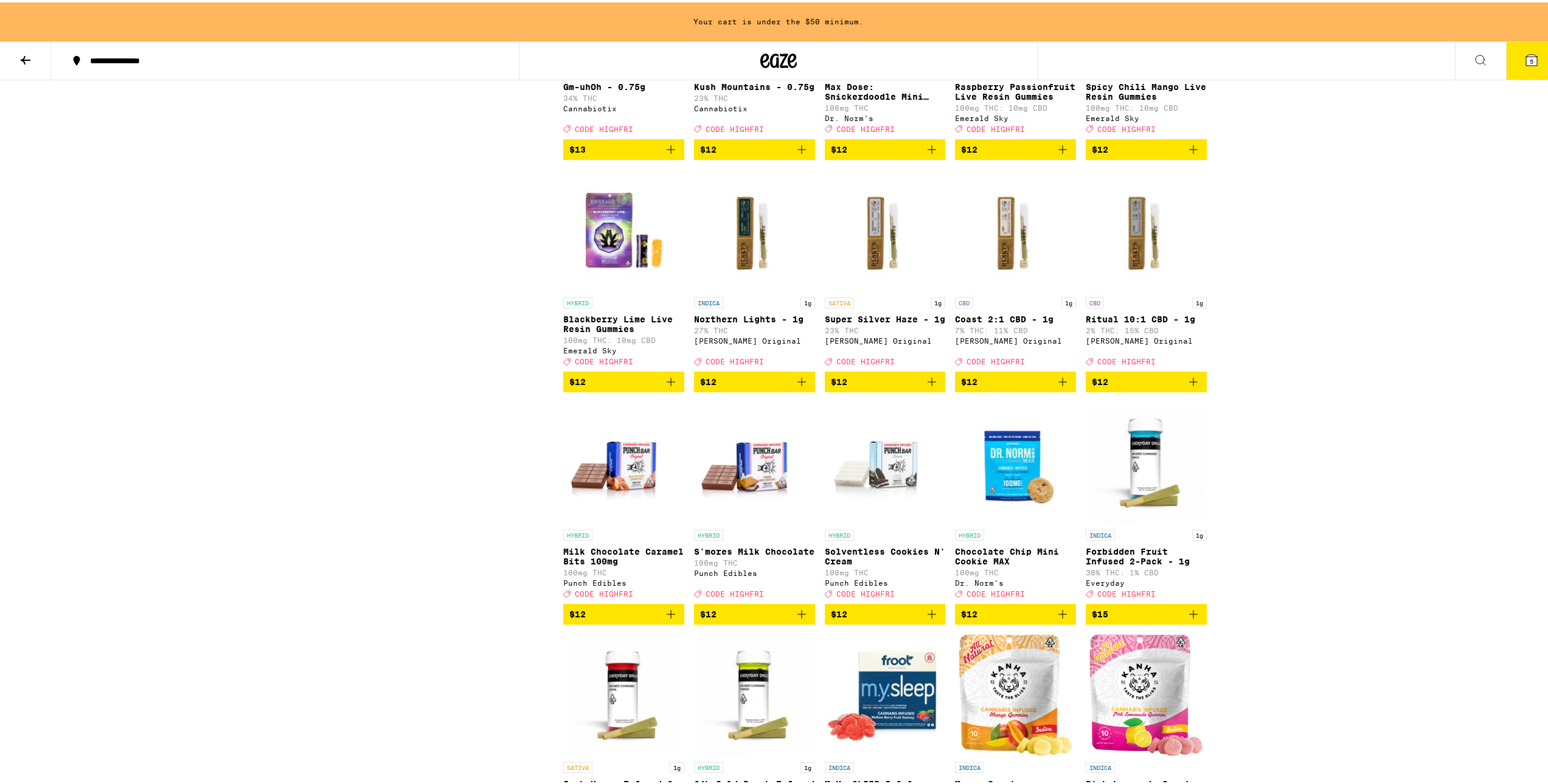
scroll to position [1696, 0]
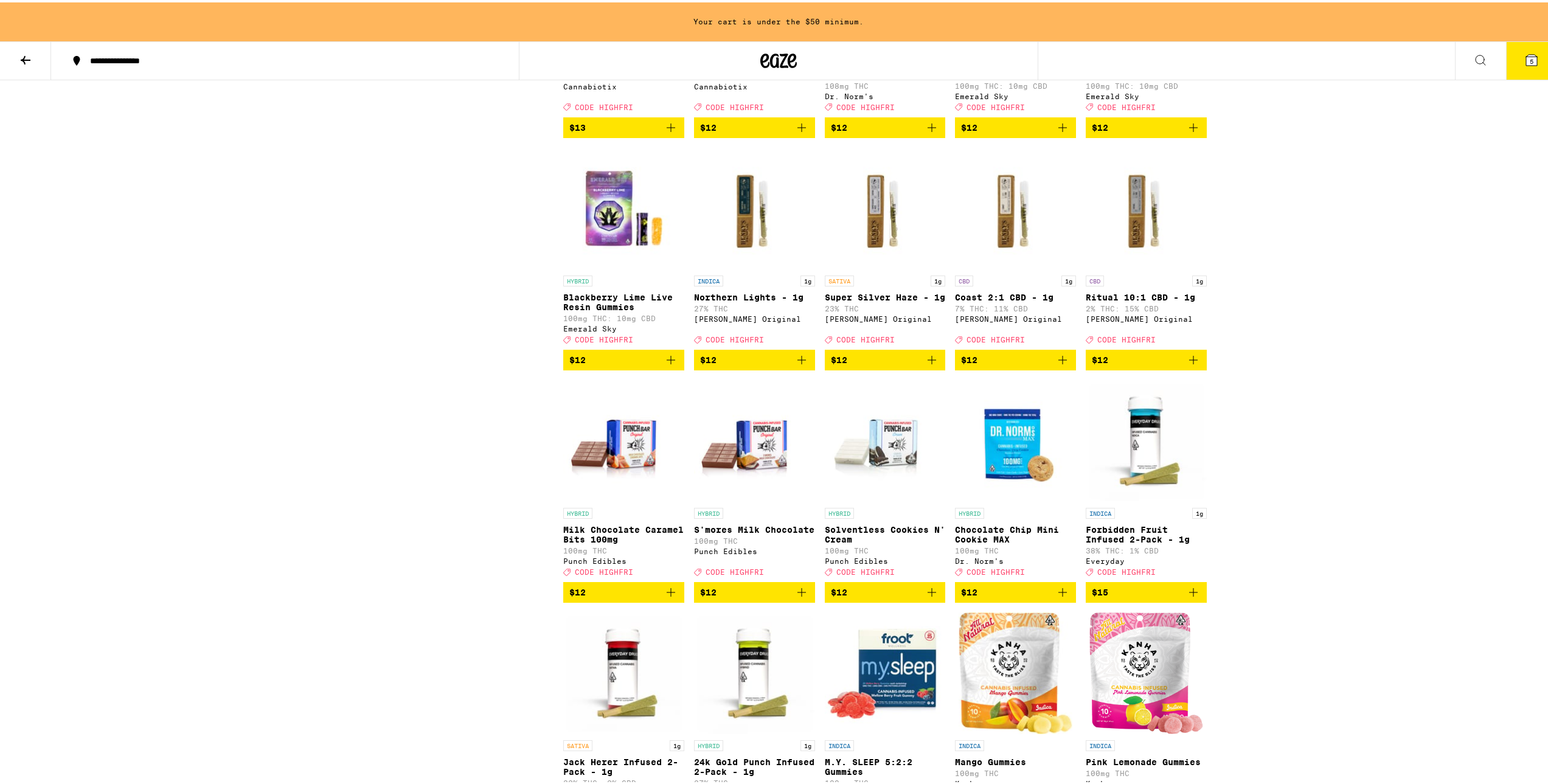
click at [872, 499] on img "Open page for Solventless Cookies N' Cream from Punch Edibles" at bounding box center [885, 438] width 121 height 122
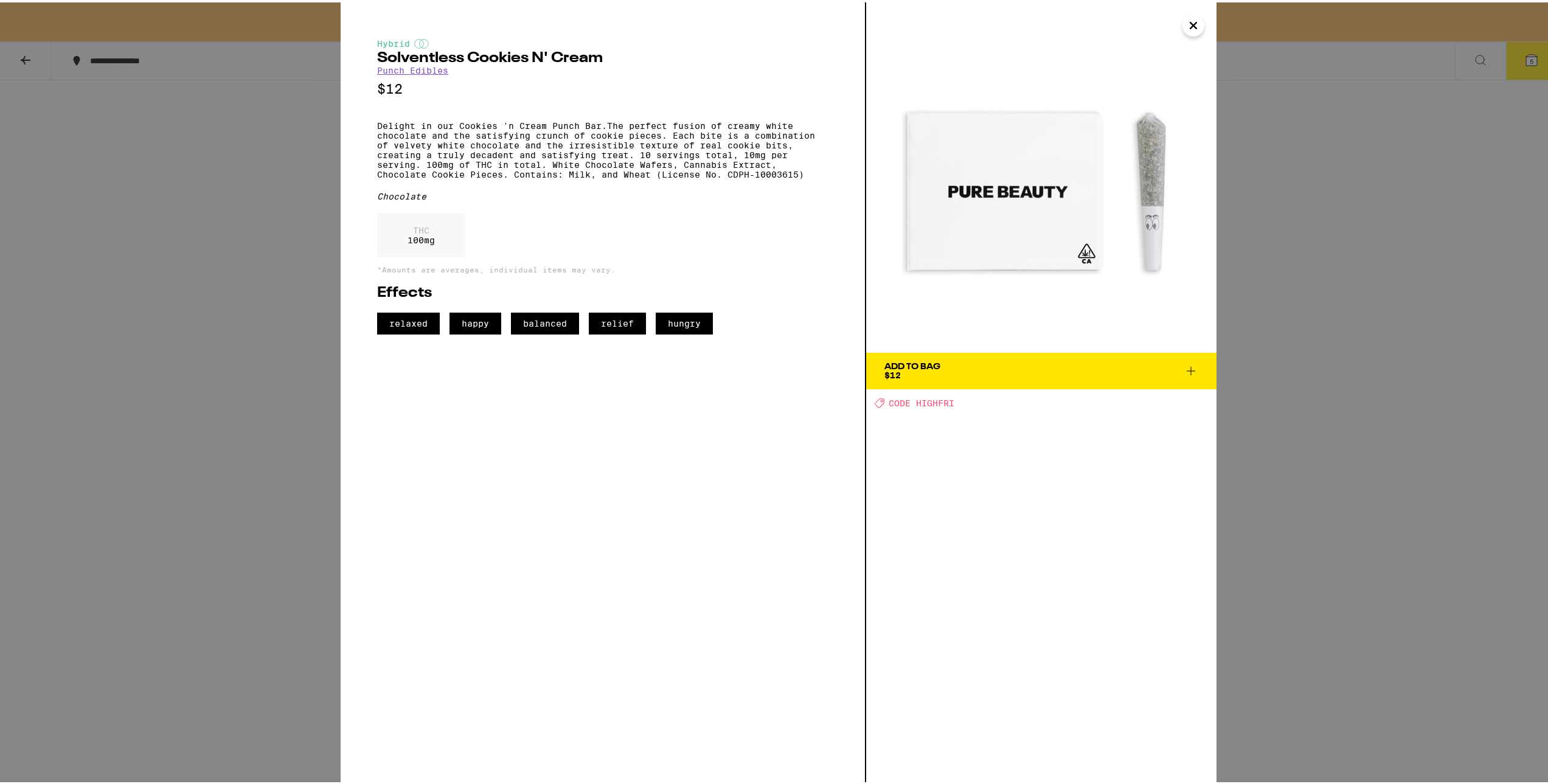
scroll to position [1757, 0]
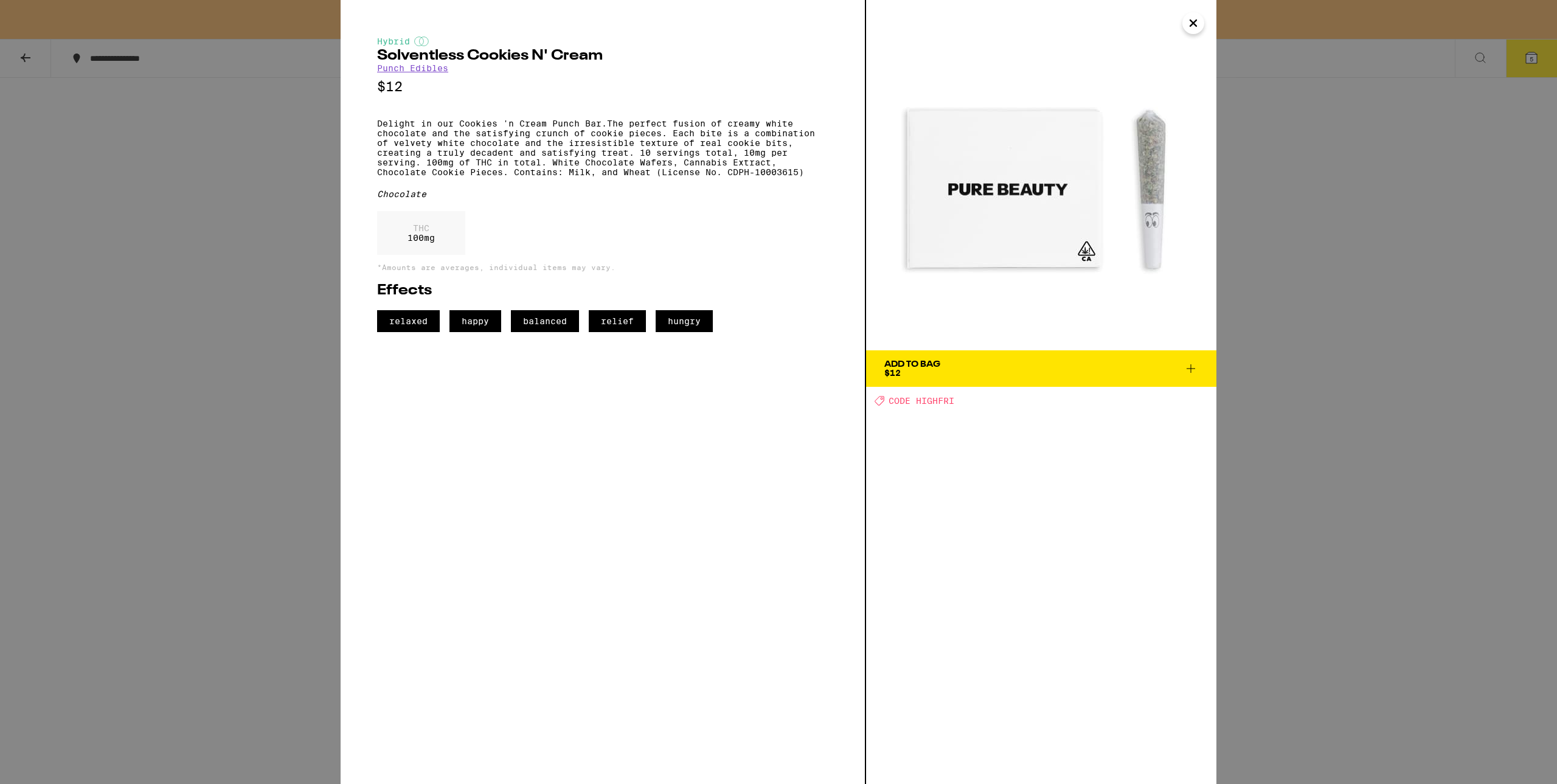
drag, startPoint x: 68, startPoint y: 322, endPoint x: 78, endPoint y: 326, distance: 10.8
click at [73, 325] on div "Hybrid Solventless Cookies N' Cream Punch Edibles $12 Delight in our Cookies 'n…" at bounding box center [778, 392] width 1557 height 784
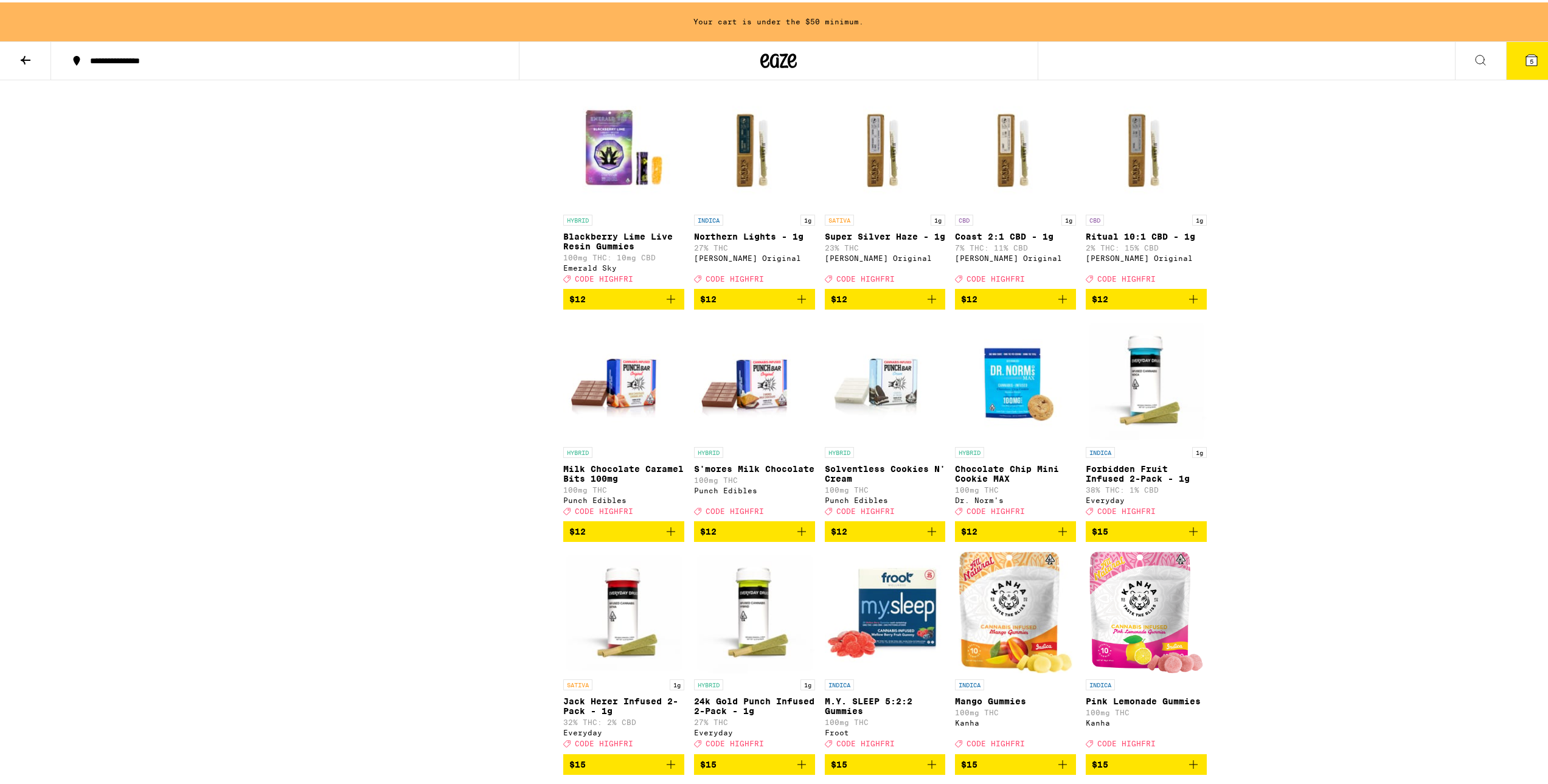
click at [890, 438] on img "Open page for Solventless Cookies N' Cream from Punch Edibles" at bounding box center [885, 377] width 121 height 122
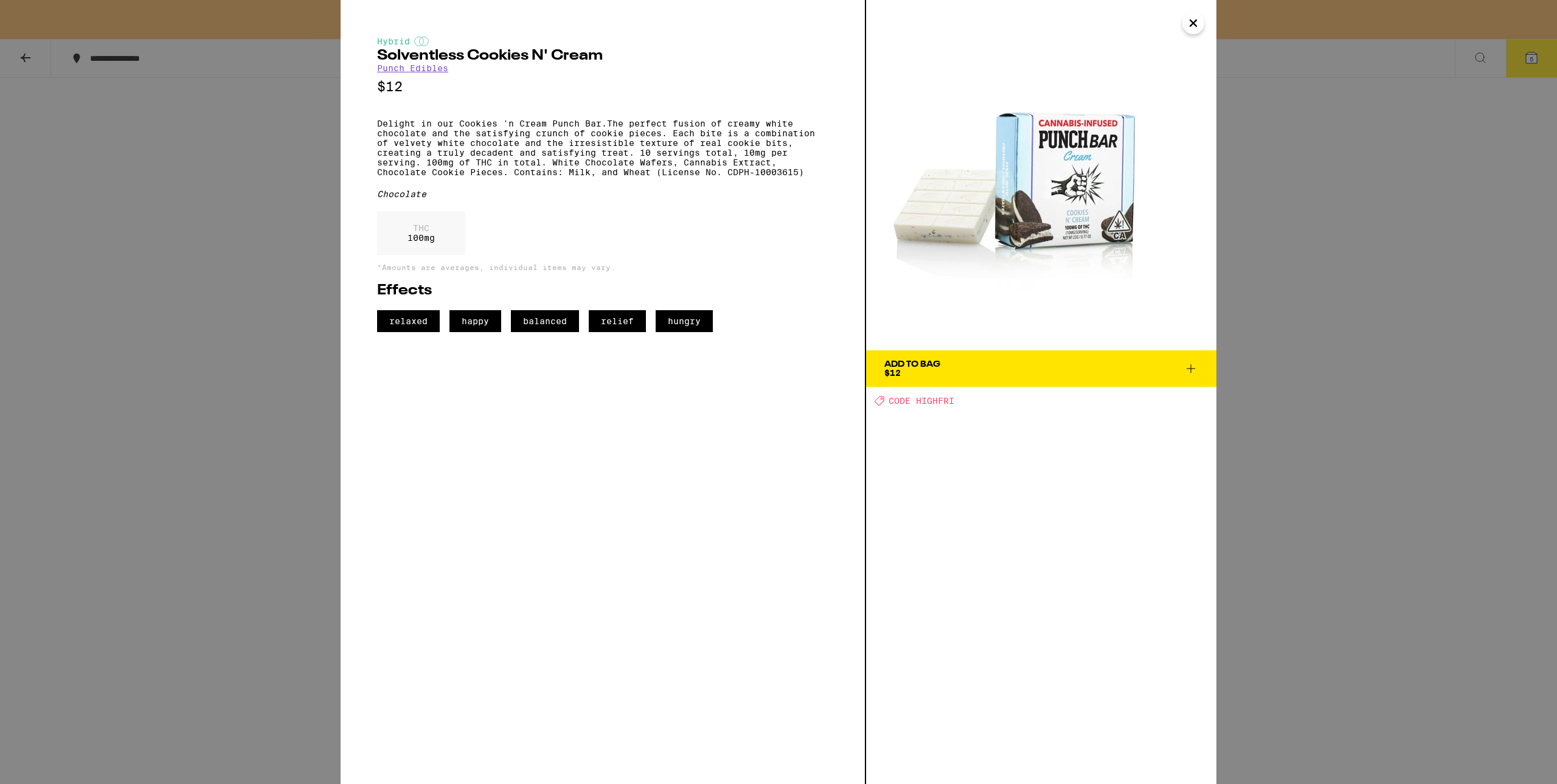
click at [222, 258] on div "Hybrid Solventless Cookies N' Cream Punch Edibles $12 Delight in our Cookies 'n…" at bounding box center [778, 392] width 1557 height 784
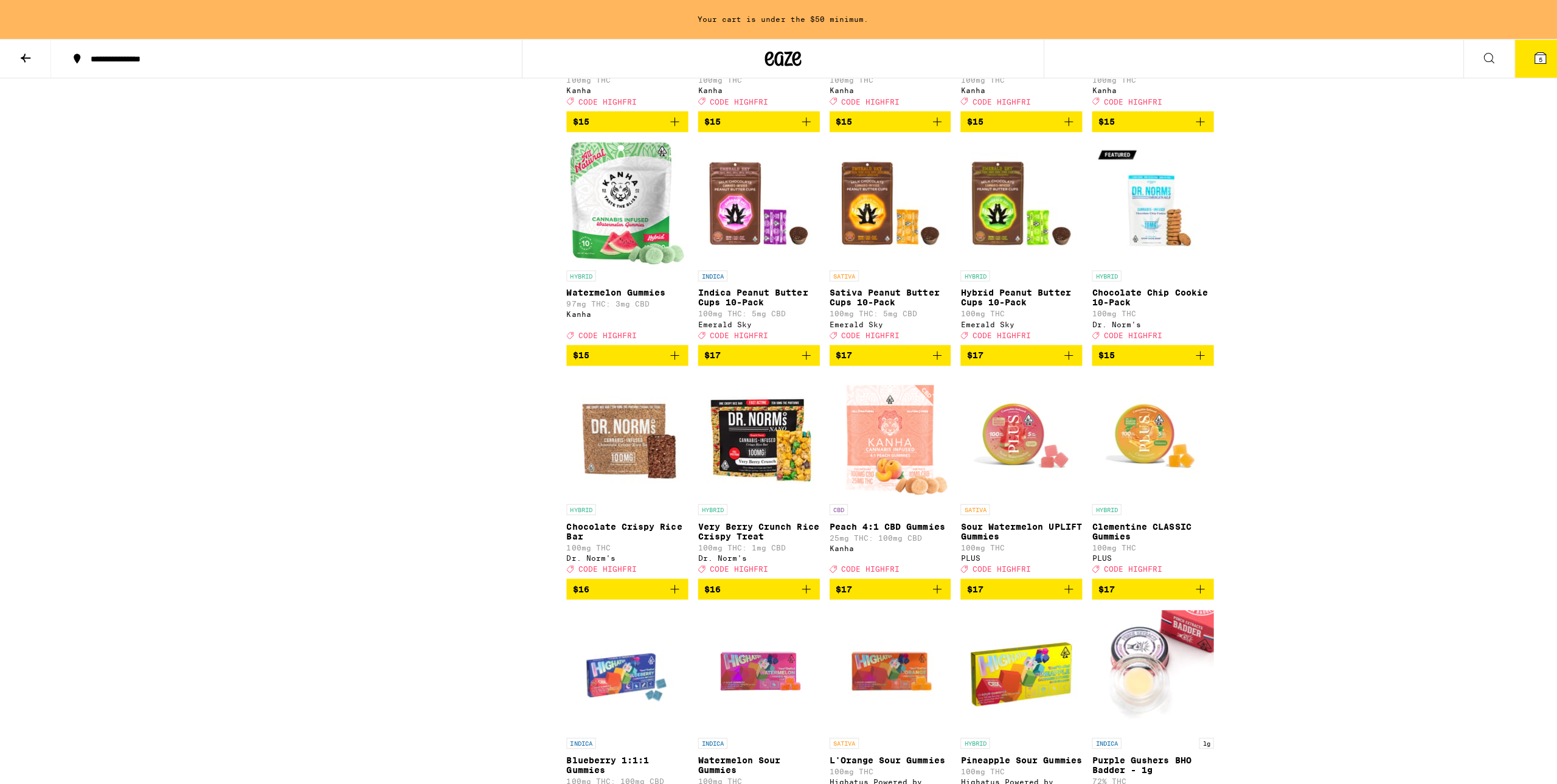
scroll to position [2669, 0]
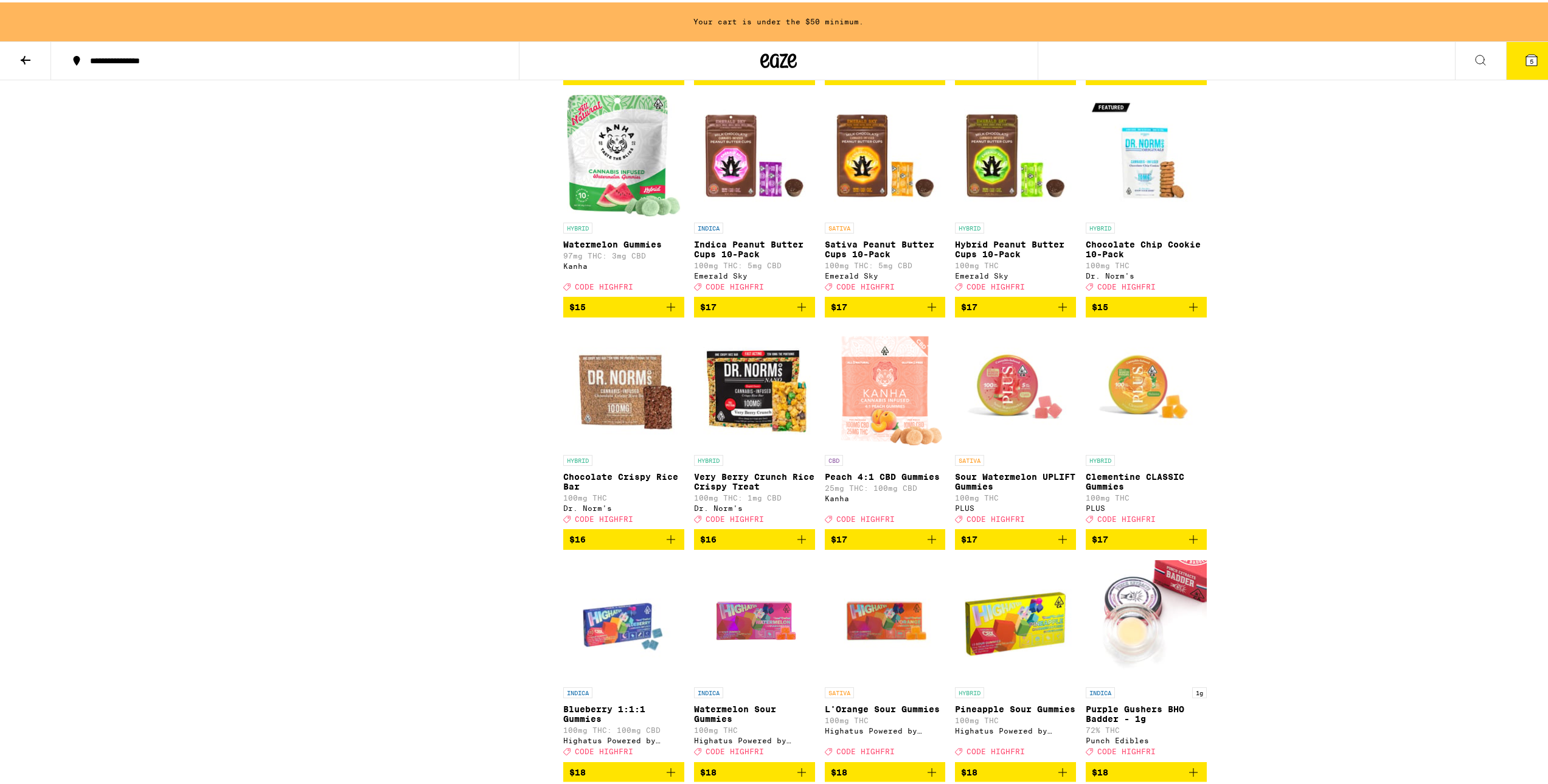
click at [730, 214] on img "Open page for Indica Peanut Butter Cups 10-Pack from Emerald Sky" at bounding box center [754, 153] width 121 height 122
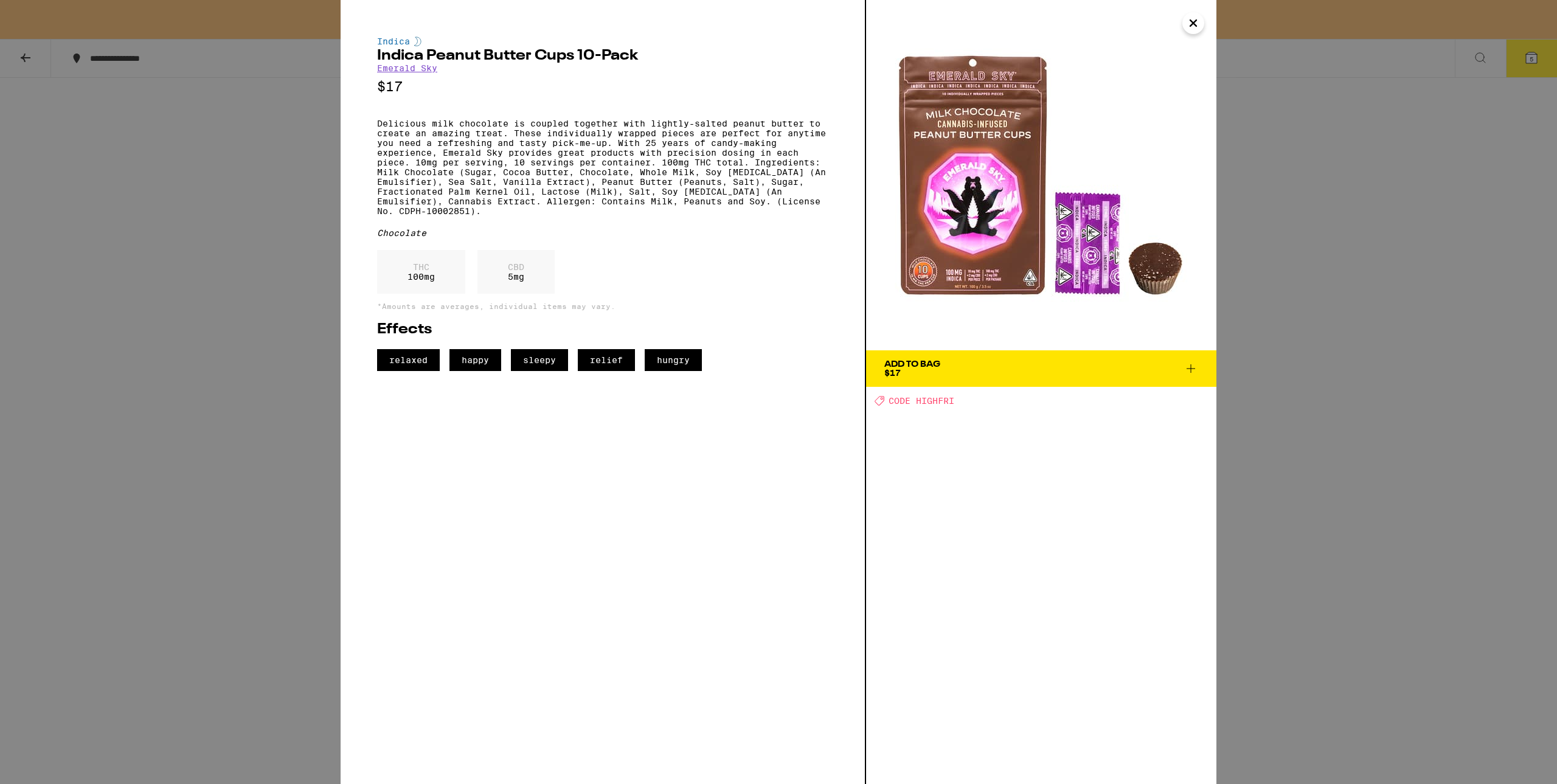
click at [957, 249] on img at bounding box center [1041, 175] width 350 height 350
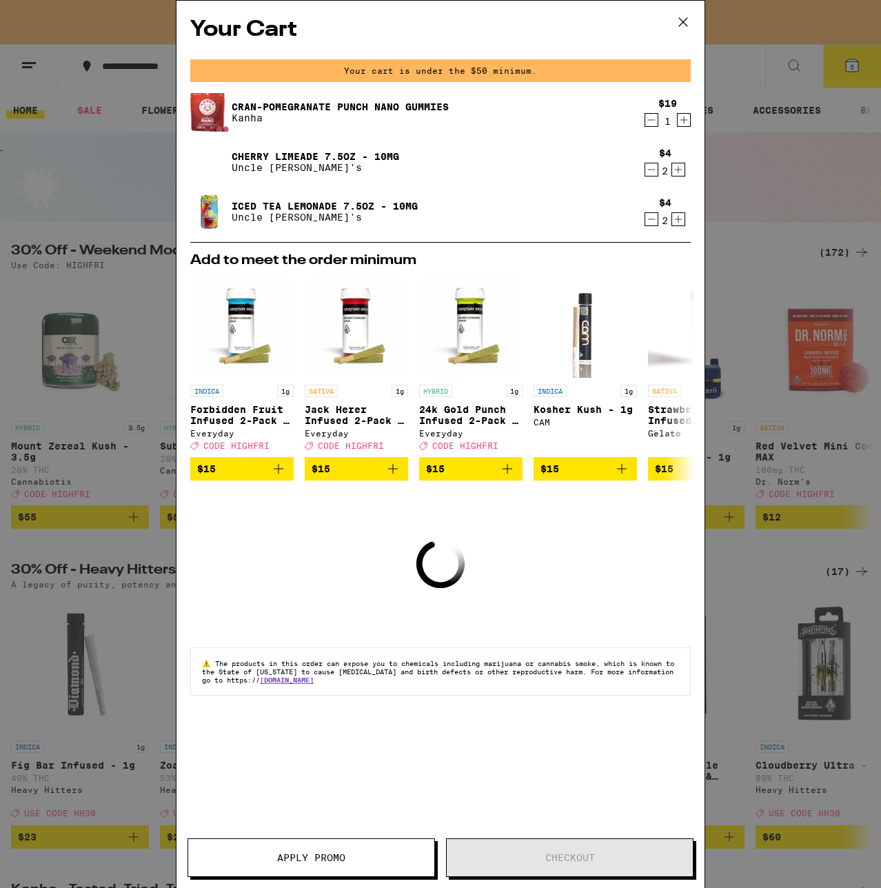
click at [649, 120] on icon "Decrement" at bounding box center [652, 120] width 8 height 0
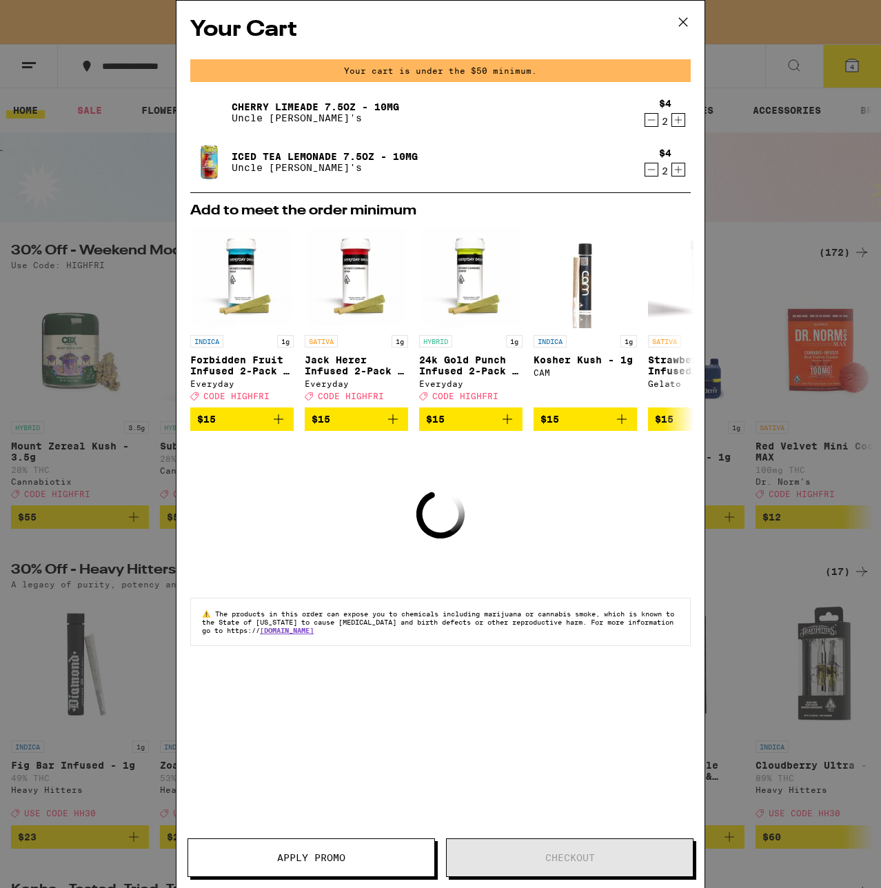
click at [678, 19] on icon at bounding box center [683, 22] width 21 height 21
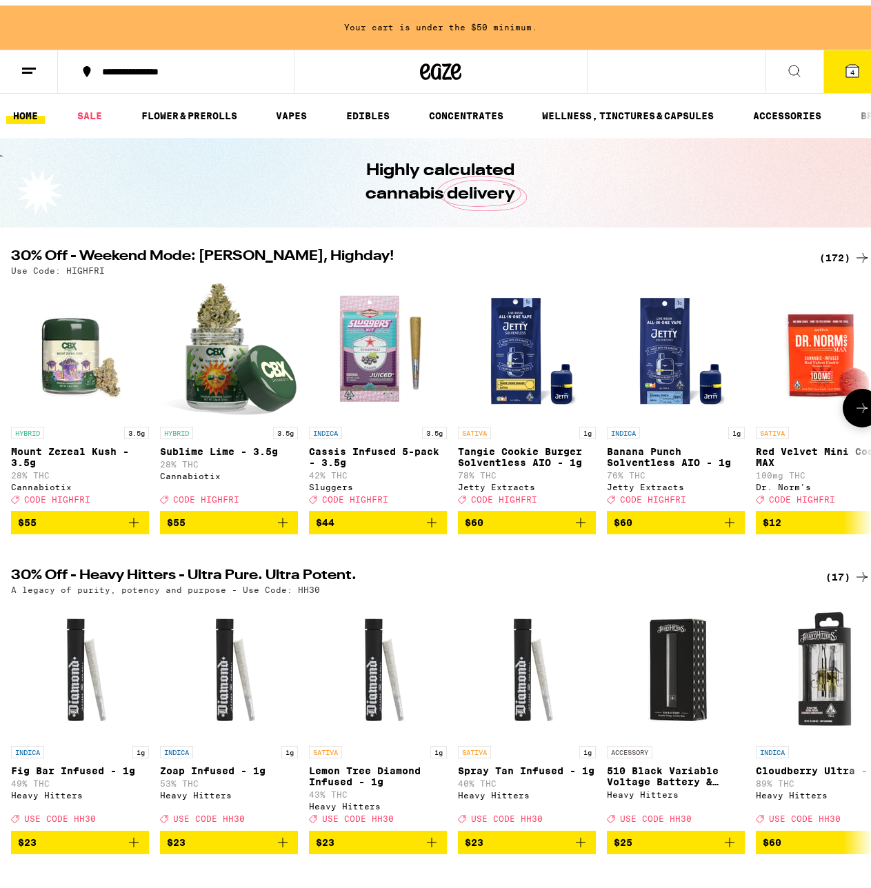
click at [93, 525] on span "$55" at bounding box center [80, 517] width 124 height 17
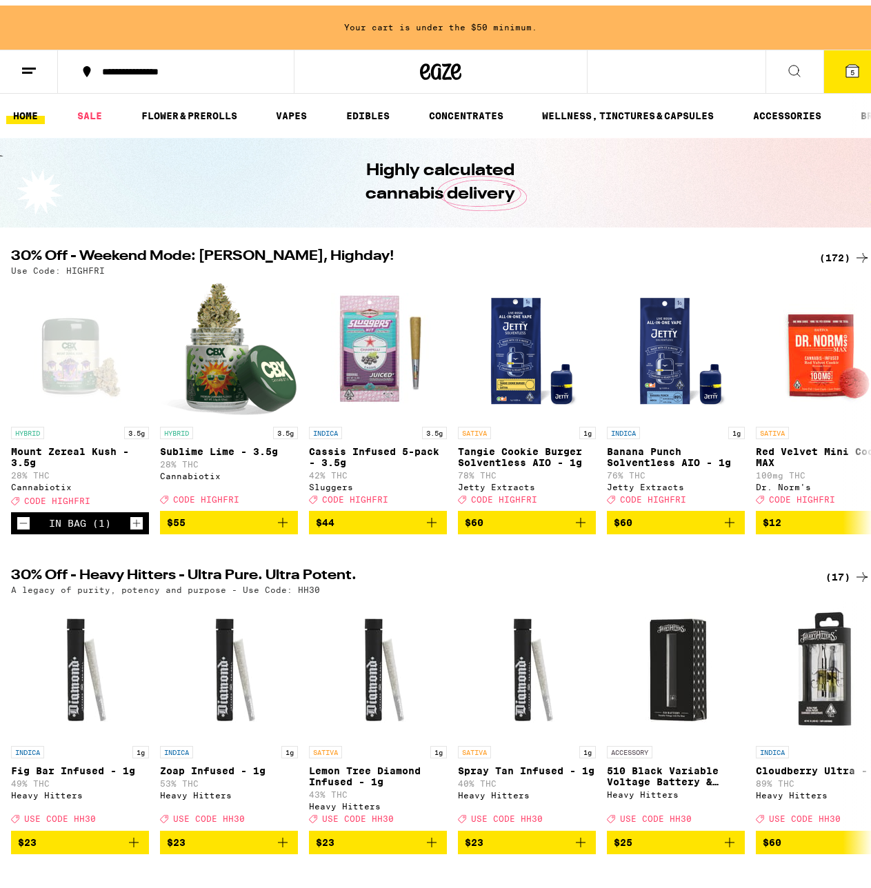
click at [828, 61] on button "5" at bounding box center [852, 66] width 58 height 43
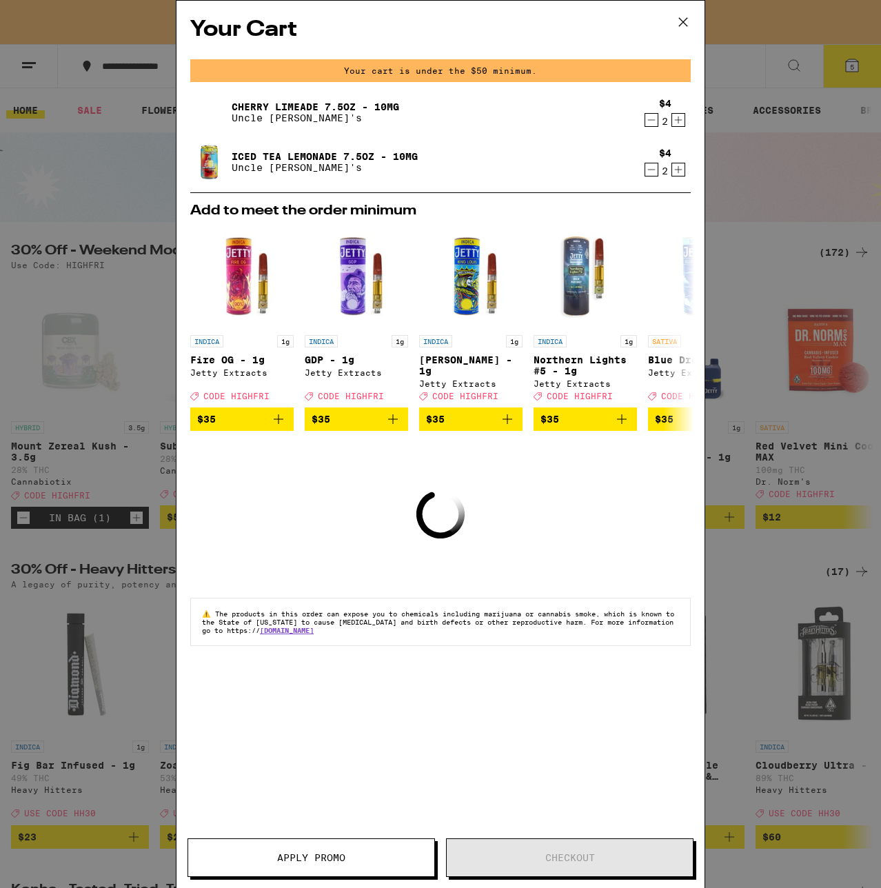
click at [689, 20] on icon at bounding box center [683, 22] width 21 height 21
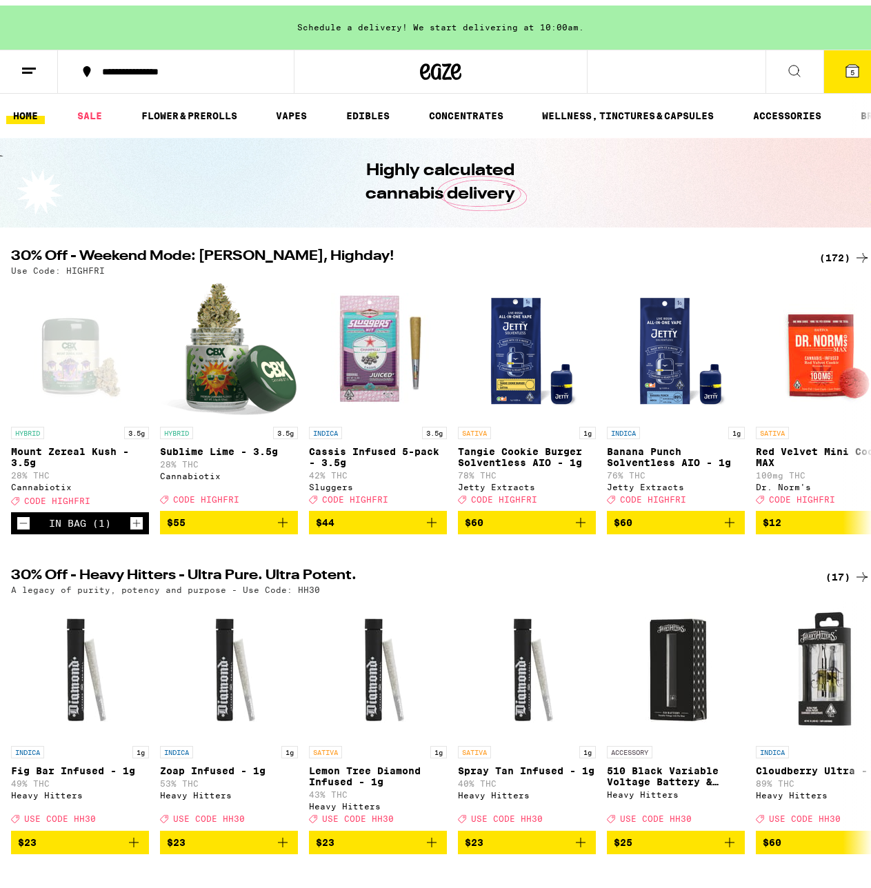
click at [823, 56] on button "5" at bounding box center [852, 66] width 58 height 43
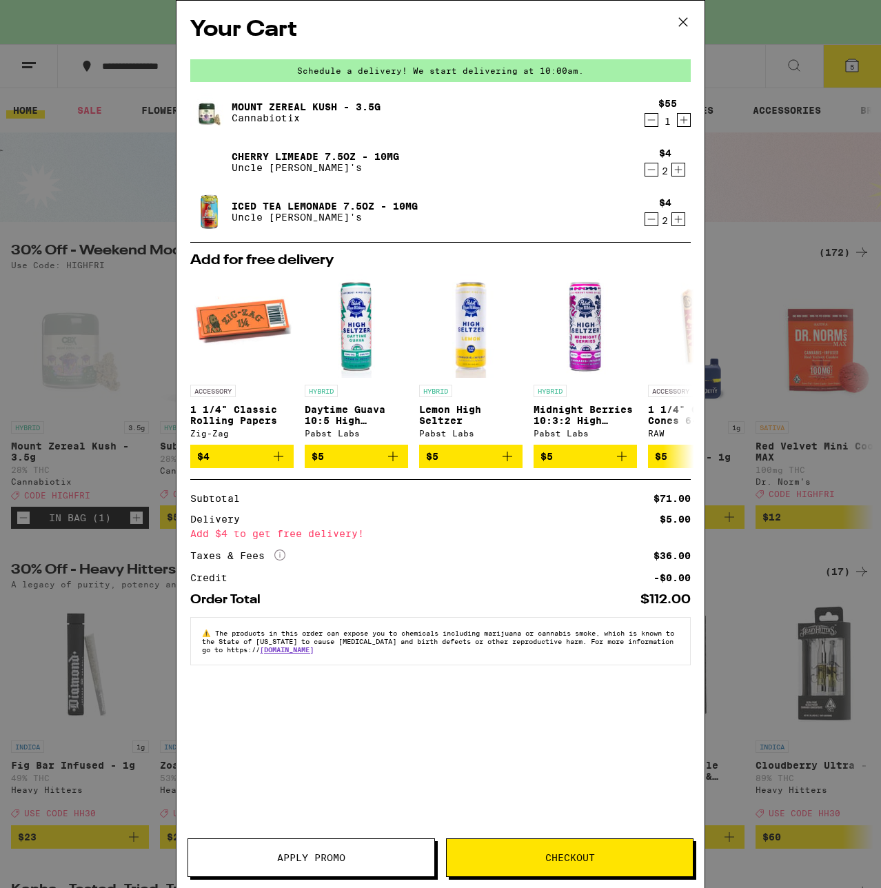
drag, startPoint x: 296, startPoint y: 842, endPoint x: 299, endPoint y: 823, distance: 18.7
click at [296, 841] on button "Apply Promo" at bounding box center [311, 857] width 247 height 39
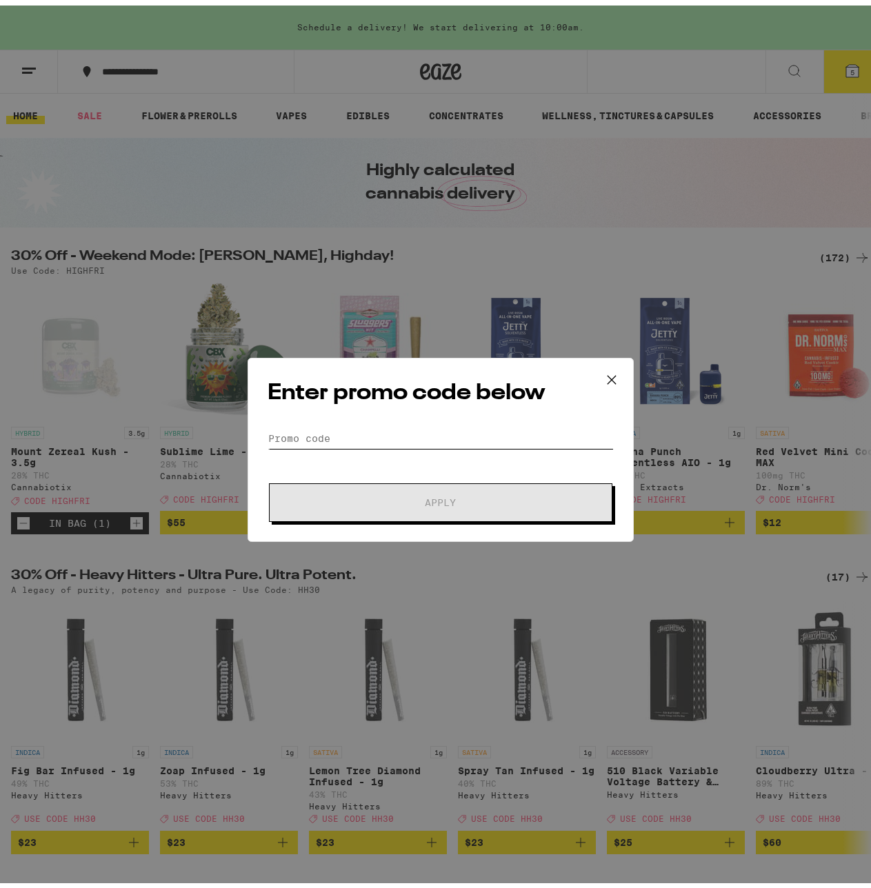
click at [305, 423] on input "Promo Code" at bounding box center [440, 433] width 346 height 21
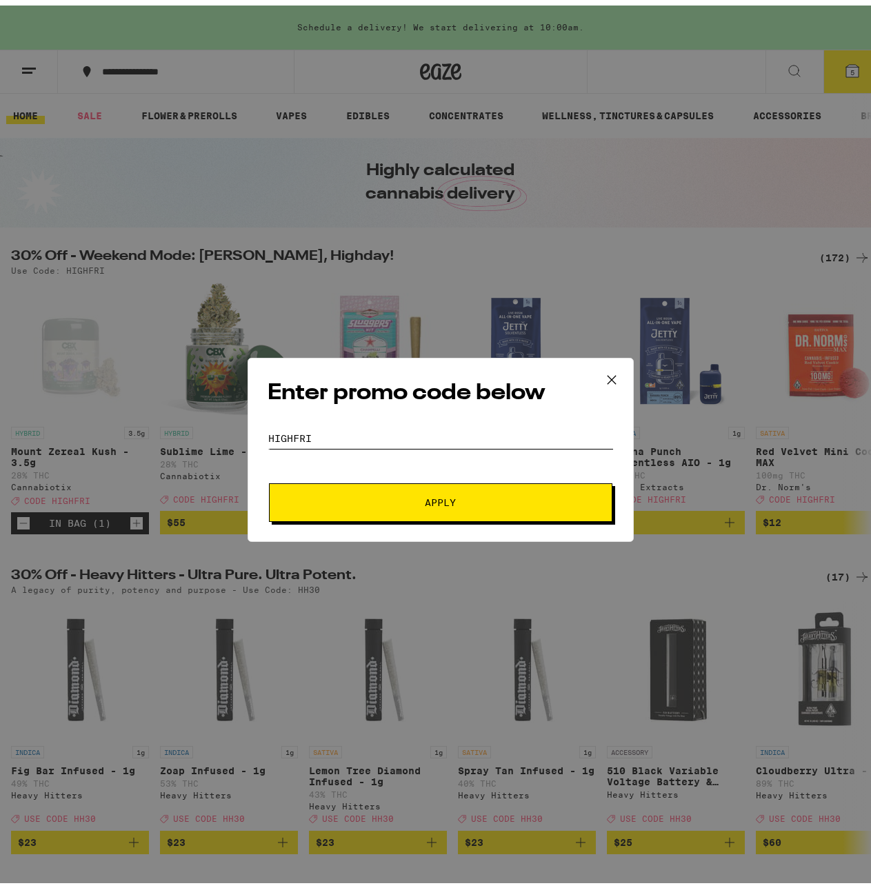
type input "highfri"
click at [384, 500] on button "Apply" at bounding box center [440, 497] width 343 height 39
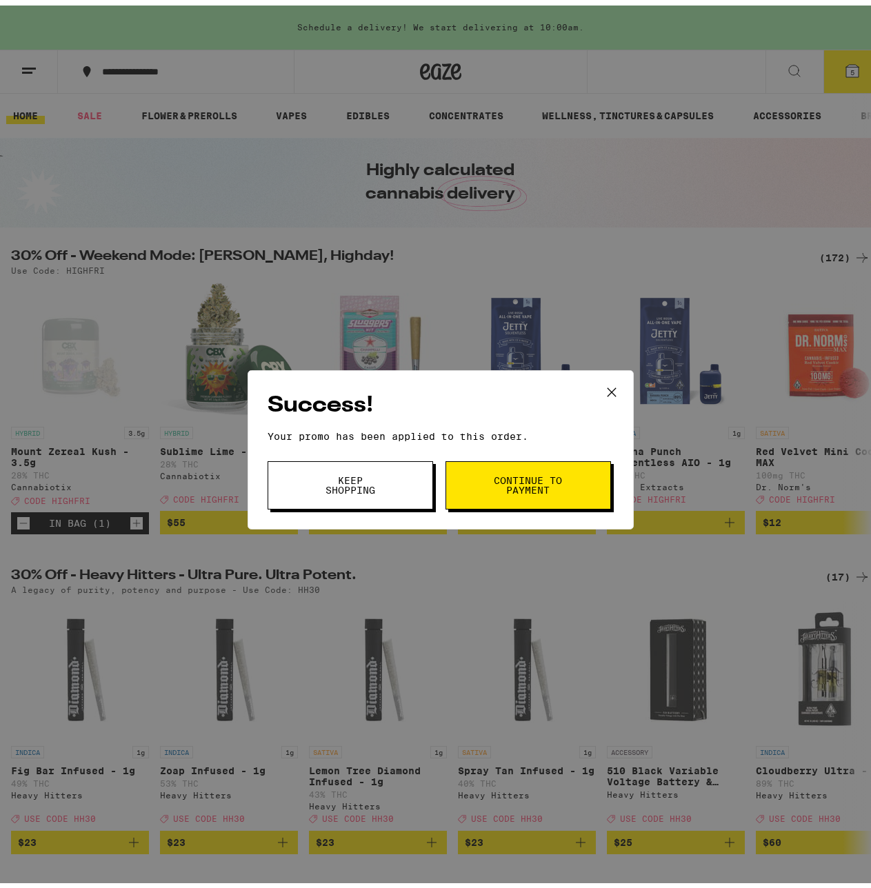
click at [482, 496] on button "Continue to payment" at bounding box center [527, 480] width 165 height 48
click at [399, 476] on button "Keep Shopping" at bounding box center [349, 480] width 165 height 48
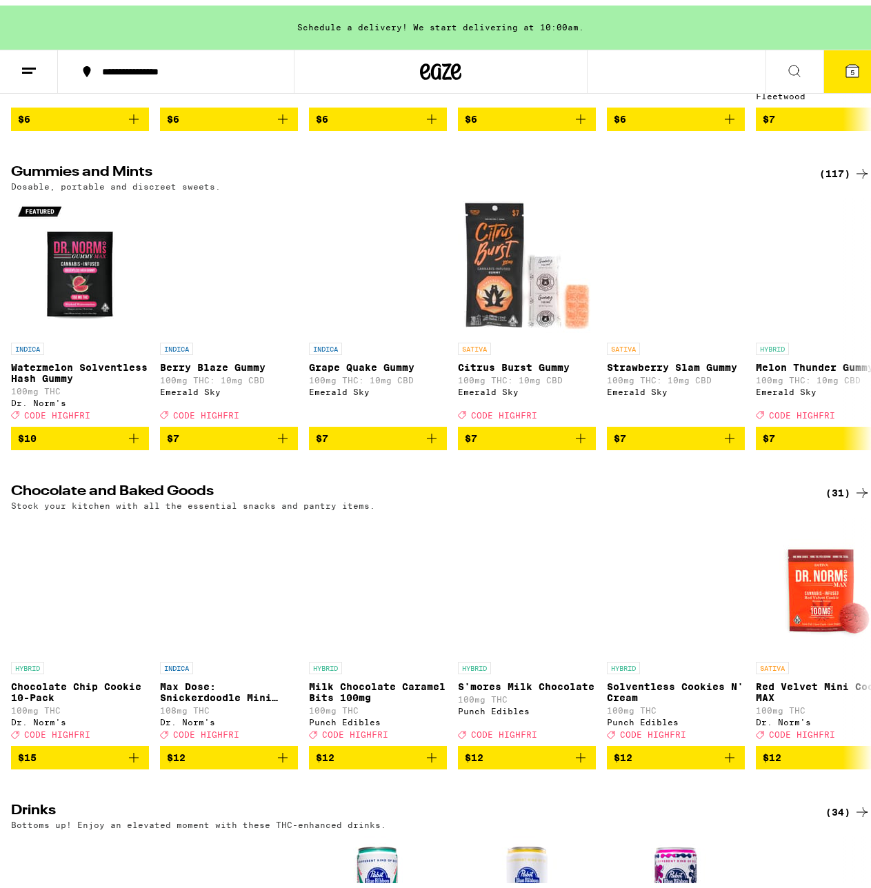
scroll to position [4600, 0]
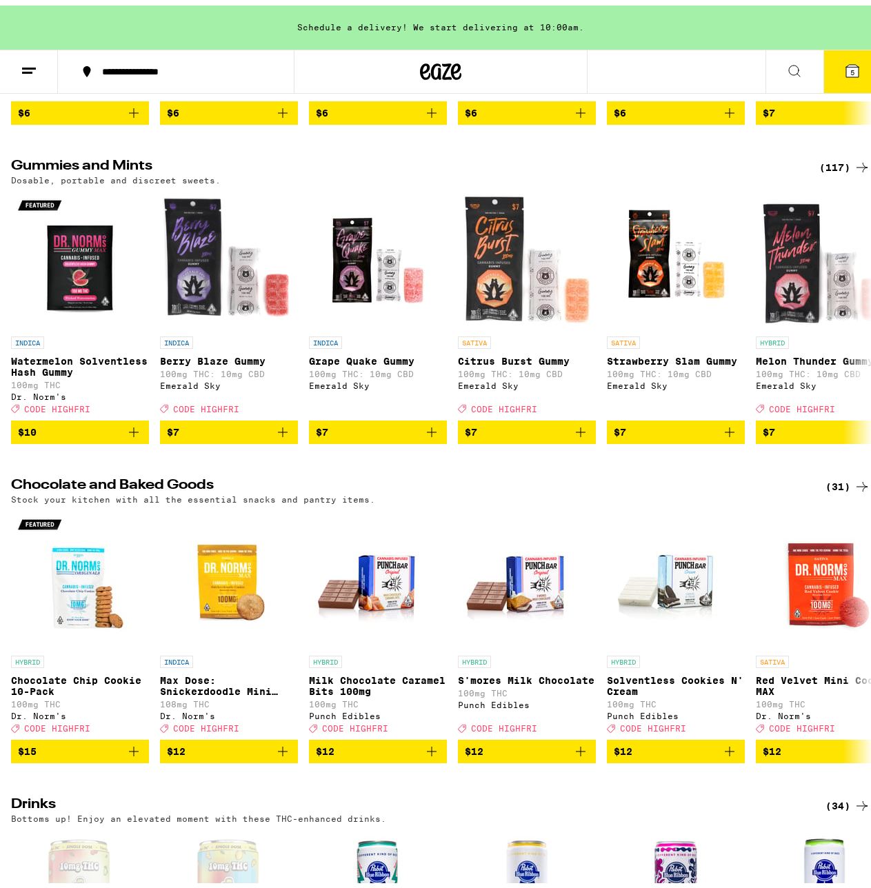
click at [829, 170] on div "(117)" at bounding box center [844, 162] width 51 height 17
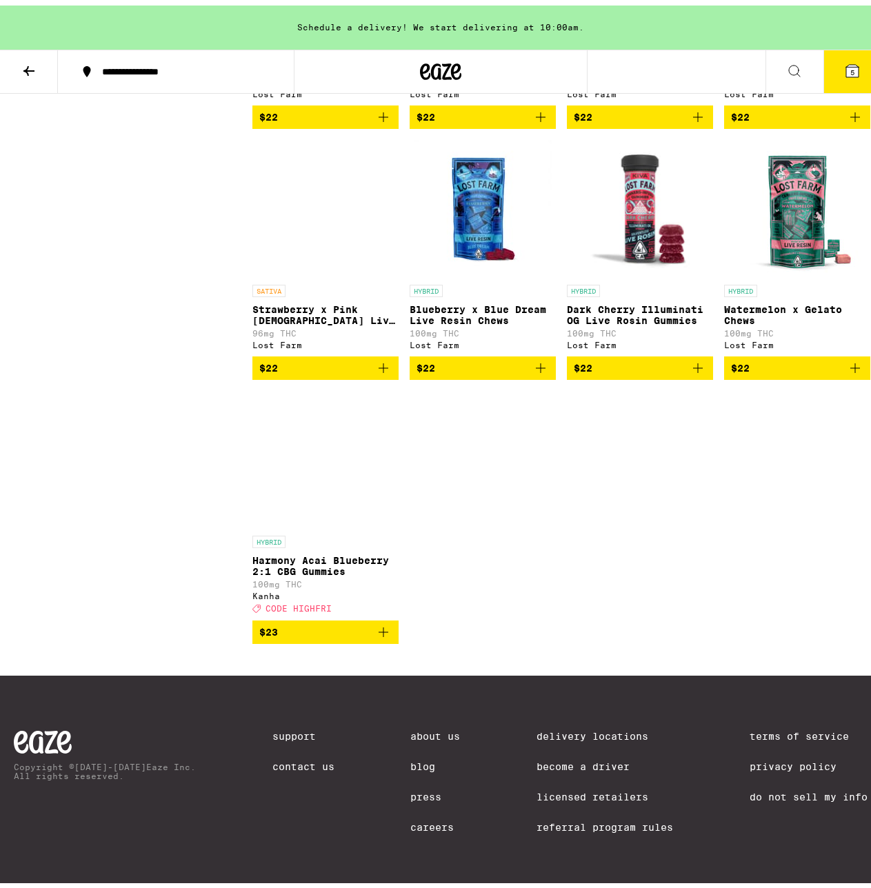
scroll to position [7087, 0]
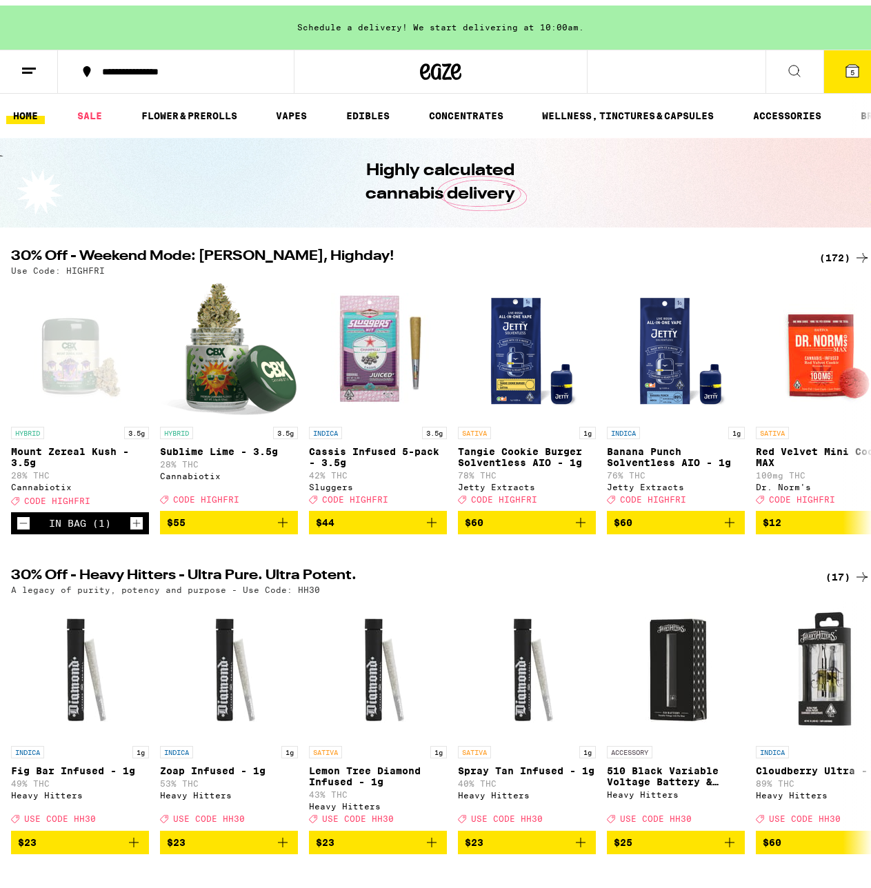
drag, startPoint x: 869, startPoint y: 87, endPoint x: 858, endPoint y: 126, distance: 40.6
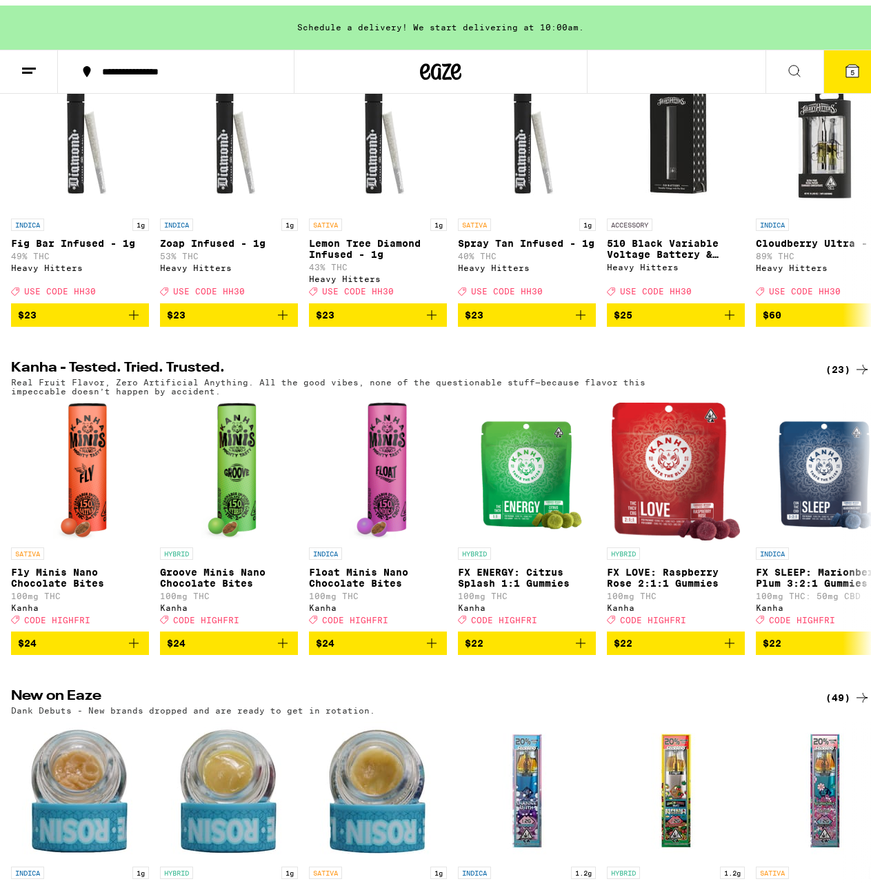
scroll to position [585, 0]
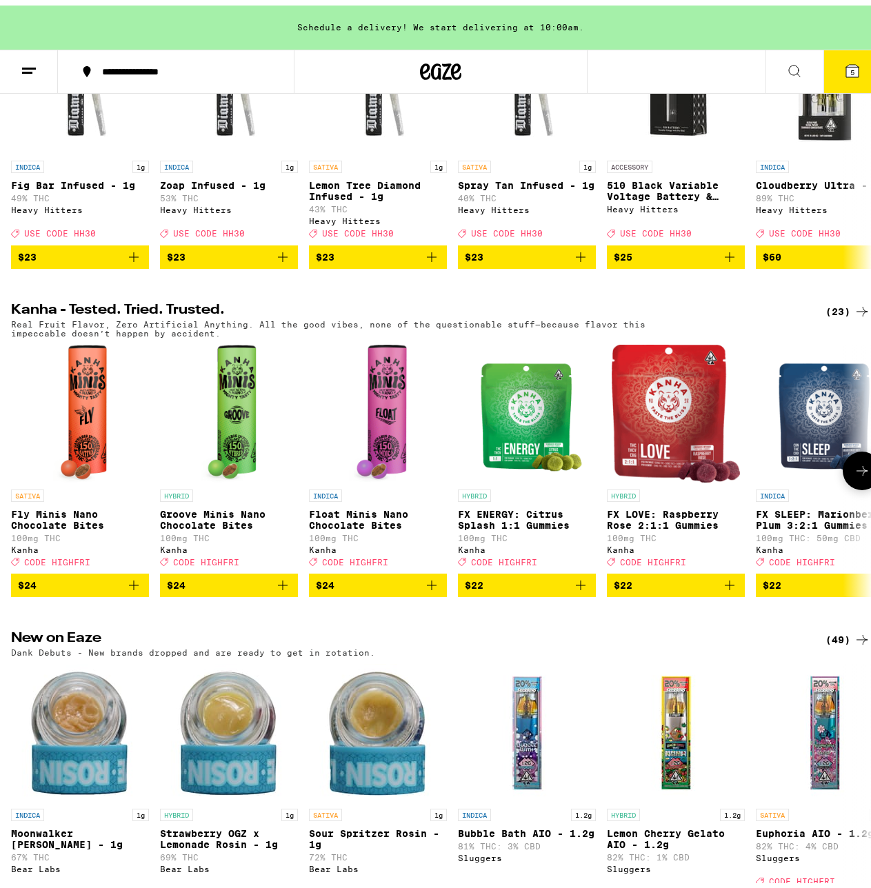
click at [493, 442] on img "Open page for FX ENERGY: Citrus Splash 1:1 Gummies from Kanha" at bounding box center [526, 408] width 115 height 138
click at [831, 314] on div "(23)" at bounding box center [847, 306] width 45 height 17
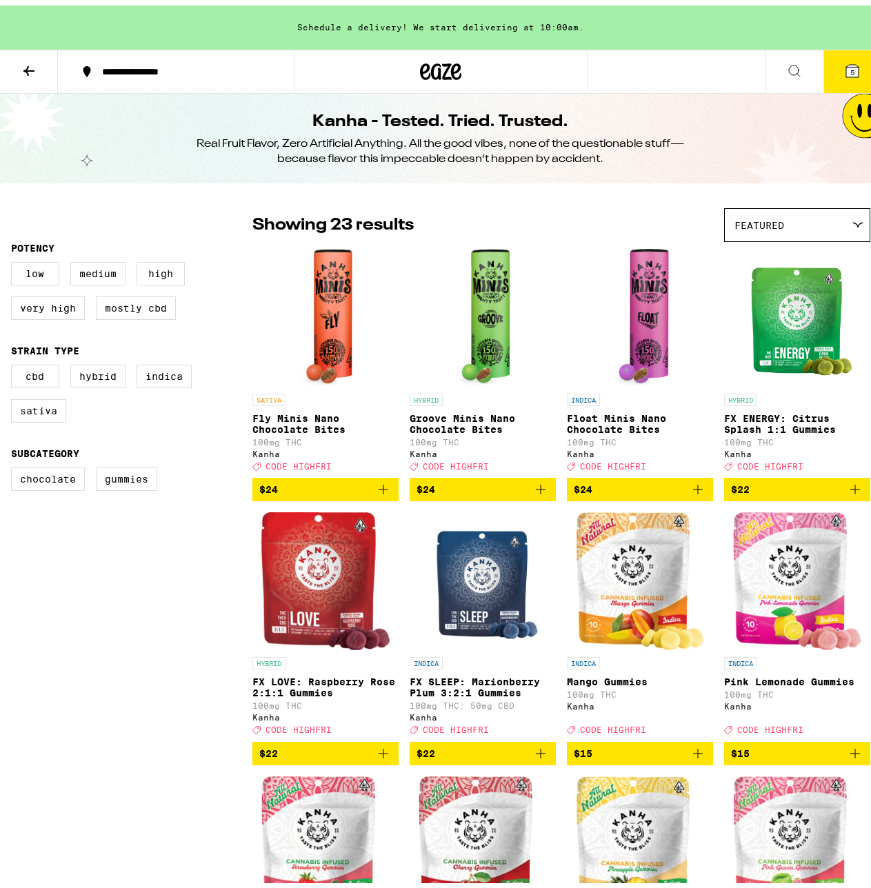
click at [537, 288] on link "HYBRID Groove Minis Nano Chocolate Bites 100mg THC Kanha Deal Created with Sket…" at bounding box center [483, 357] width 146 height 229
click at [646, 297] on img "Open page for Float Minis Nano Chocolate Bites from Kanha" at bounding box center [640, 312] width 58 height 138
click at [528, 307] on link "HYBRID Groove Minis Nano Chocolate Bites 100mg THC Kanha Deal Created with Sket…" at bounding box center [483, 357] width 146 height 229
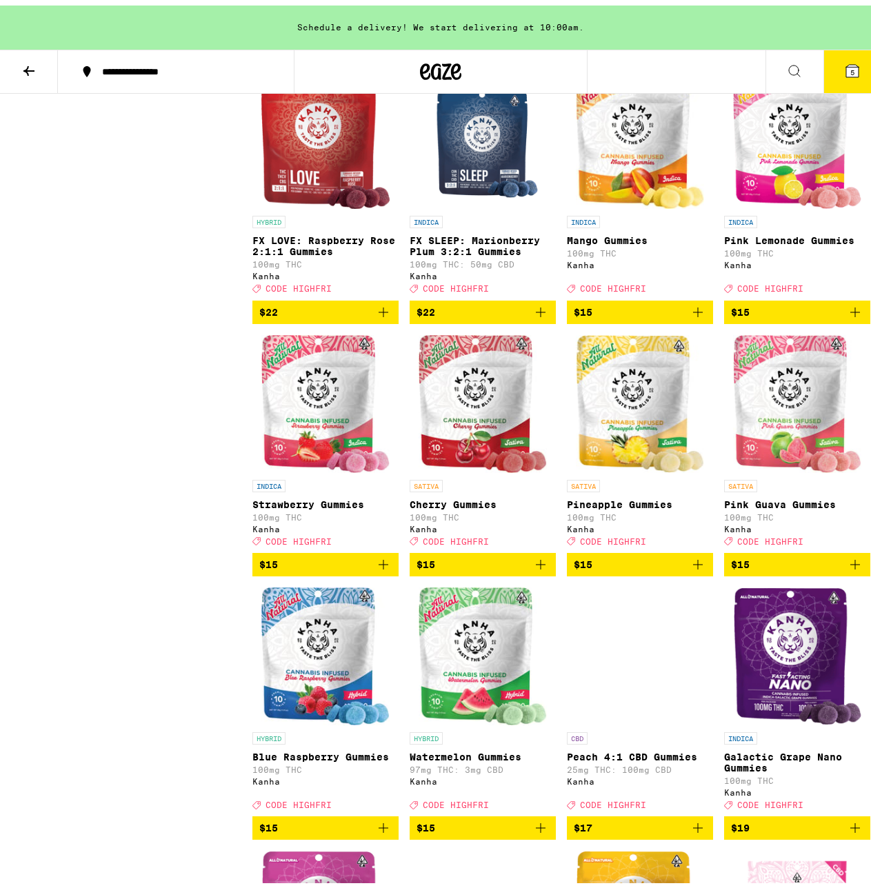
scroll to position [483, 0]
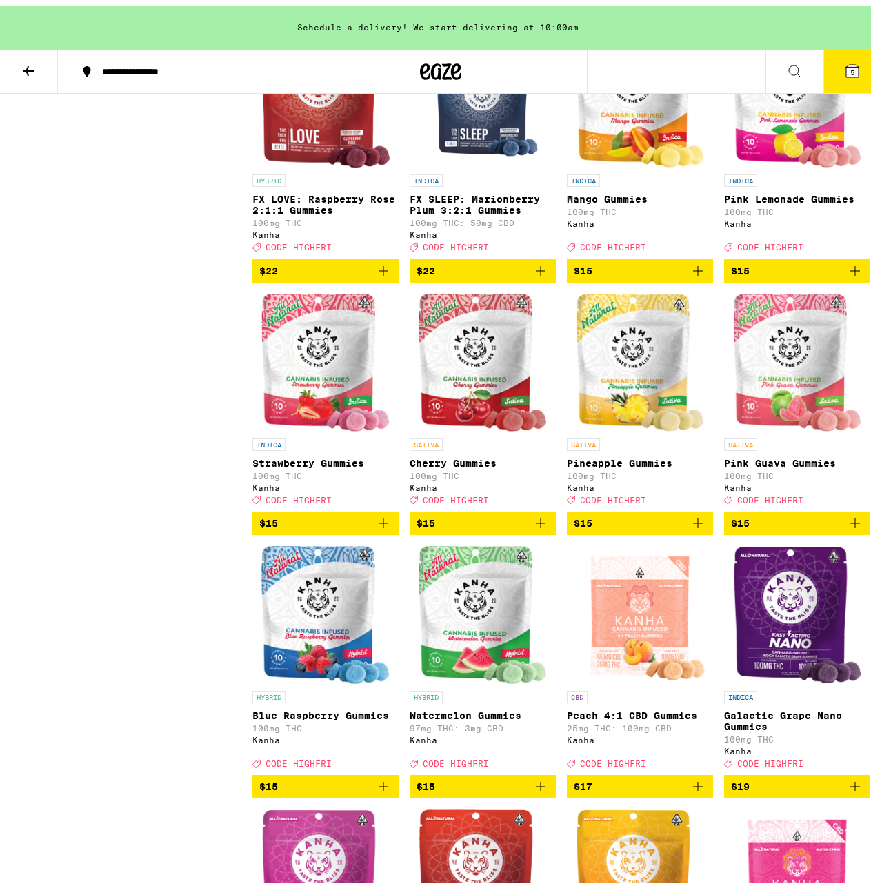
click at [860, 81] on button "5" at bounding box center [852, 66] width 58 height 43
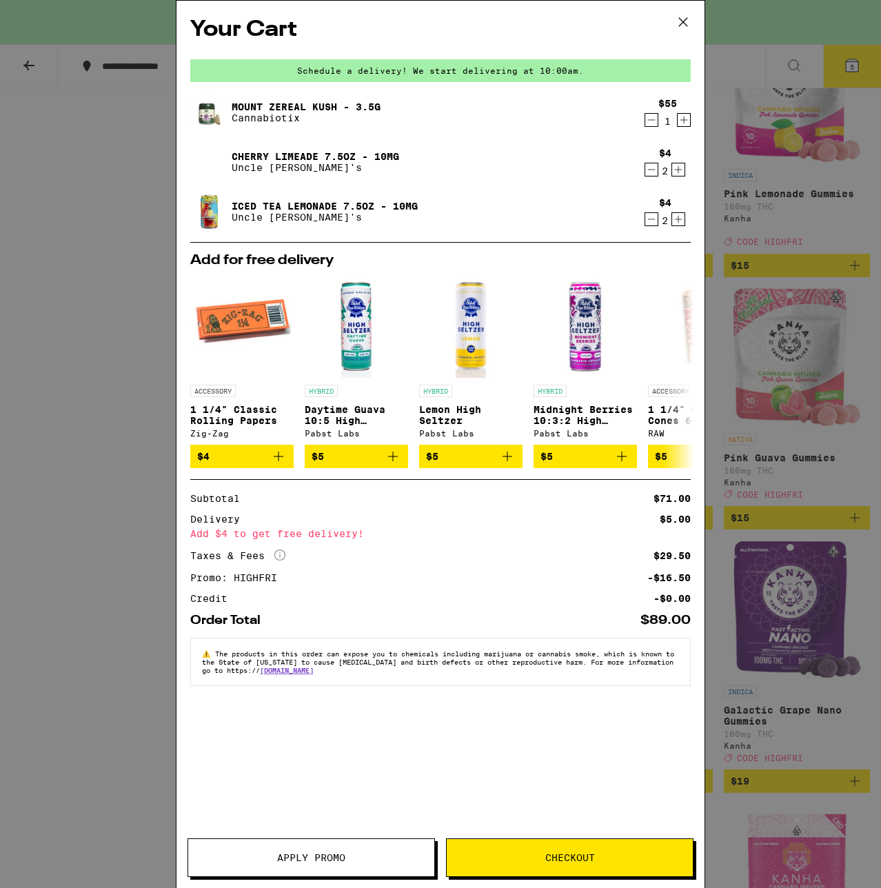
click at [684, 26] on icon at bounding box center [683, 22] width 21 height 21
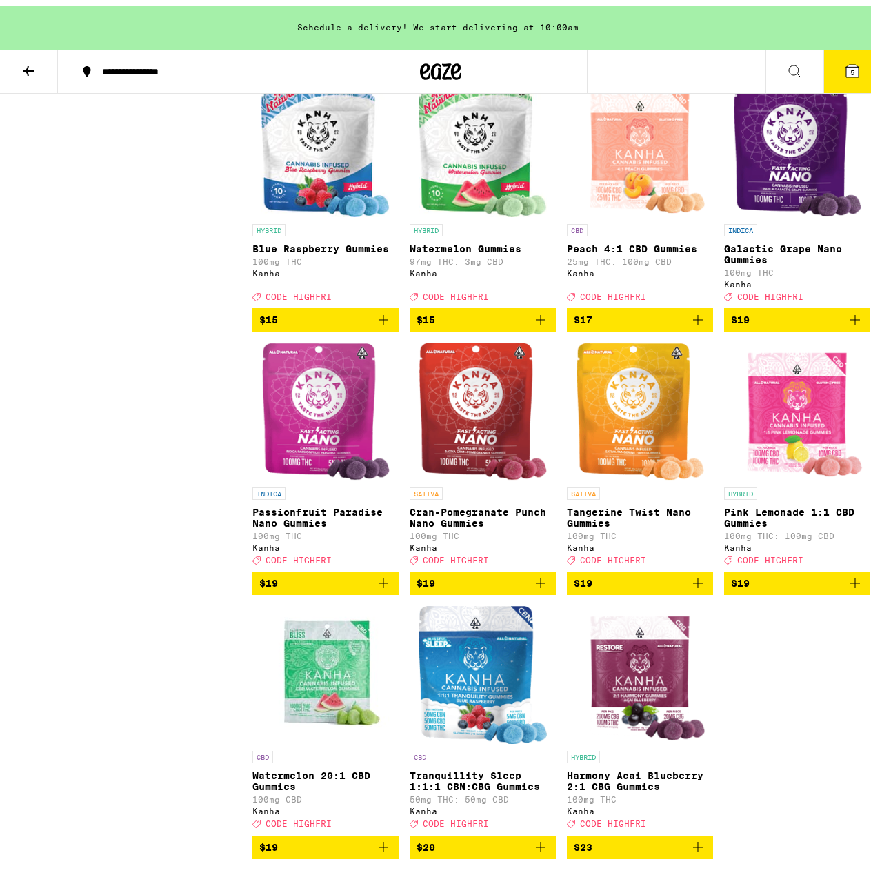
scroll to position [1018, 0]
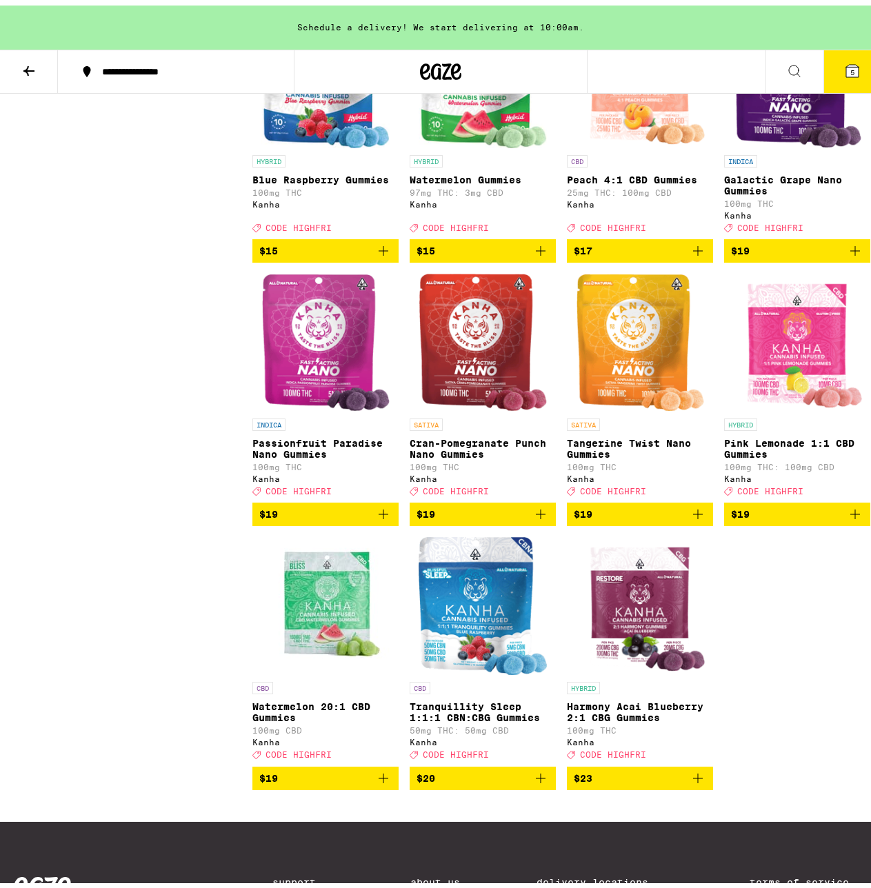
click at [327, 628] on img "Open page for Watermelon 20:1 CBD Gummies from Kanha" at bounding box center [325, 601] width 138 height 138
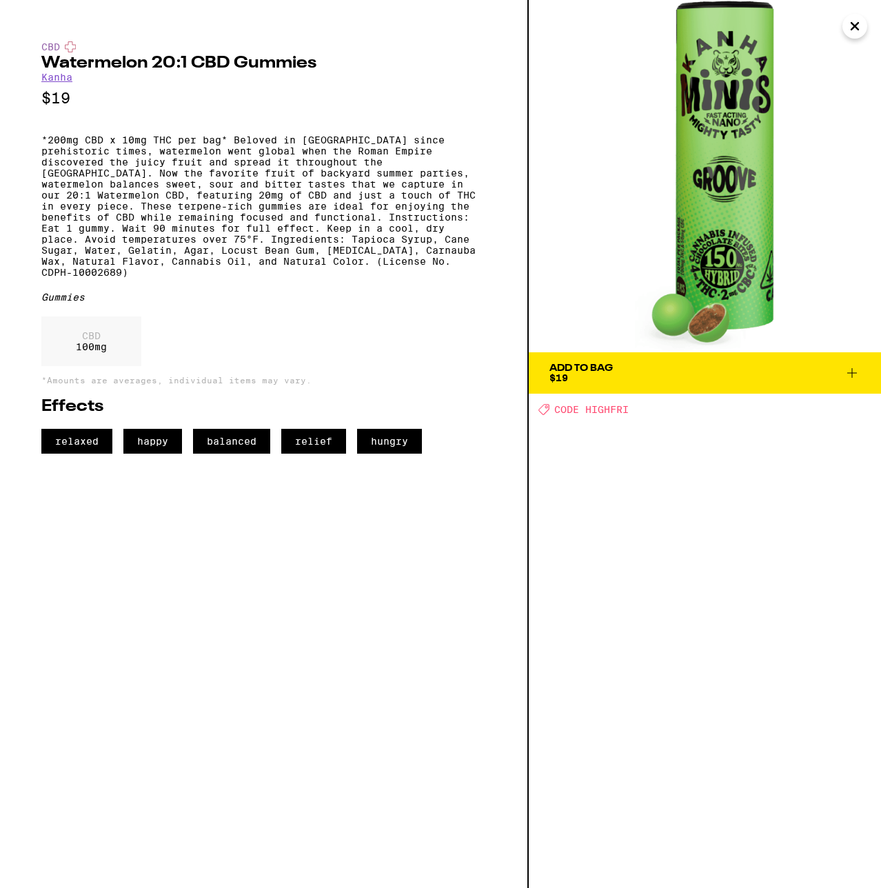
click at [856, 26] on icon "Close" at bounding box center [854, 26] width 7 height 7
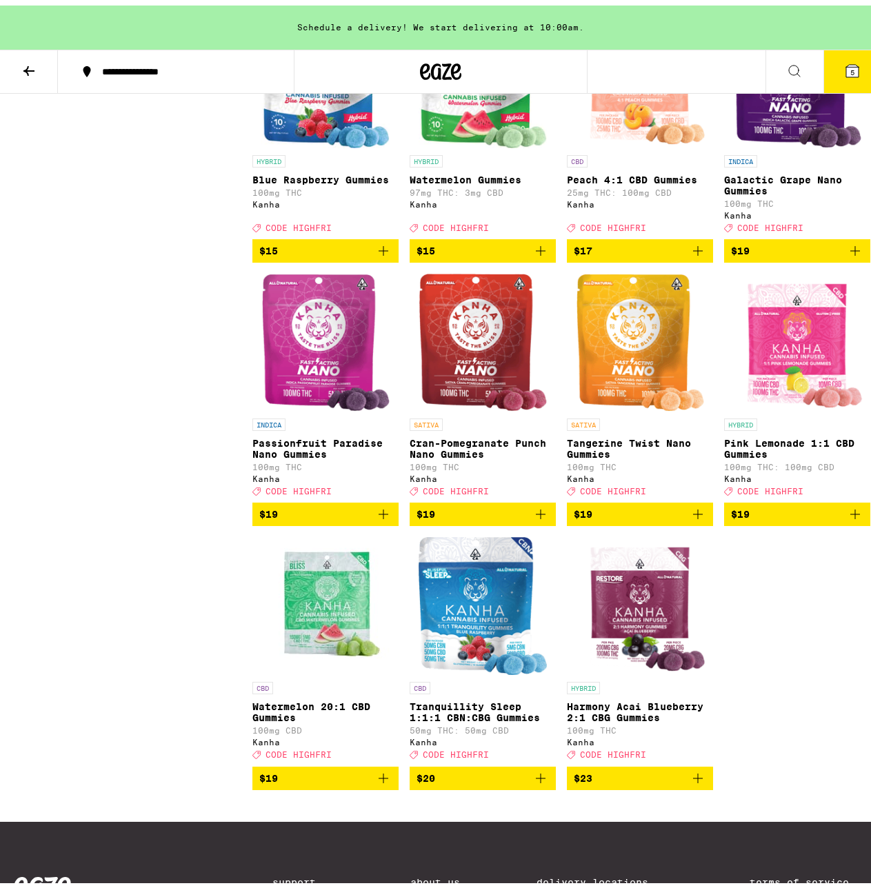
click at [332, 669] on img "Open page for Watermelon 20:1 CBD Gummies from Kanha" at bounding box center [325, 601] width 138 height 138
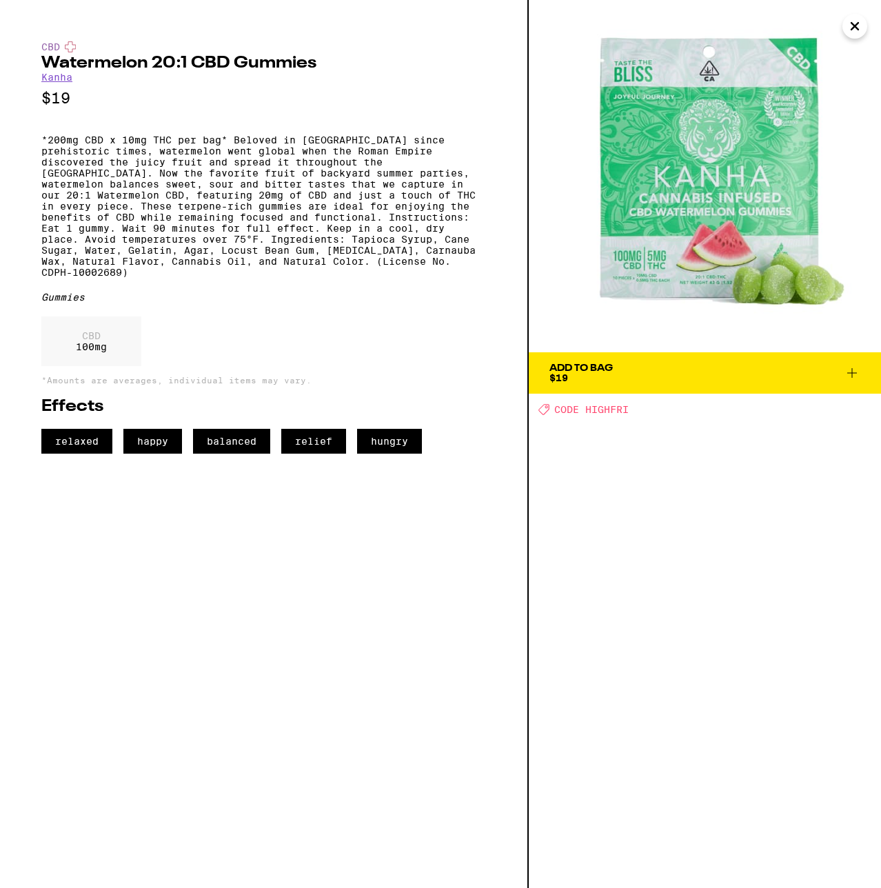
click at [846, 37] on img at bounding box center [705, 176] width 352 height 352
click at [860, 34] on icon "Close" at bounding box center [855, 26] width 17 height 21
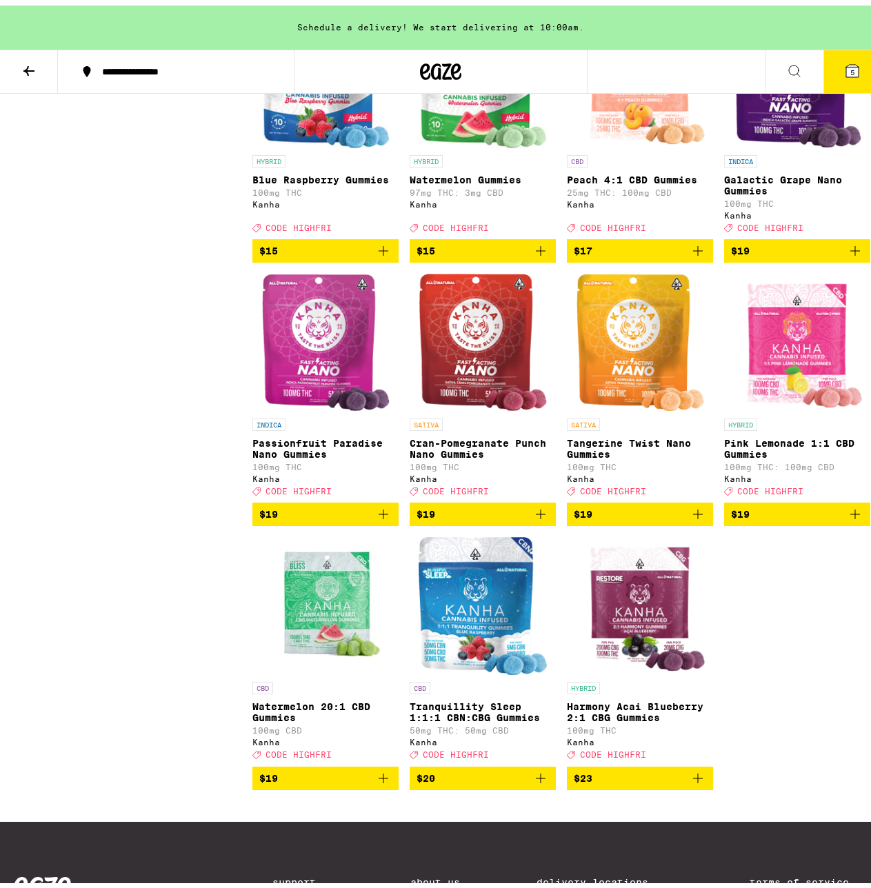
click at [321, 605] on img "Open page for Watermelon 20:1 CBD Gummies from Kanha" at bounding box center [325, 601] width 138 height 138
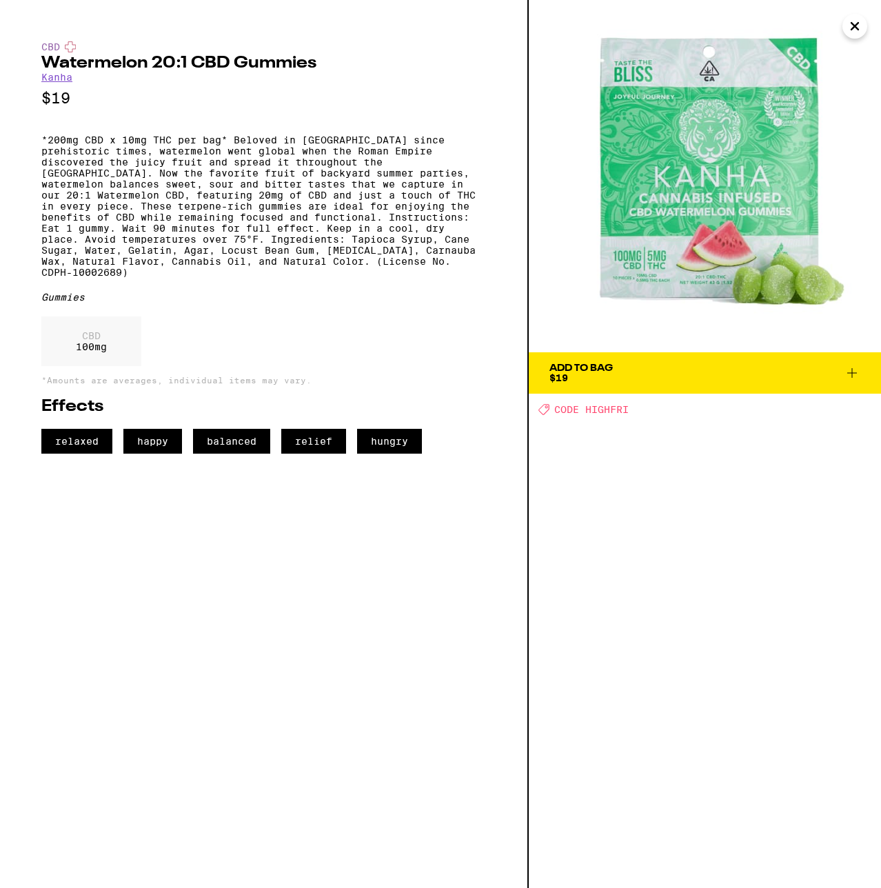
click at [847, 25] on icon "Close" at bounding box center [855, 26] width 17 height 21
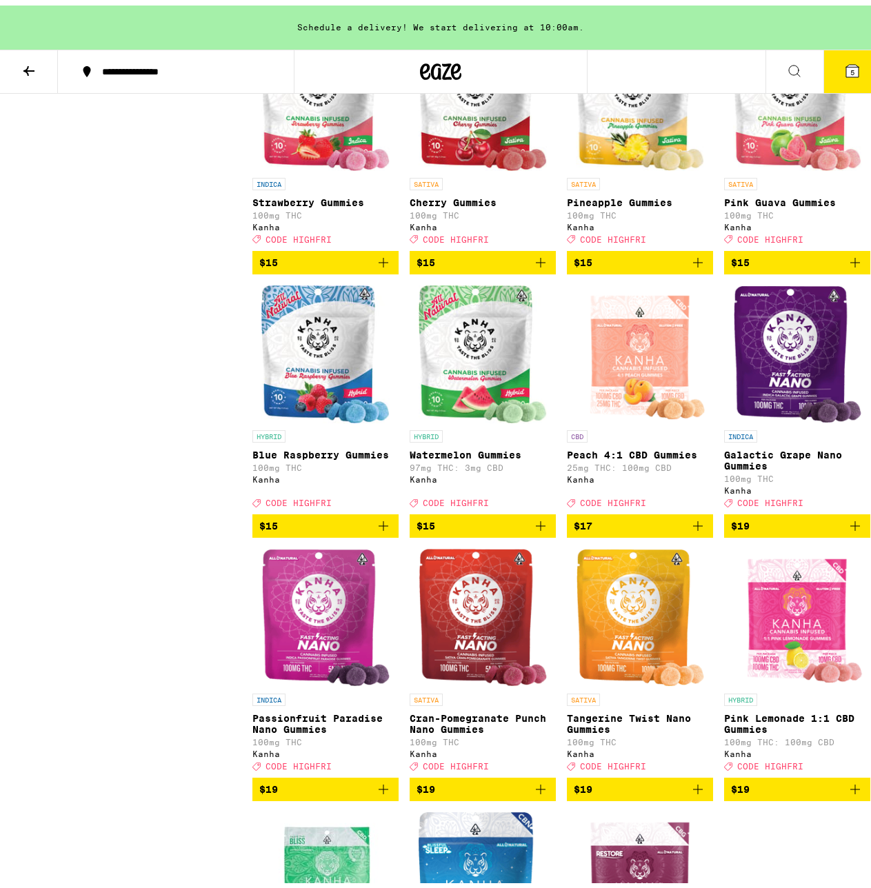
scroll to position [742, 0]
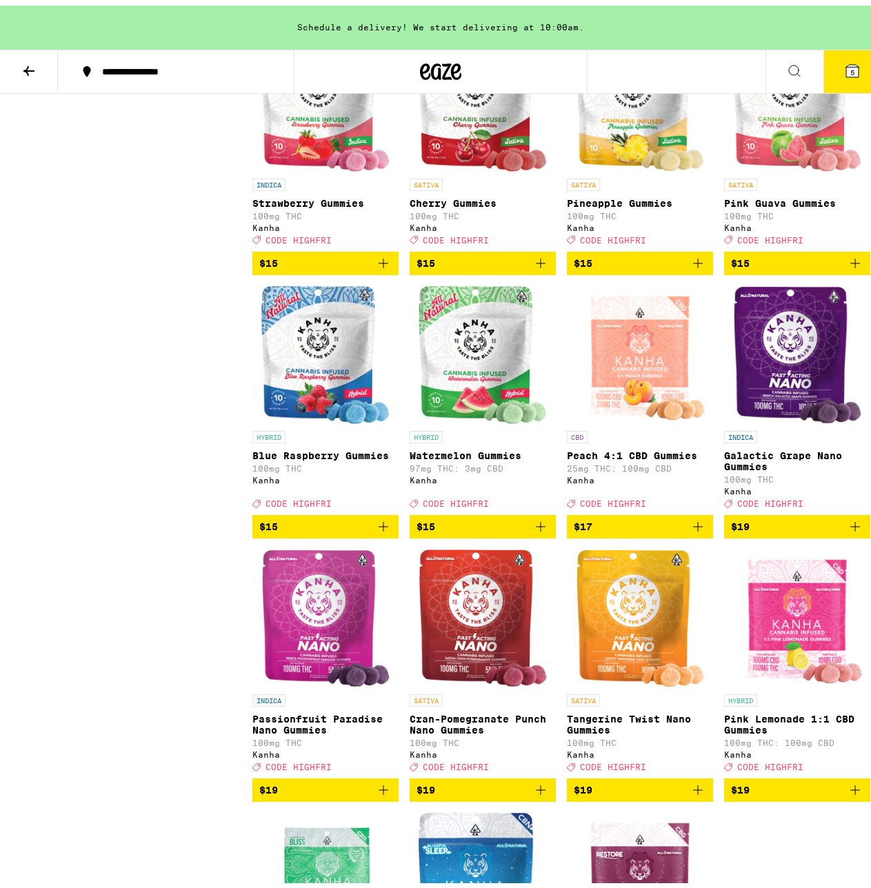
click at [332, 348] on img "Open page for Blue Raspberry Gummies from Kanha" at bounding box center [325, 350] width 129 height 138
click at [807, 368] on img "Open page for Galactic Grape Nano Gummies from Kanha" at bounding box center [797, 350] width 129 height 138
click at [746, 394] on img "Open page for Galactic Grape Nano Gummies from Kanha" at bounding box center [797, 350] width 129 height 138
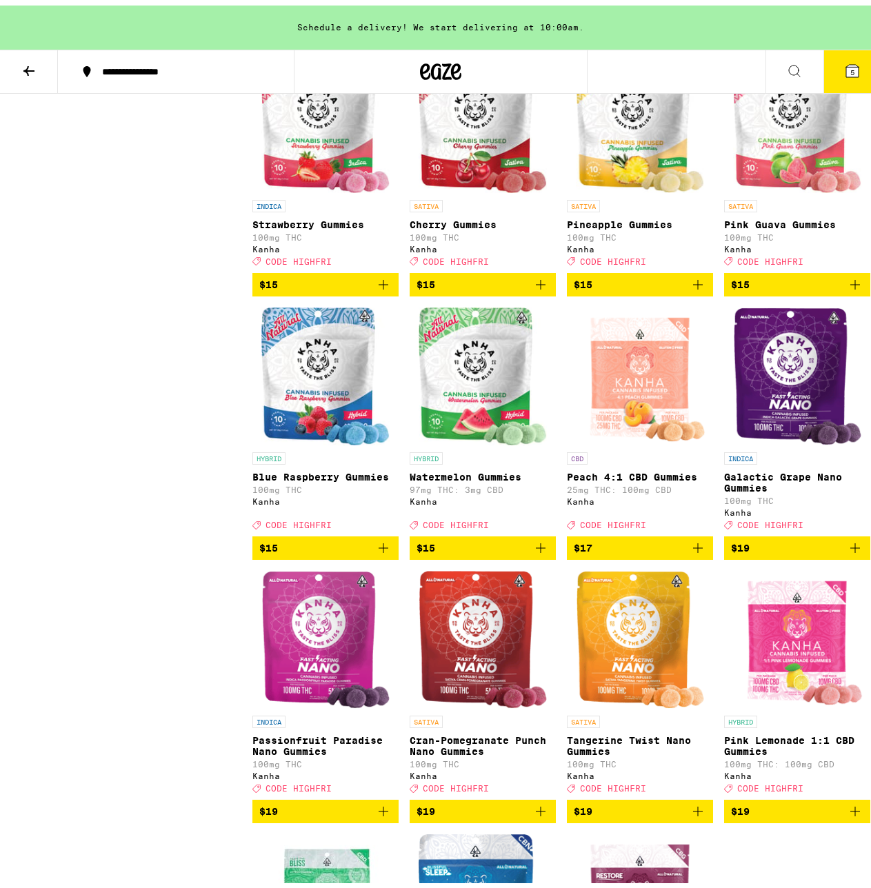
scroll to position [742, 0]
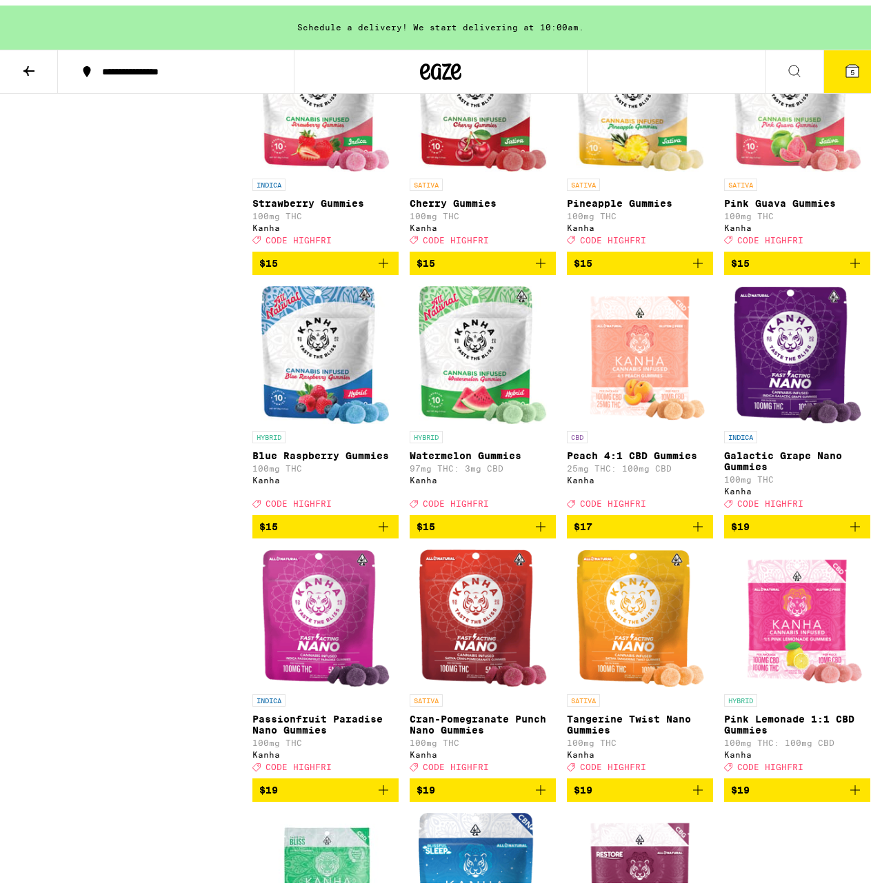
click at [332, 651] on img "Open page for Passionfruit Paradise Nano Gummies from Kanha" at bounding box center [325, 613] width 129 height 138
click at [309, 660] on img "Open page for Passionfruit Paradise Nano Gummies from Kanha" at bounding box center [325, 613] width 129 height 138
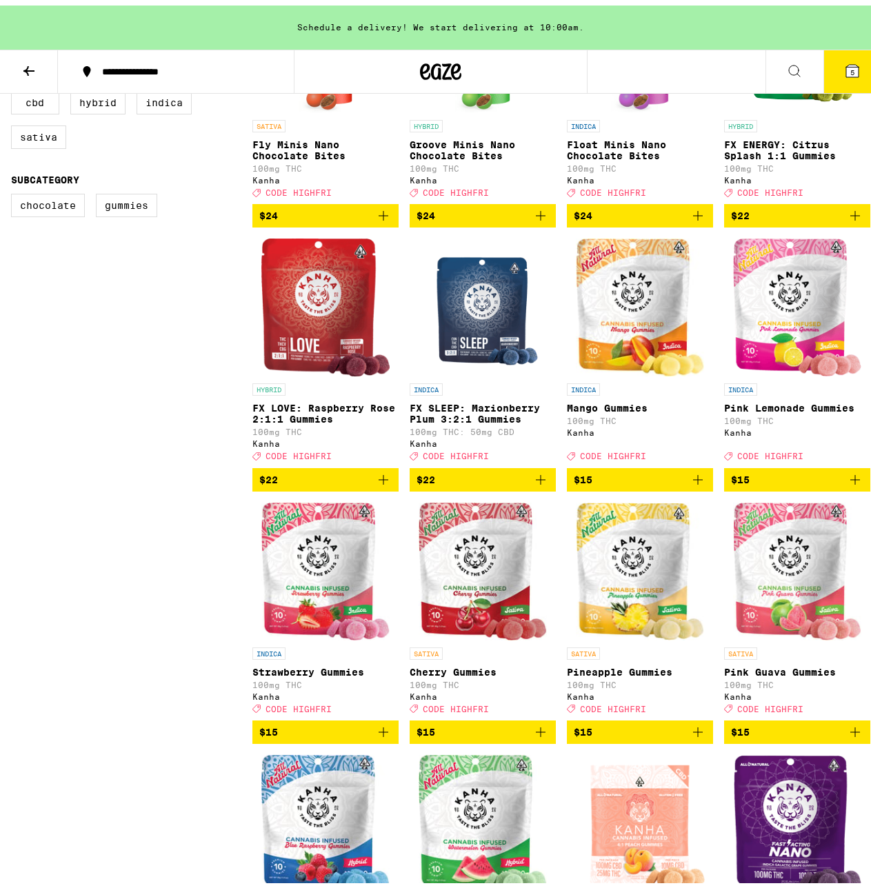
scroll to position [260, 0]
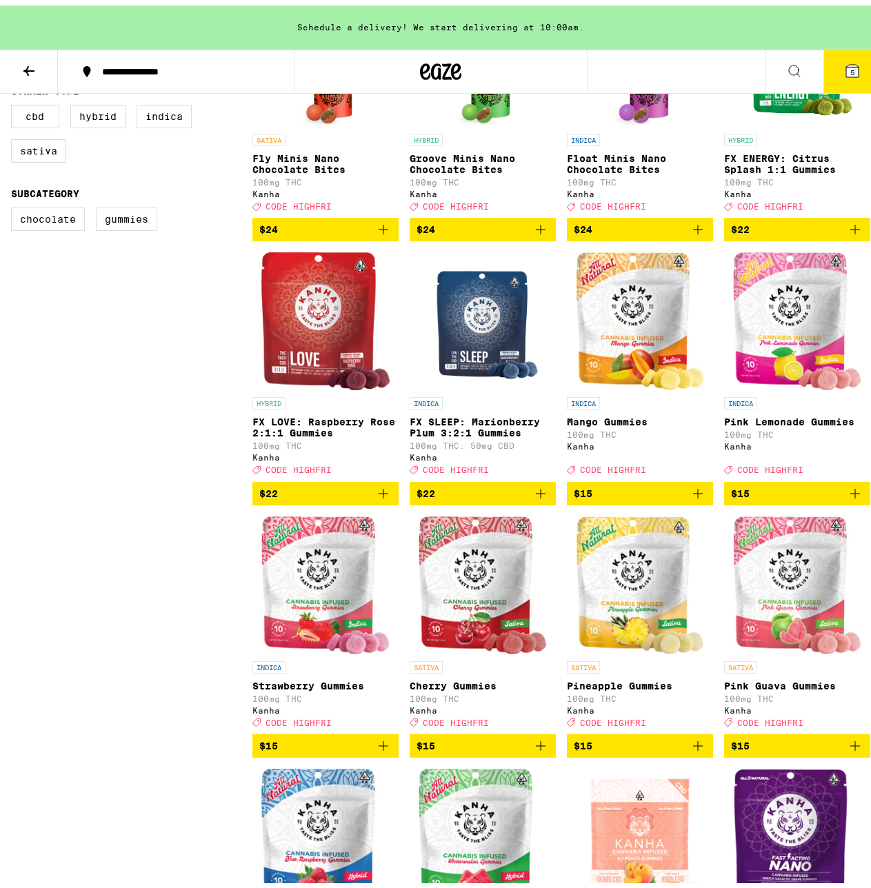
click at [736, 307] on img "Open page for Pink Lemonade Gummies from Kanha" at bounding box center [797, 316] width 129 height 138
click at [791, 307] on img "Open page for Pink Lemonade Gummies from Kanha" at bounding box center [797, 316] width 129 height 138
click at [759, 496] on span "$15" at bounding box center [797, 488] width 132 height 17
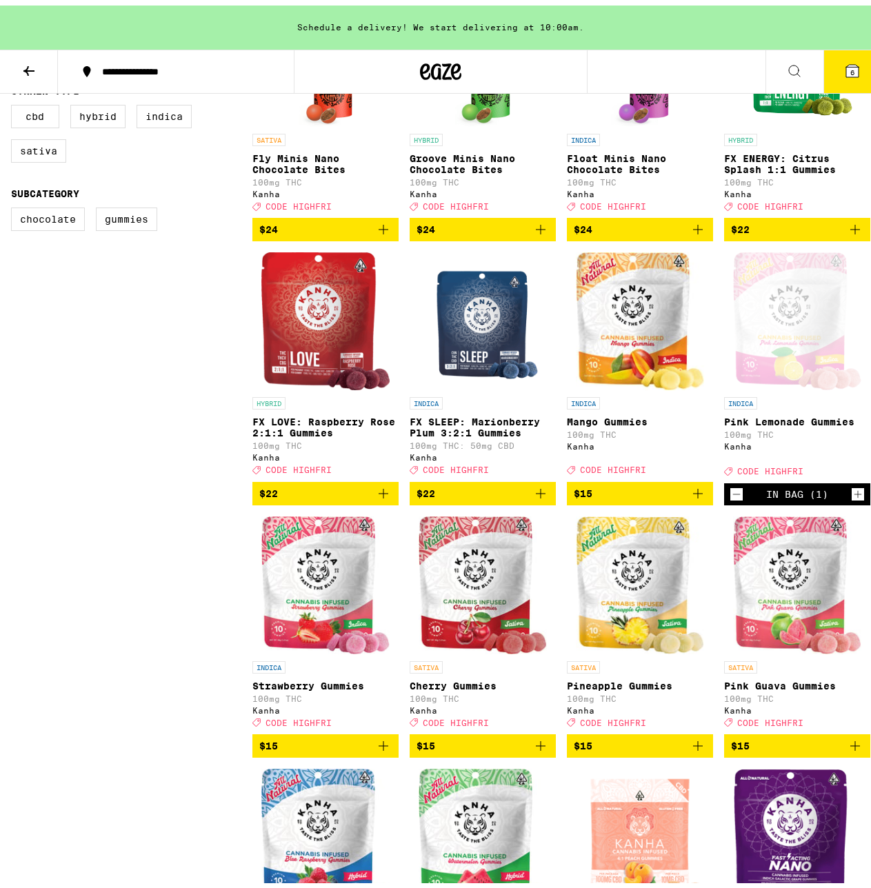
click at [833, 56] on button "6" at bounding box center [852, 66] width 58 height 43
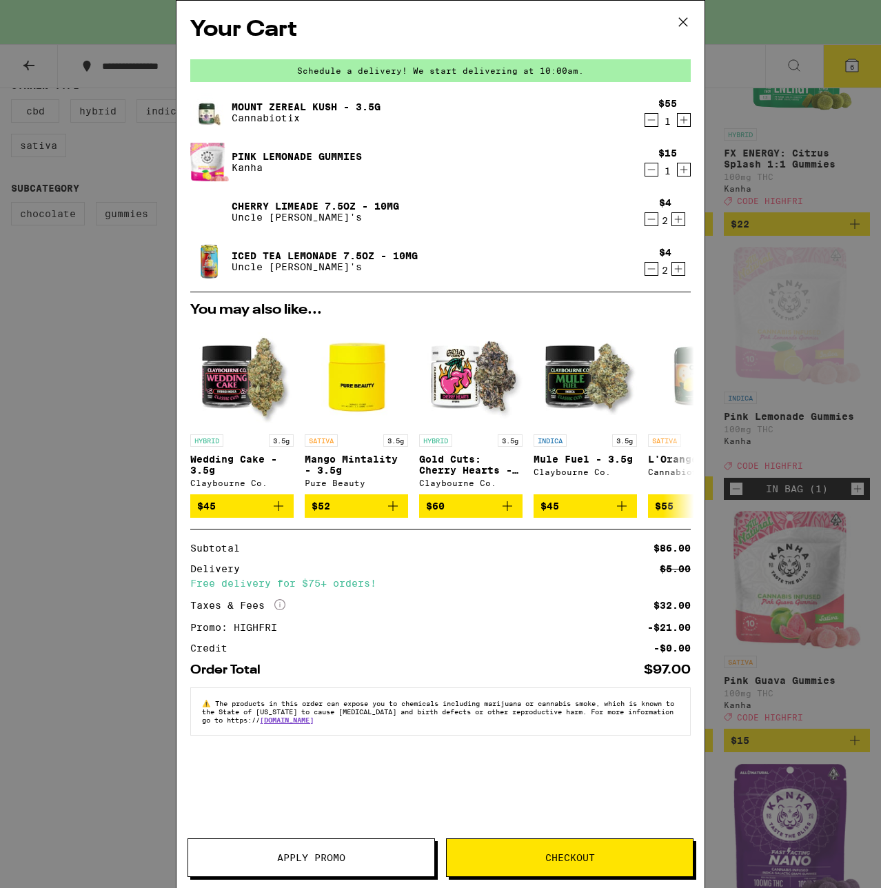
click at [676, 27] on icon at bounding box center [683, 22] width 21 height 21
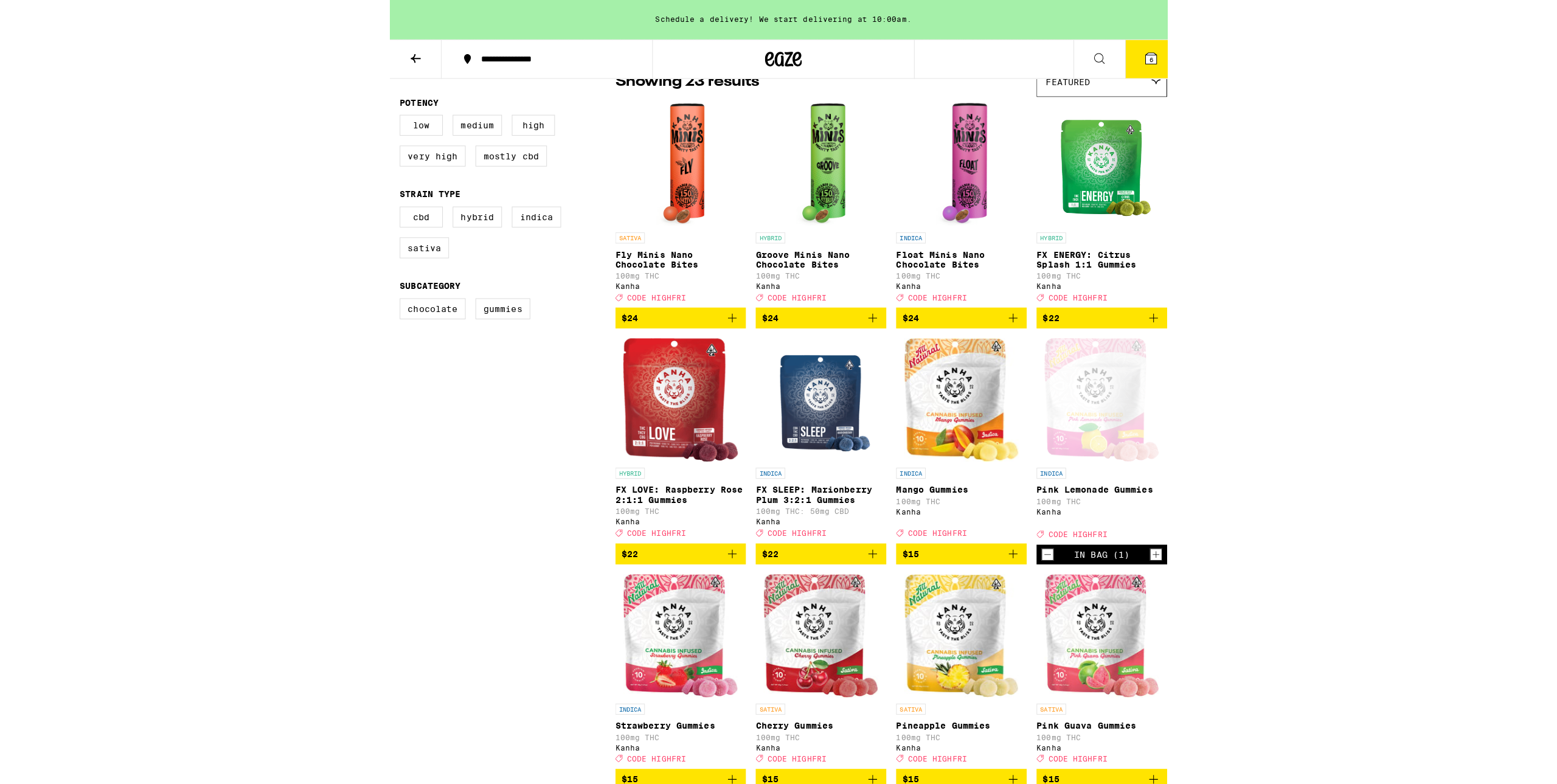
scroll to position [108, 0]
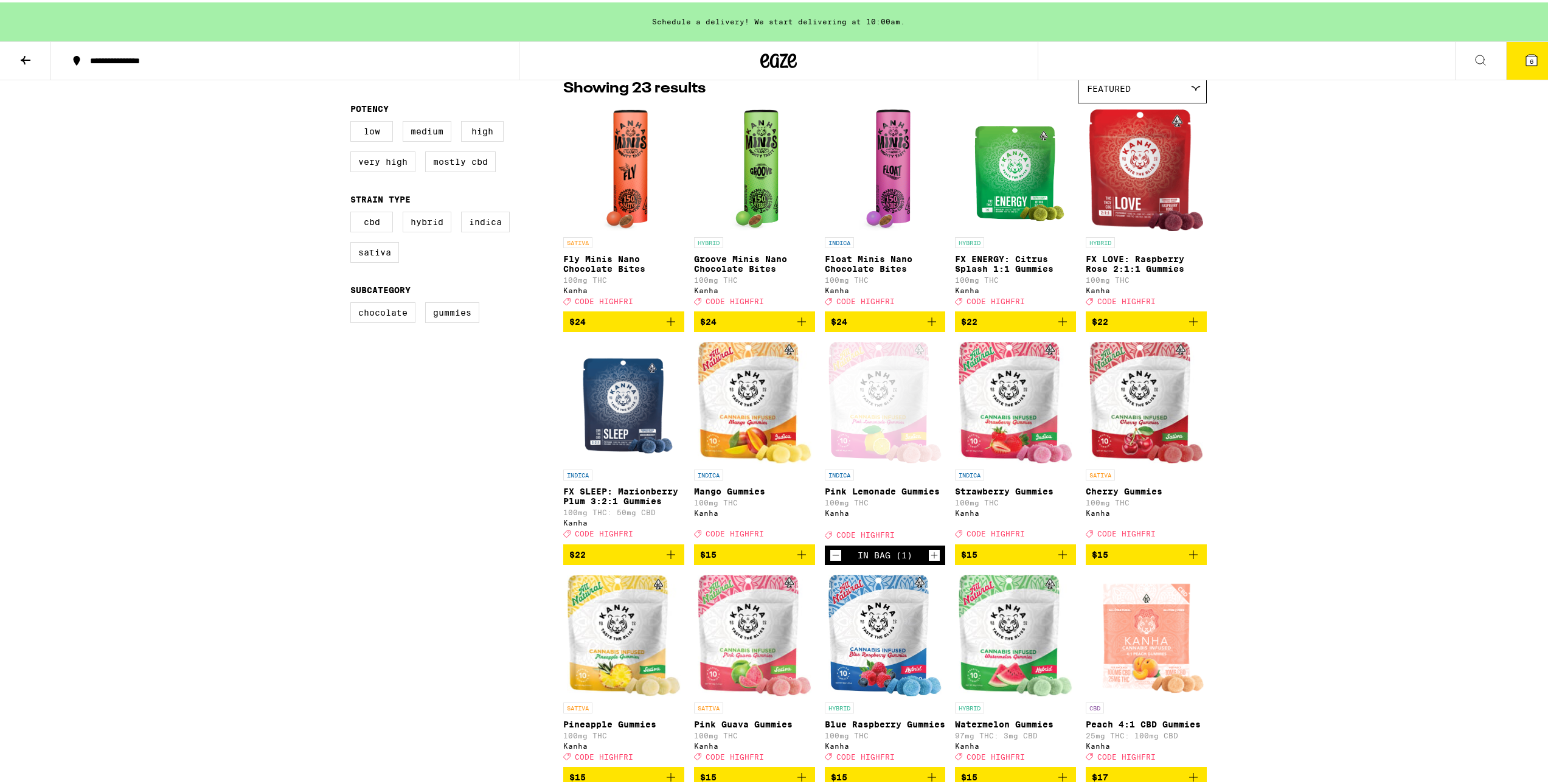
click at [776, 57] on icon at bounding box center [1531, 57] width 15 height 15
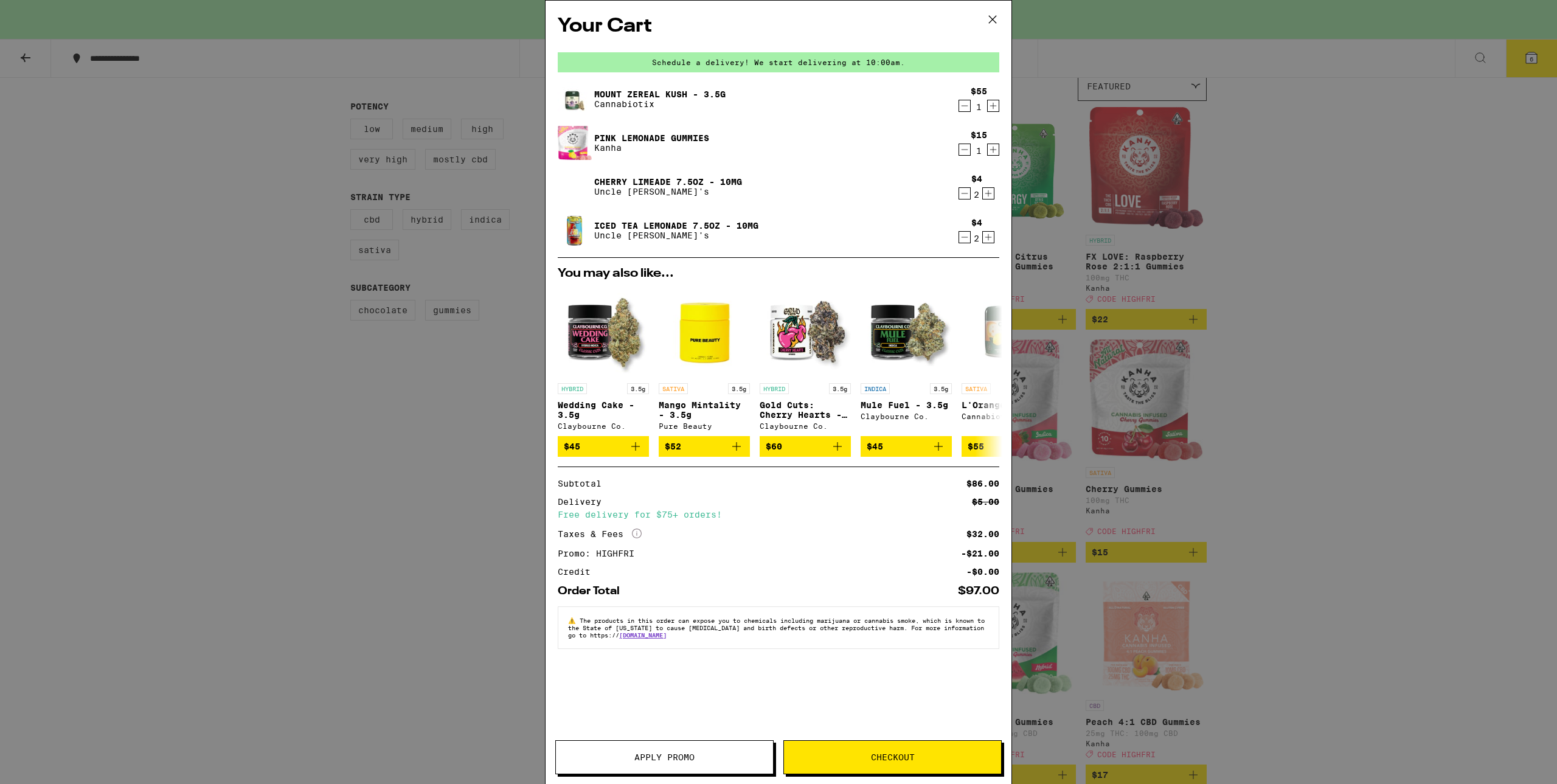
click at [684, 142] on link "Pink Lemonade Gummies" at bounding box center [652, 138] width 115 height 10
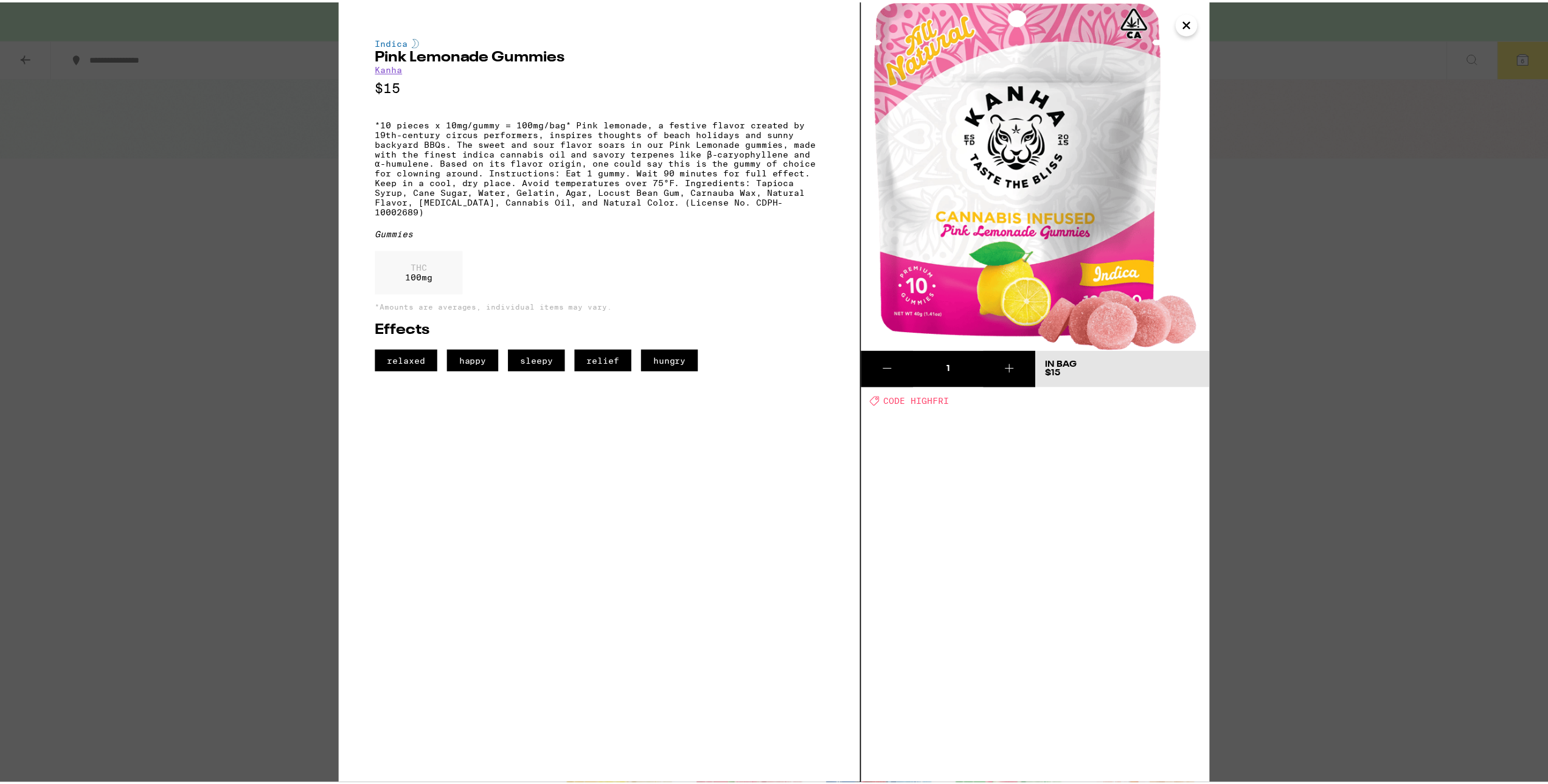
scroll to position [108, 0]
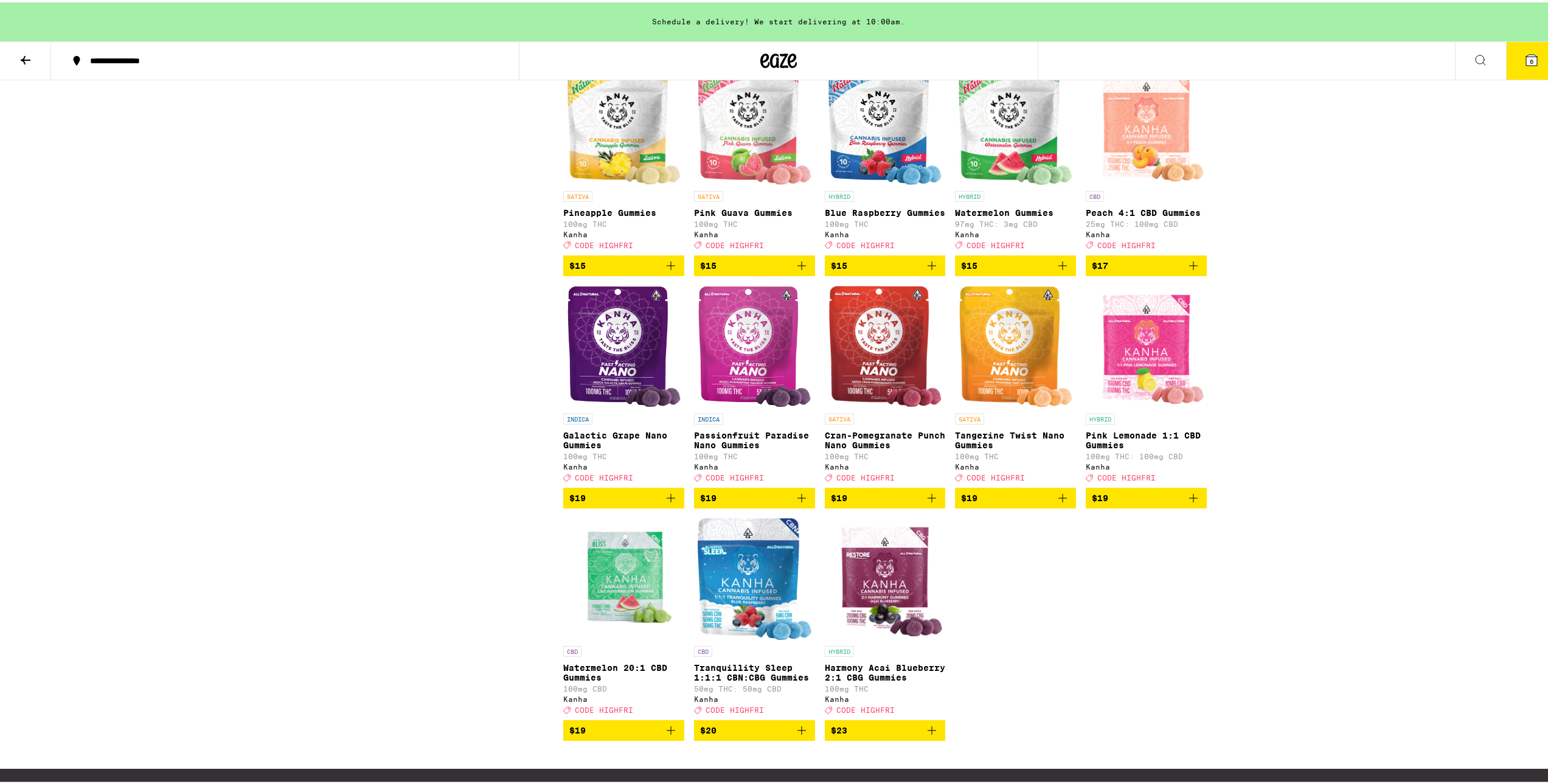
scroll to position [654, 0]
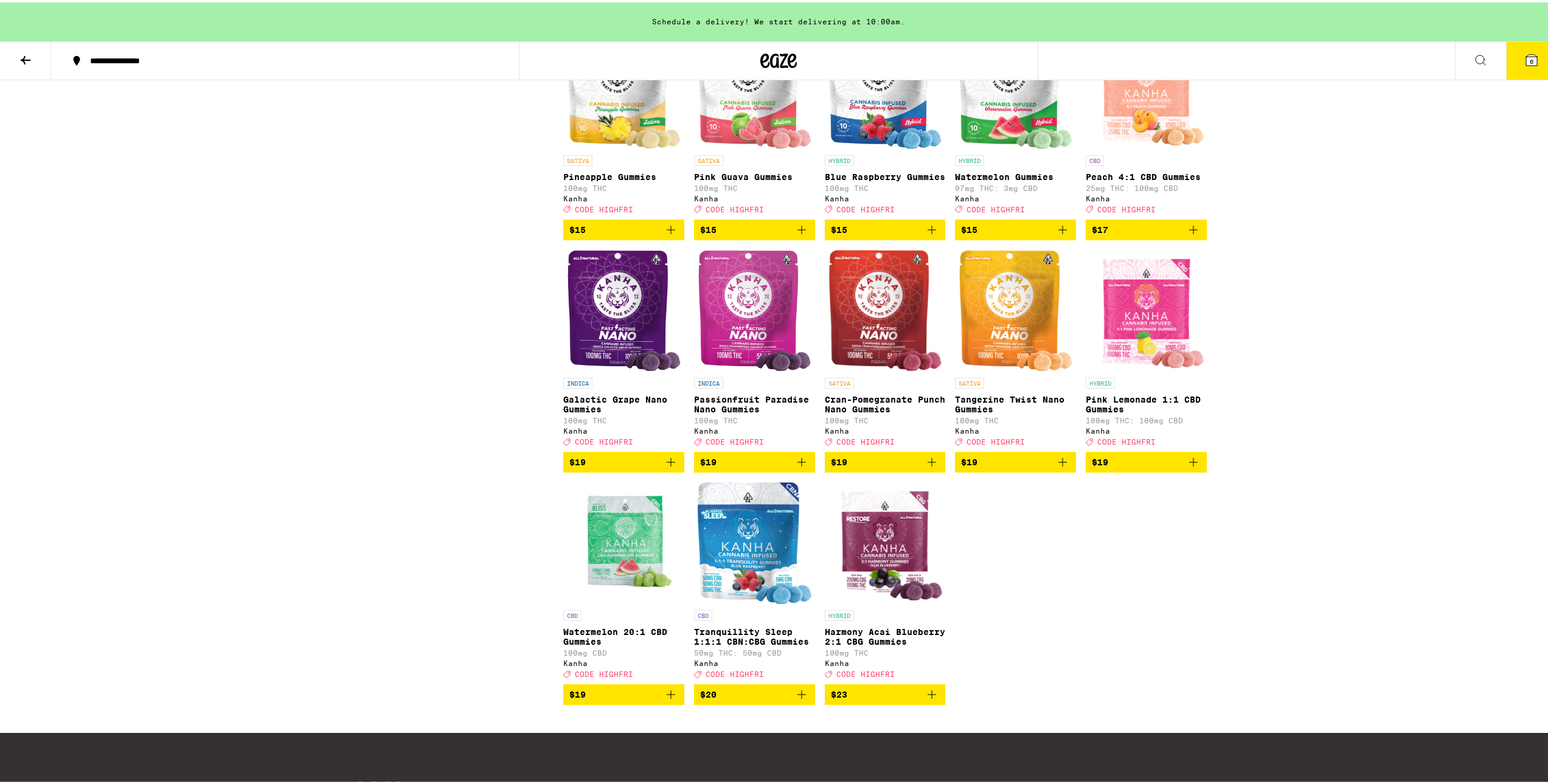
click at [776, 360] on img "Open page for Cran-Pomegranate Punch Nano Gummies from Kanha" at bounding box center [885, 309] width 114 height 122
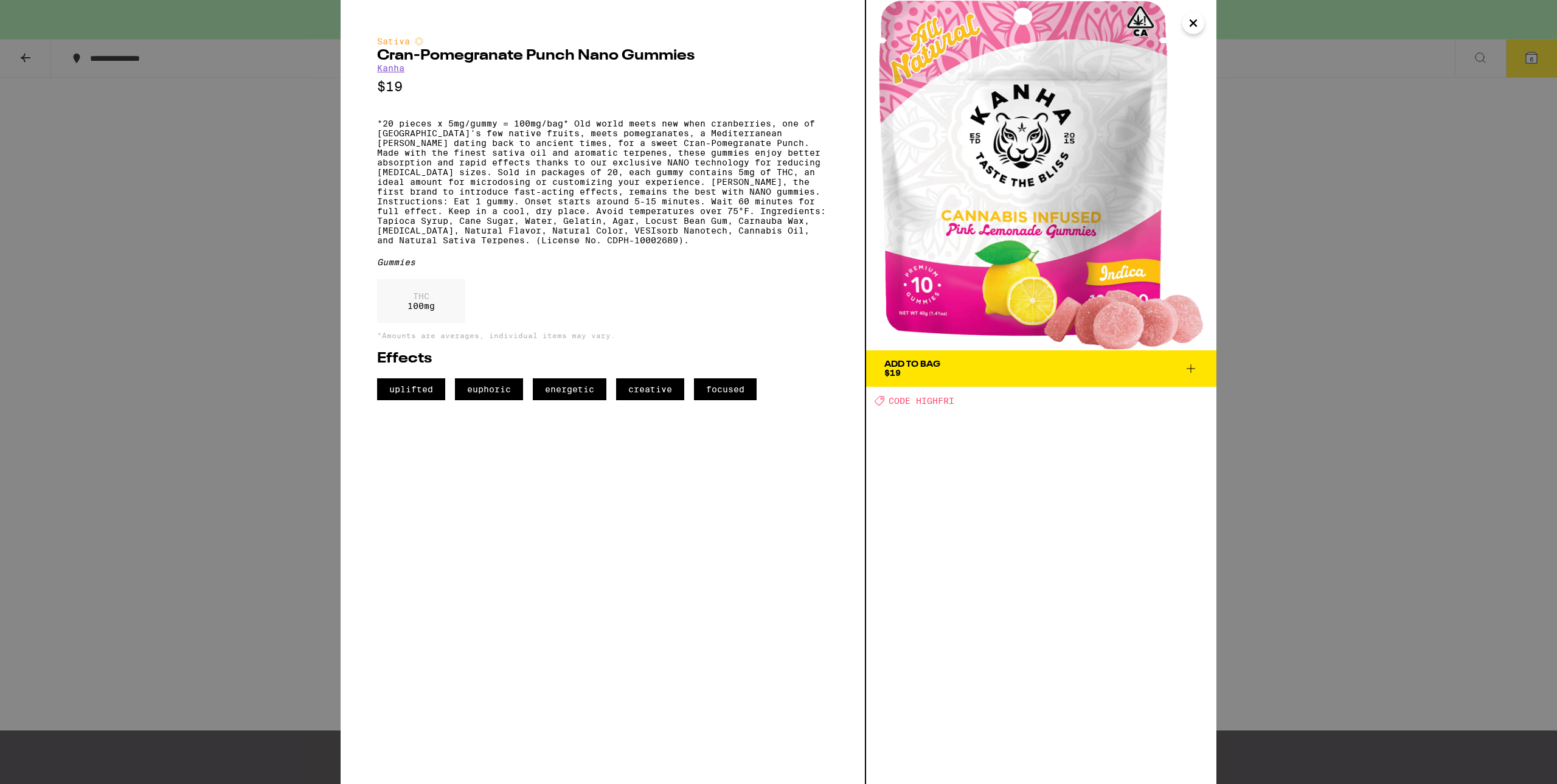
click at [166, 492] on div "Sativa Cran-Pomegranate Punch Nano Gummies Kanha $19 Gummies THC 100 mg *Amount…" at bounding box center [778, 392] width 1557 height 784
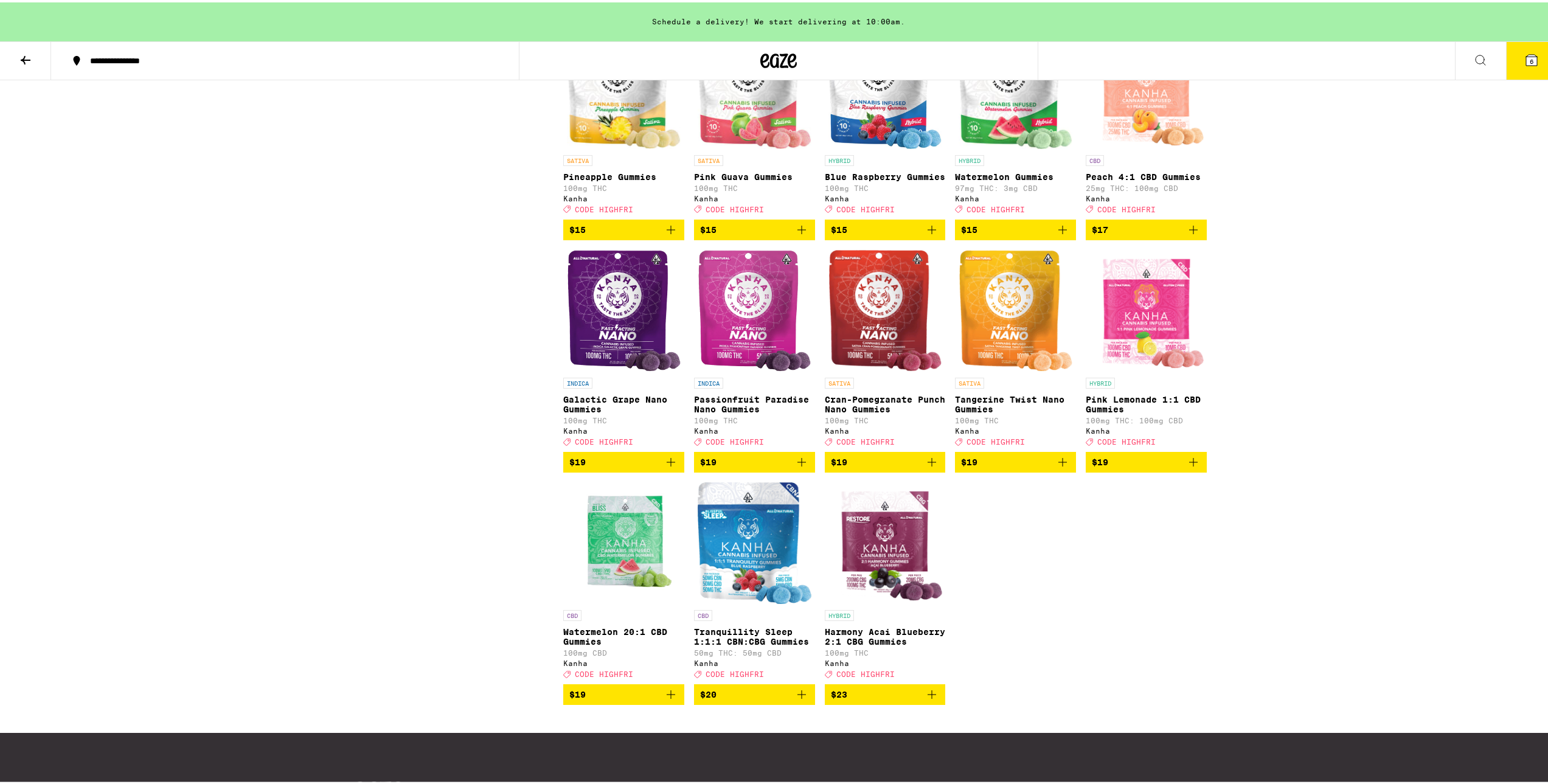
click at [776, 353] on img "Open page for Cran-Pomegranate Punch Nano Gummies from Kanha" at bounding box center [885, 309] width 114 height 122
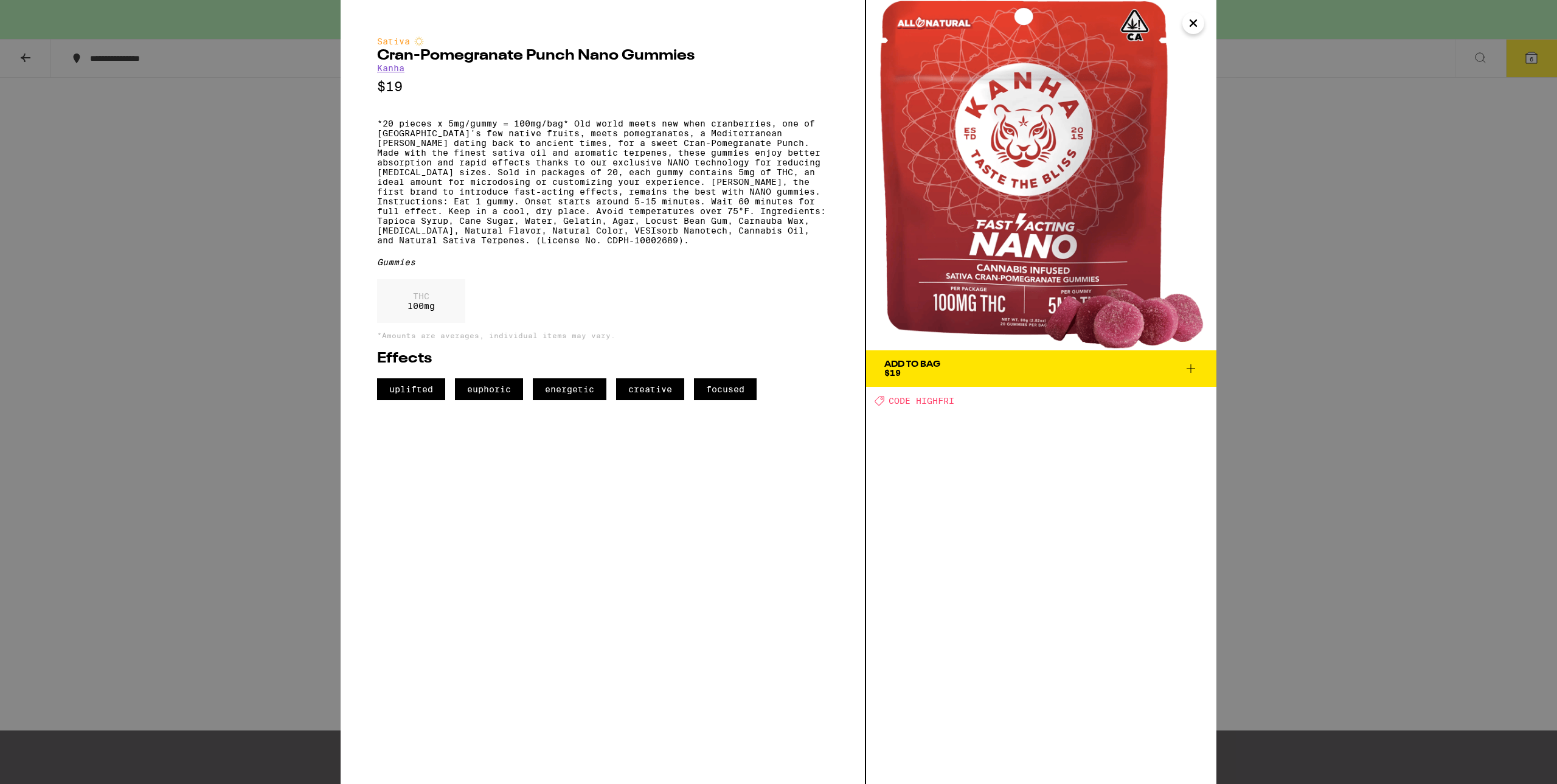
click at [137, 505] on div "Sativa Cran-Pomegranate Punch Nano Gummies Kanha $19 Gummies THC 100 mg *Amount…" at bounding box center [778, 392] width 1557 height 784
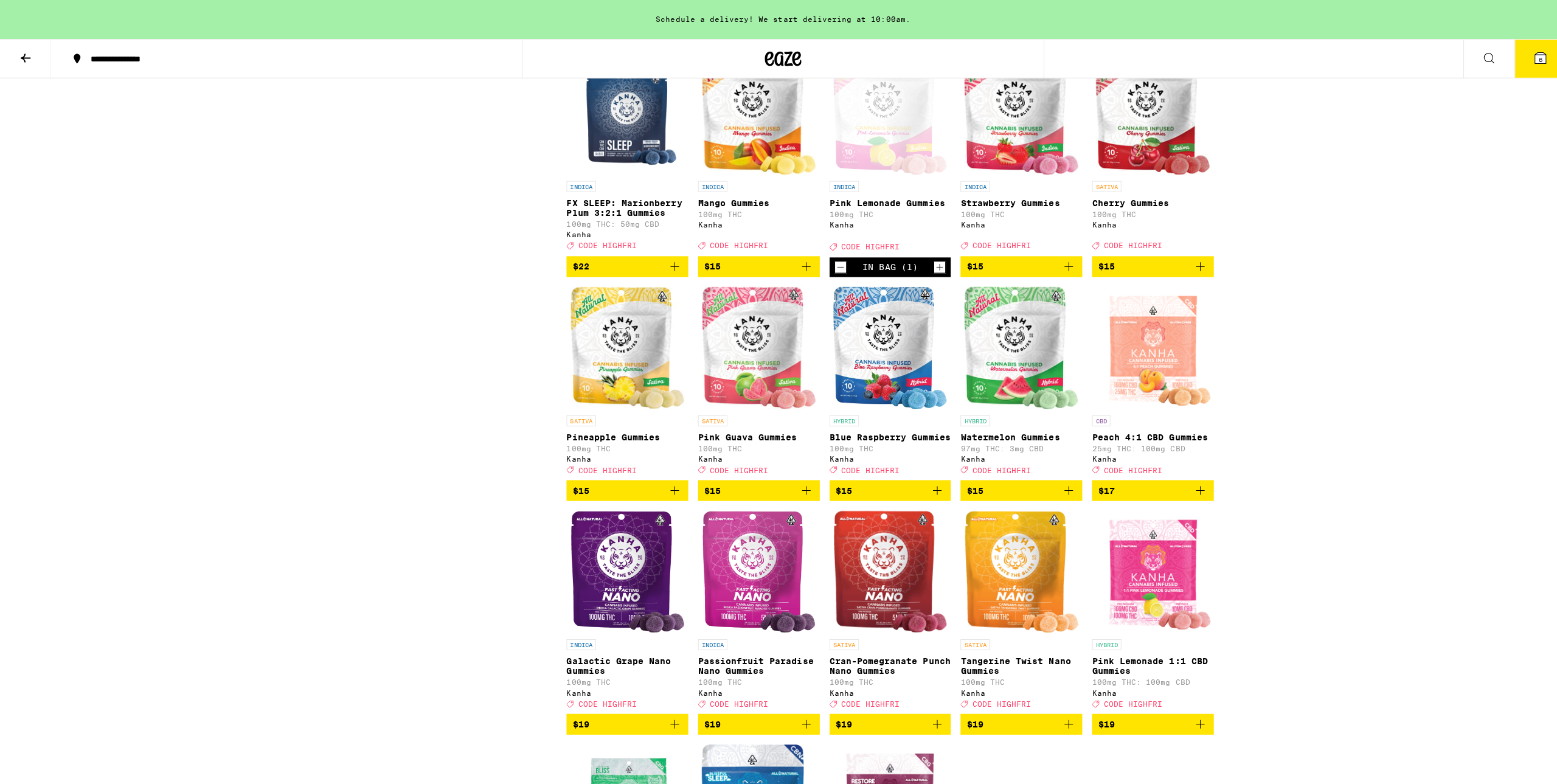
scroll to position [351, 0]
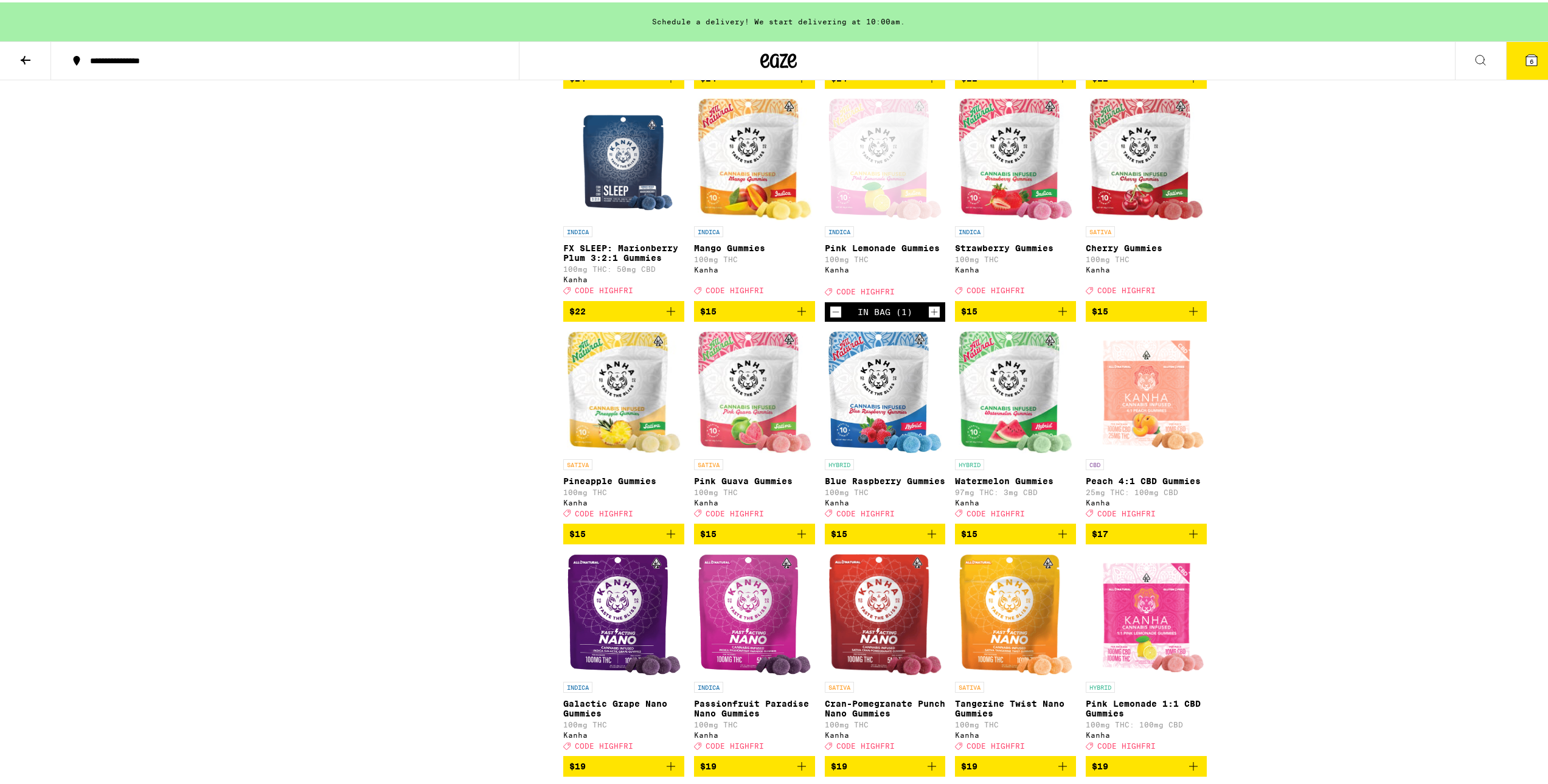
click at [776, 65] on button "6" at bounding box center [1531, 58] width 51 height 38
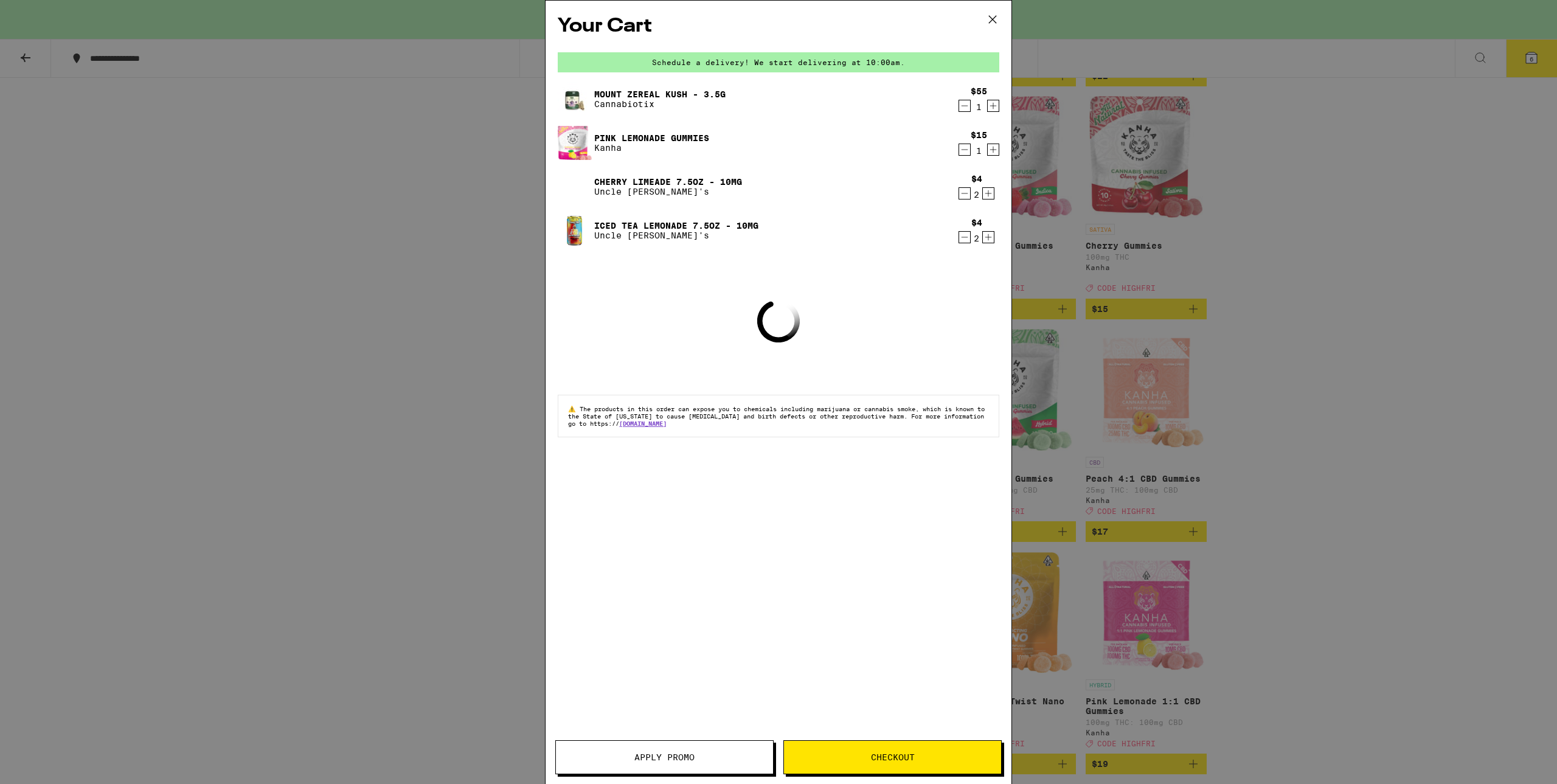
click at [641, 166] on div "Mount Zereal Kush - 3.5g Cannabiotix $55 1 Pink Lemonade Gummies Kanha $15 1 Ch…" at bounding box center [778, 169] width 442 height 175
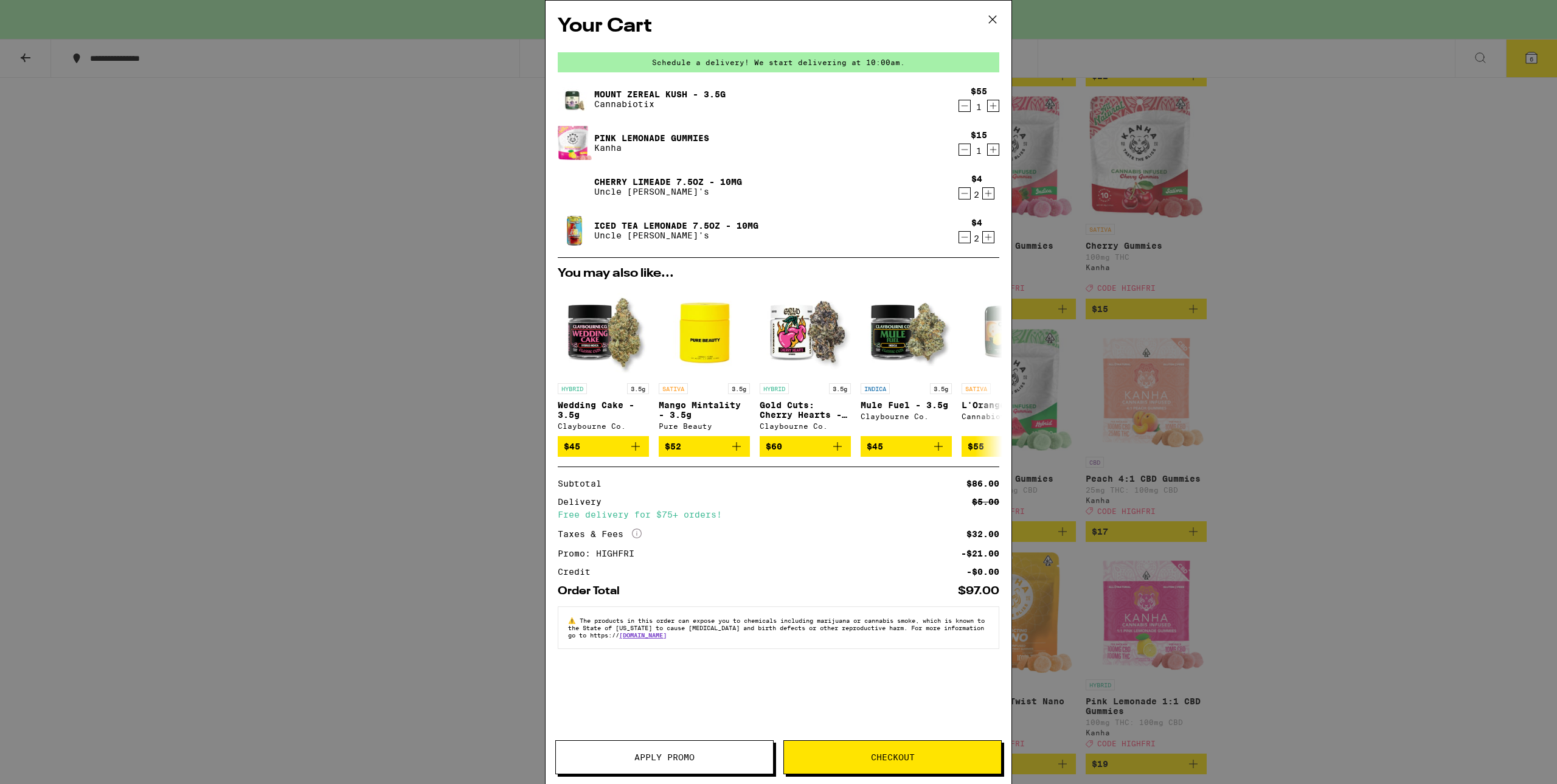
click at [643, 177] on link "Cherry Limeade 7.5oz - 10mg" at bounding box center [669, 182] width 148 height 10
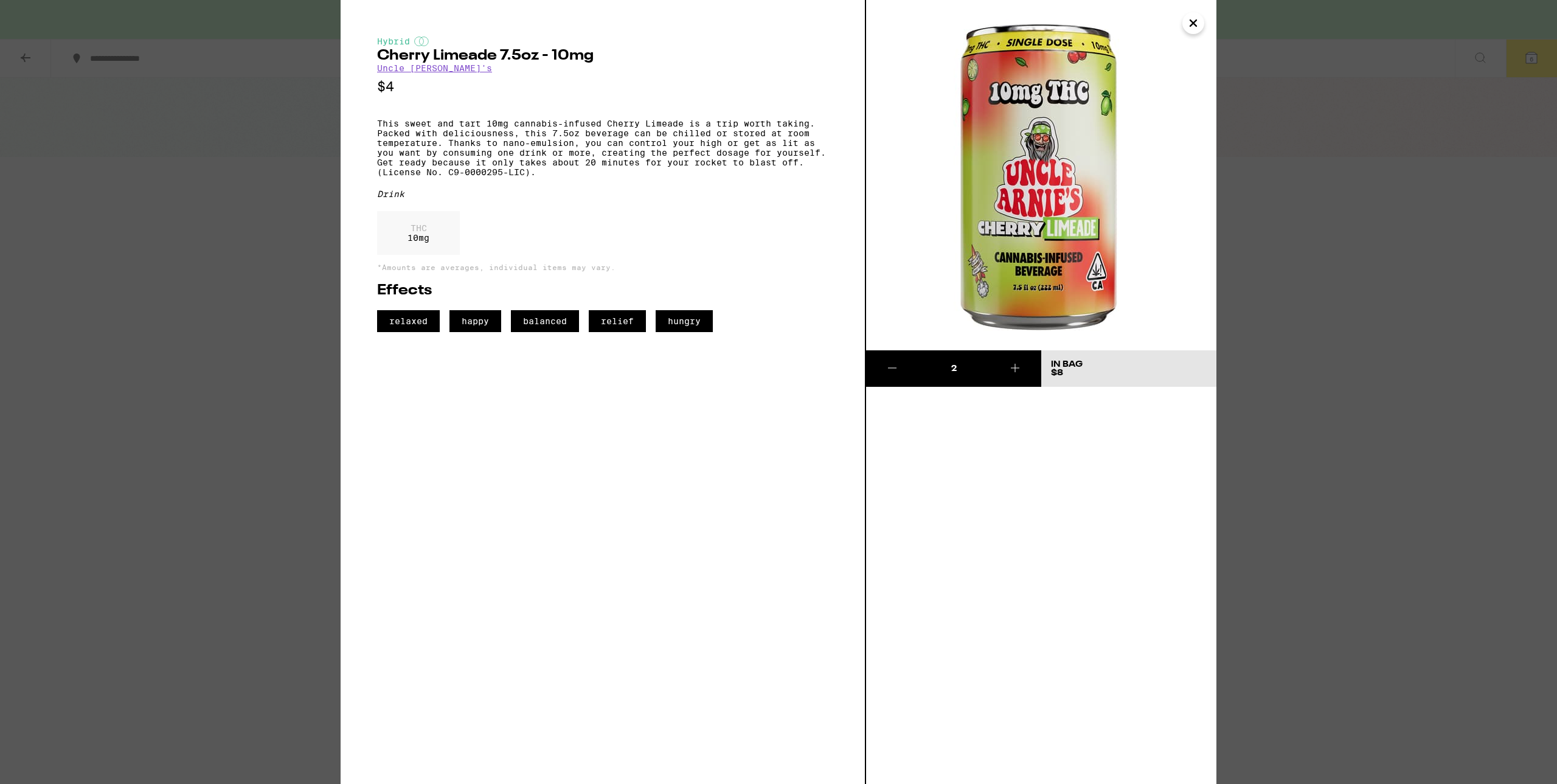
click at [246, 201] on div "Hybrid Cherry Limeade 7.5oz - 10mg Uncle Arnie's $4 This sweet and tart 10mg ca…" at bounding box center [778, 392] width 1557 height 784
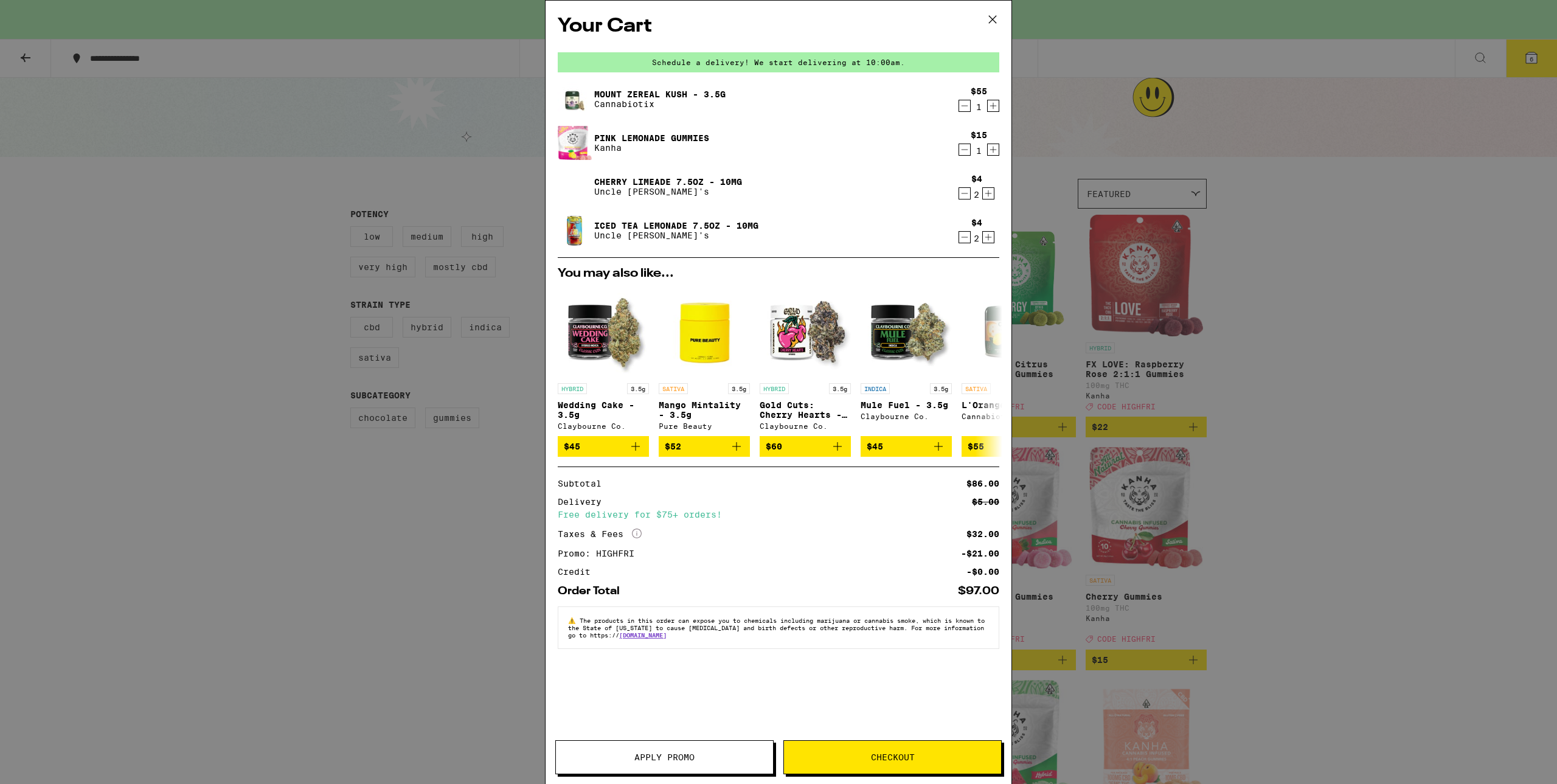
click at [669, 222] on link "Iced Tea Lemonade 7.5oz - 10mg" at bounding box center [677, 225] width 164 height 10
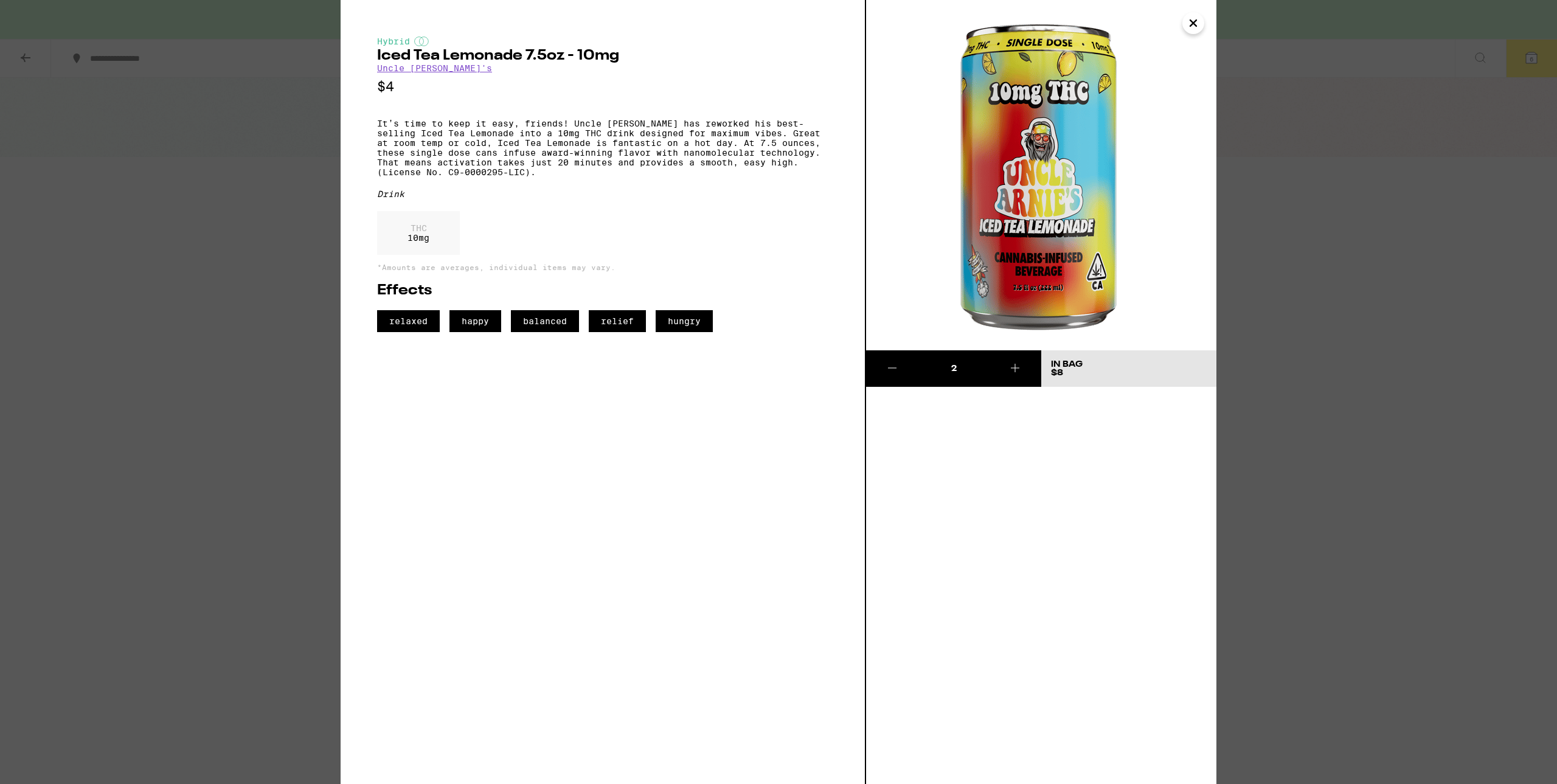
click at [202, 253] on div "Hybrid Iced Tea Lemonade 7.5oz - 10mg Uncle Arnie's $4 It’s time to keep it eas…" at bounding box center [778, 392] width 1557 height 784
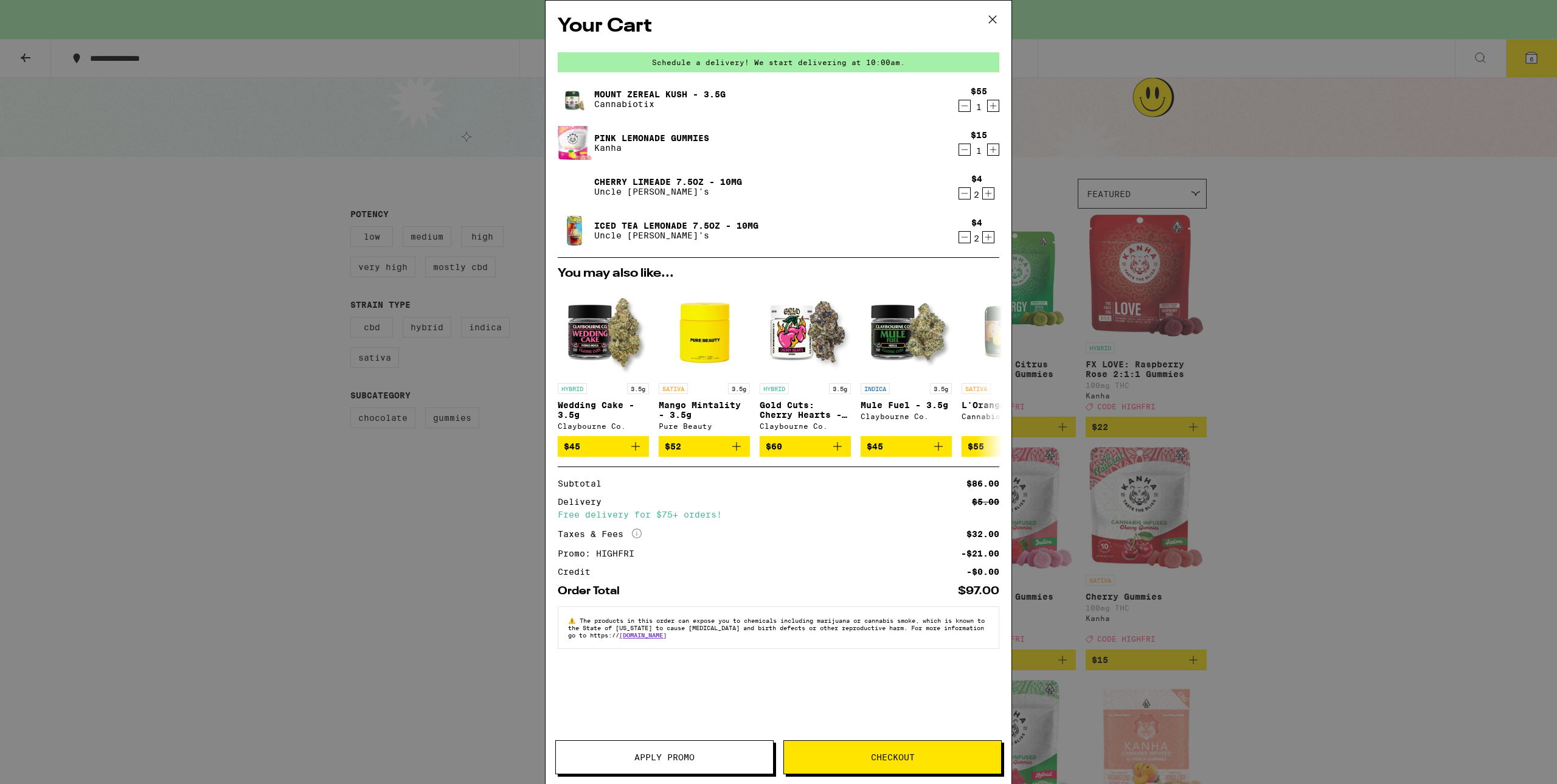
click at [662, 219] on div "Iced Tea Lemonade 7.5oz - 10mg Uncle Arnie's" at bounding box center [754, 230] width 394 height 34
click at [661, 221] on link "Iced Tea Lemonade 7.5oz - 10mg" at bounding box center [677, 225] width 164 height 10
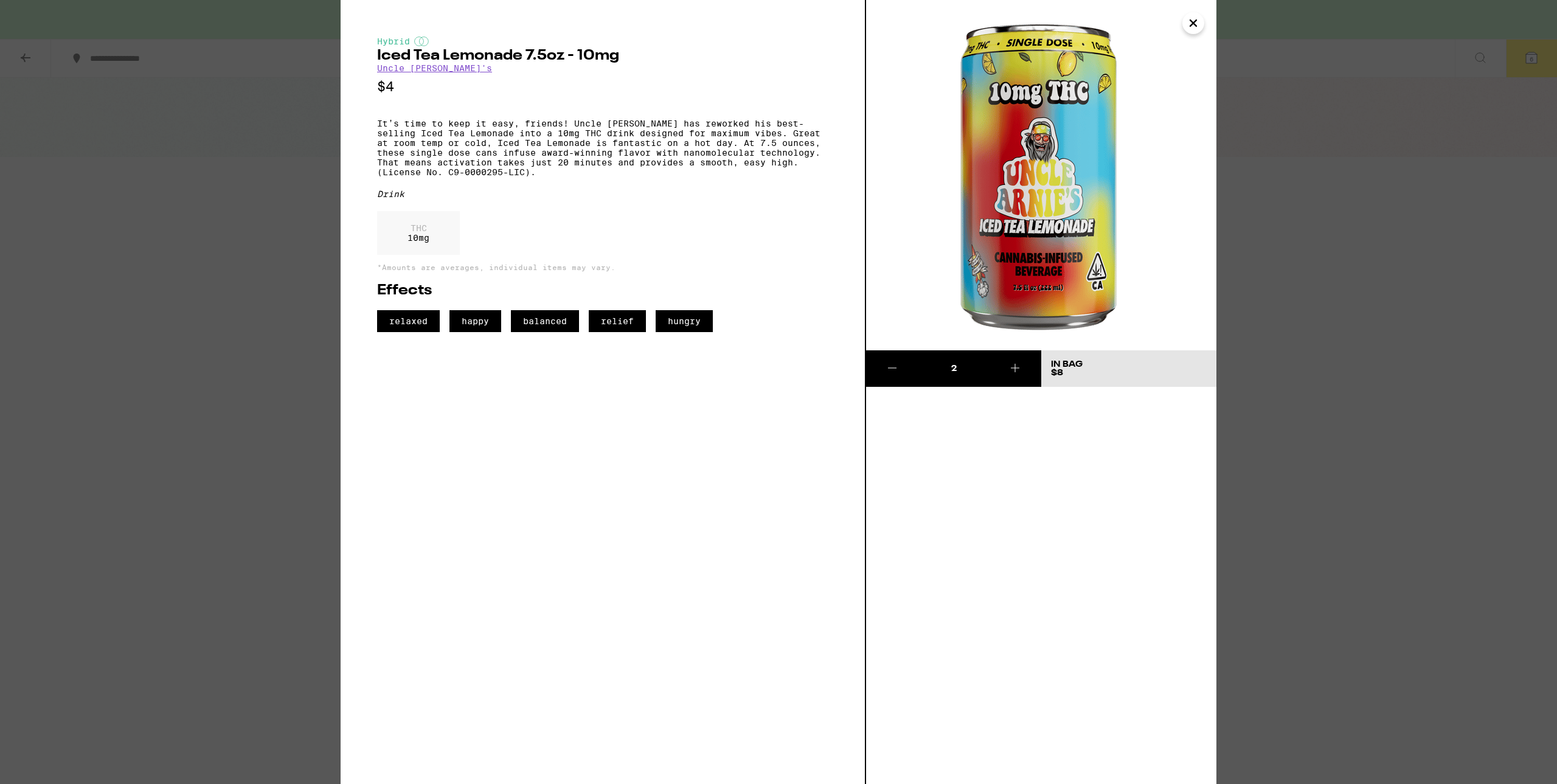
click at [0, 186] on div "Hybrid Iced Tea Lemonade 7.5oz - 10mg Uncle Arnie's $4 It’s time to keep it eas…" at bounding box center [778, 392] width 1557 height 784
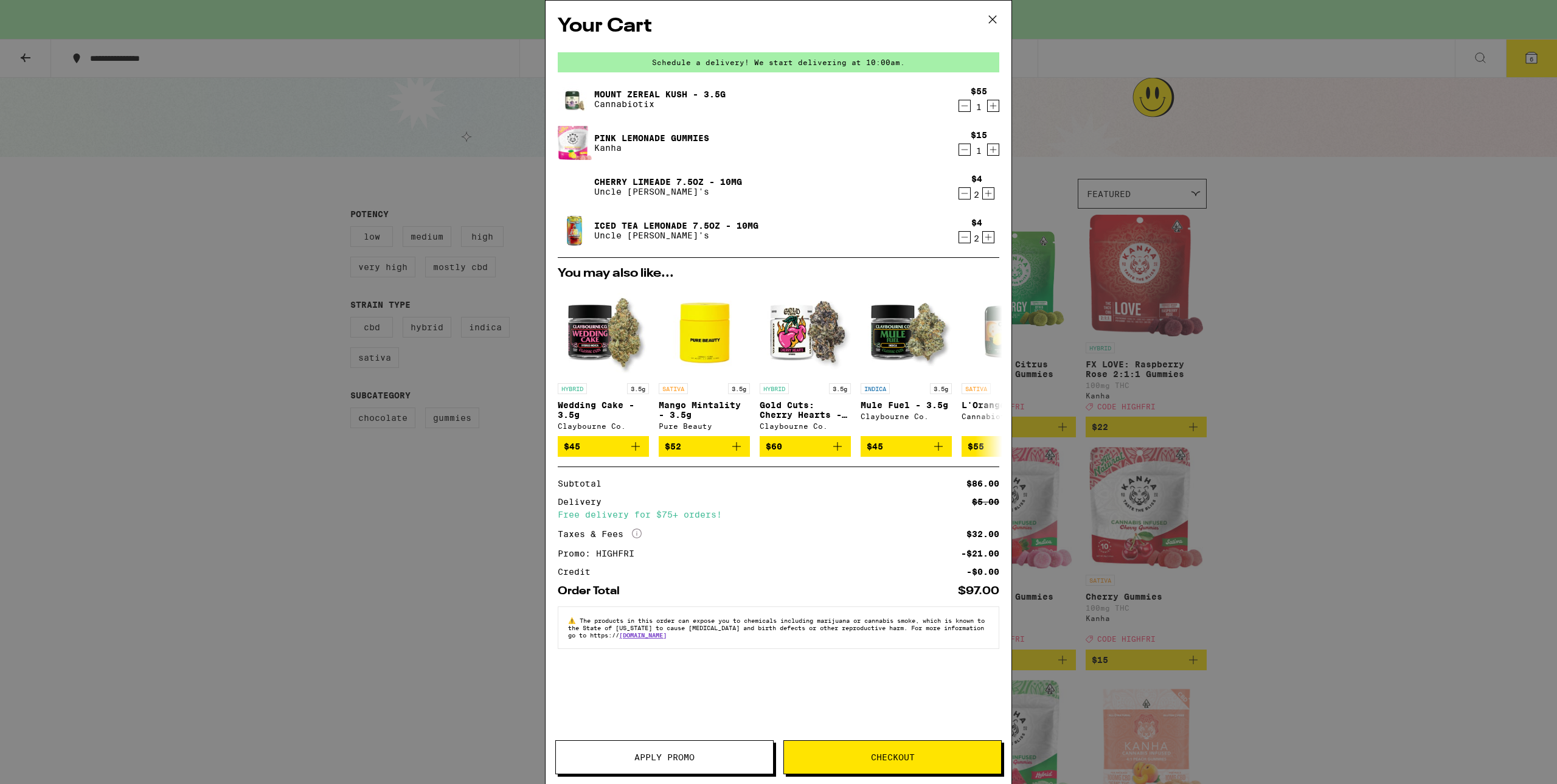
click at [20, 261] on div "Your Cart Schedule a delivery! We start delivering at 10:00am. Mount Zereal Kus…" at bounding box center [778, 392] width 1557 height 784
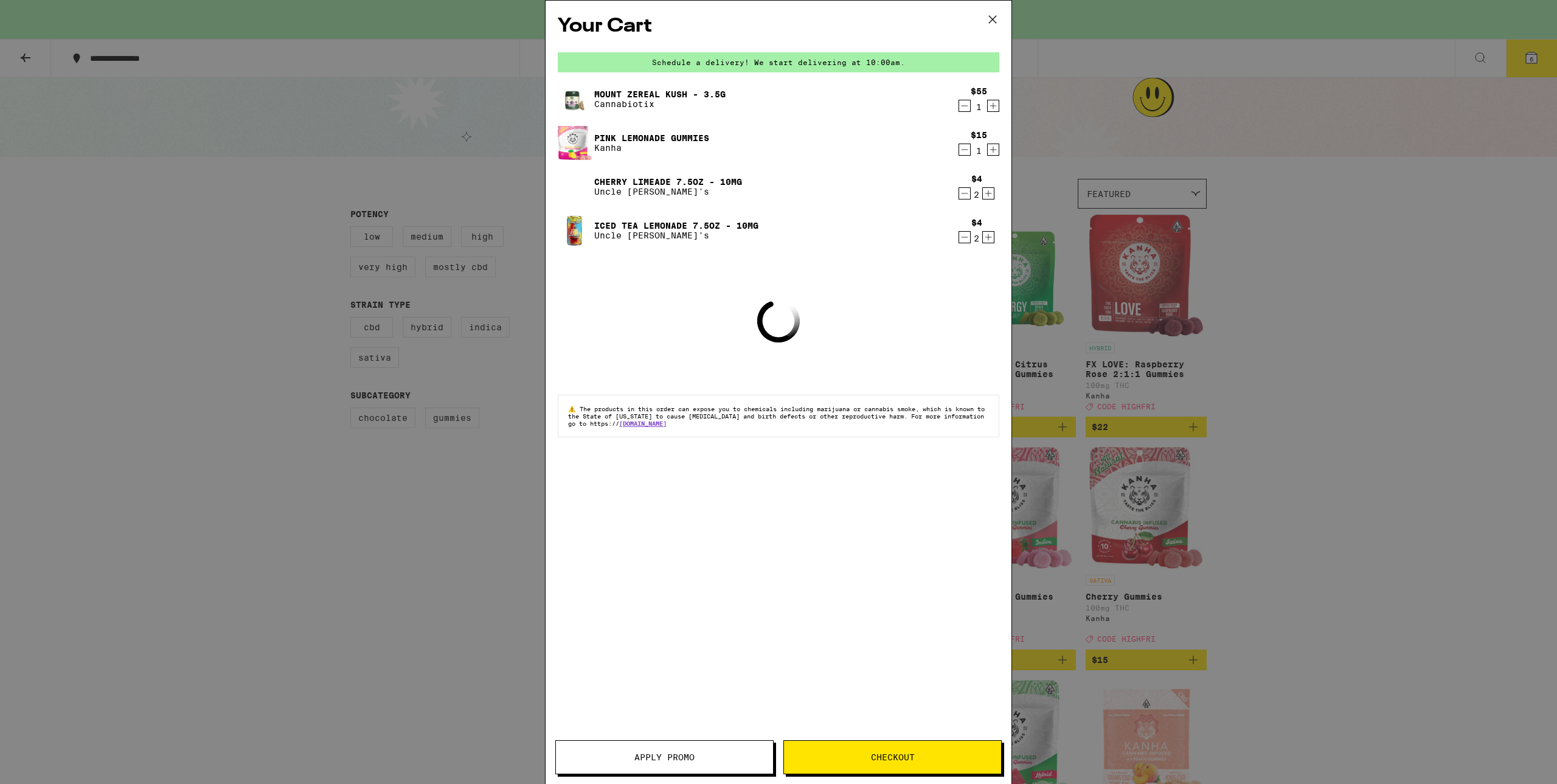
click at [776, 15] on button at bounding box center [992, 20] width 38 height 39
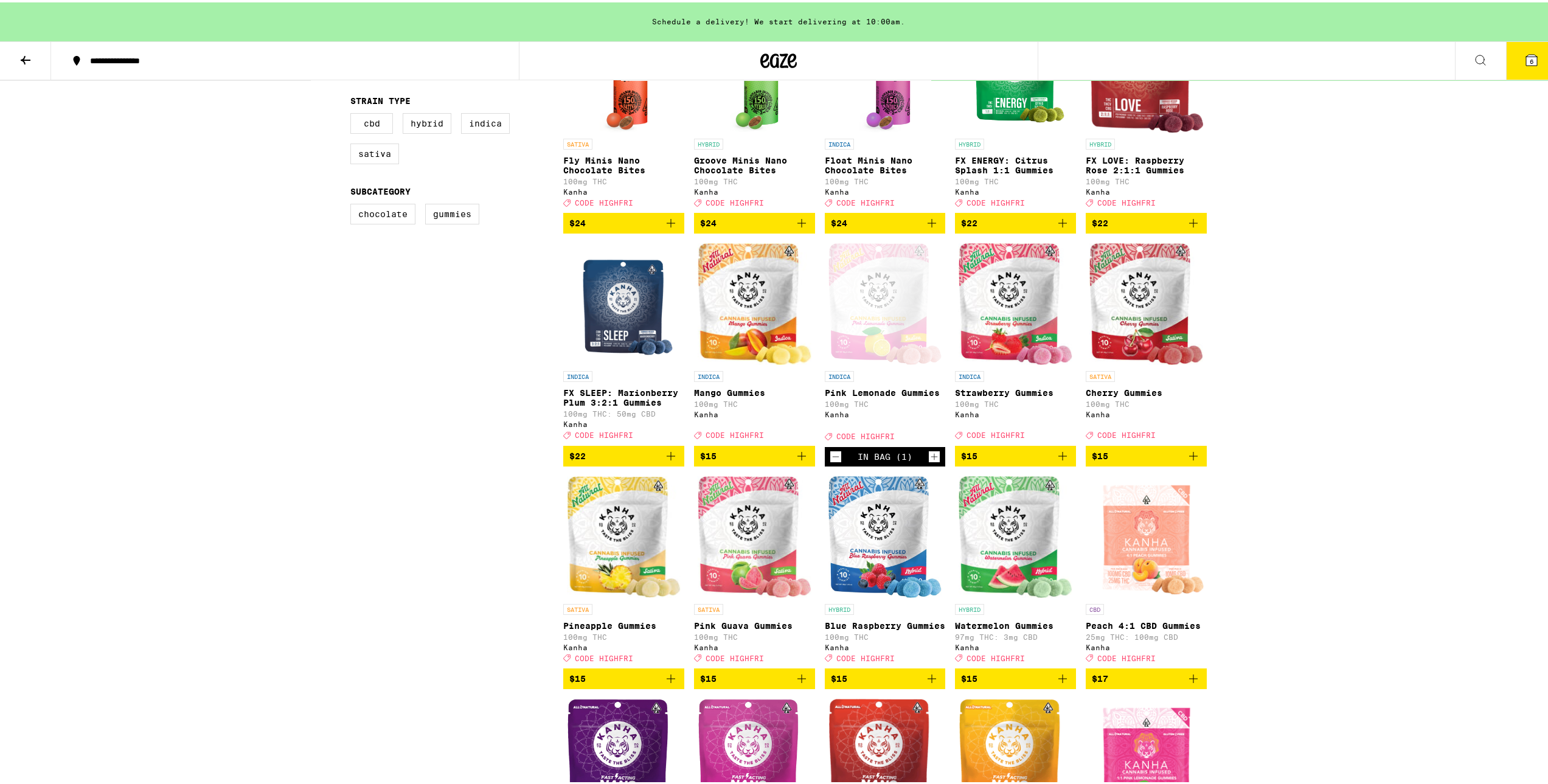
scroll to position [243, 0]
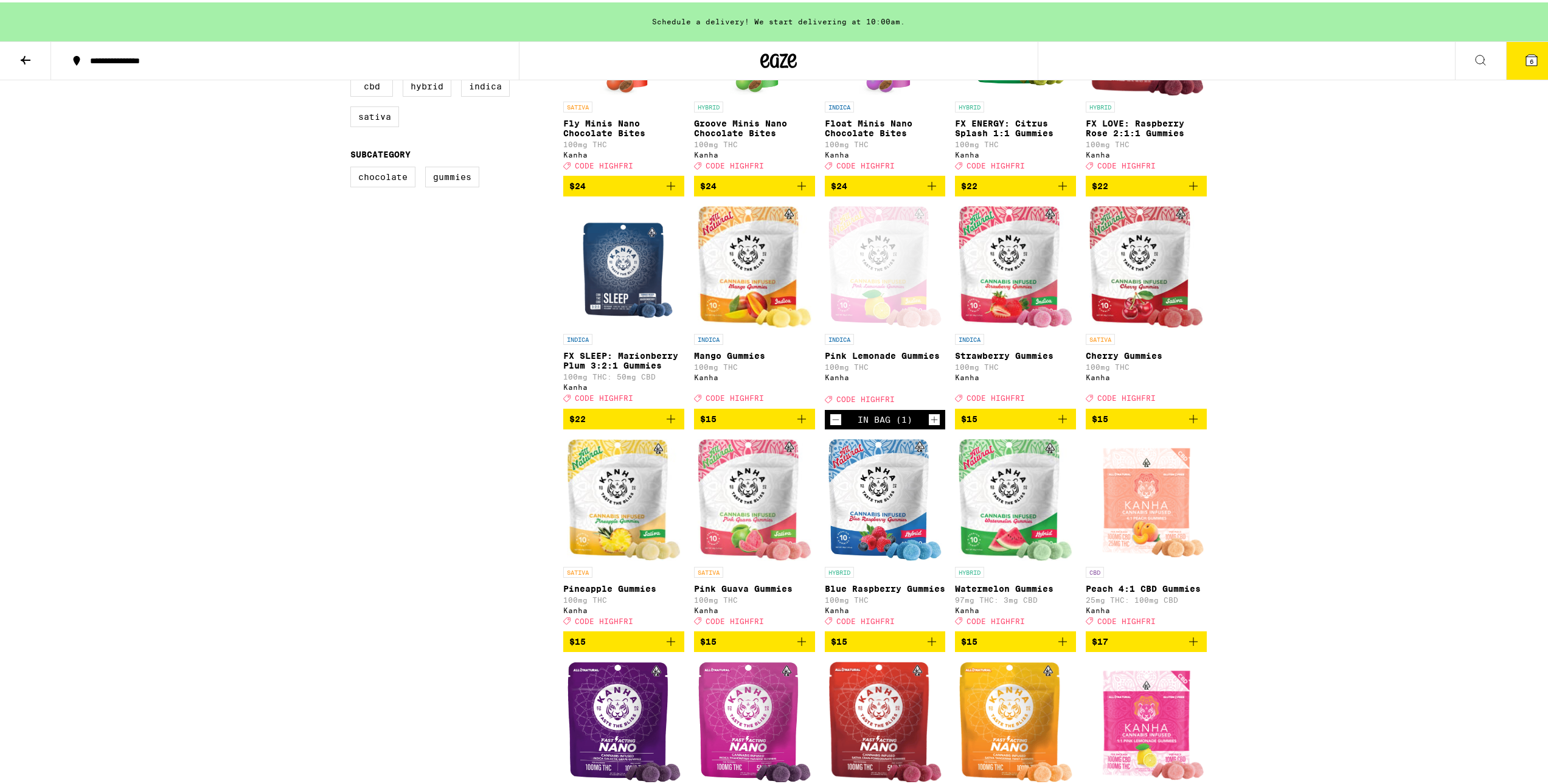
click at [776, 649] on button "$15" at bounding box center [885, 638] width 121 height 20
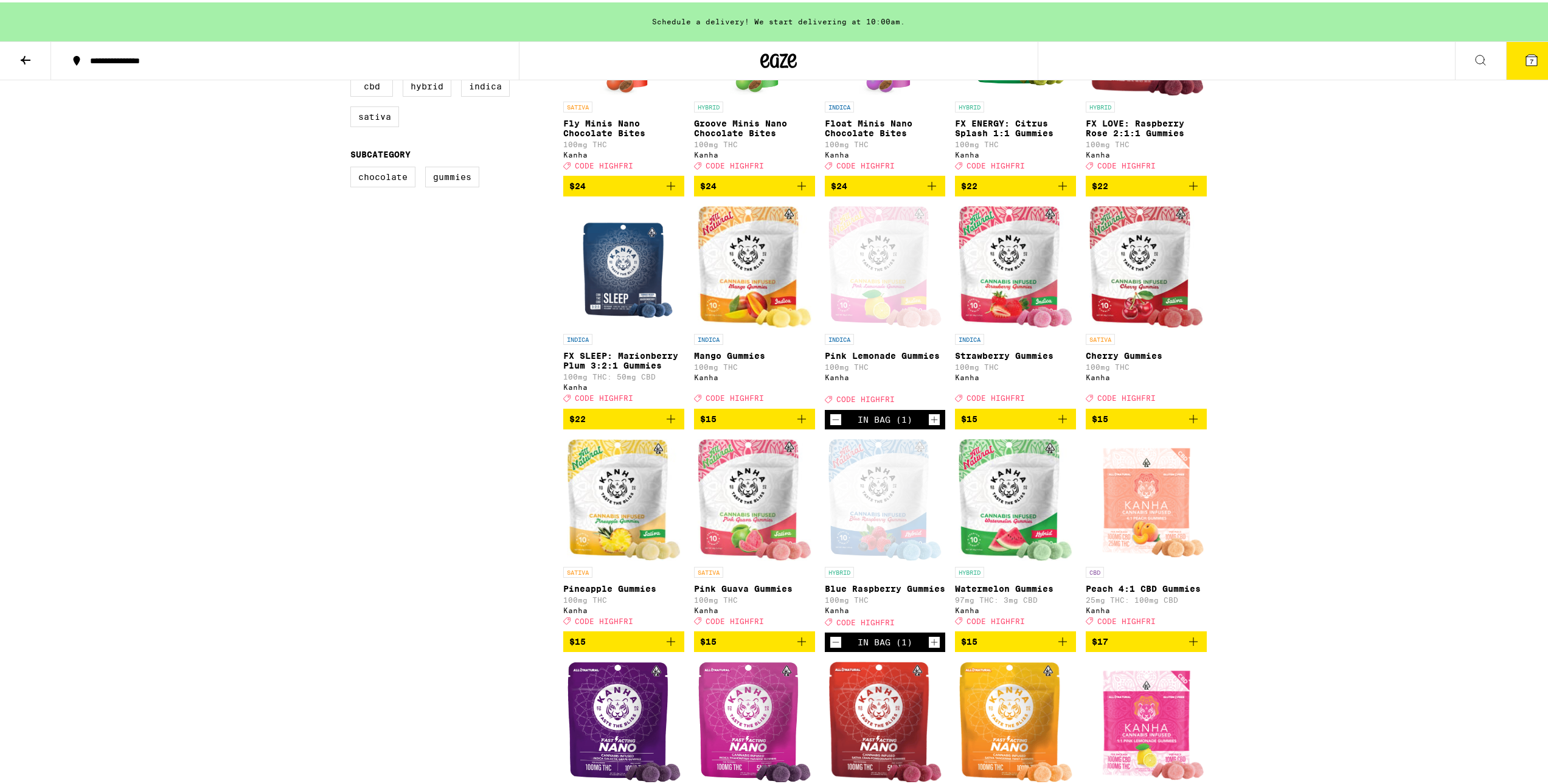
click at [776, 70] on button "7" at bounding box center [1531, 58] width 51 height 38
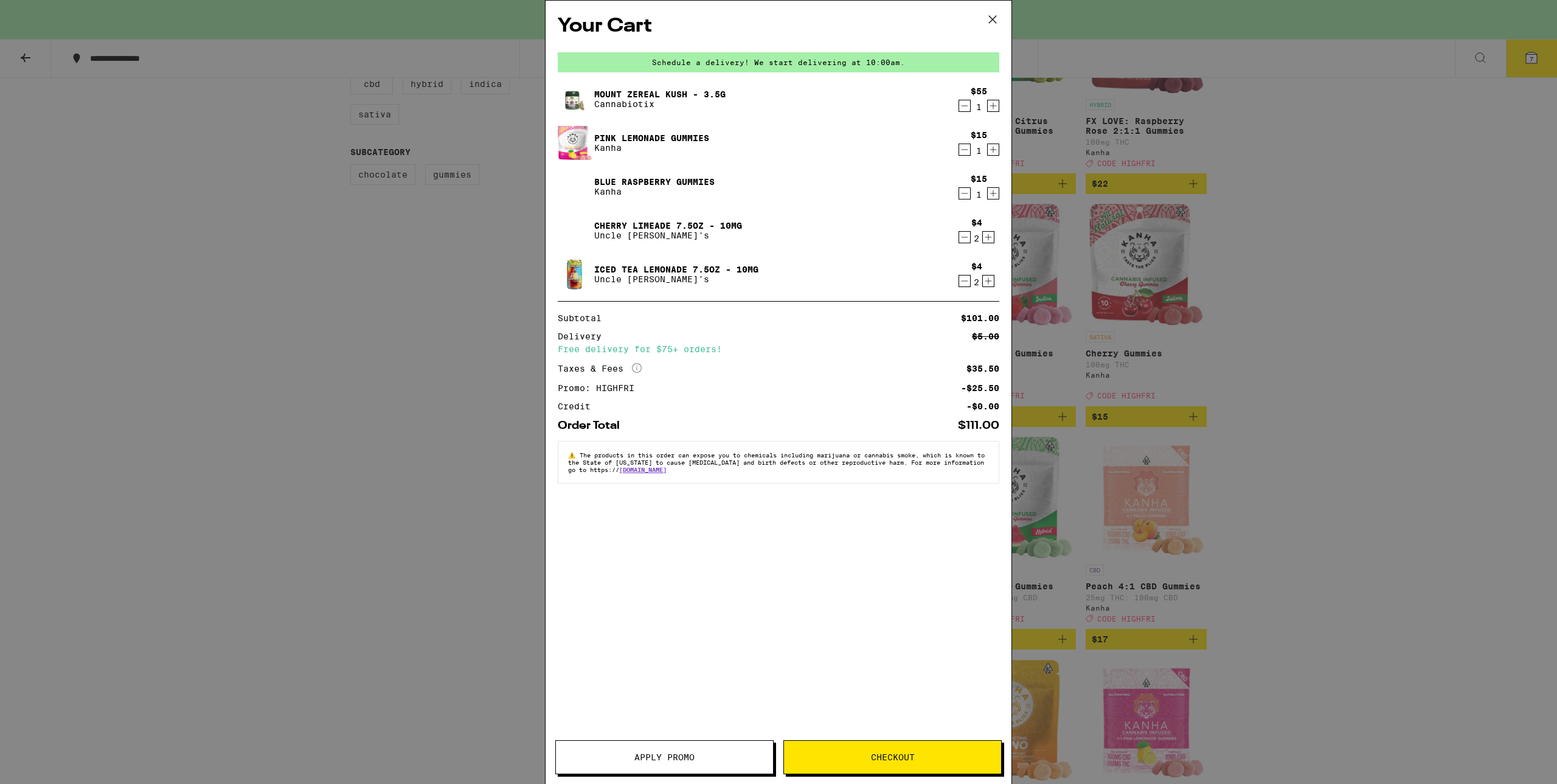
click at [776, 154] on icon "Decrement" at bounding box center [964, 149] width 11 height 15
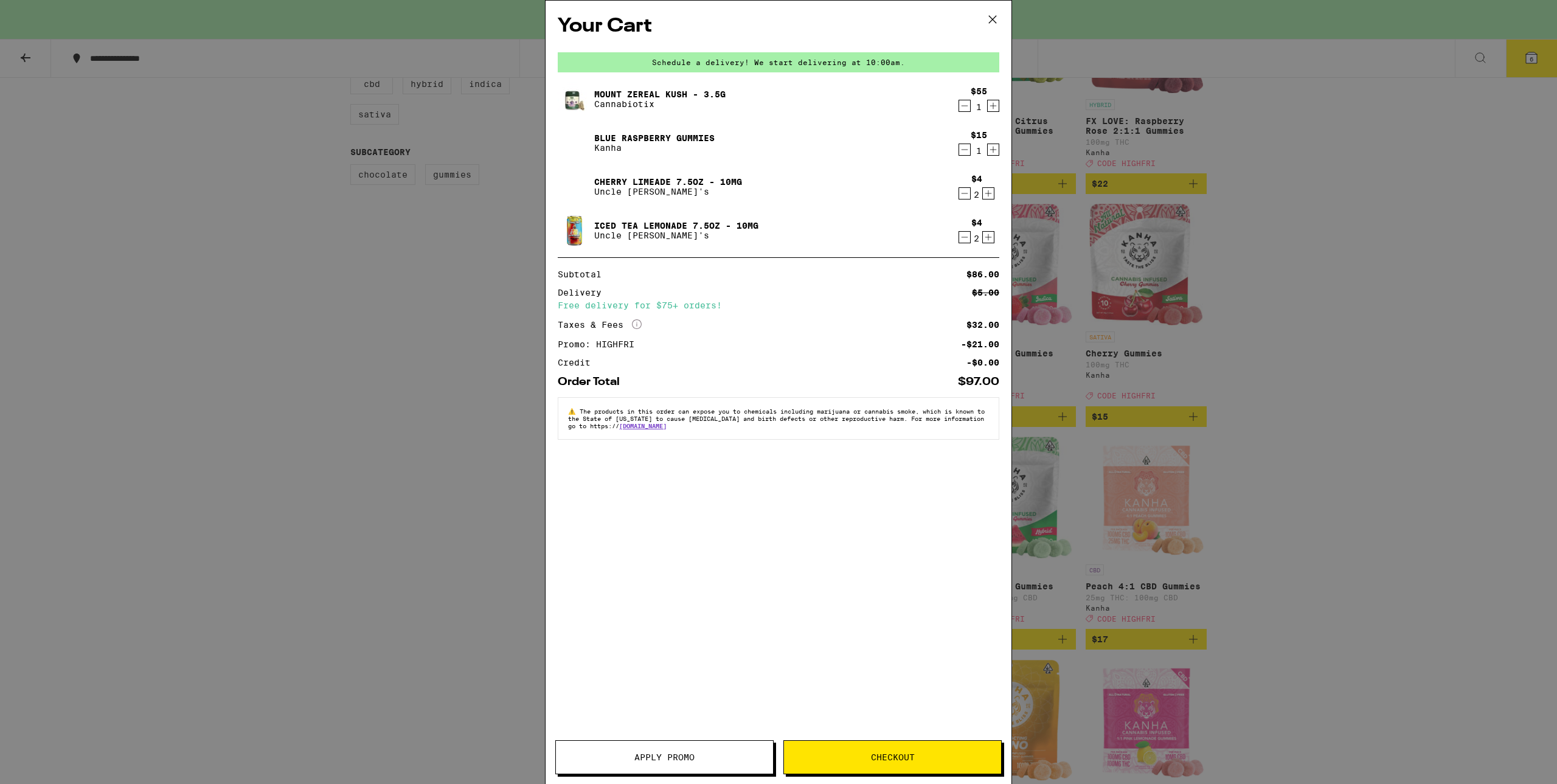
click at [776, 18] on icon at bounding box center [992, 19] width 19 height 19
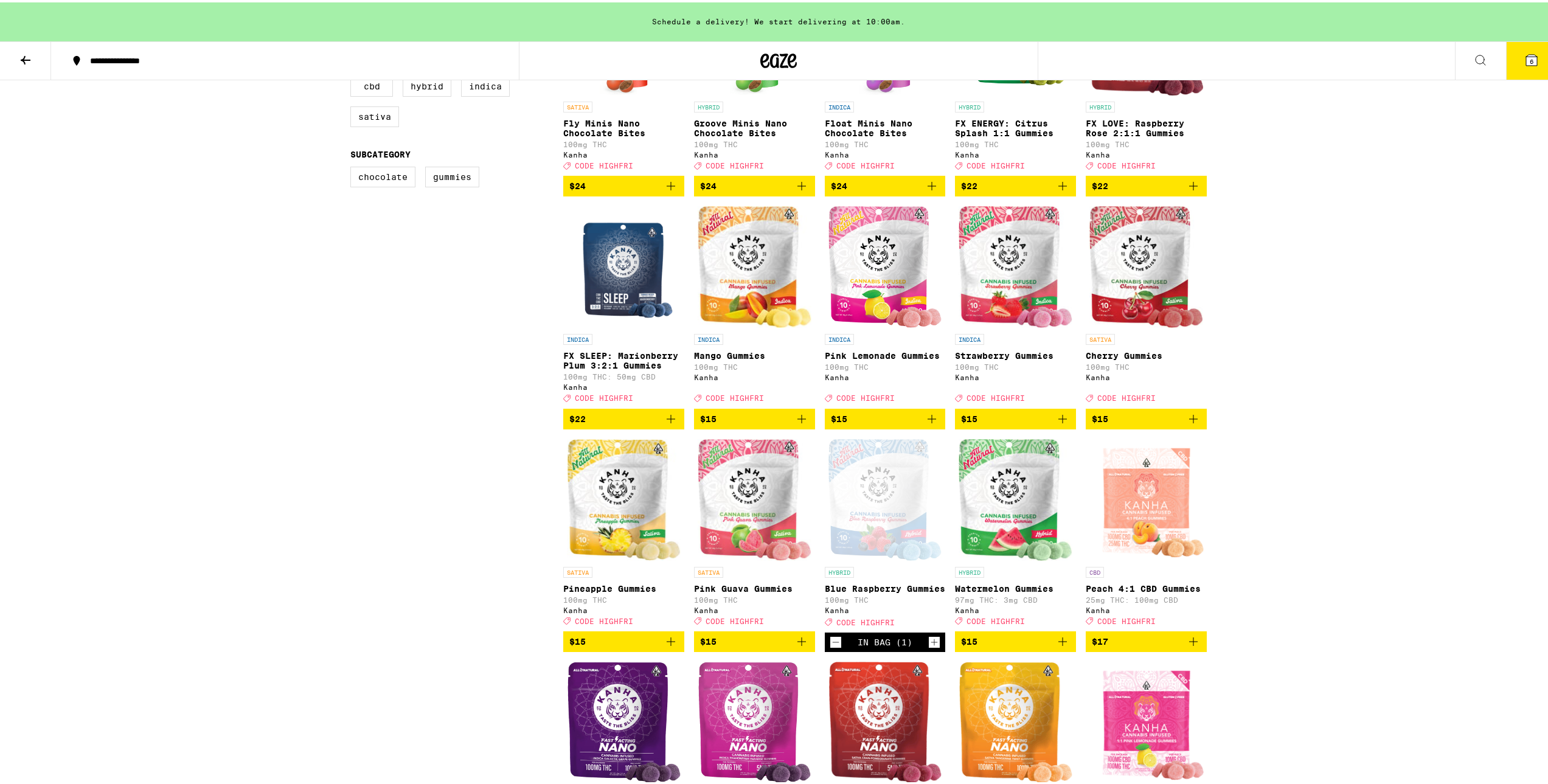
click at [776, 75] on button "6" at bounding box center [1531, 58] width 51 height 38
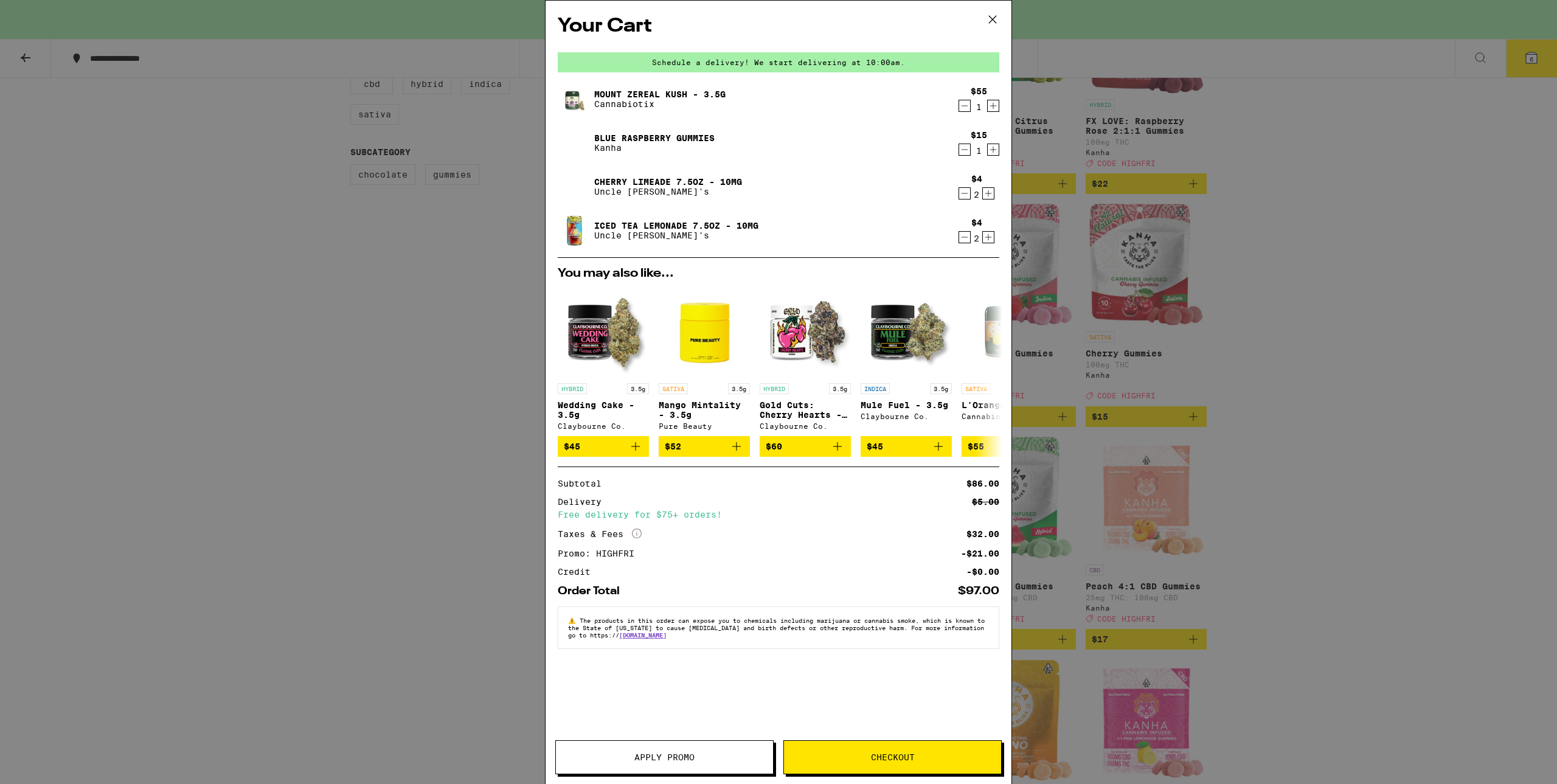
click at [776, 17] on icon at bounding box center [992, 19] width 19 height 19
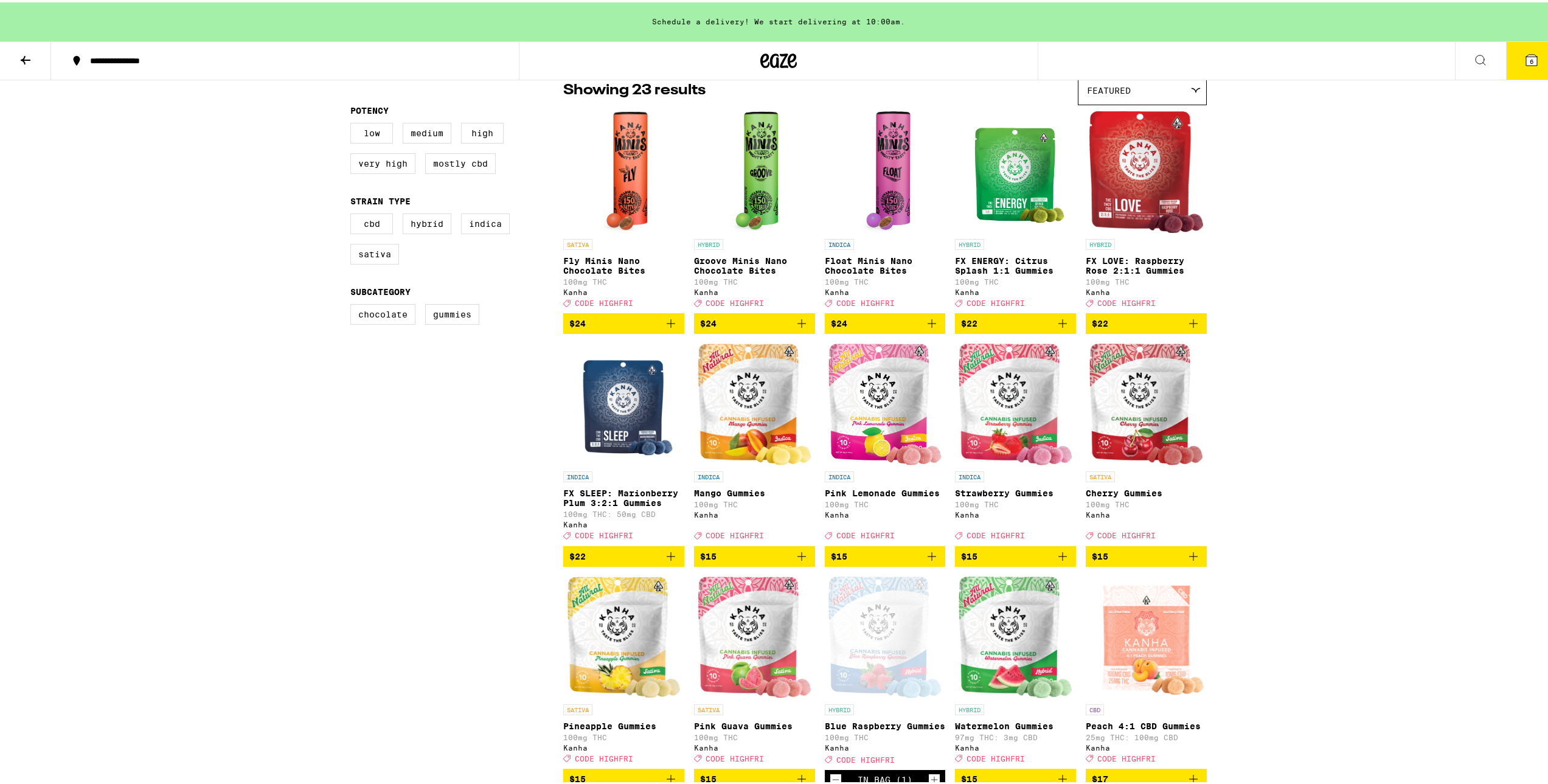
scroll to position [61, 0]
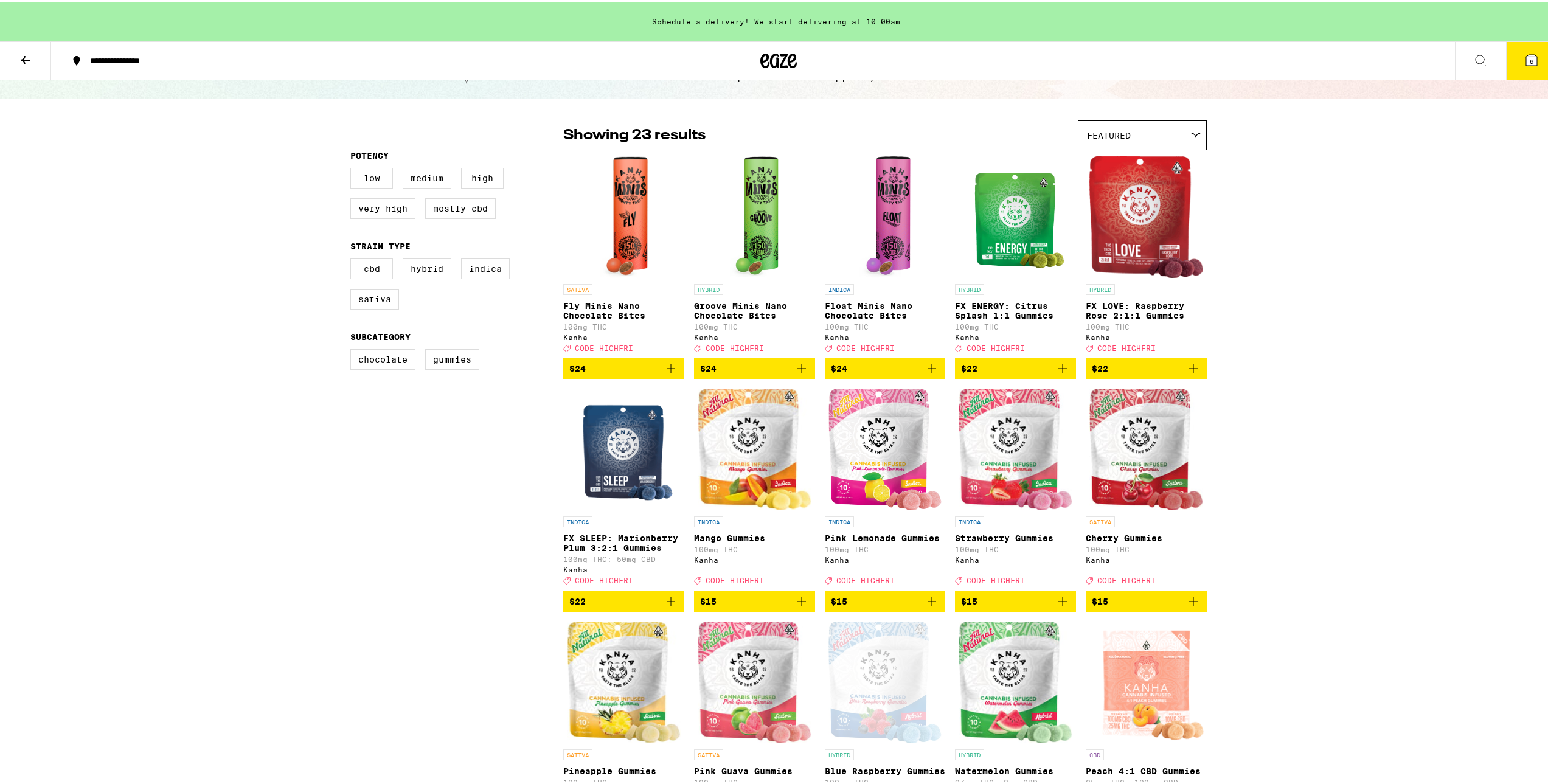
click at [776, 65] on button "6" at bounding box center [1531, 58] width 51 height 38
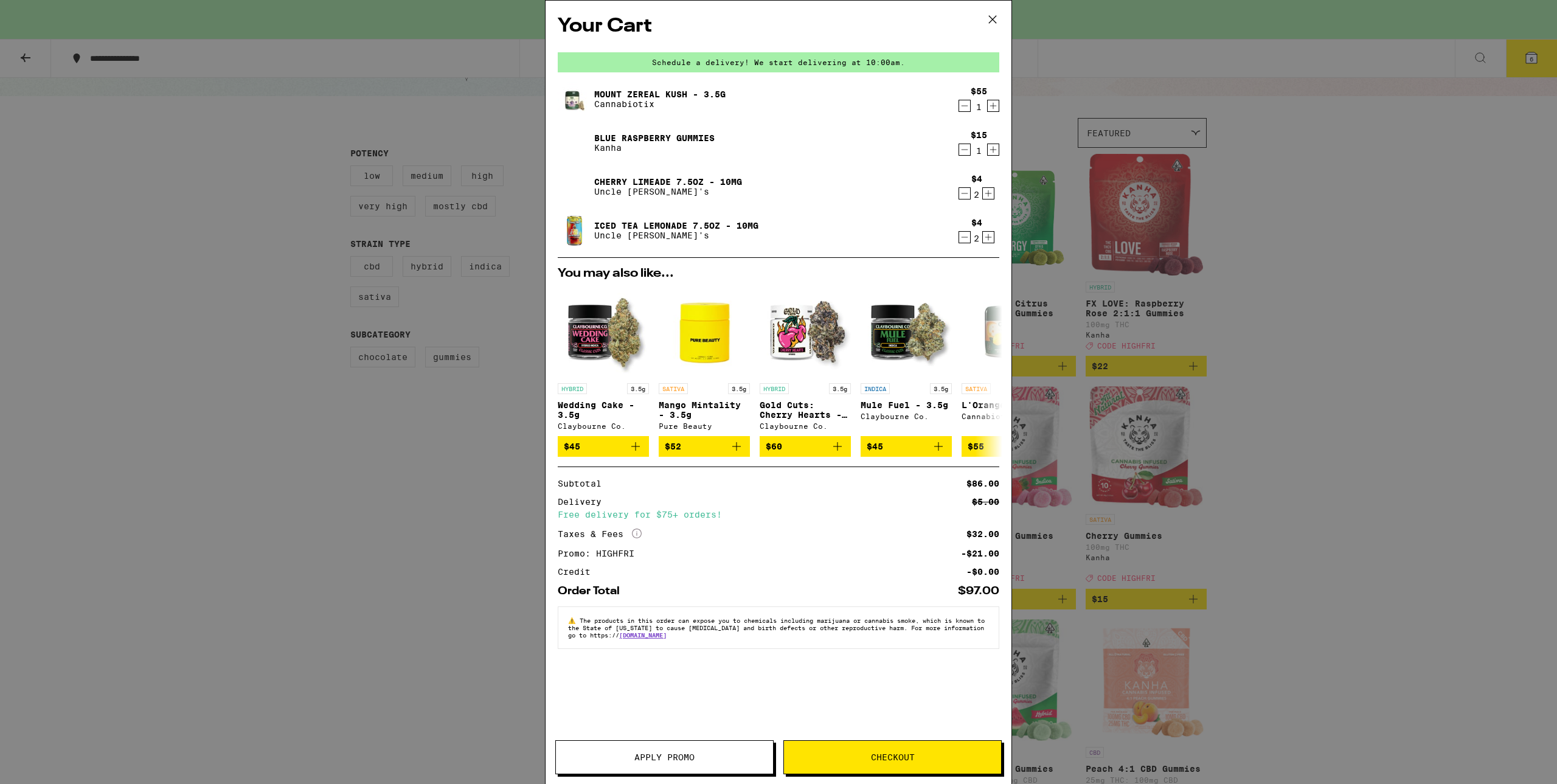
click at [776, 18] on icon at bounding box center [992, 19] width 19 height 19
